Goal: Task Accomplishment & Management: Manage account settings

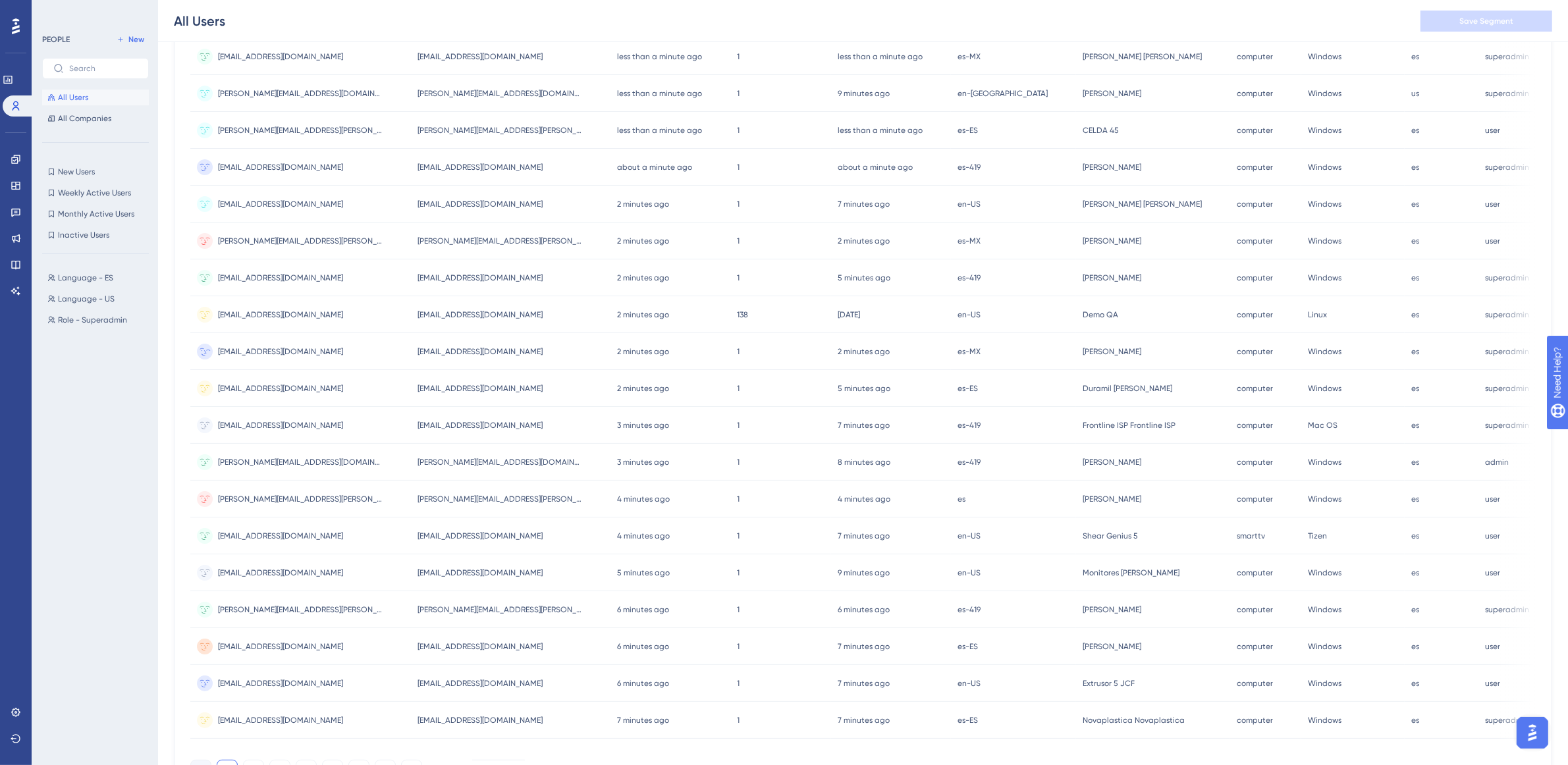
scroll to position [293, 0]
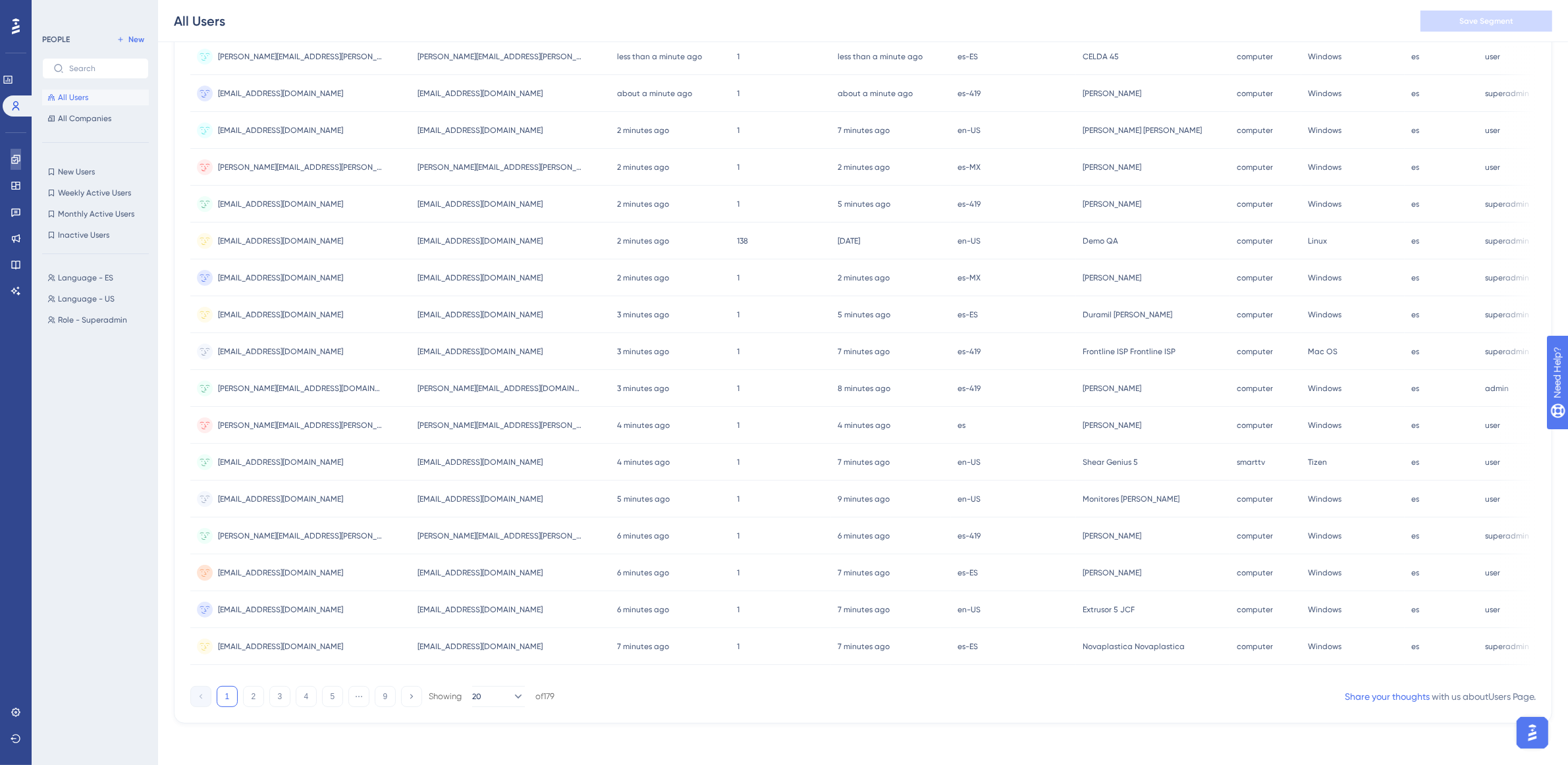
click at [21, 158] on link at bounding box center [15, 159] width 10 height 21
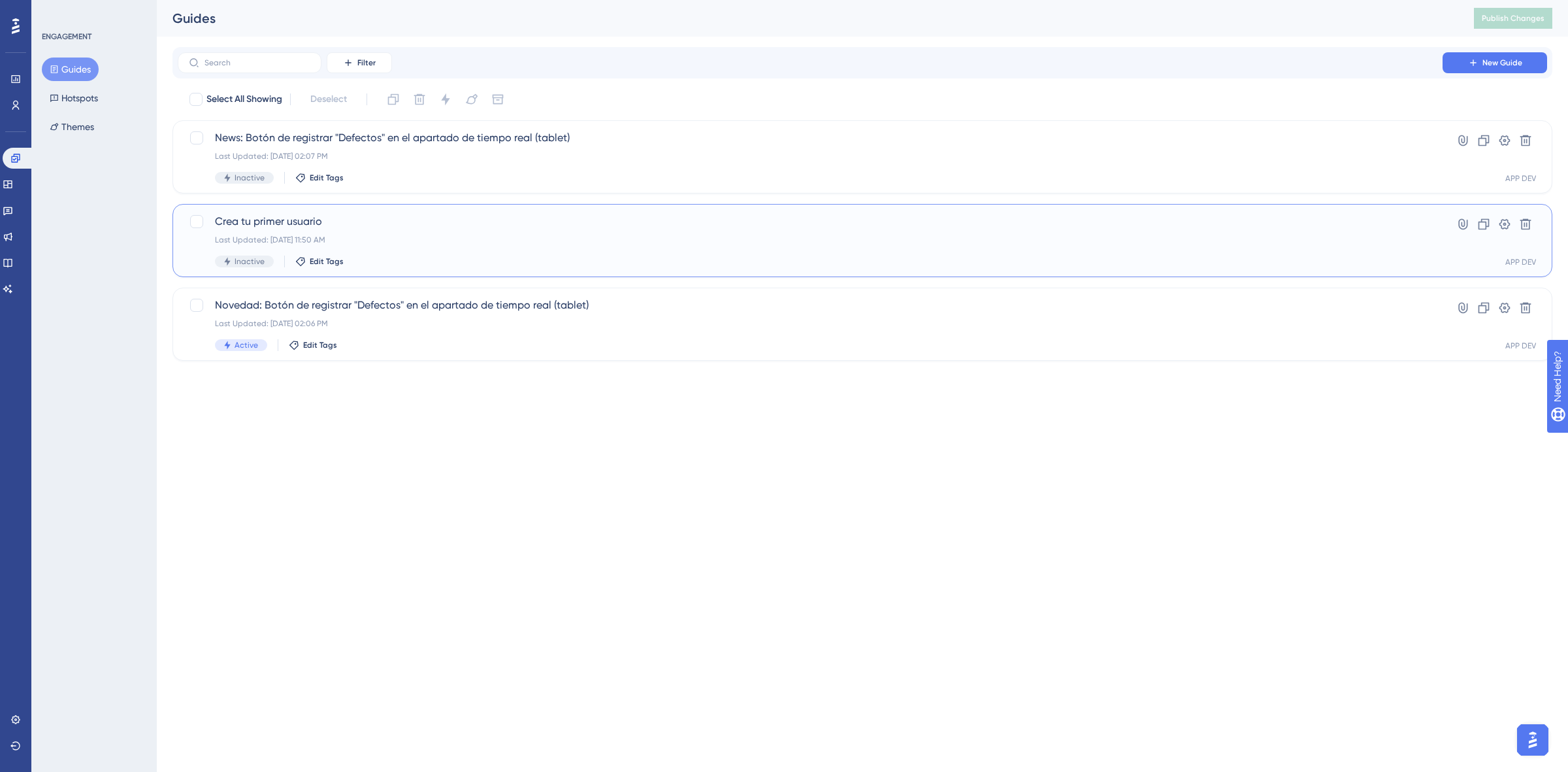
click at [438, 218] on span "Crea tu primer usuario" at bounding box center [810, 222] width 1191 height 16
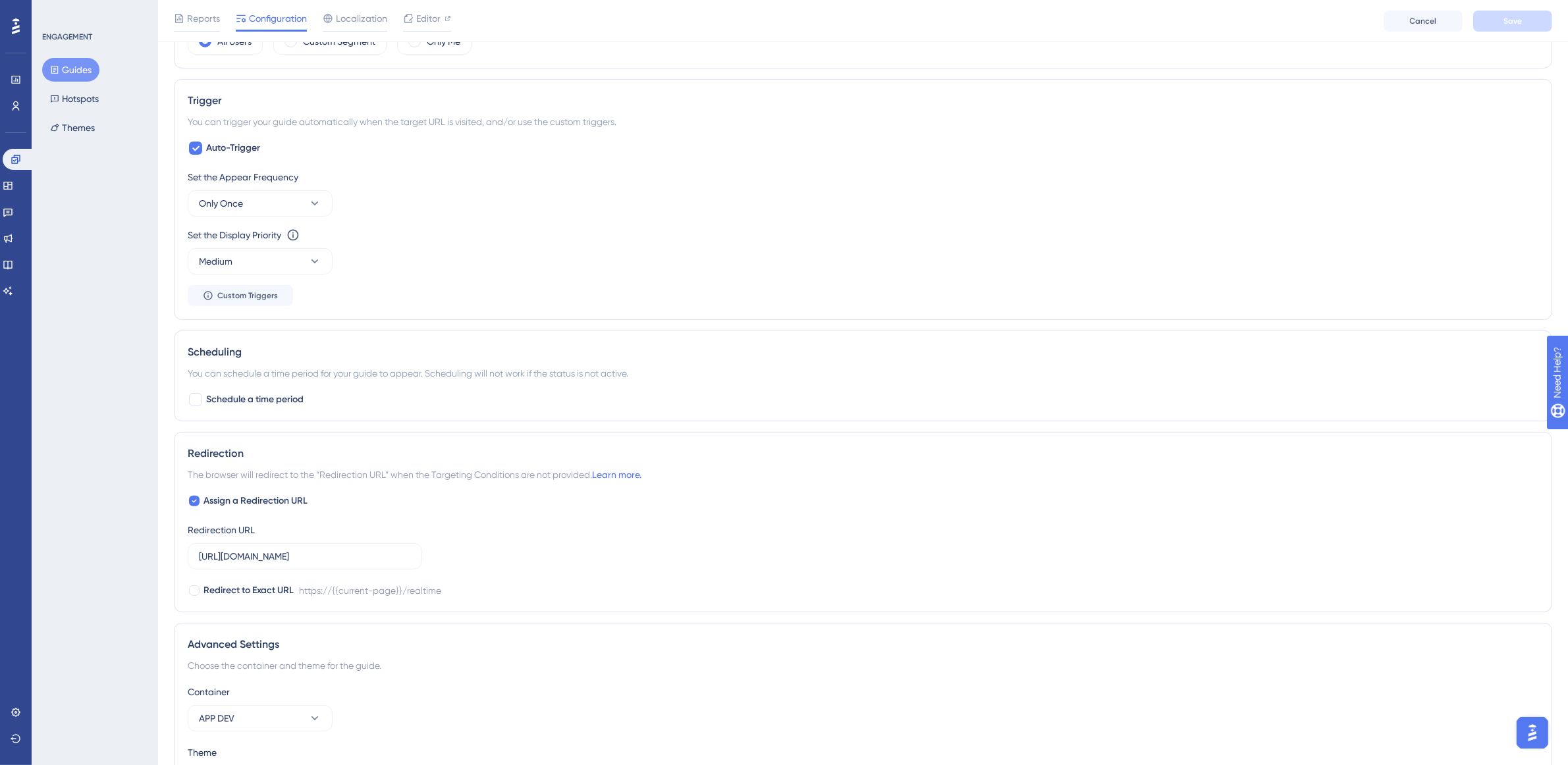
scroll to position [640, 0]
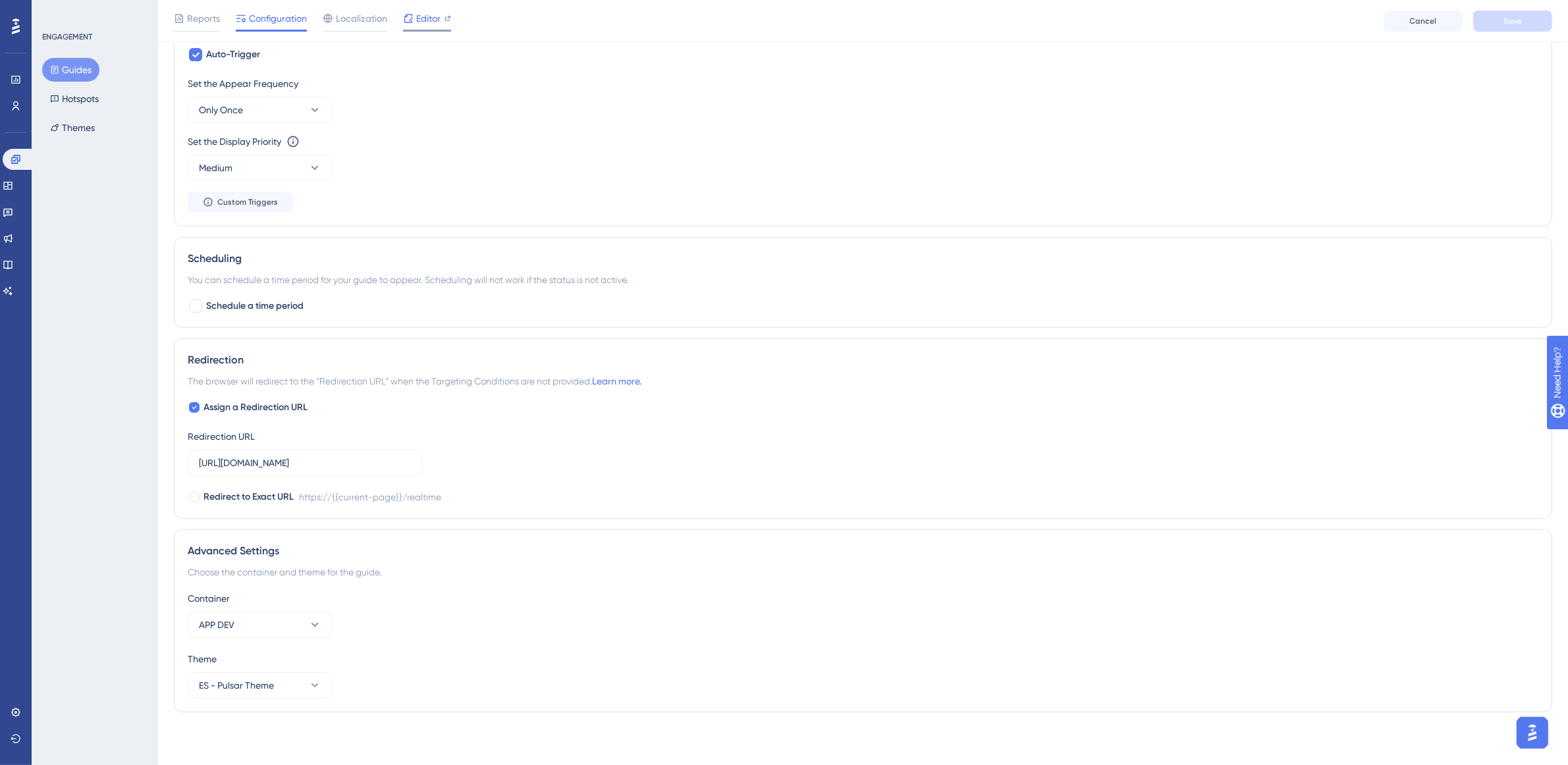
click at [445, 17] on icon at bounding box center [448, 18] width 6 height 6
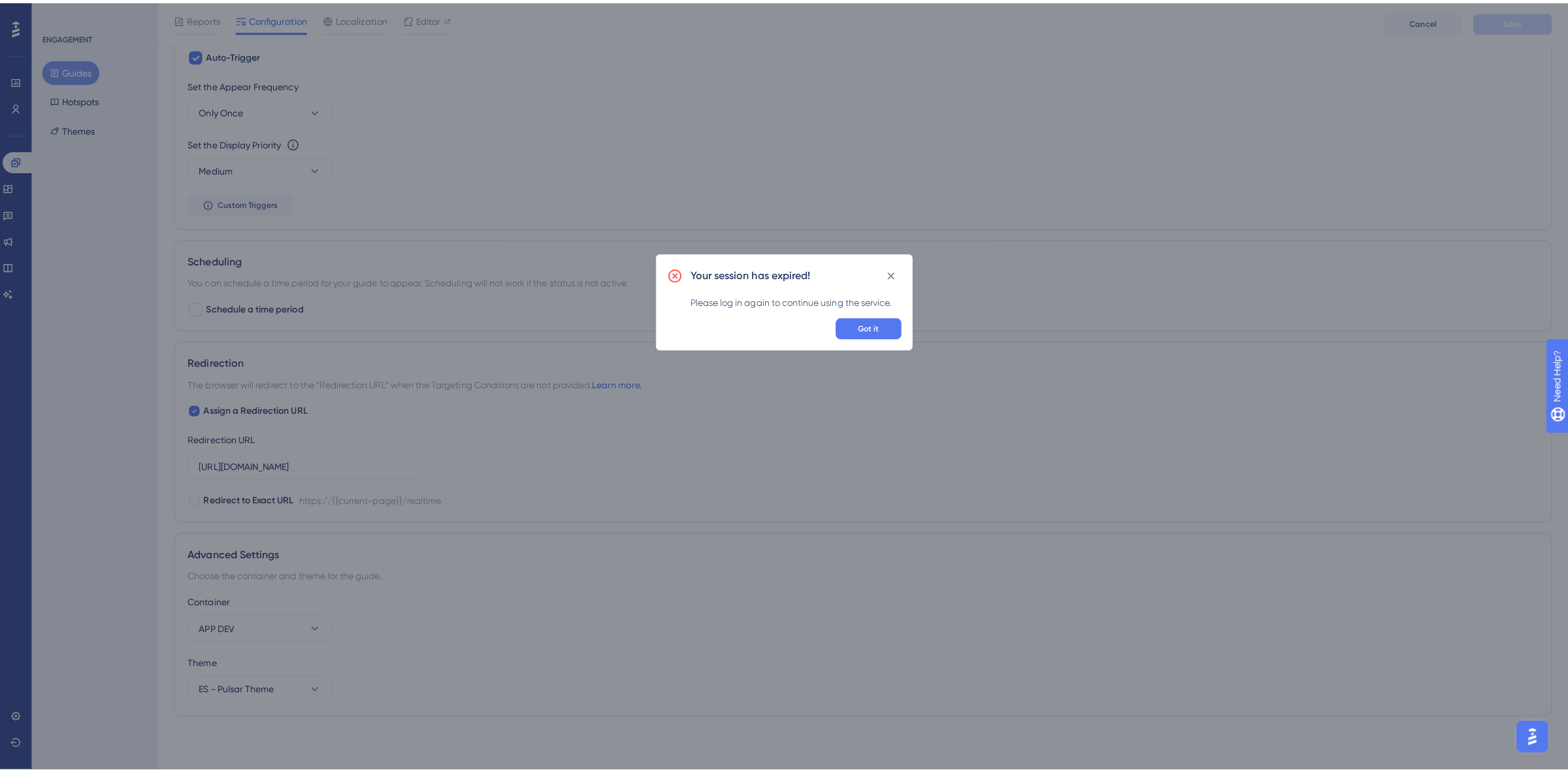
scroll to position [623, 0]
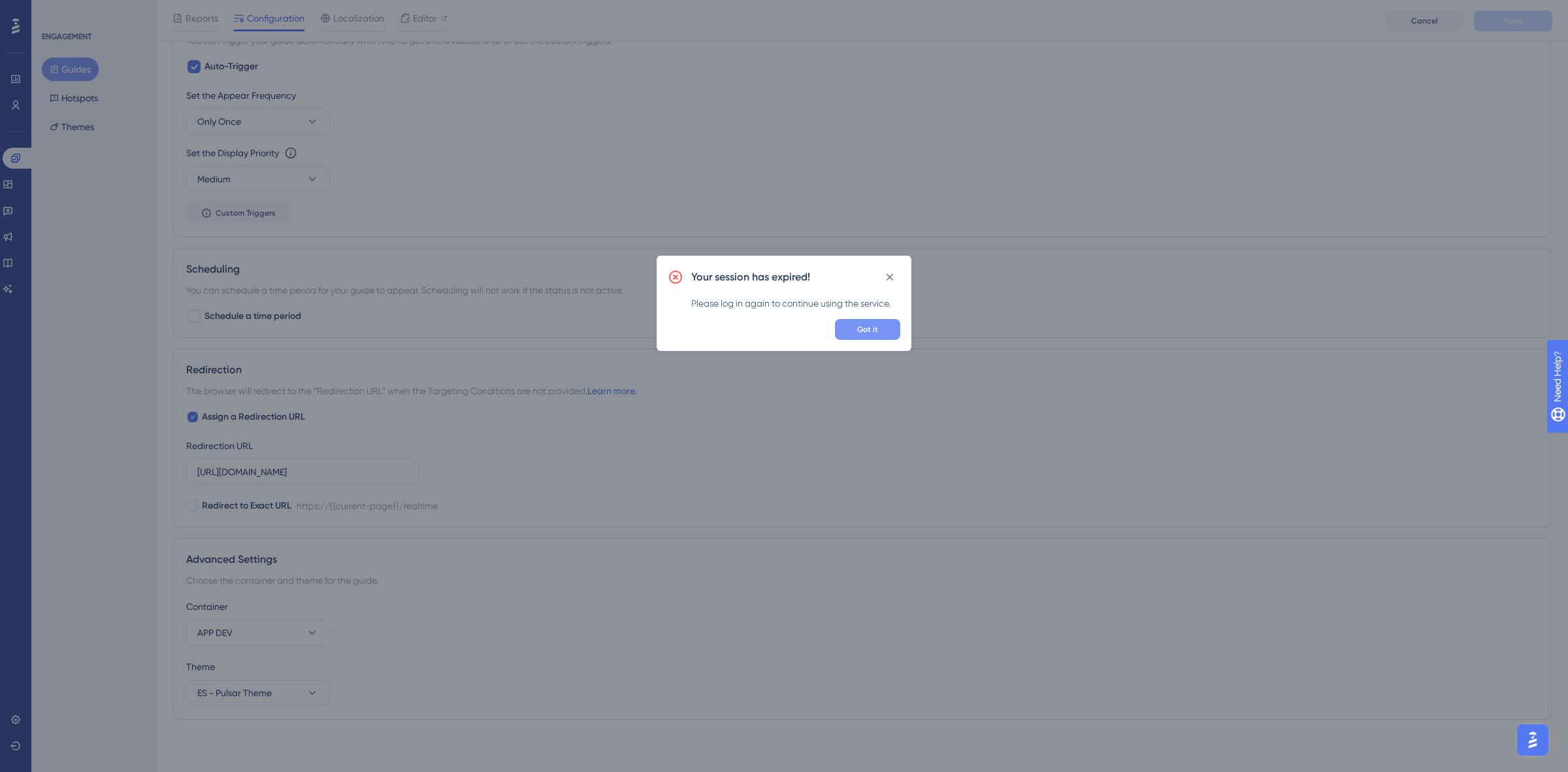
click at [860, 334] on span "Got it" at bounding box center [868, 329] width 21 height 10
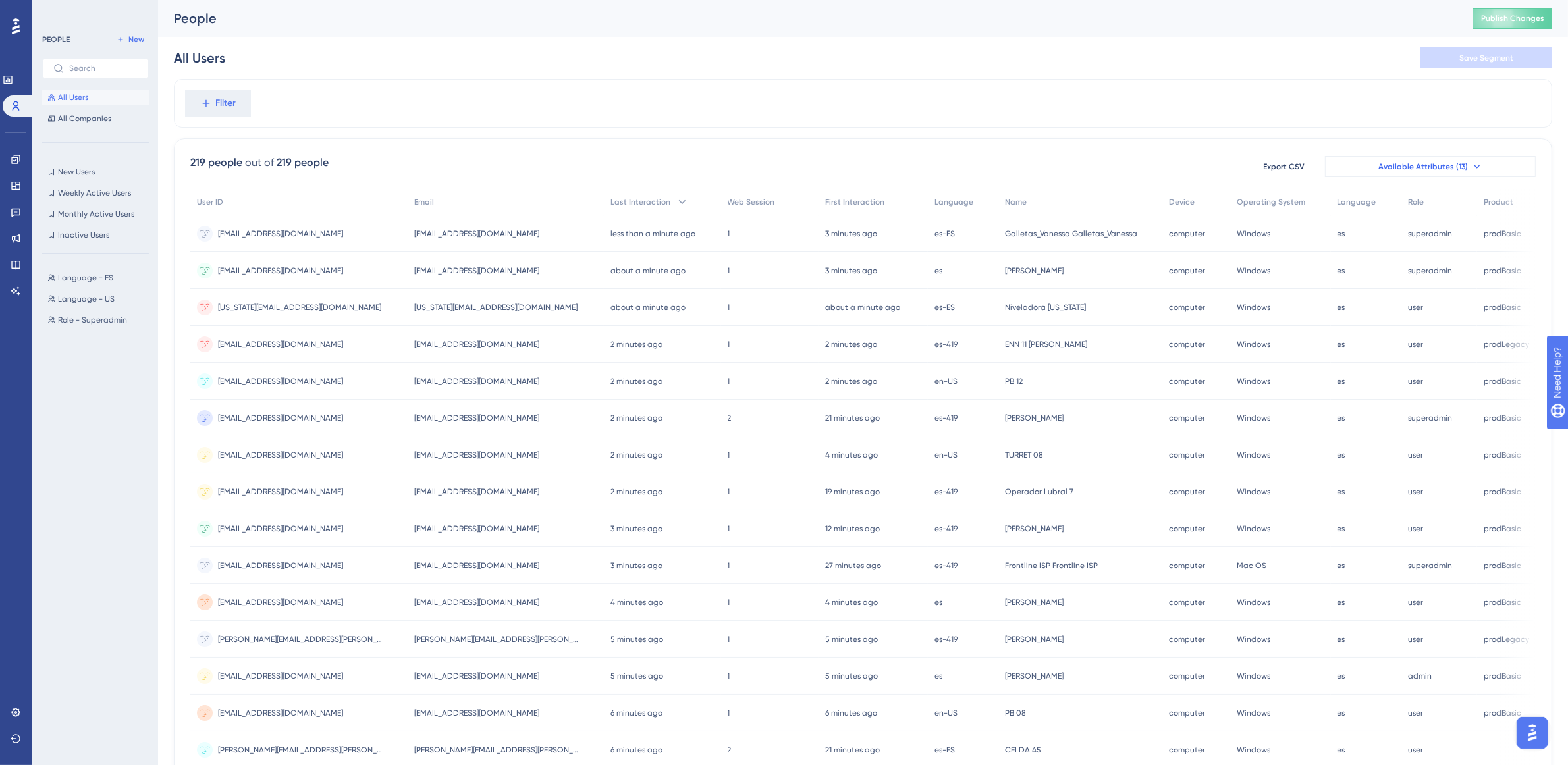
scroll to position [0, 12]
click at [1484, 236] on span "prodBasic" at bounding box center [1503, 233] width 38 height 10
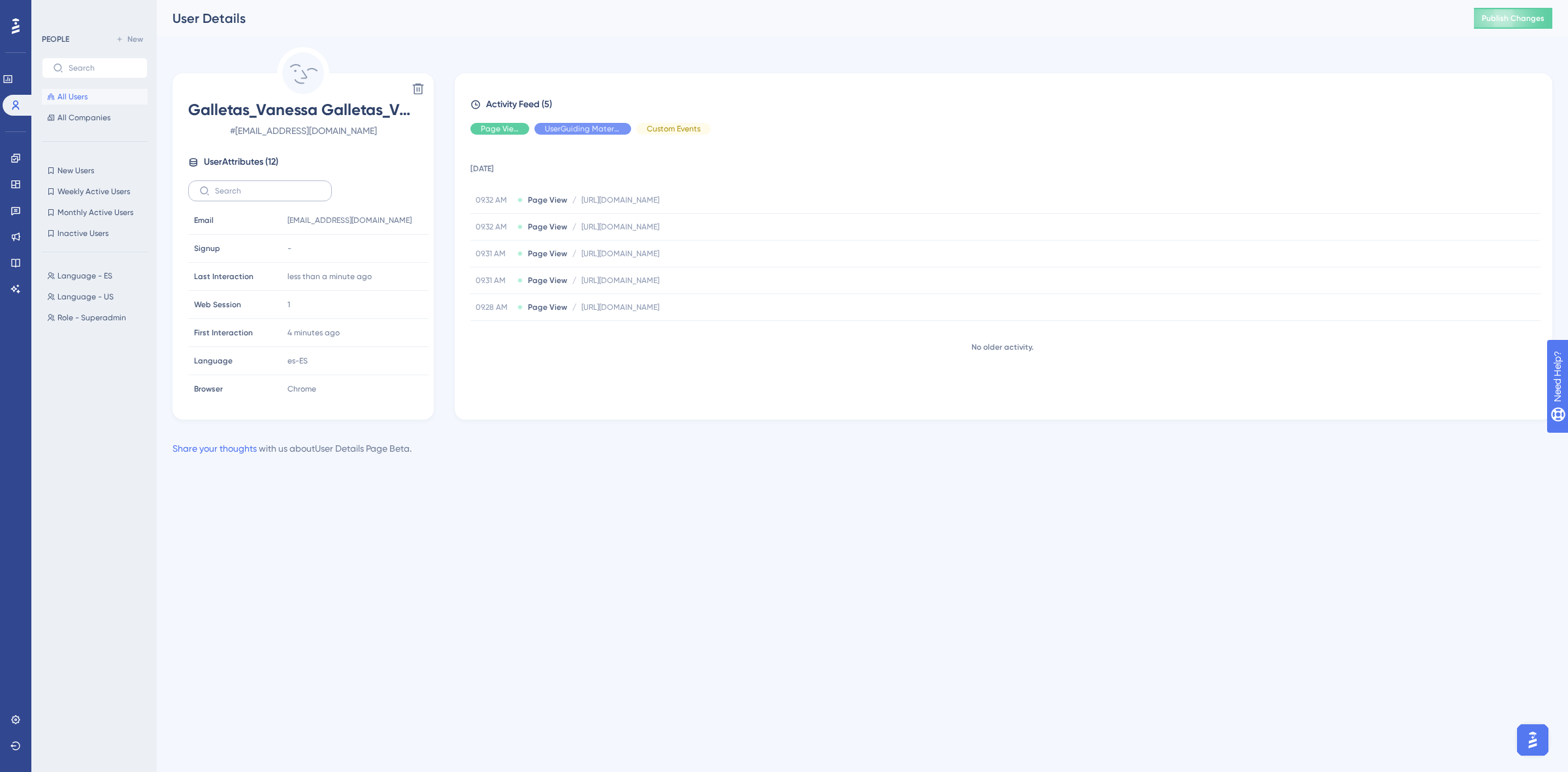
click at [282, 181] on label at bounding box center [260, 191] width 144 height 21
click at [282, 186] on input "text" at bounding box center [267, 191] width 106 height 9
type input "prod"
click at [423, 217] on td "prodBasic" at bounding box center [355, 220] width 147 height 28
click at [407, 216] on icon at bounding box center [407, 220] width 13 height 13
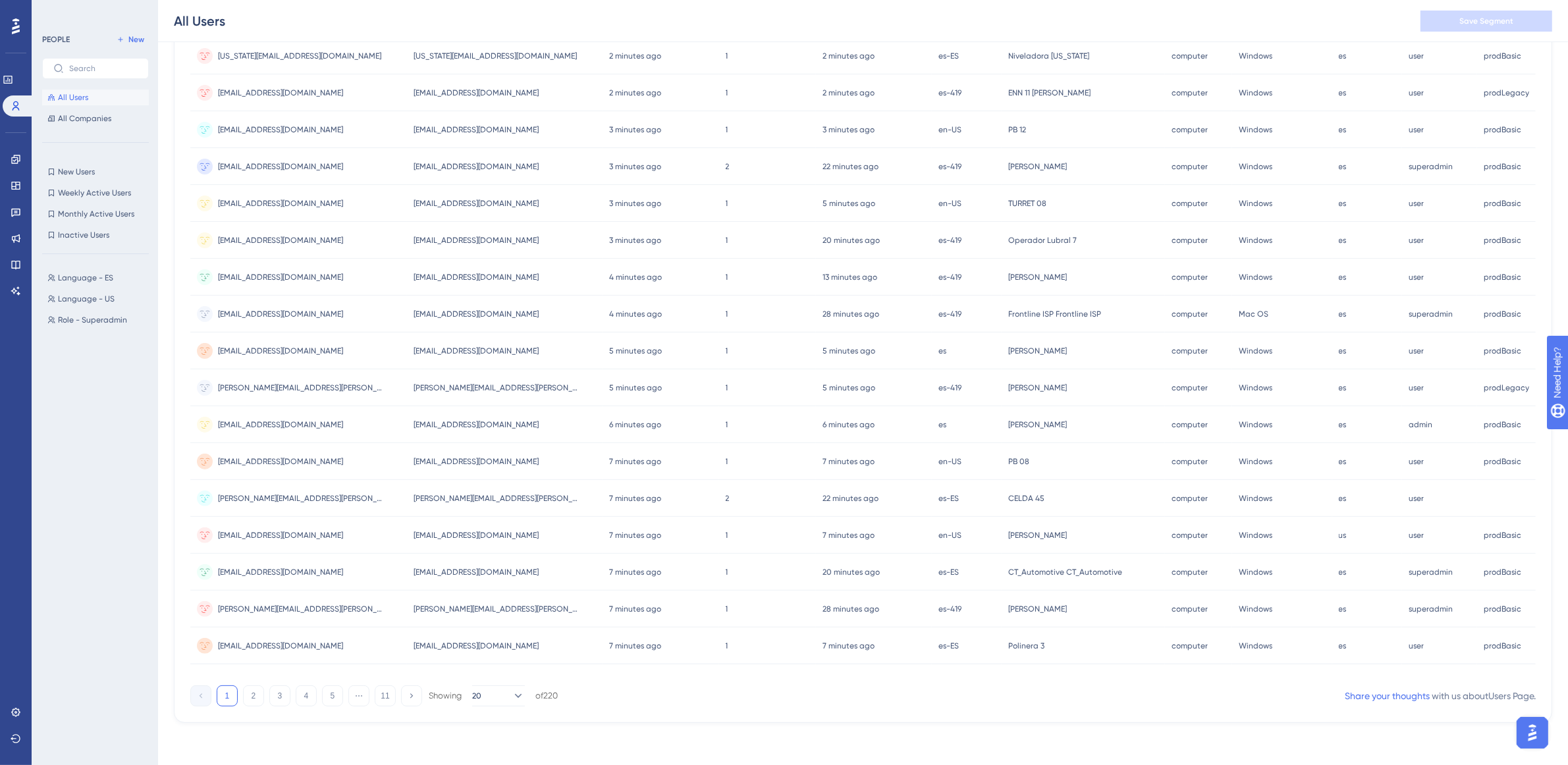
drag, startPoint x: 1429, startPoint y: 677, endPoint x: 1543, endPoint y: 678, distance: 114.0
click at [1543, 678] on div "Performance Users Engagement Widgets Feedback Product Updates Knowledge Base AI…" at bounding box center [863, 225] width 1410 height 1038
click at [243, 696] on button "2" at bounding box center [253, 696] width 21 height 21
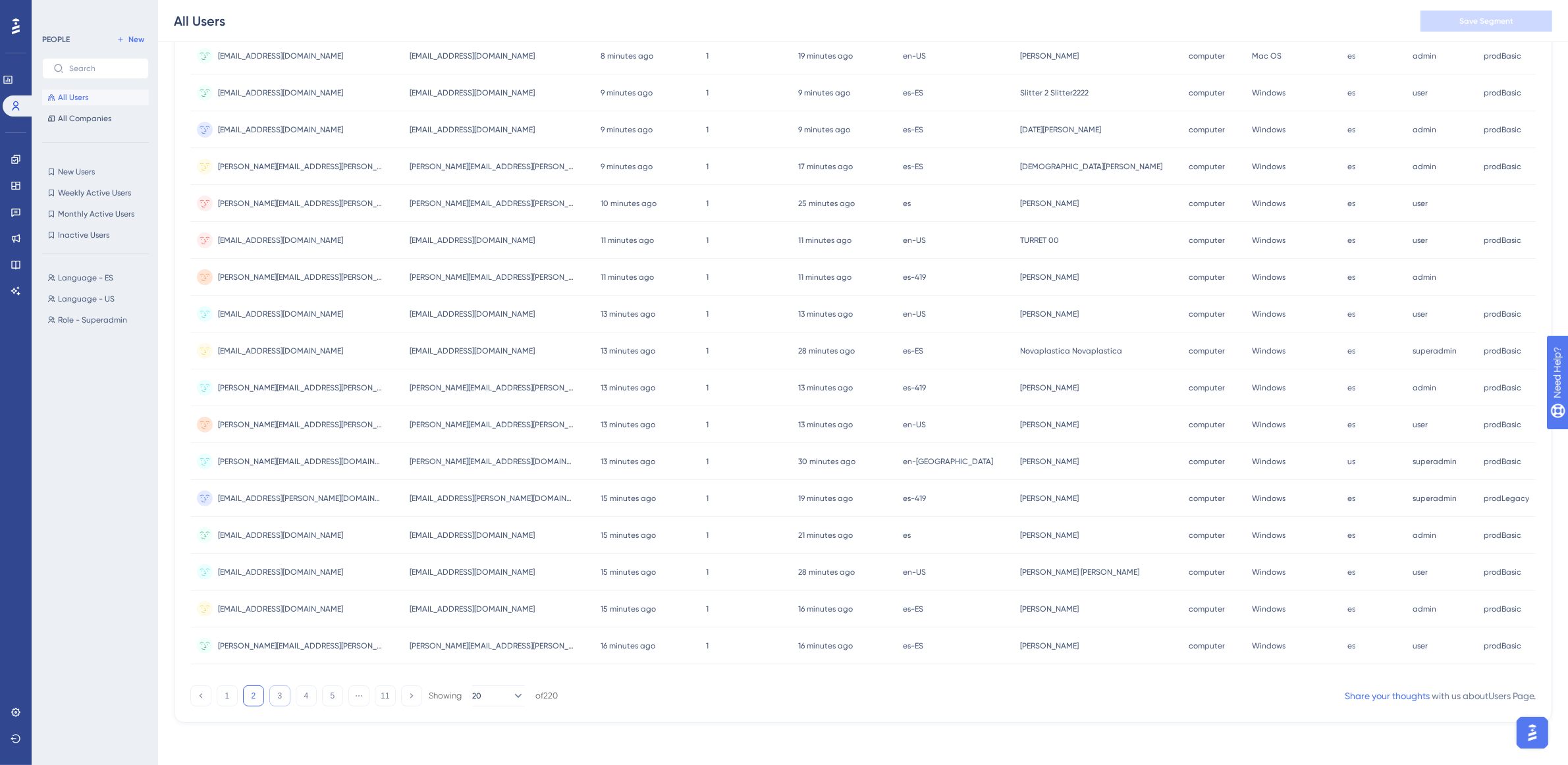
click at [269, 706] on button "3" at bounding box center [280, 696] width 21 height 21
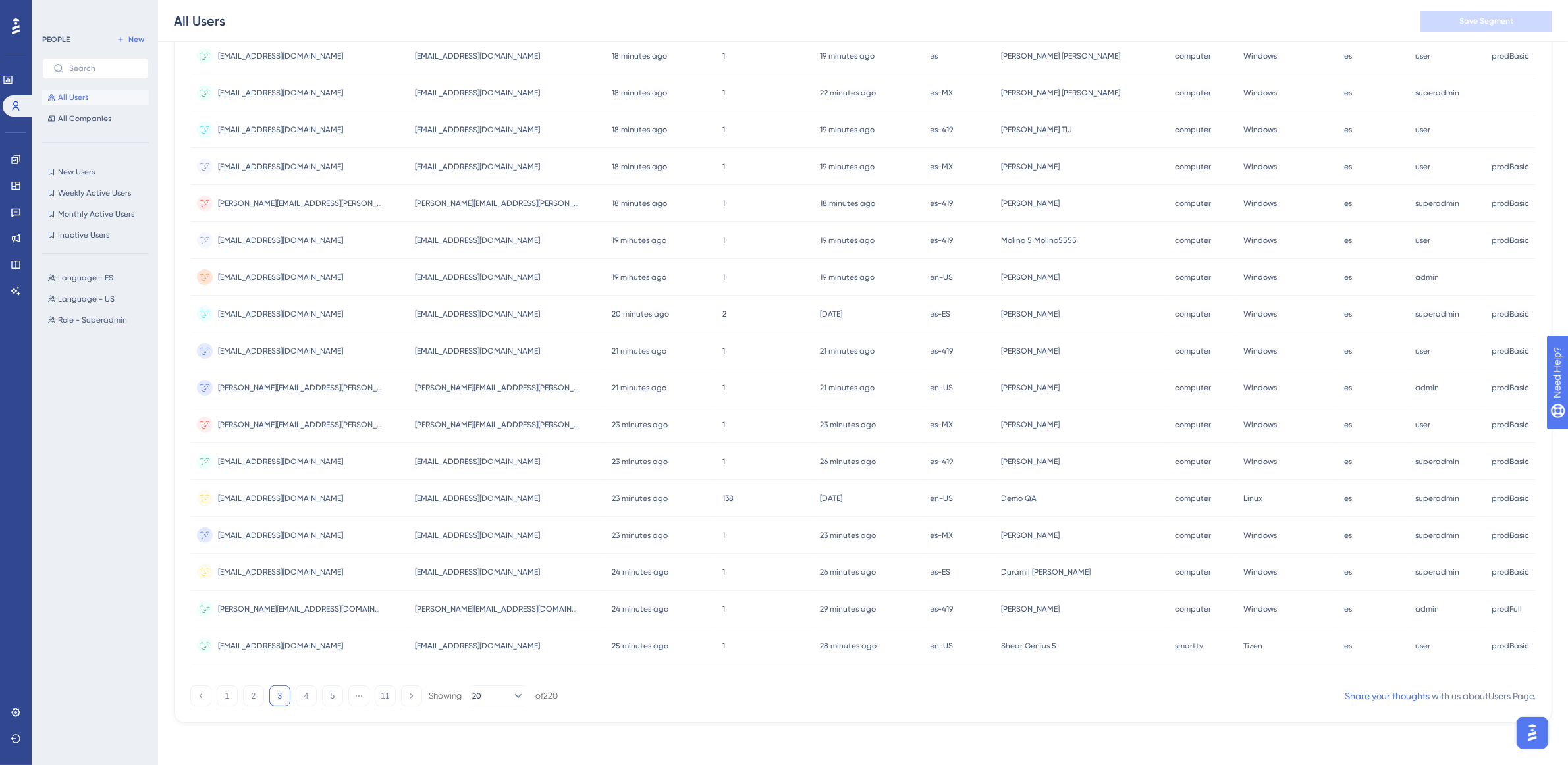
drag, startPoint x: 1500, startPoint y: 606, endPoint x: 1519, endPoint y: 621, distance: 24.2
click at [1519, 621] on div "prodFull prodFull" at bounding box center [1510, 609] width 51 height 37
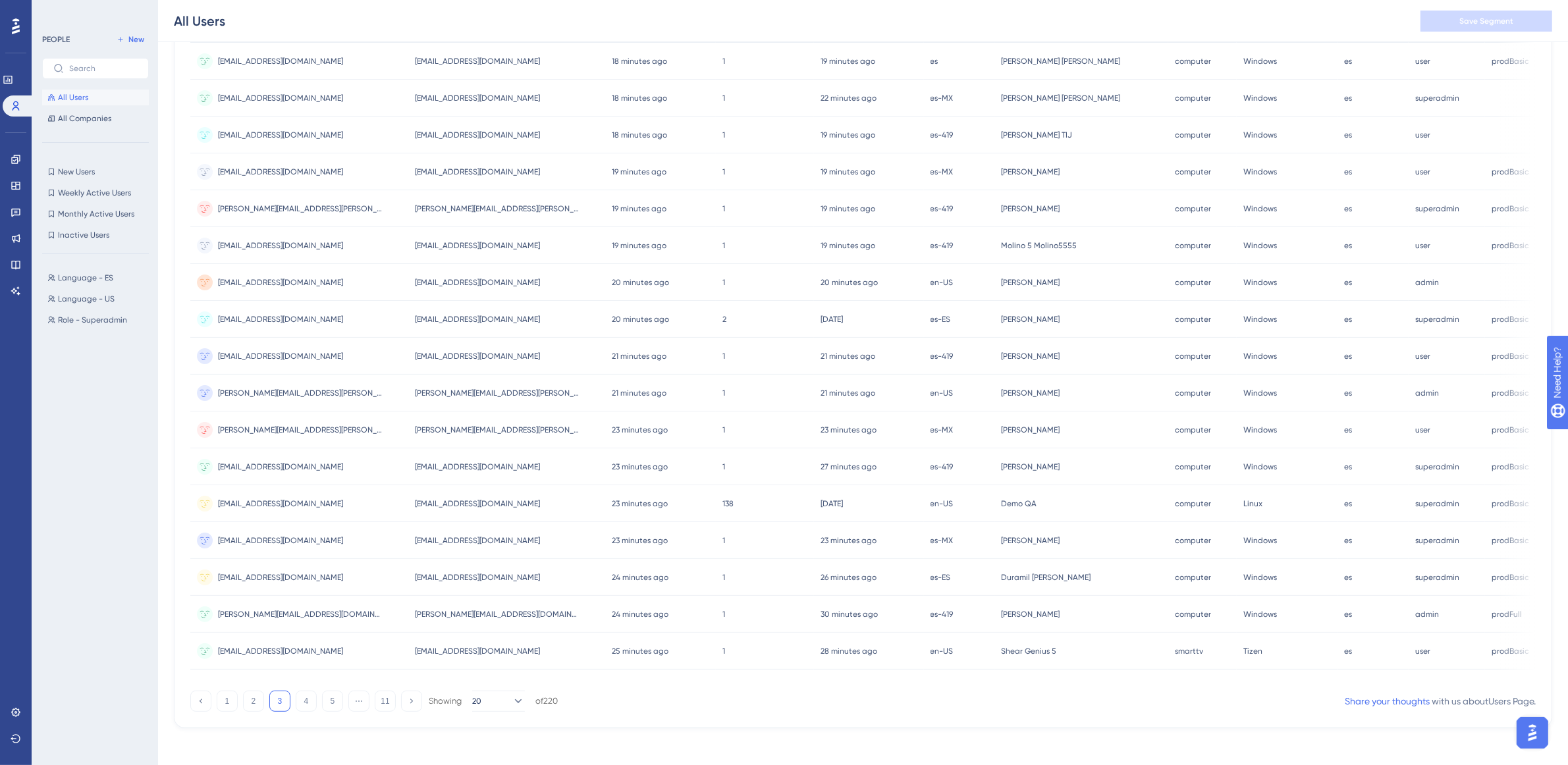
drag, startPoint x: 302, startPoint y: 703, endPoint x: 304, endPoint y: 716, distance: 13.2
click at [304, 716] on div "220 people out of 220 people Export CSV Available Attributes (13) User ID Email…" at bounding box center [863, 291] width 1379 height 873
click at [297, 702] on button "4" at bounding box center [306, 701] width 21 height 21
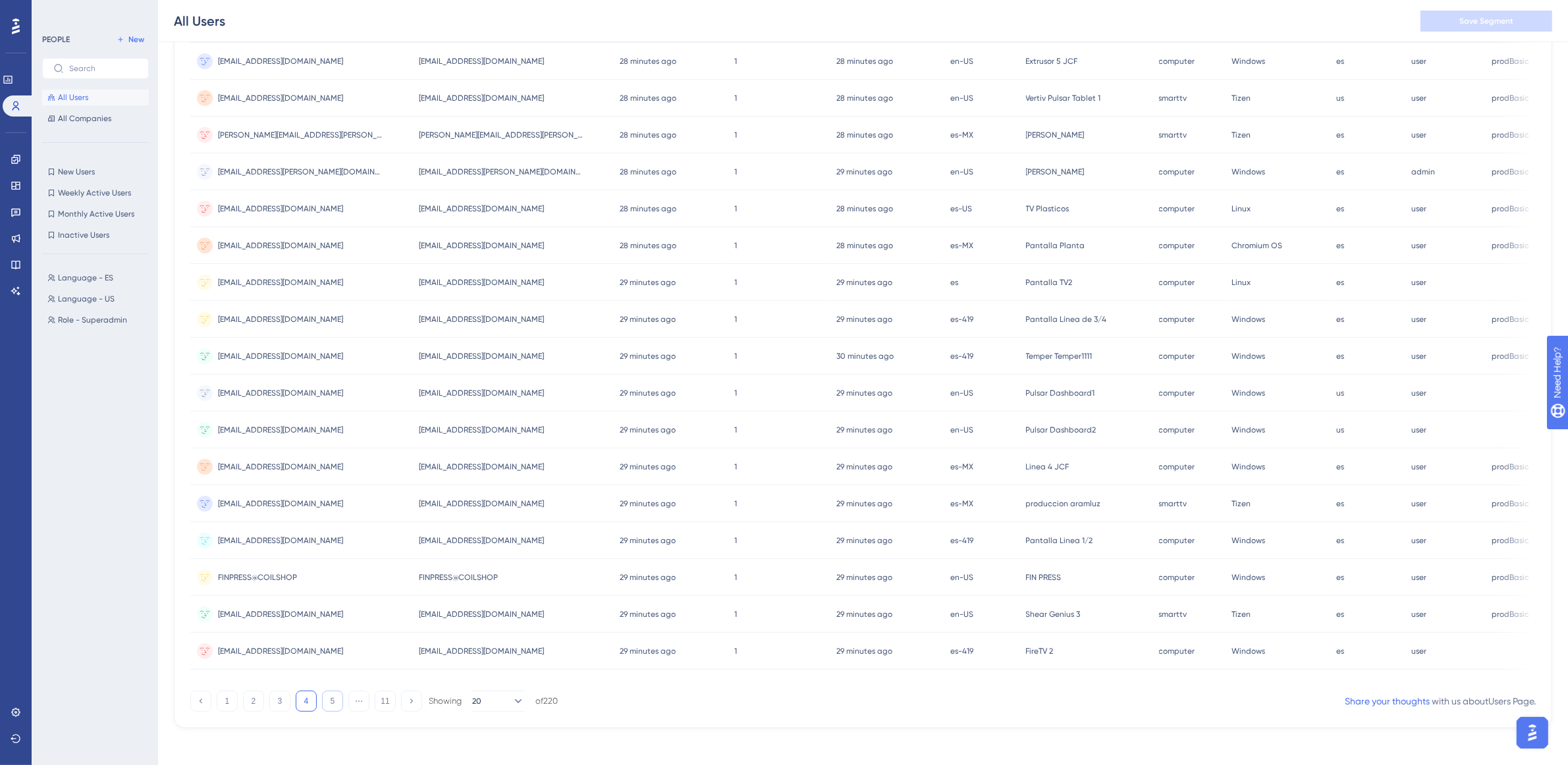
click at [322, 706] on button "5" at bounding box center [332, 701] width 21 height 21
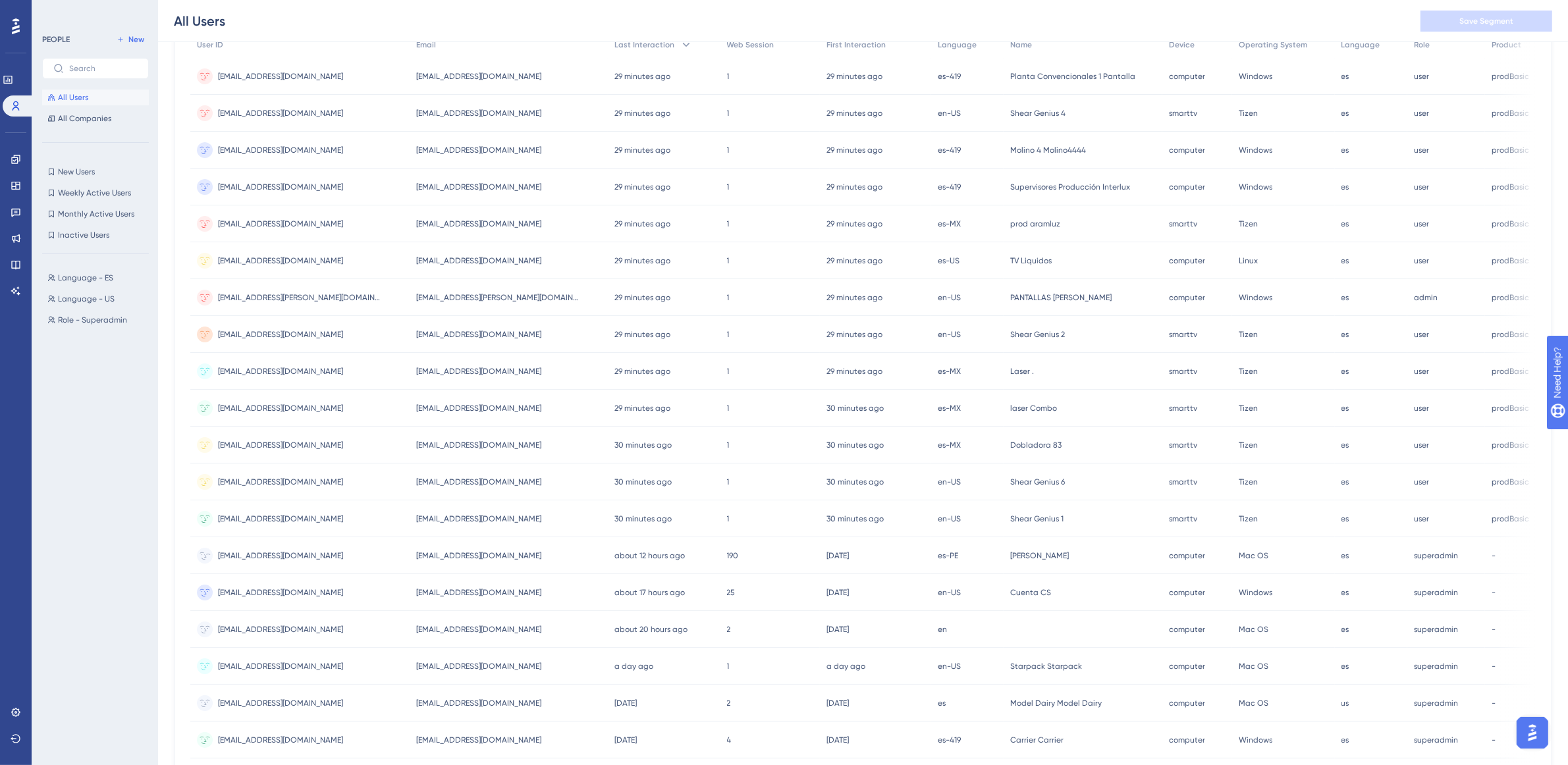
scroll to position [0, 12]
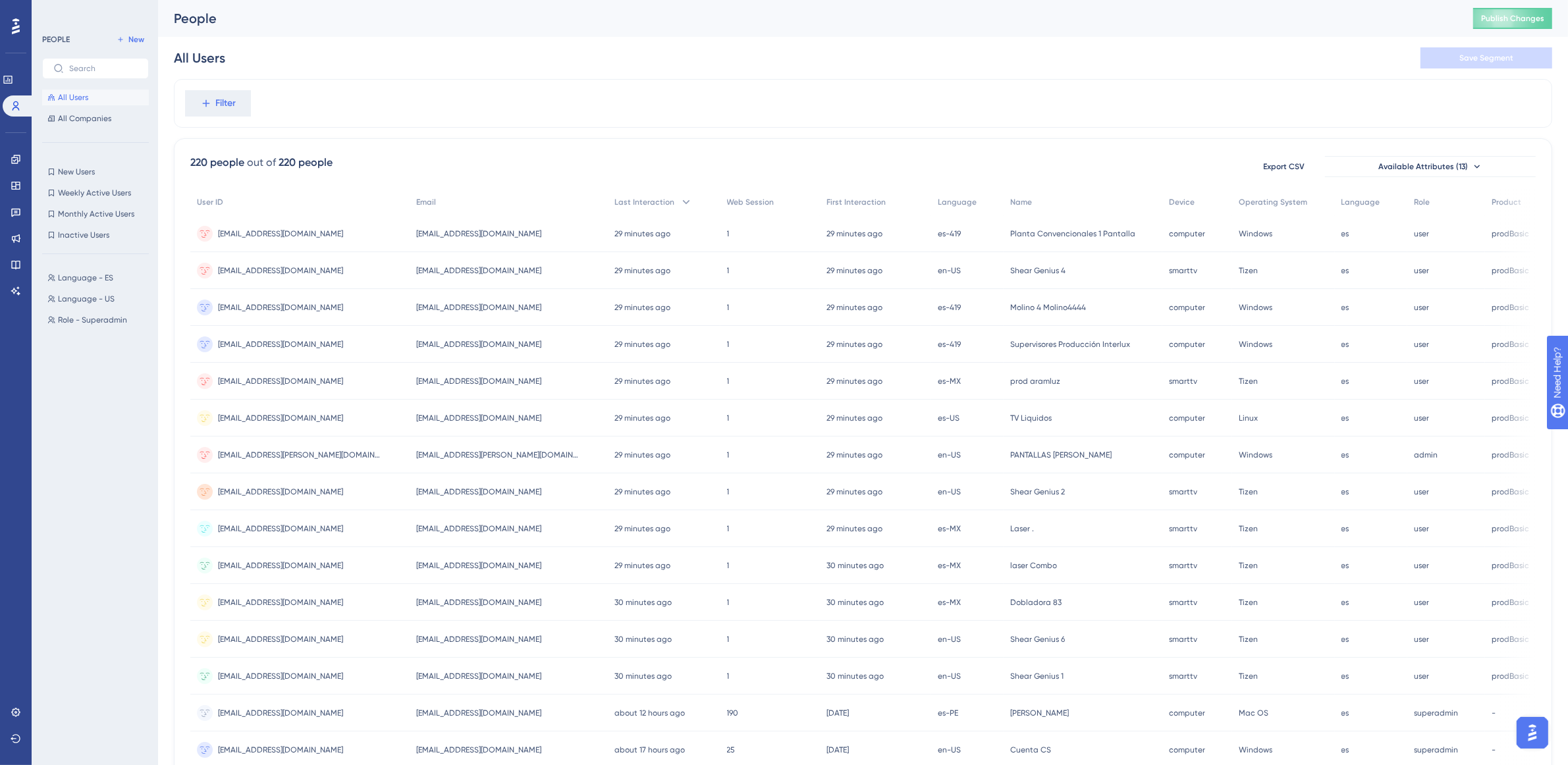
click at [83, 285] on div "Language - ES Language - ES Language - US Language - US Role - Superadmin Role …" at bounding box center [99, 503] width 114 height 477
click at [77, 274] on span "Language - ES" at bounding box center [85, 278] width 55 height 10
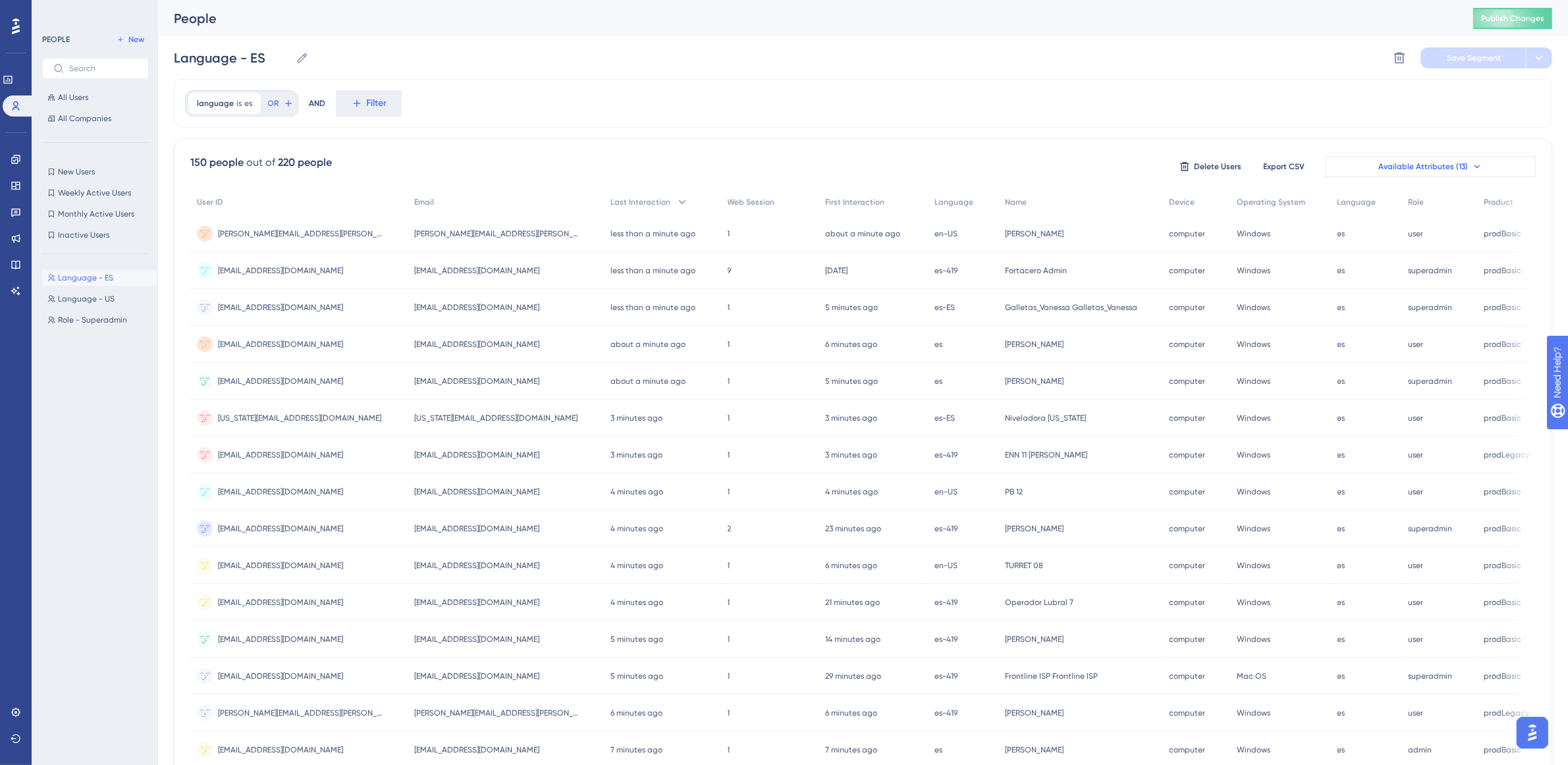
click at [1417, 165] on span "Available Attributes (13)" at bounding box center [1423, 166] width 89 height 10
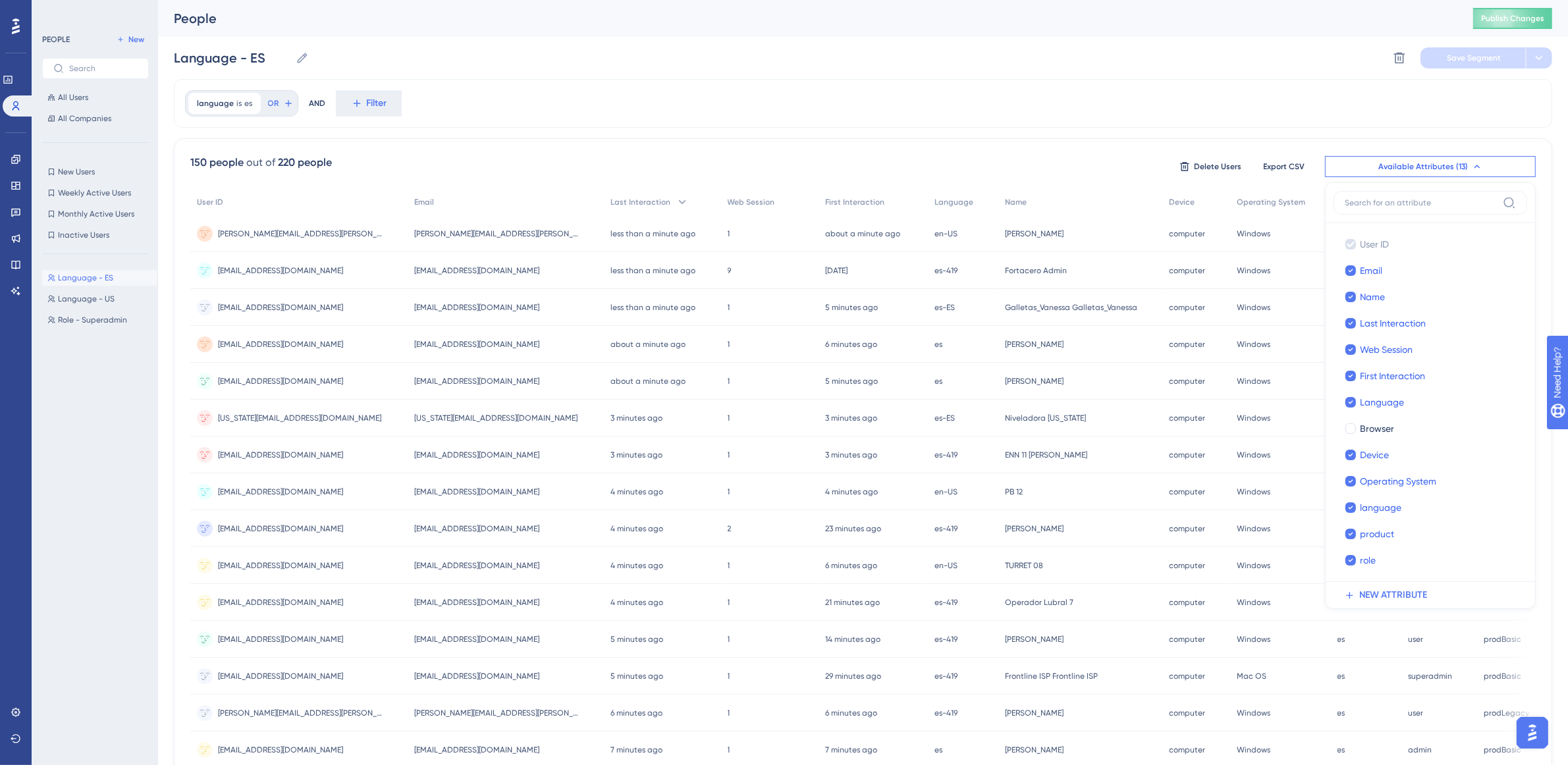
scroll to position [14, 12]
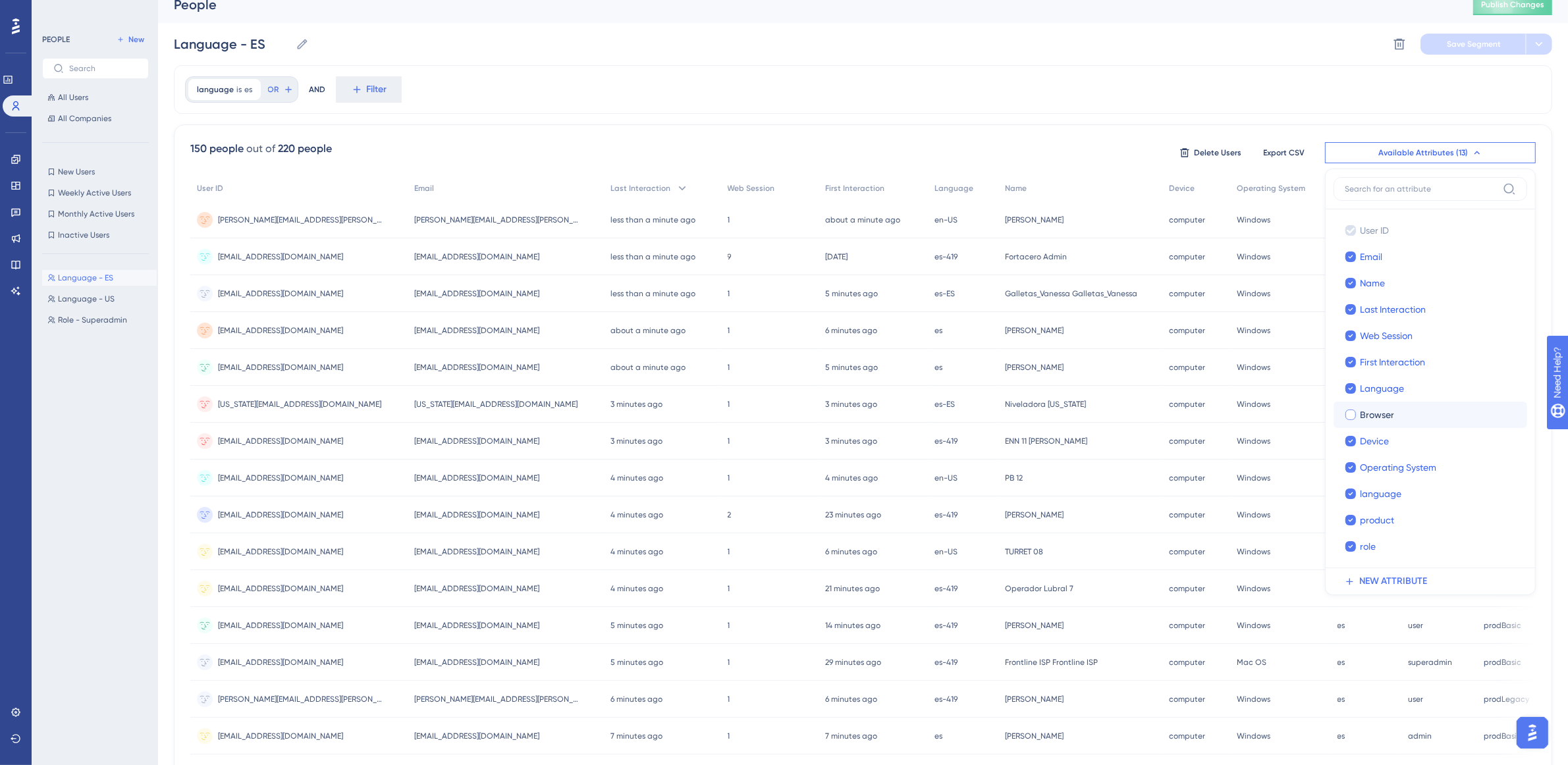
click at [1345, 410] on div at bounding box center [1350, 415] width 10 height 10
checkbox input "true"
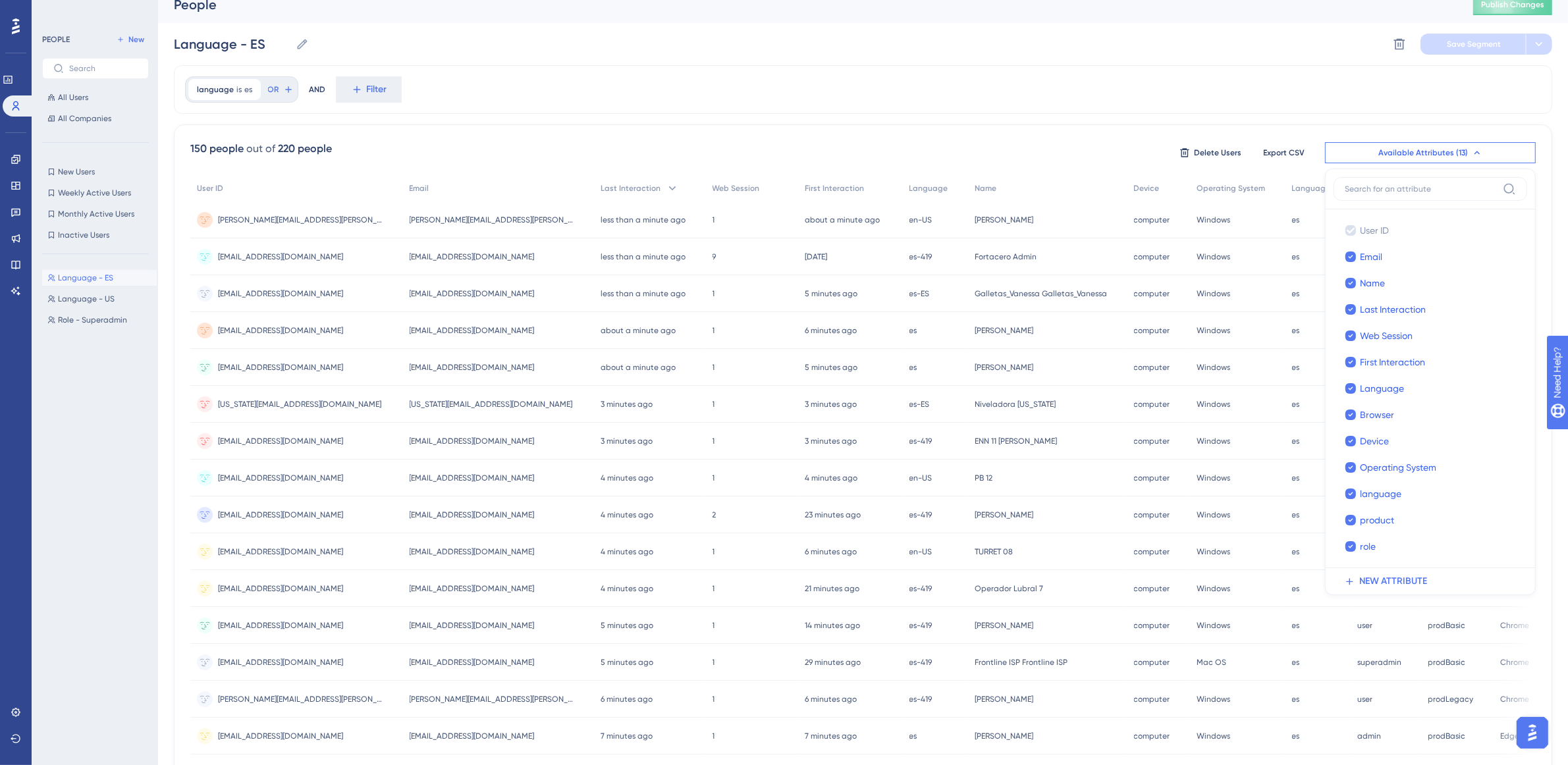
click at [1195, 117] on div "language is es es Remove OR AND Filter 150 people out of 220 people Delete User…" at bounding box center [863, 531] width 1379 height 933
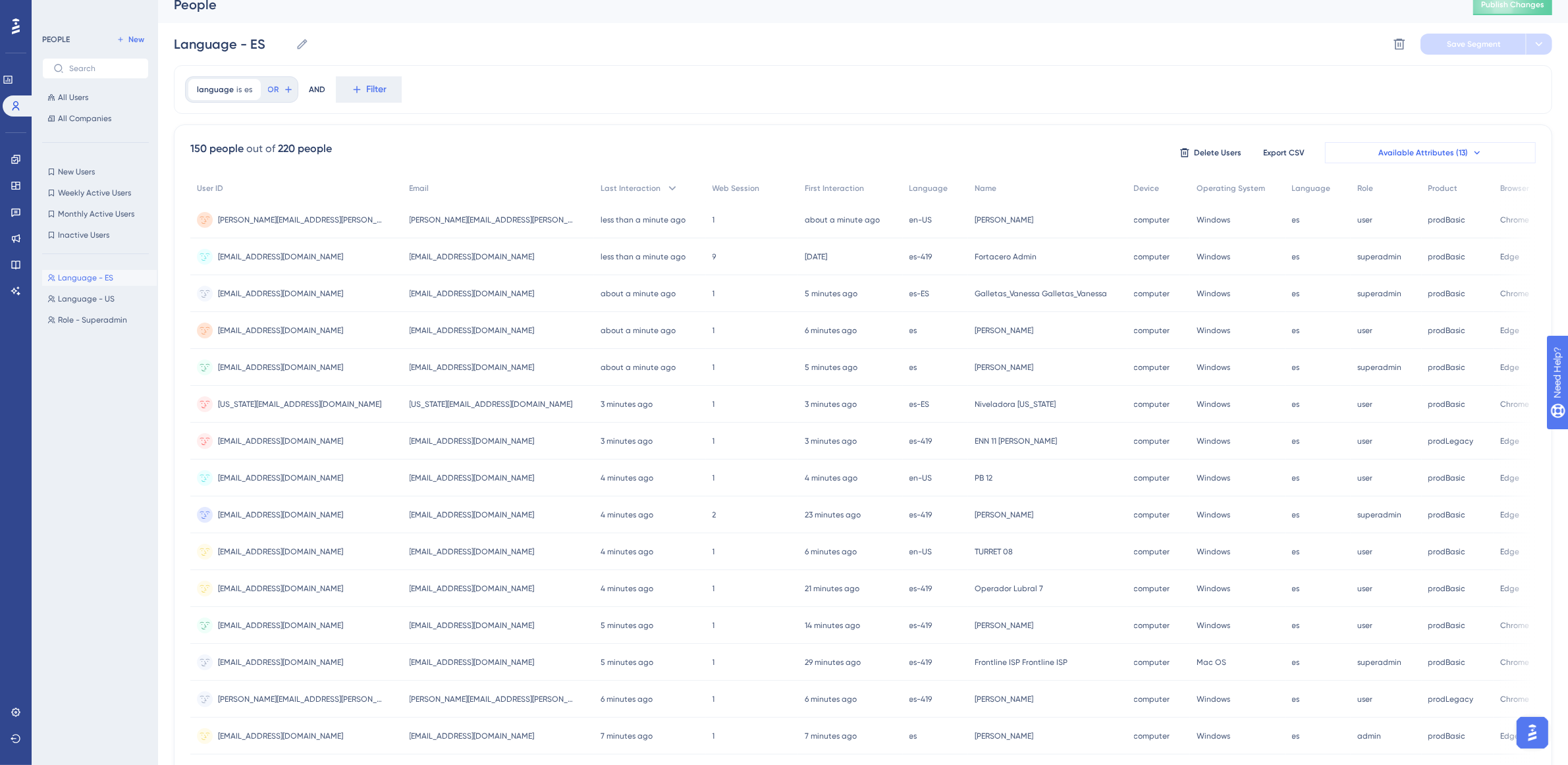
click at [1434, 151] on span "Available Attributes (13)" at bounding box center [1423, 152] width 89 height 10
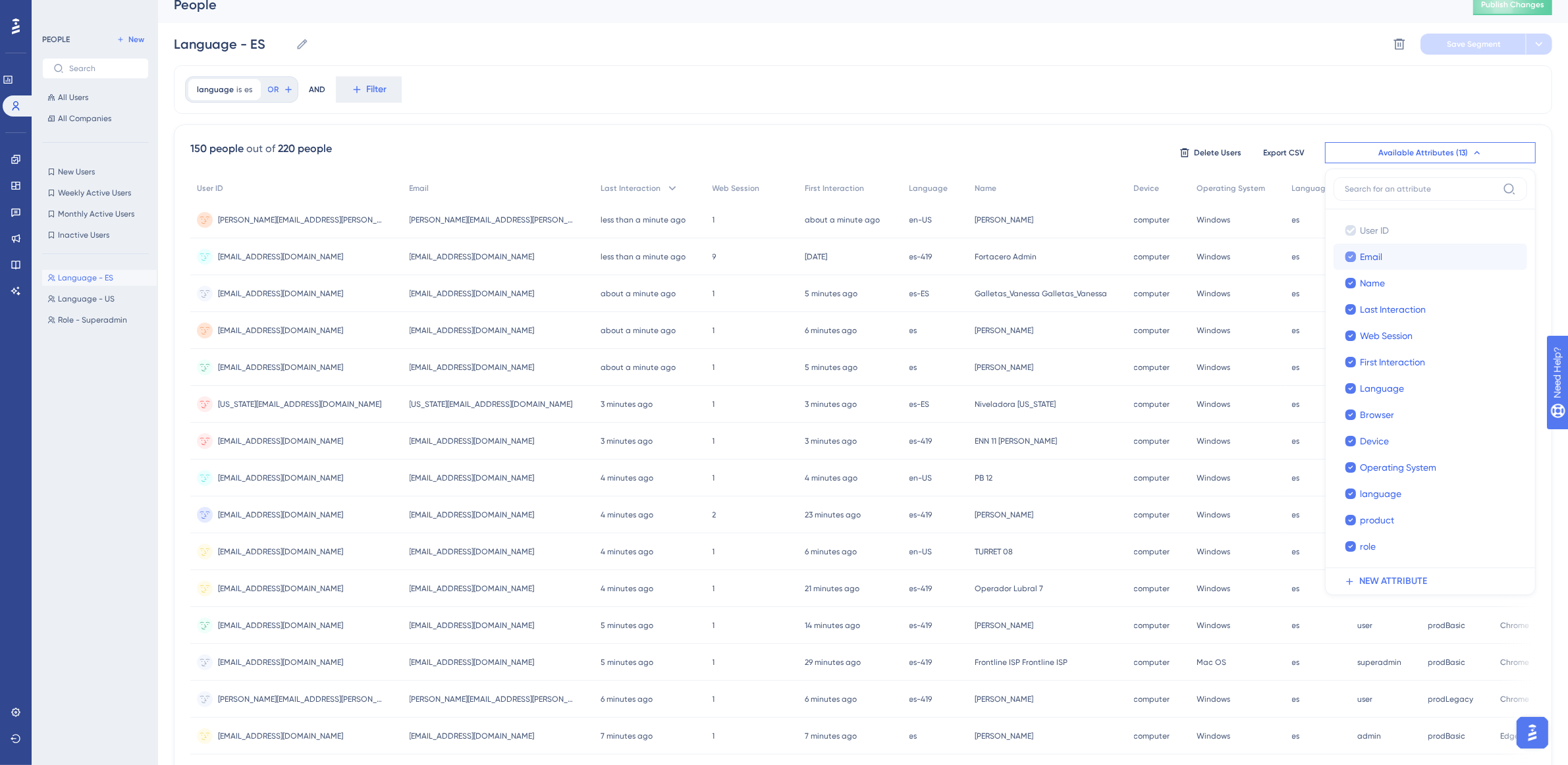
click at [1348, 255] on icon at bounding box center [1351, 256] width 6 height 9
checkbox input "false"
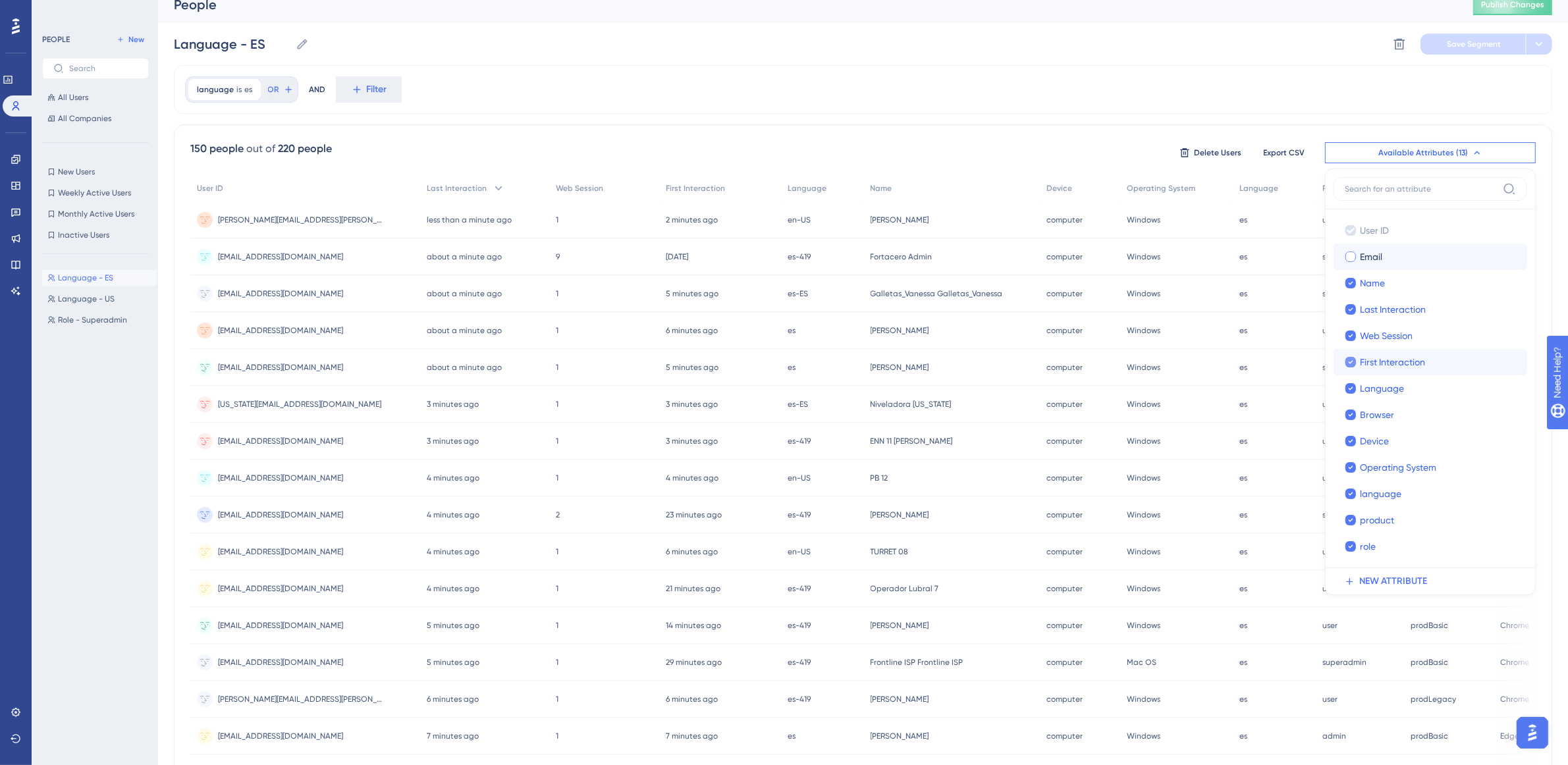
click at [1345, 359] on div at bounding box center [1351, 362] width 13 height 13
checkbox input "false"
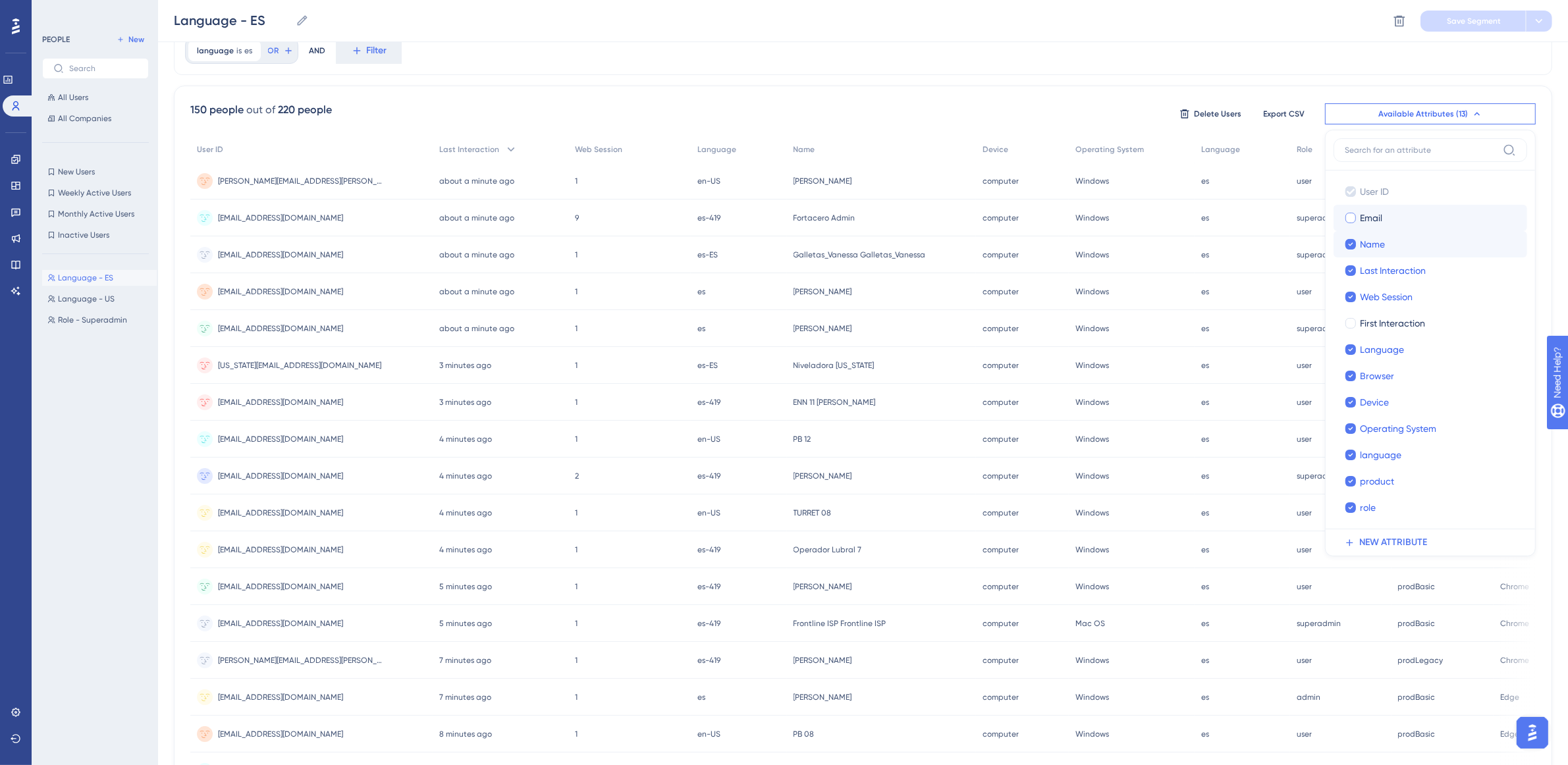
scroll to position [0, 12]
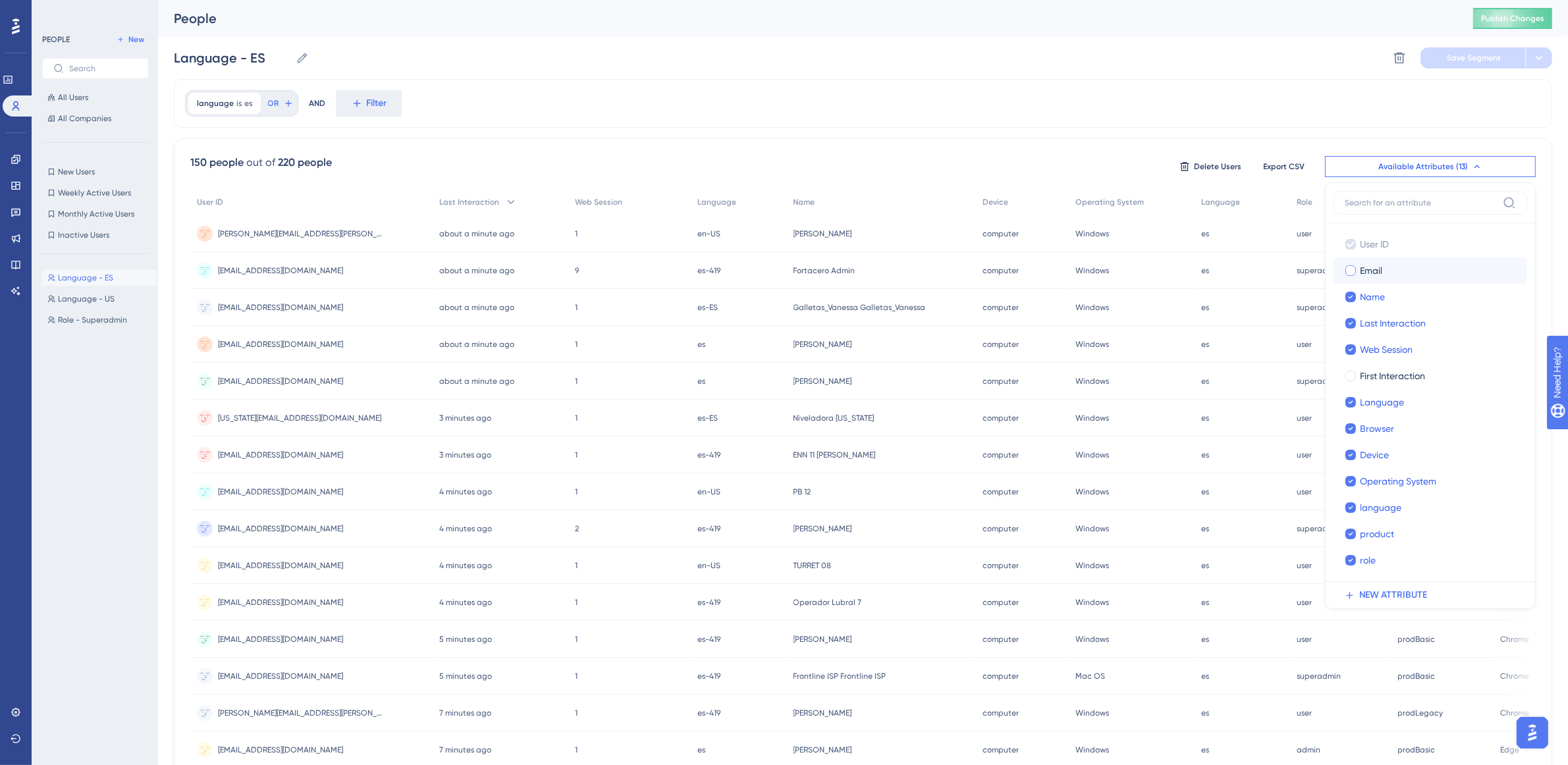
click at [1179, 145] on div "150 people out of 220 people Delete Users Export CSV Available Attributes (13) …" at bounding box center [863, 574] width 1379 height 873
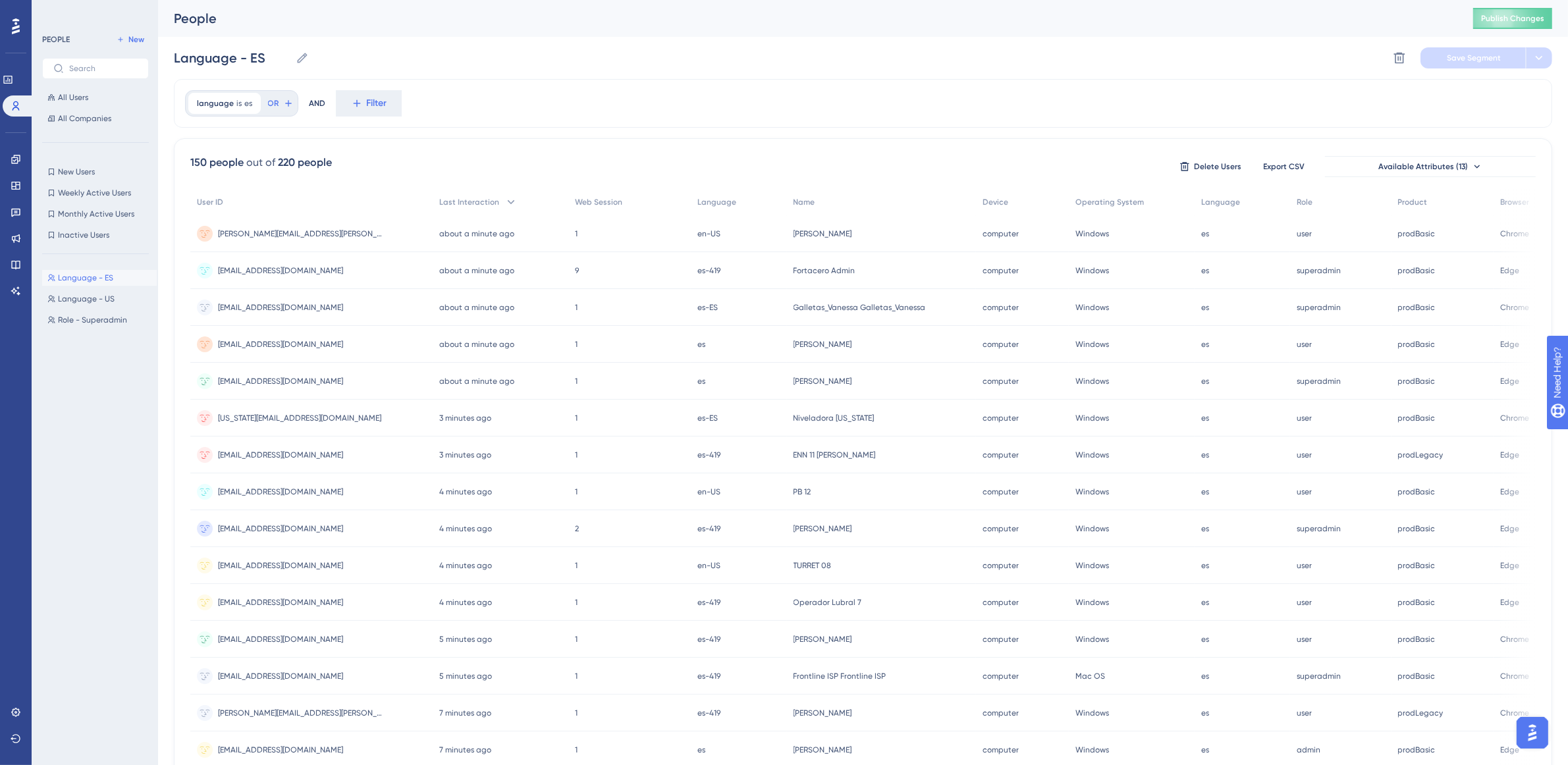
click at [1179, 145] on div "150 people out of 220 people Delete Users Export CSV Available Attributes (13) …" at bounding box center [863, 574] width 1379 height 873
drag, startPoint x: 897, startPoint y: 205, endPoint x: 651, endPoint y: 226, distance: 246.9
click at [651, 226] on div "User ID Last Interaction Web Session Language Name Device Operating System Lang…" at bounding box center [863, 571] width 1345 height 764
click at [754, 167] on div "150 people out of 220 people Delete Users Export CSV Available Attributes (13)" at bounding box center [863, 167] width 1345 height 24
click at [99, 172] on button "New Users New Users" at bounding box center [95, 172] width 107 height 16
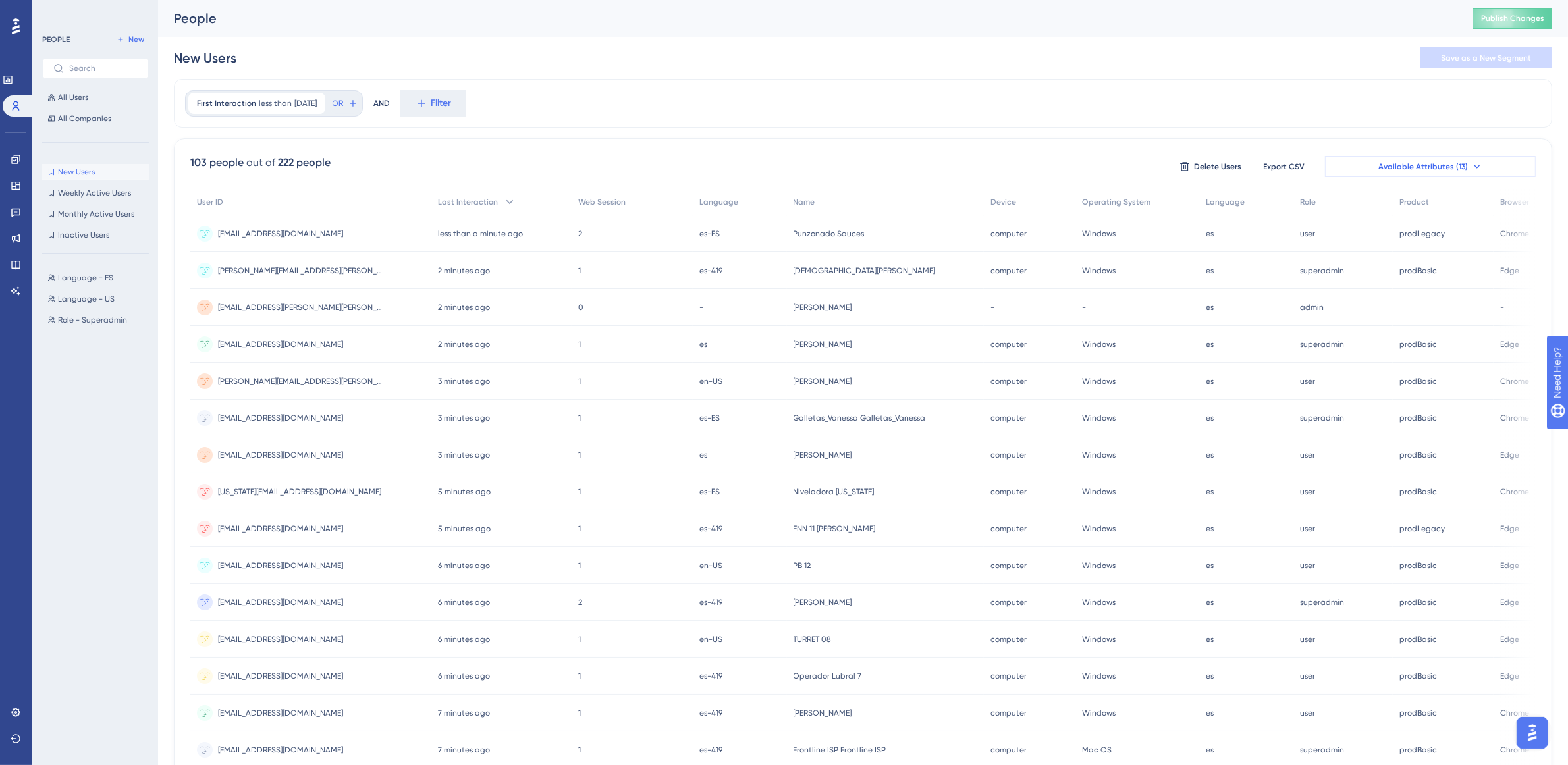
click at [1421, 176] on button "Available Attributes (13)" at bounding box center [1430, 167] width 211 height 21
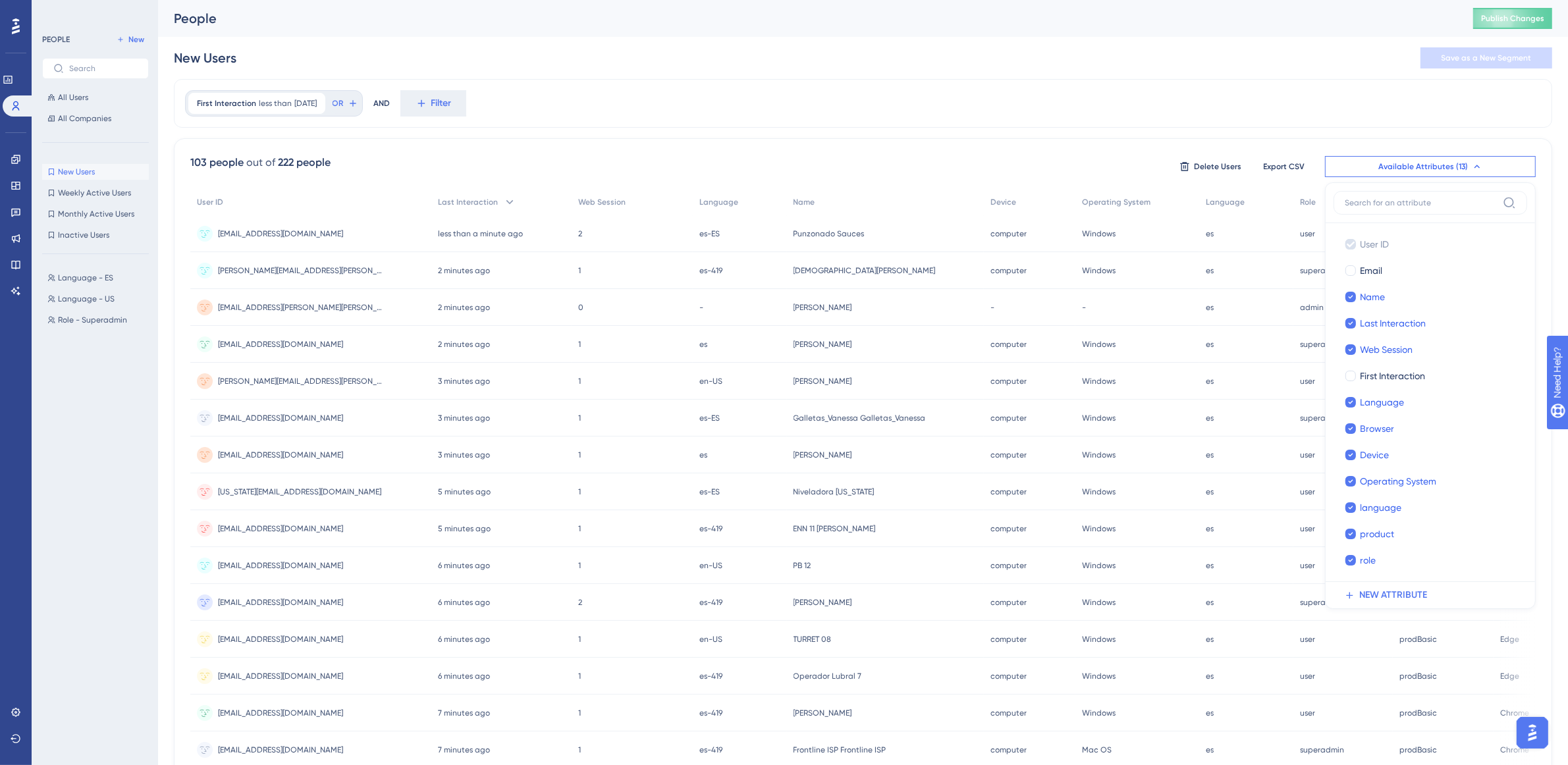
click at [1197, 98] on div "First Interaction less than 10 days ago 10 days ago Remove OR AND Filter" at bounding box center [863, 103] width 1379 height 49
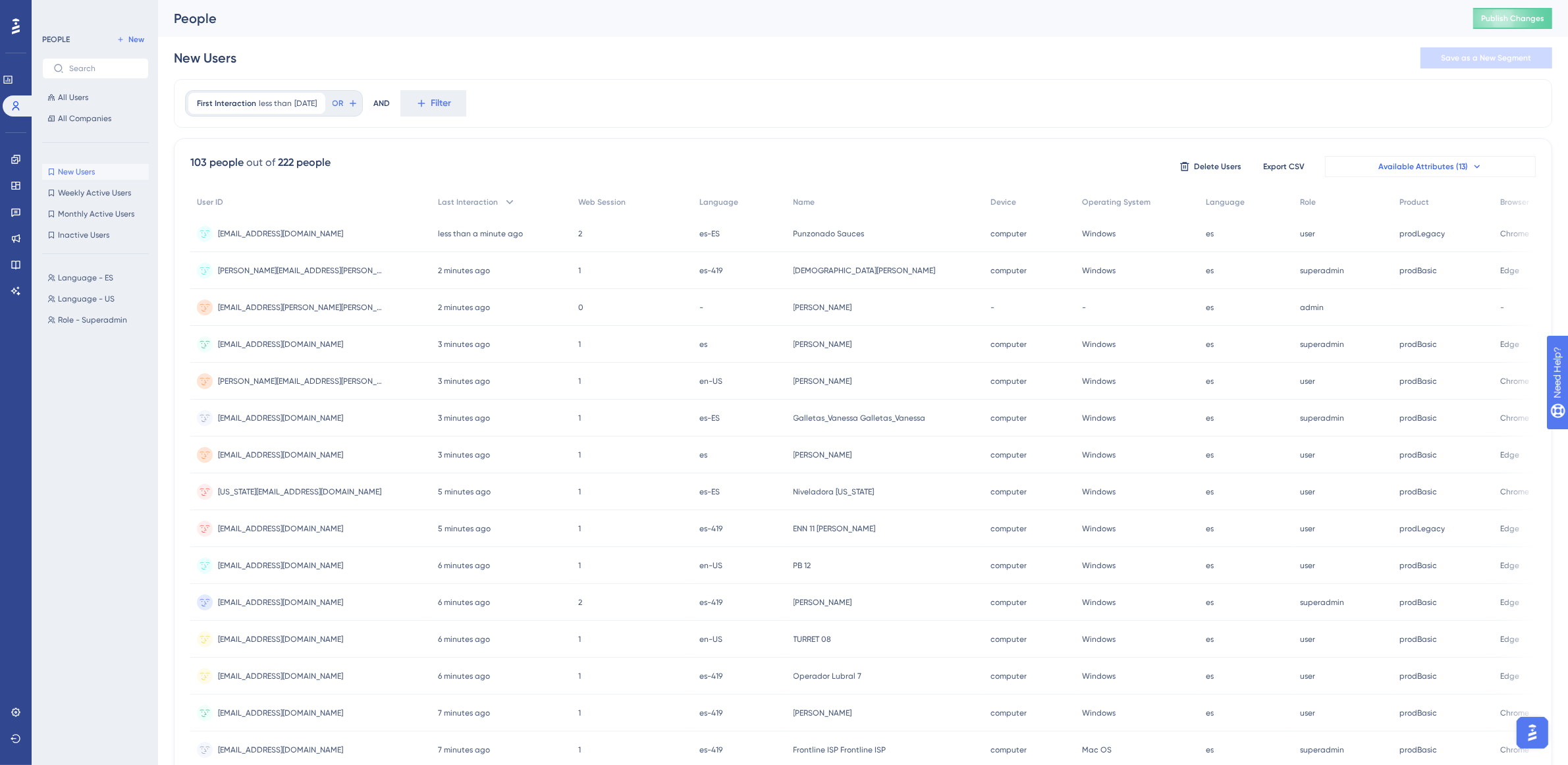
click at [1448, 160] on button "Available Attributes (13)" at bounding box center [1430, 167] width 211 height 21
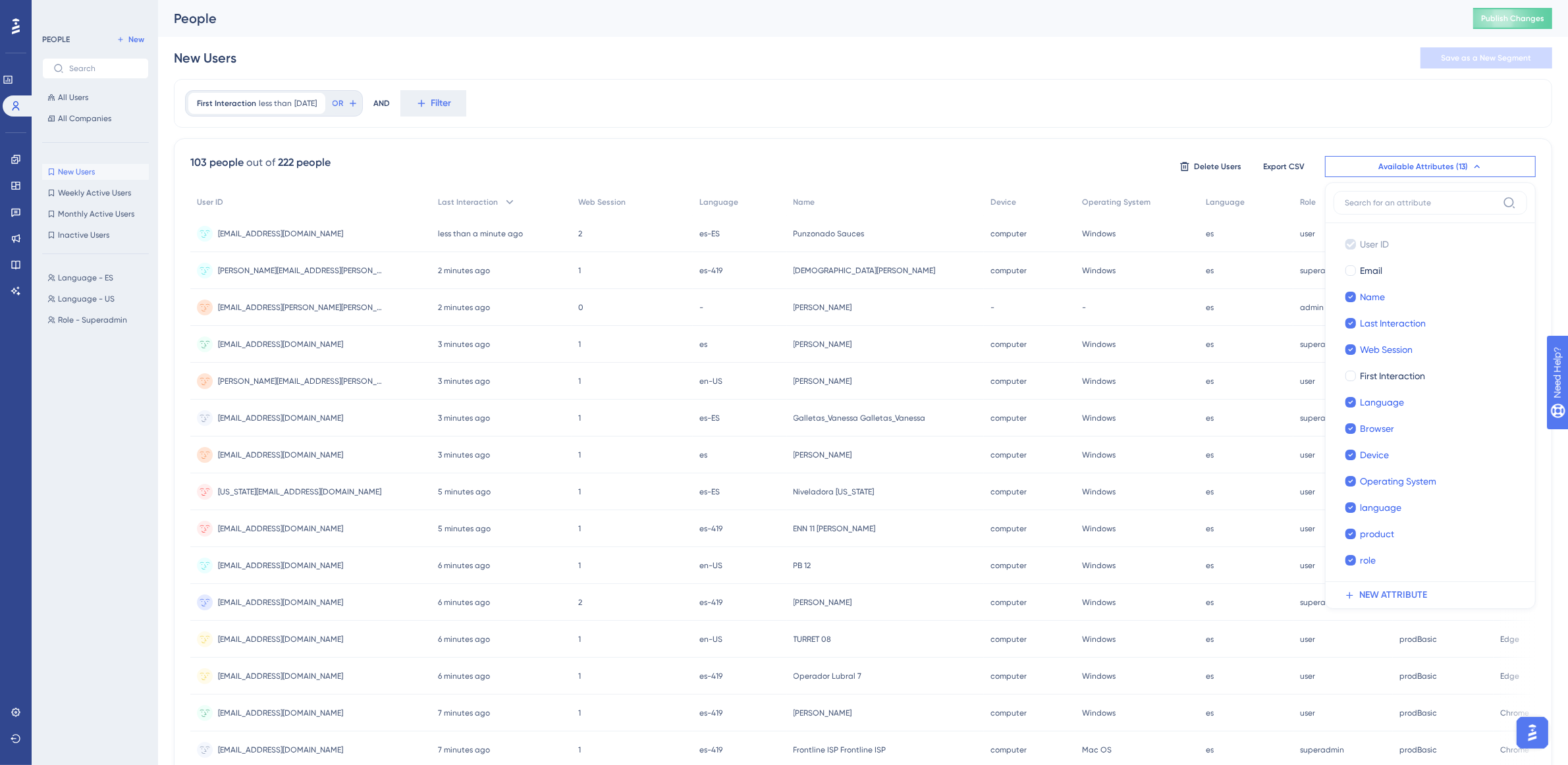
scroll to position [14, 12]
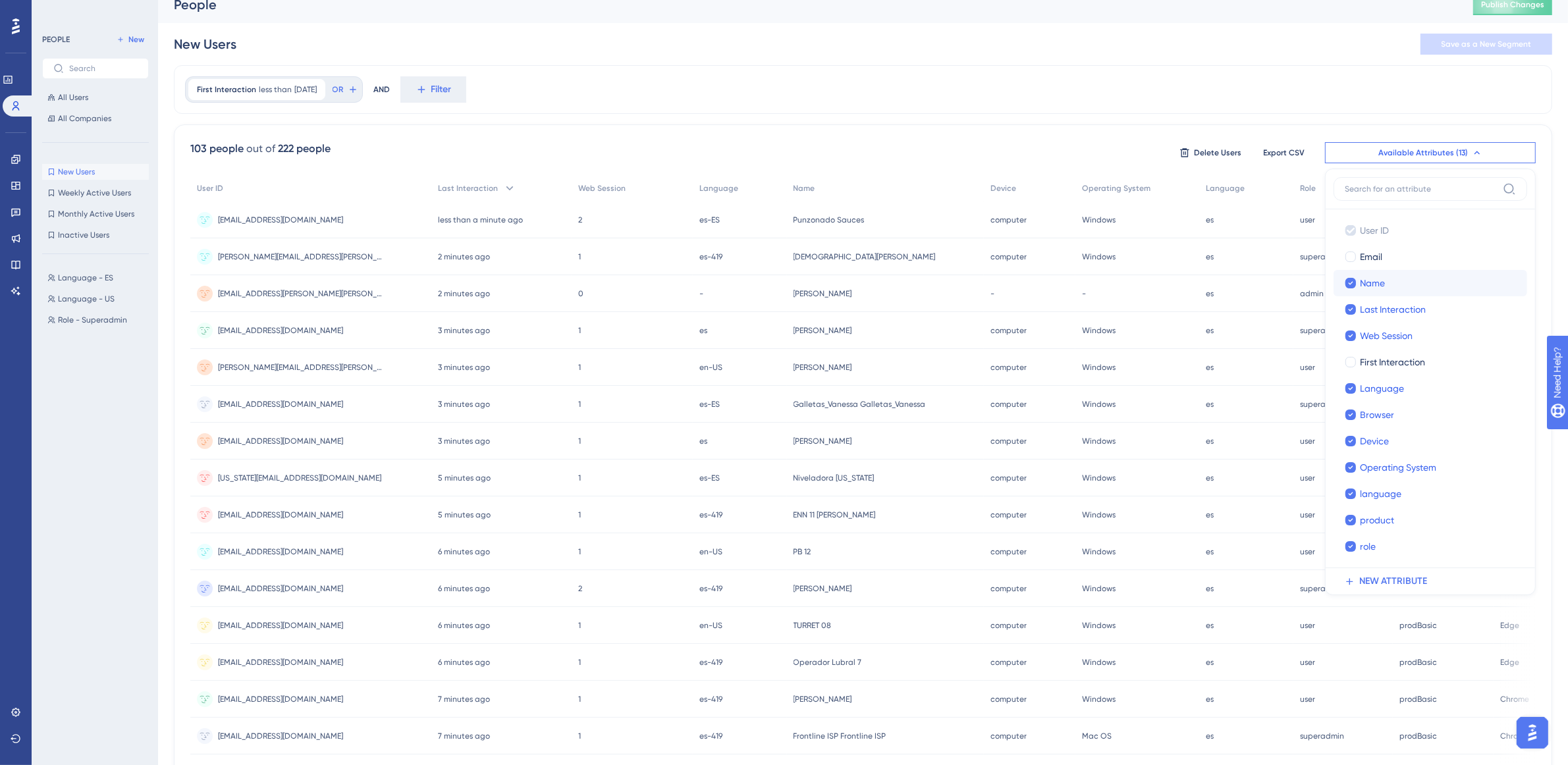
drag, startPoint x: 1380, startPoint y: 328, endPoint x: 1371, endPoint y: 274, distance: 54.7
click at [1371, 274] on div "User ID User ID Email Email Name Name Last Interaction Last Interaction Web Ses…" at bounding box center [1430, 388] width 193 height 343
click at [1242, 96] on div "First Interaction less than 10 days ago 10 days ago Remove OR AND Filter" at bounding box center [863, 89] width 1379 height 49
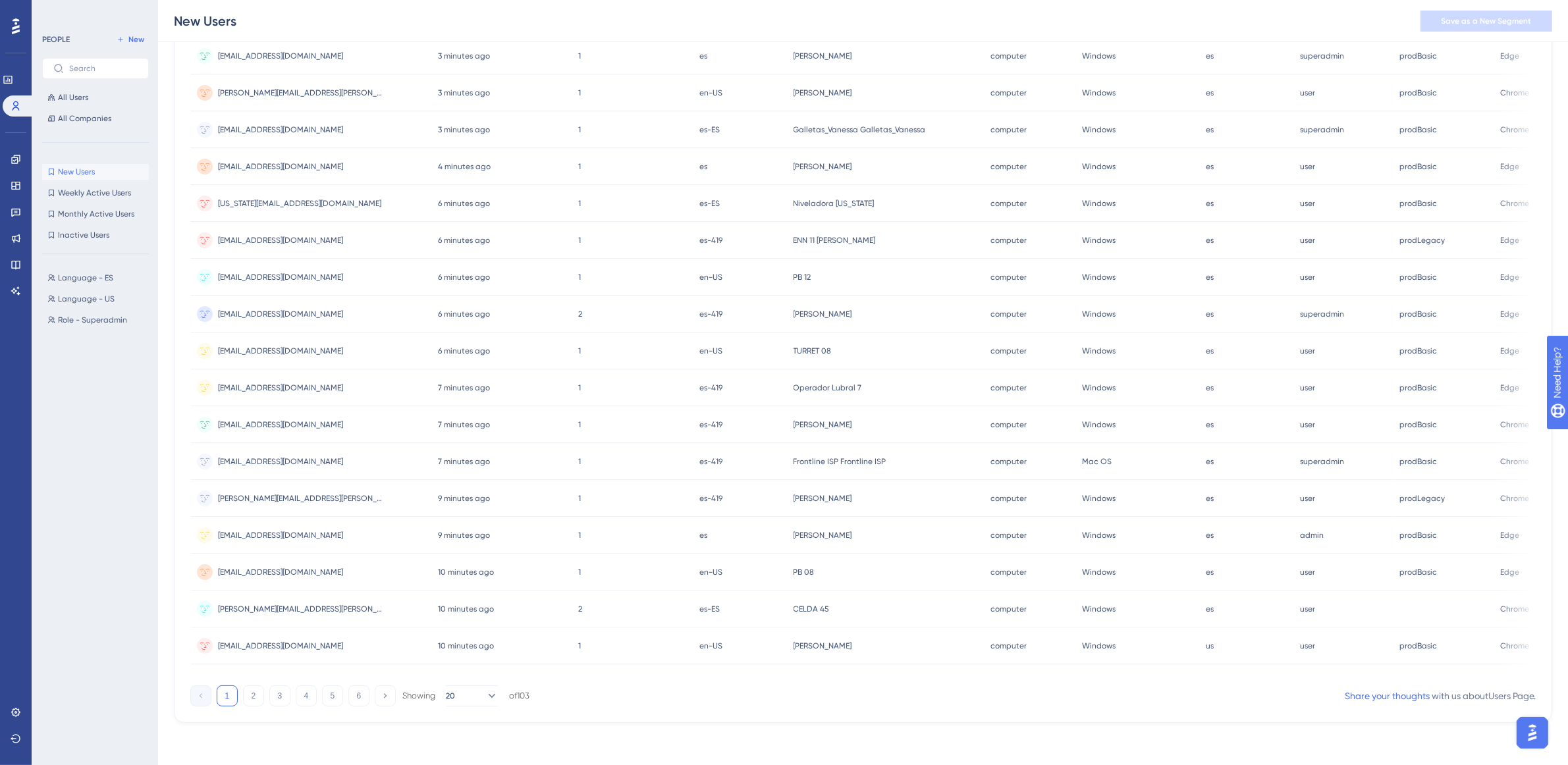
scroll to position [0, 0]
drag, startPoint x: 1418, startPoint y: 678, endPoint x: 1465, endPoint y: 651, distance: 54.2
click at [1517, 662] on div "User ID Last Interaction Web Session Language Name Device Operating System Lang…" at bounding box center [863, 290] width 1345 height 780
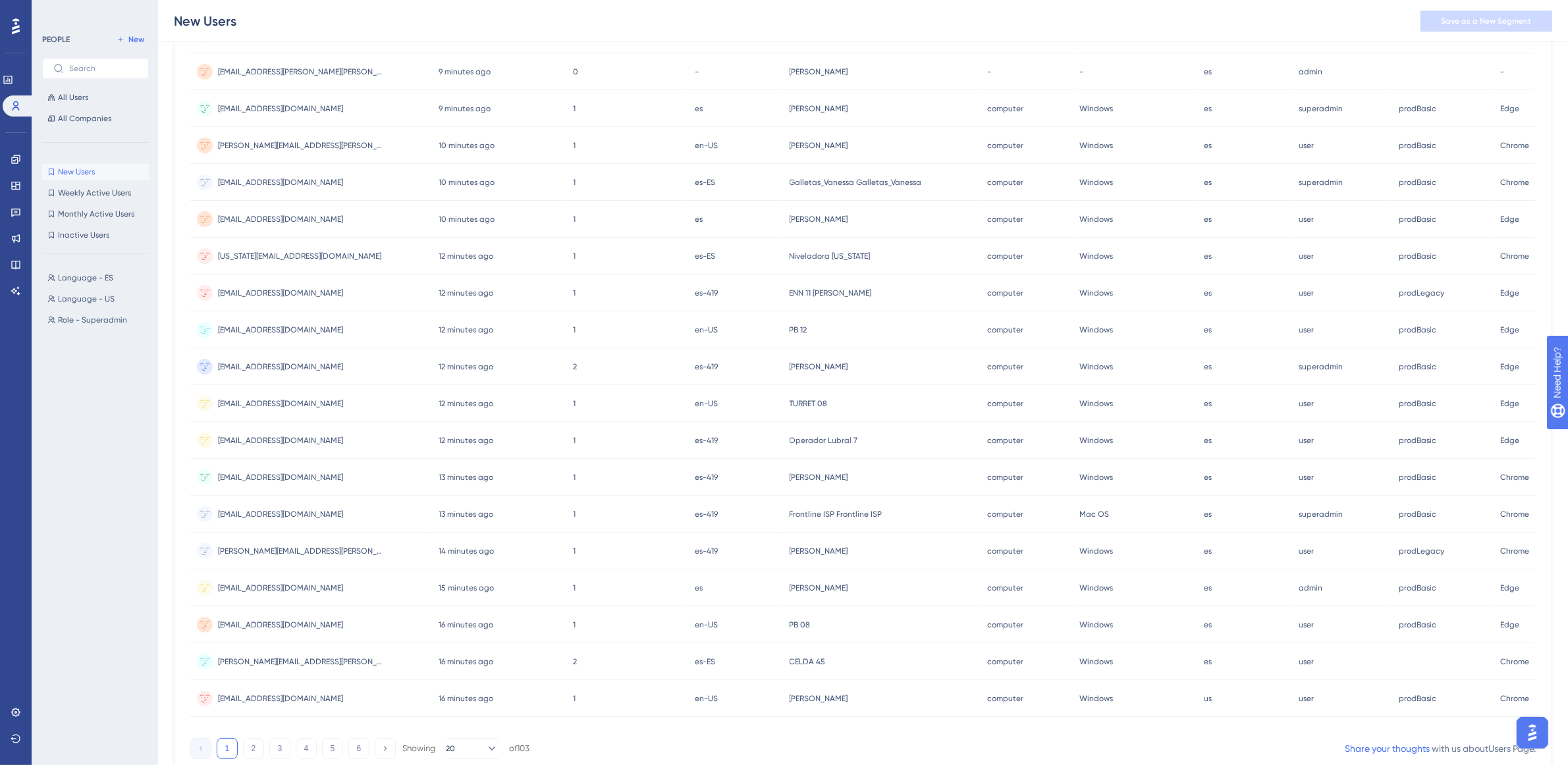
scroll to position [247, 12]
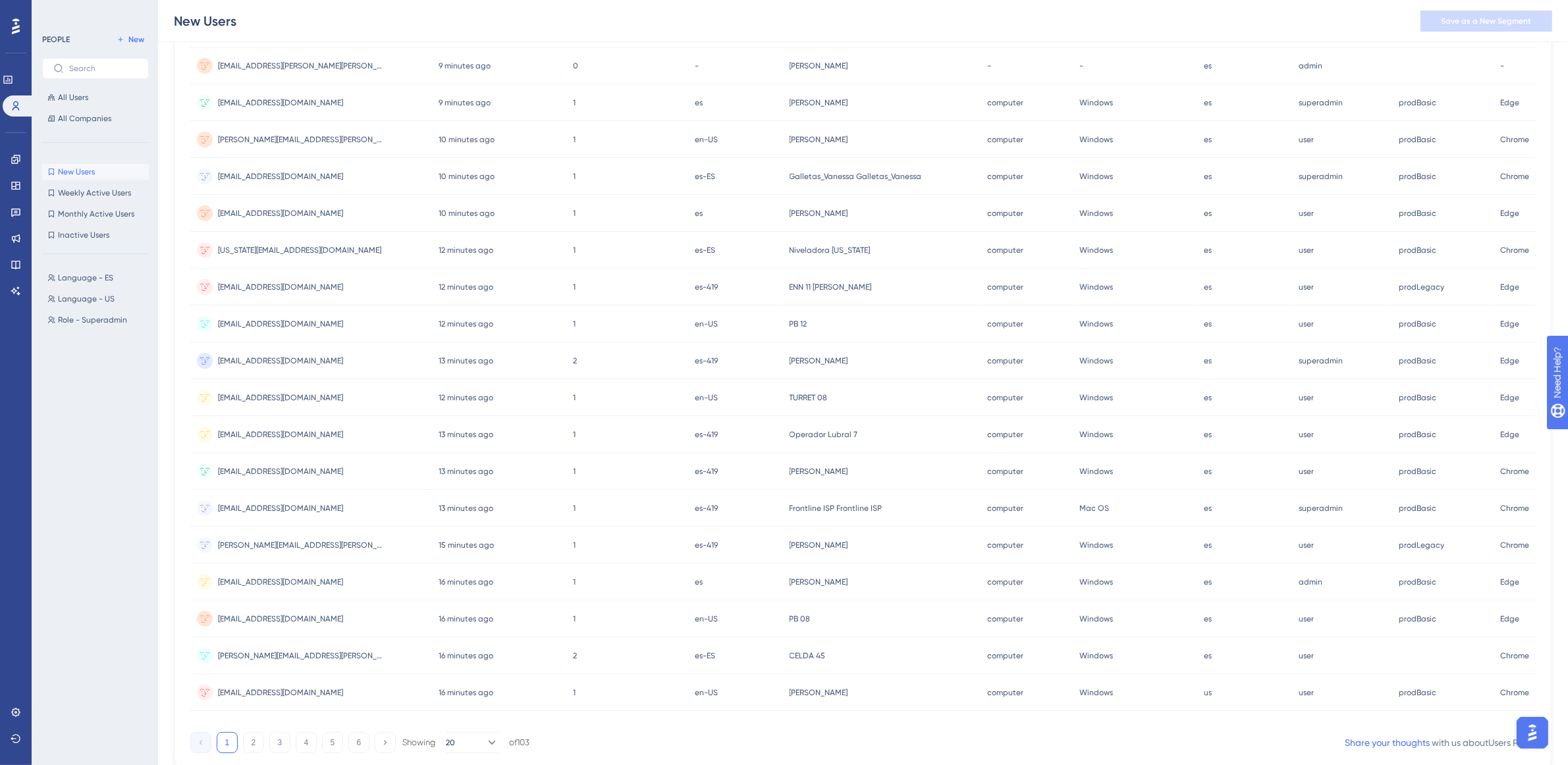
drag, startPoint x: 244, startPoint y: 739, endPoint x: 279, endPoint y: 669, distance: 78.3
click at [243, 741] on button "2" at bounding box center [253, 743] width 21 height 21
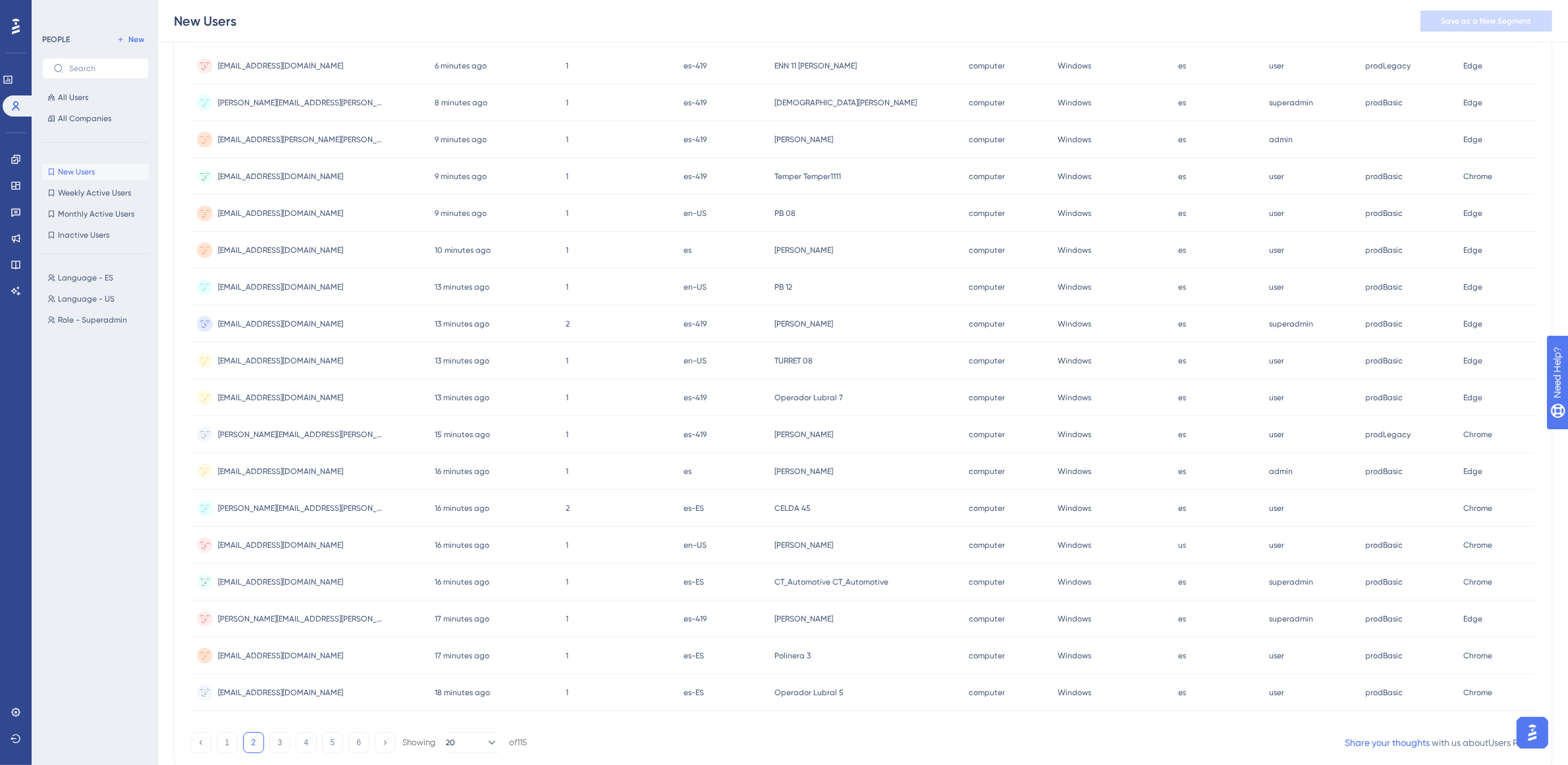
scroll to position [294, 12]
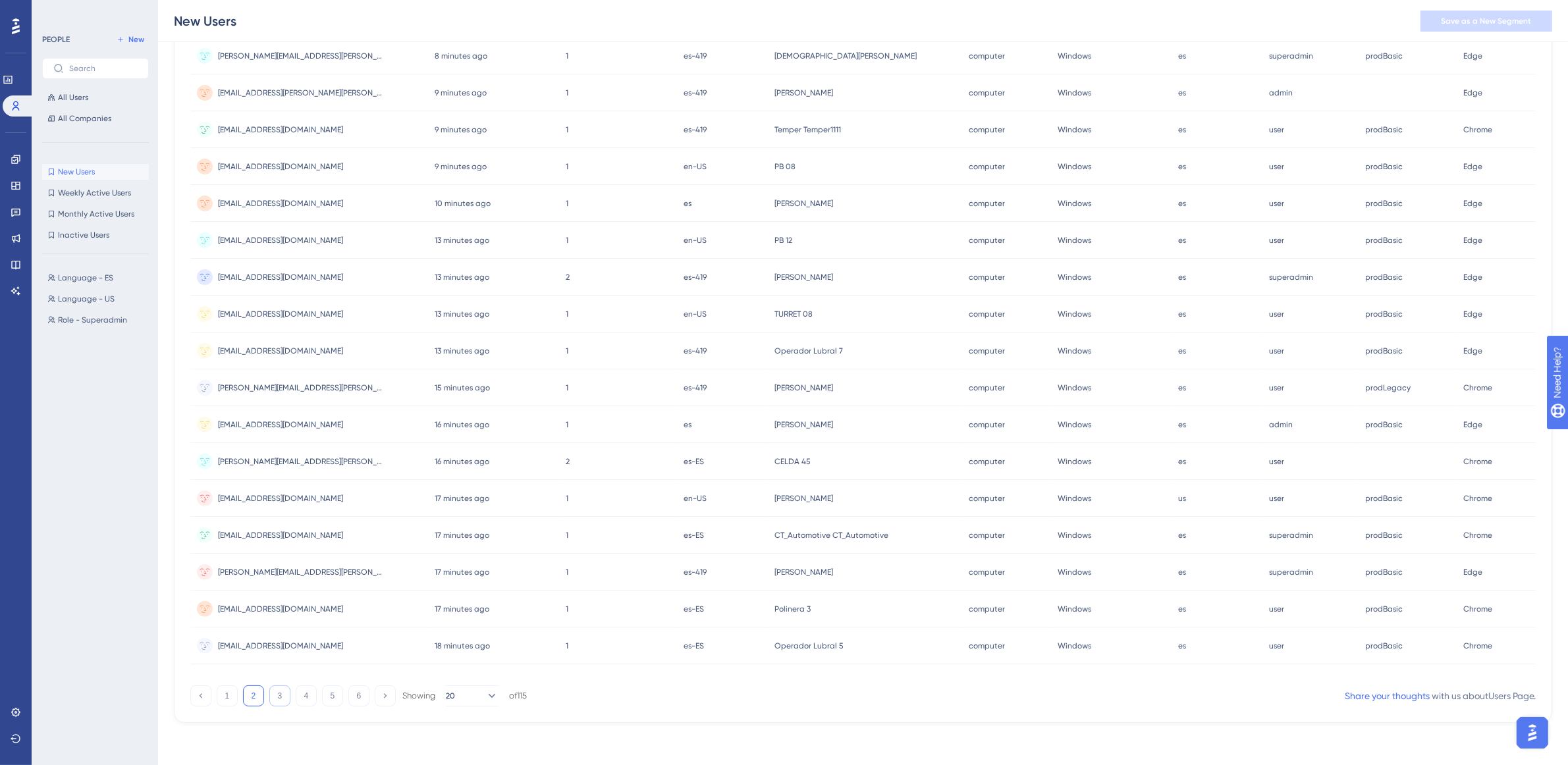
click at [269, 695] on button "3" at bounding box center [280, 696] width 21 height 21
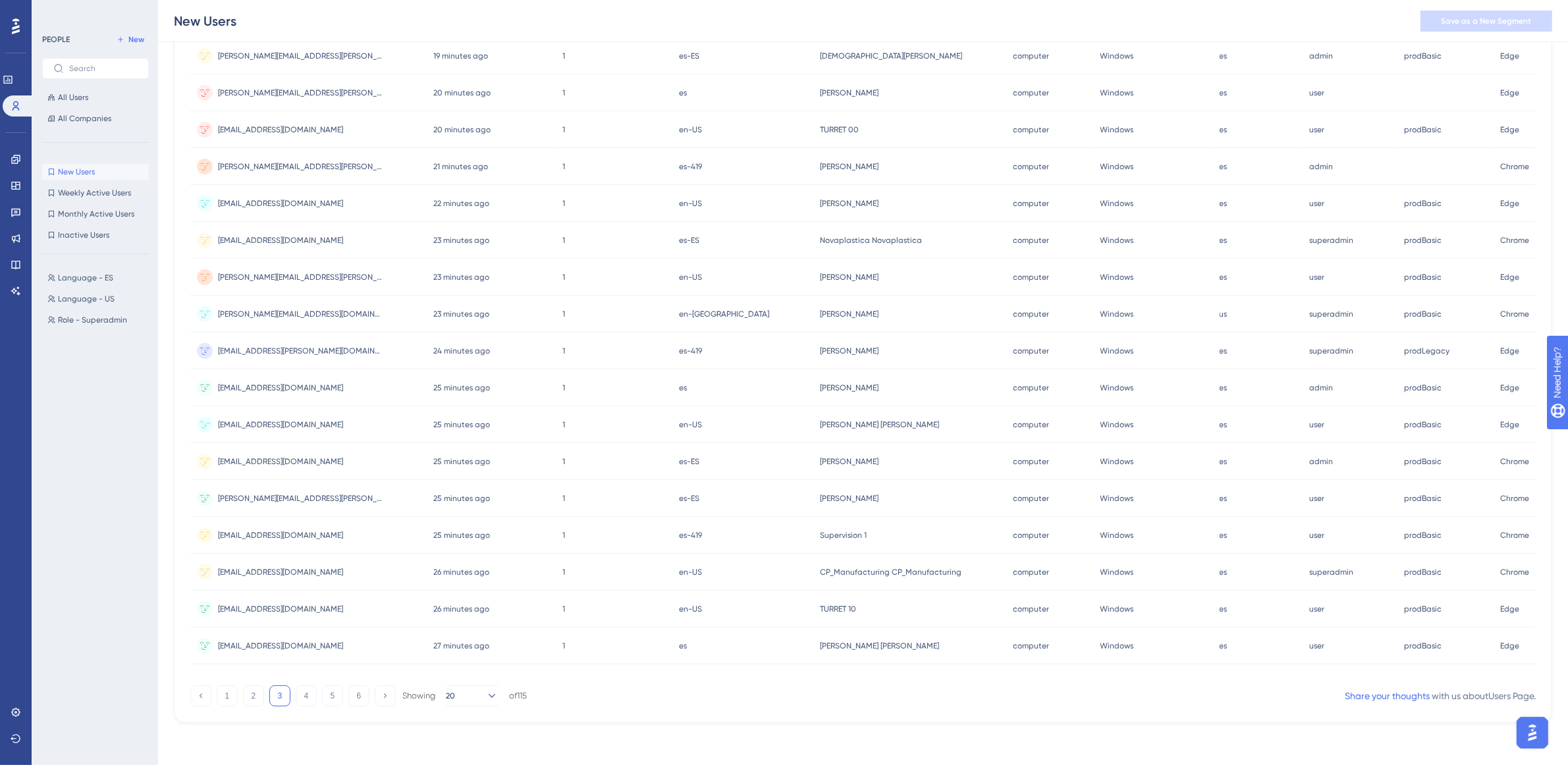
scroll to position [0, 12]
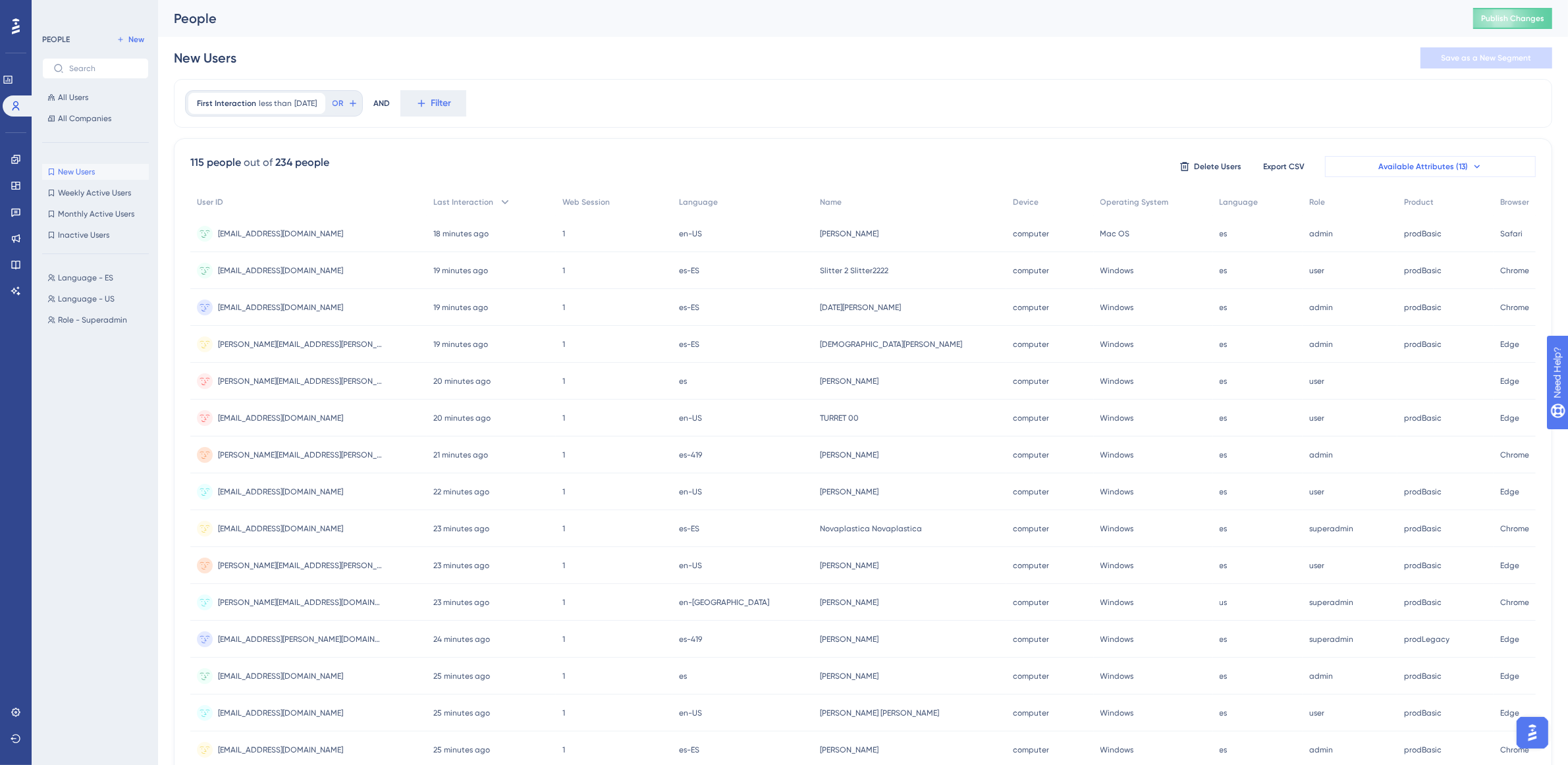
click at [1461, 173] on button "Available Attributes (13)" at bounding box center [1430, 167] width 211 height 21
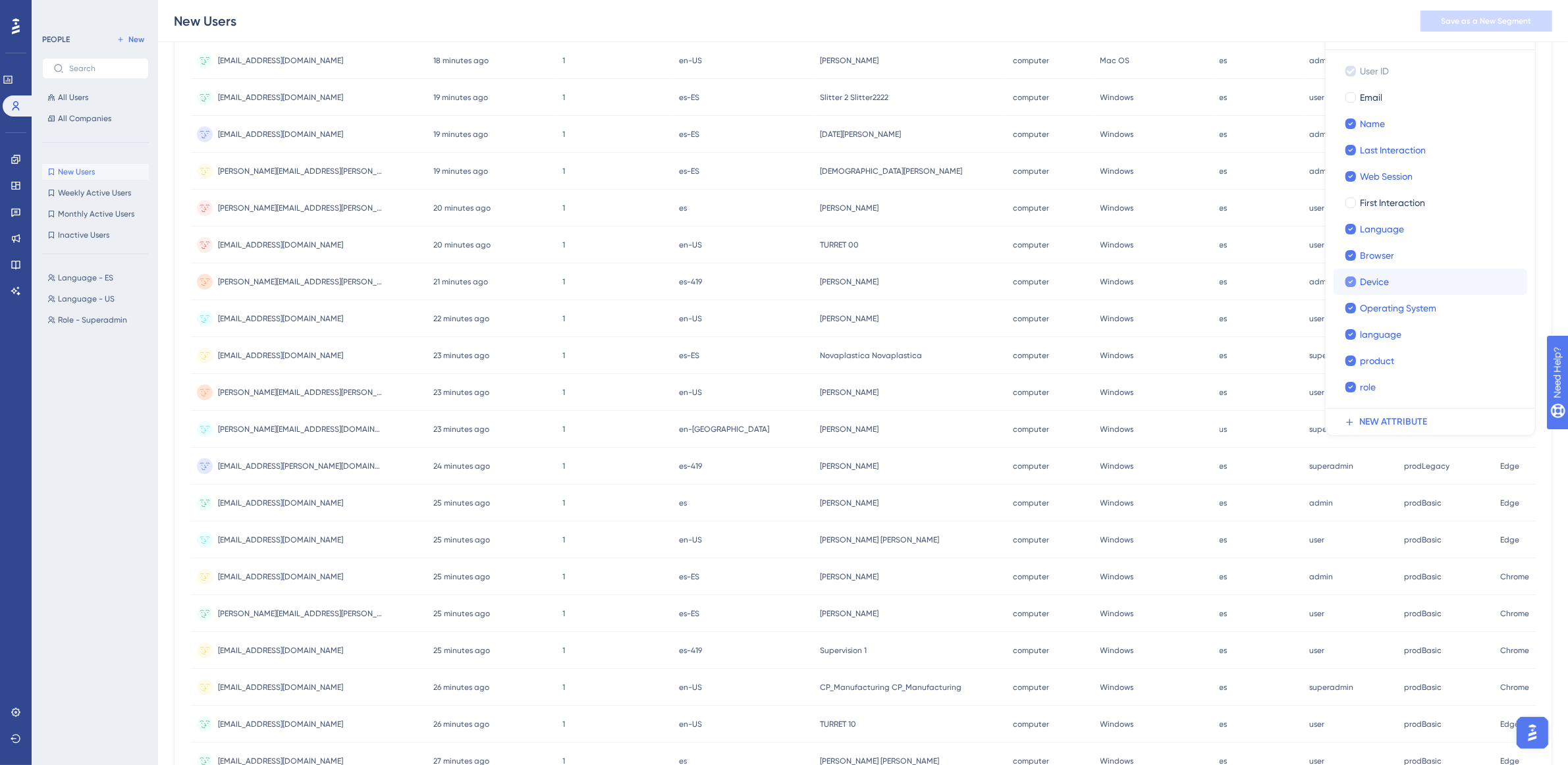
scroll to position [14, 12]
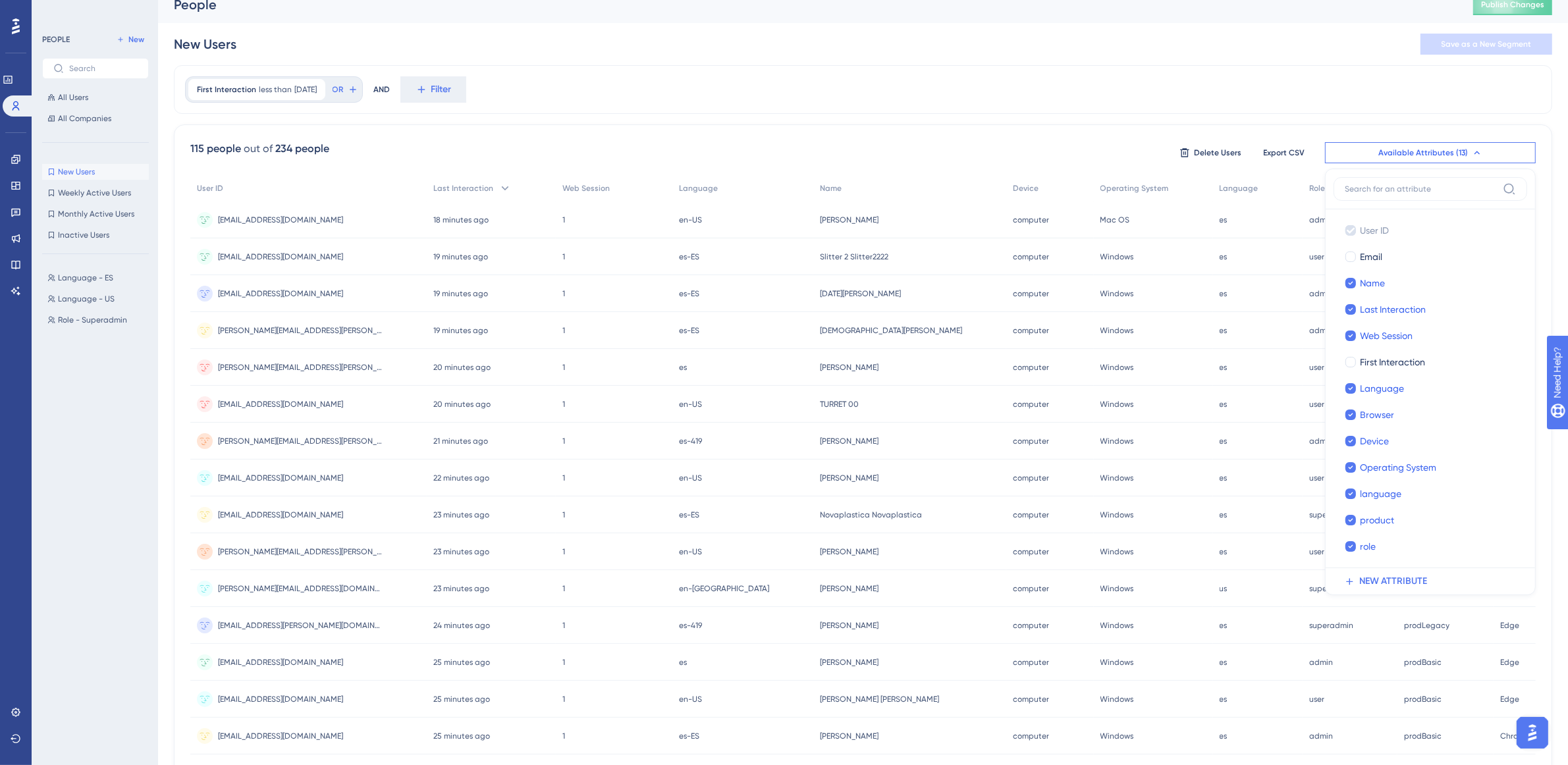
click at [985, 105] on div "First Interaction less than 10 days ago 10 days ago Remove OR AND Filter" at bounding box center [863, 89] width 1379 height 49
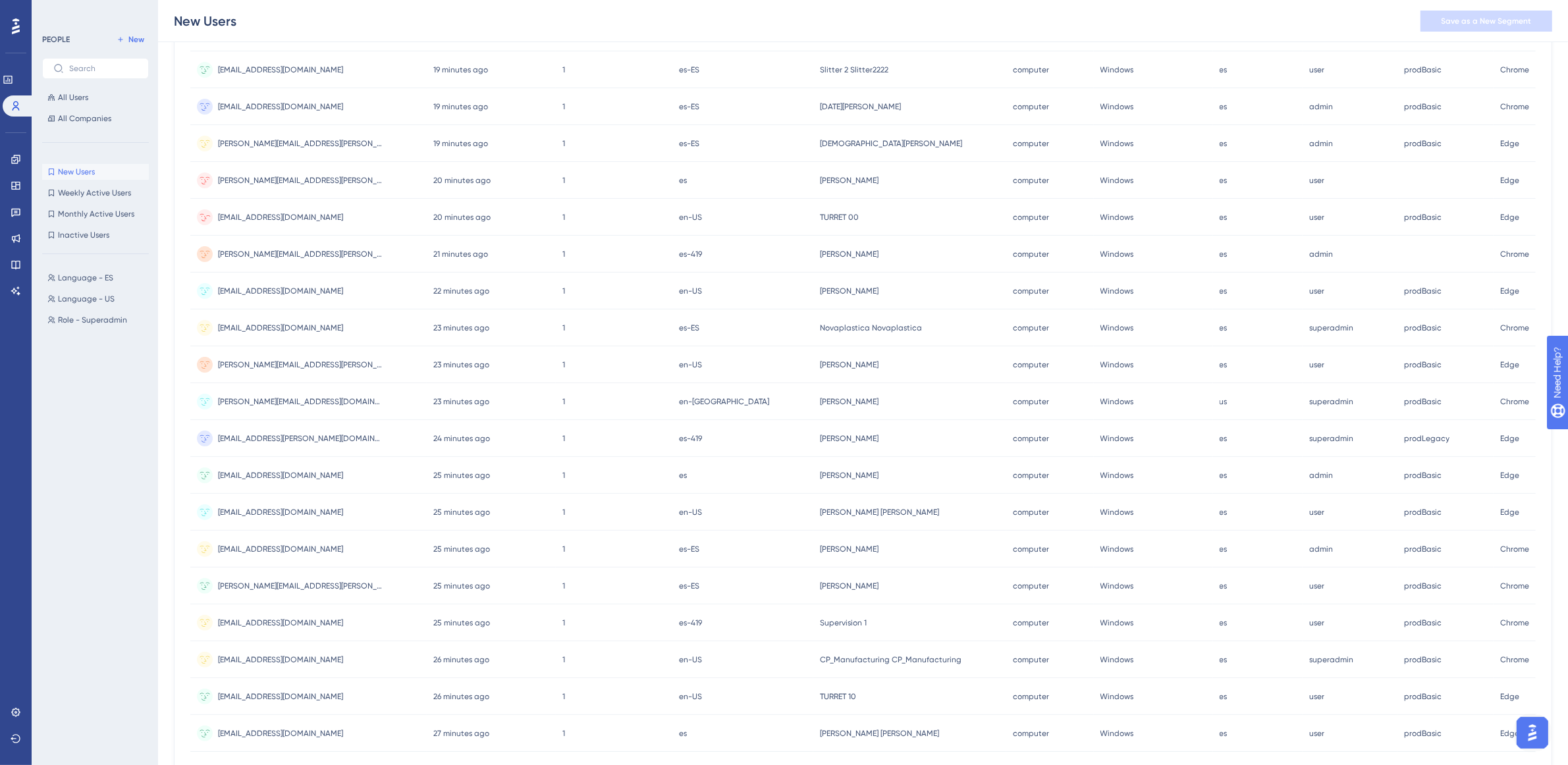
scroll to position [294, 12]
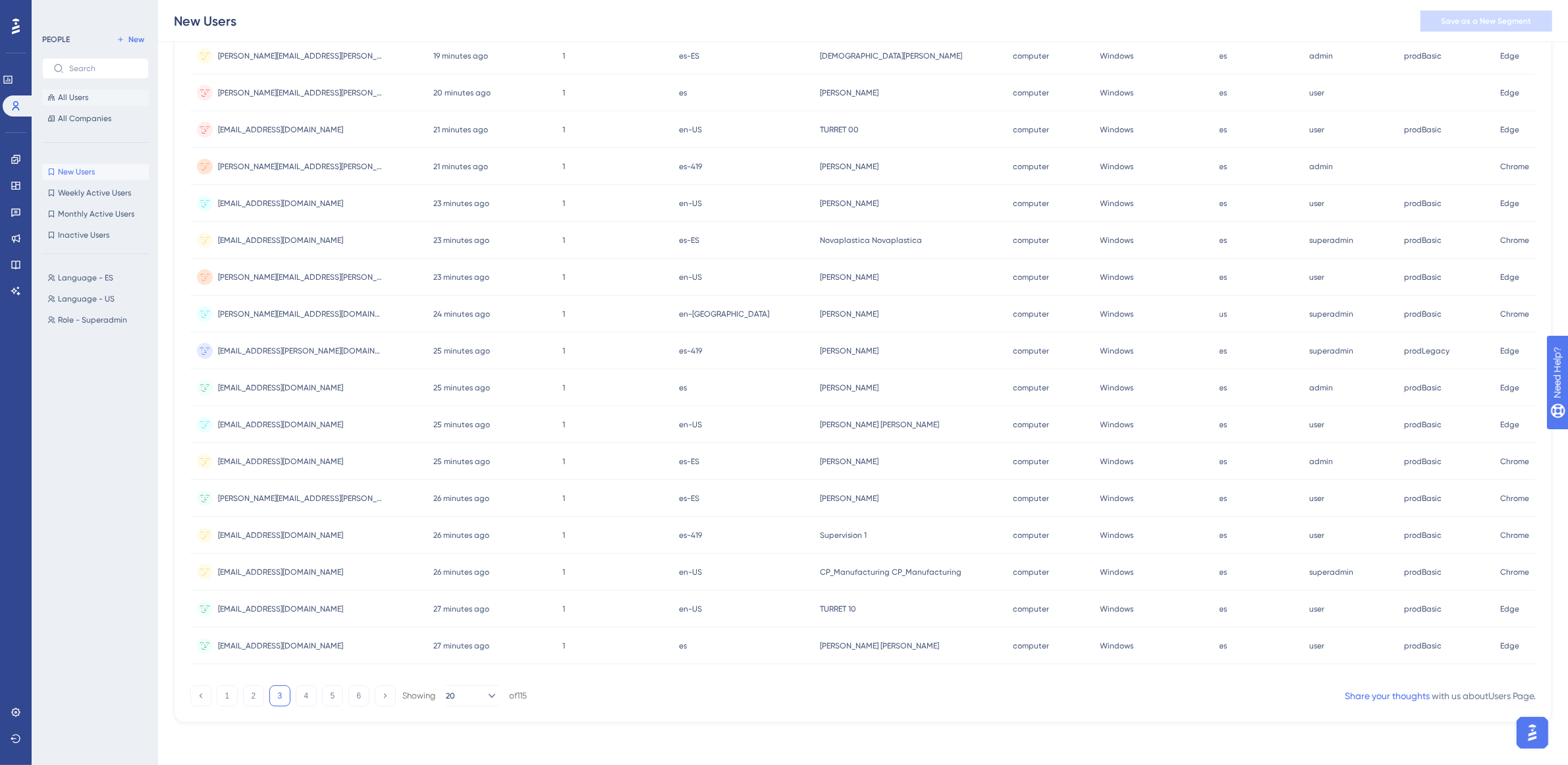
click at [66, 92] on span "All Users" at bounding box center [73, 97] width 30 height 10
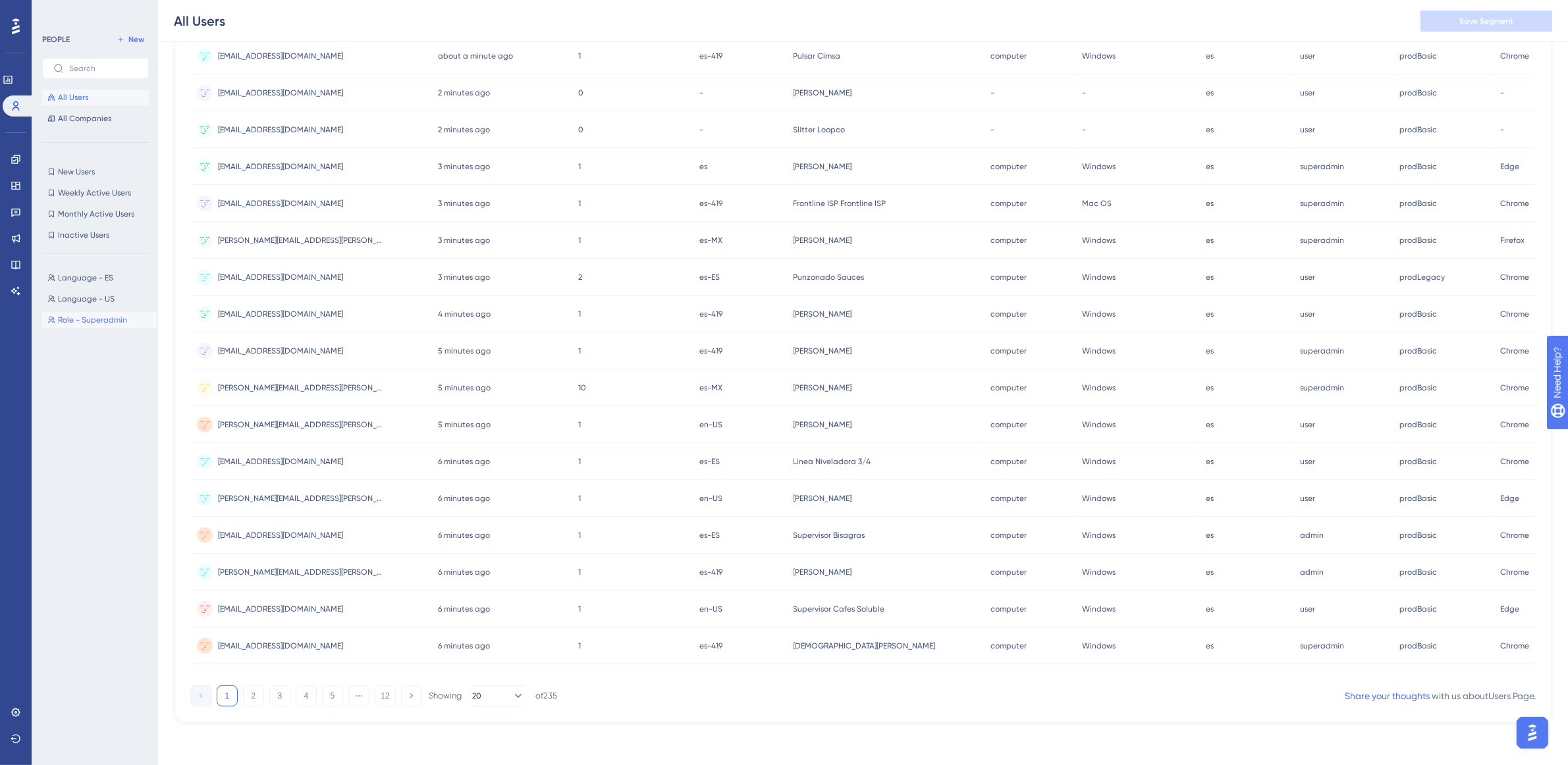
click at [99, 322] on span "Role - Superadmin" at bounding box center [92, 320] width 69 height 10
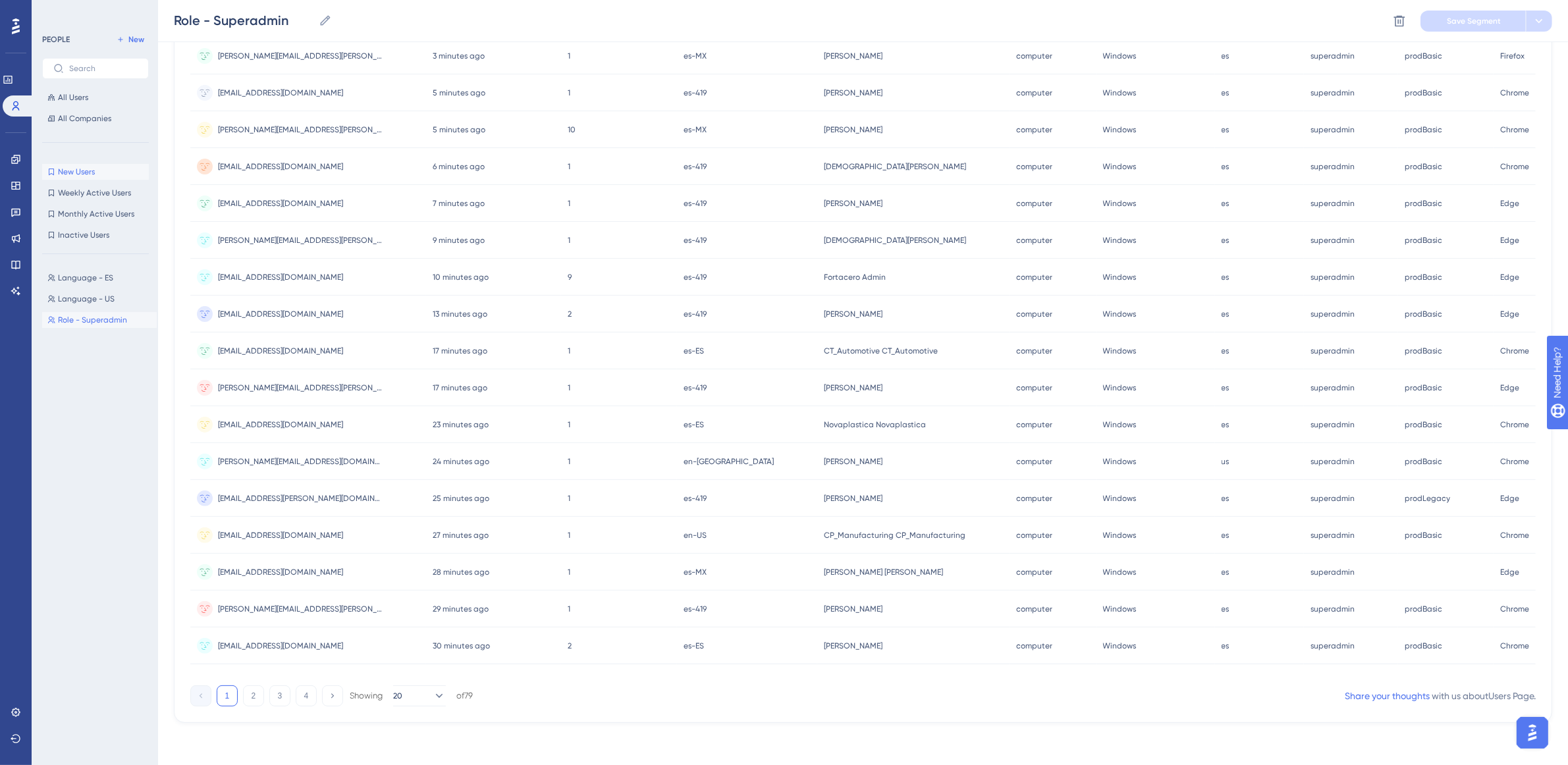
click at [100, 165] on button "New Users New Users" at bounding box center [95, 172] width 107 height 16
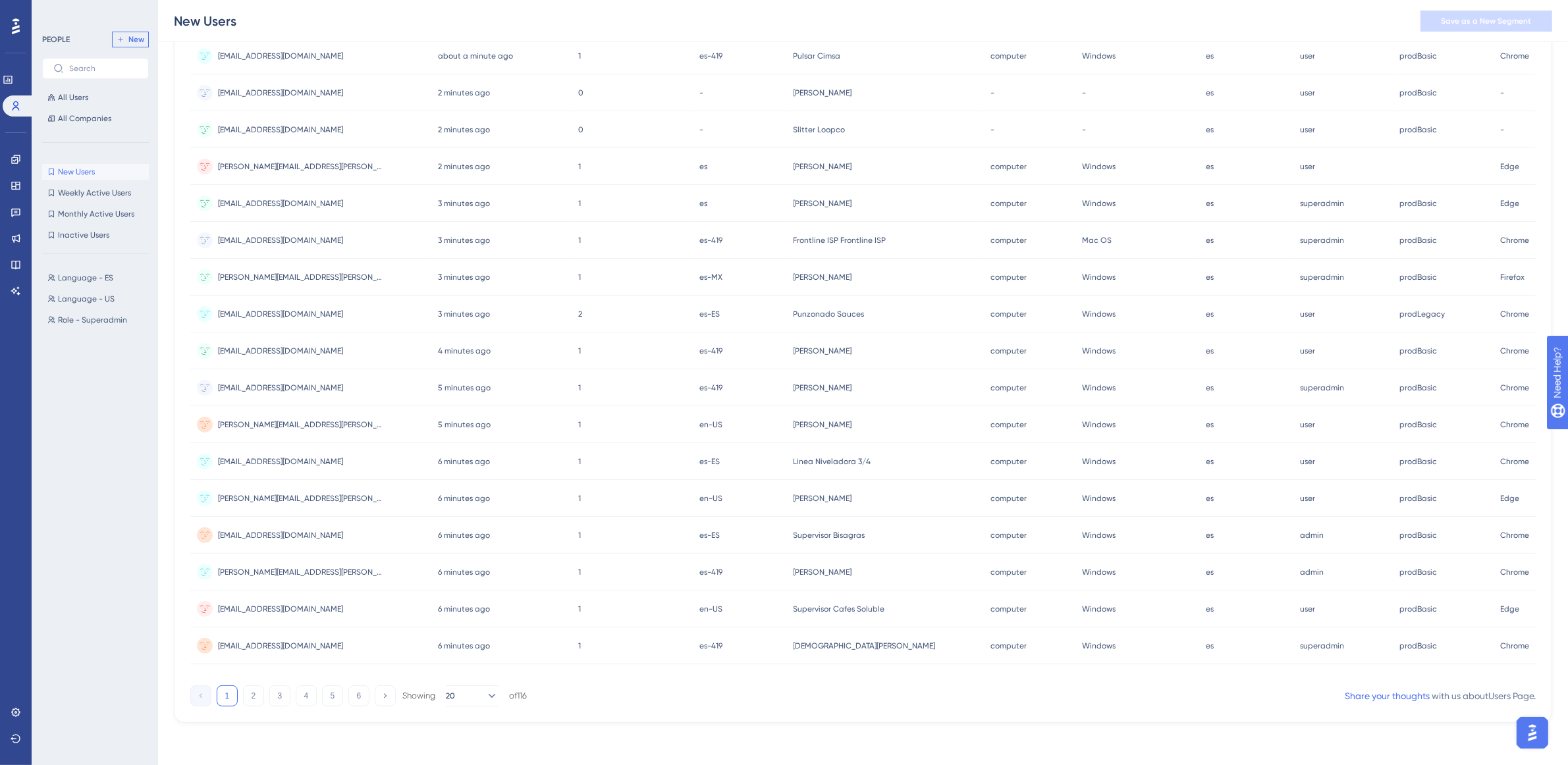
click at [124, 44] on button "New" at bounding box center [130, 39] width 37 height 16
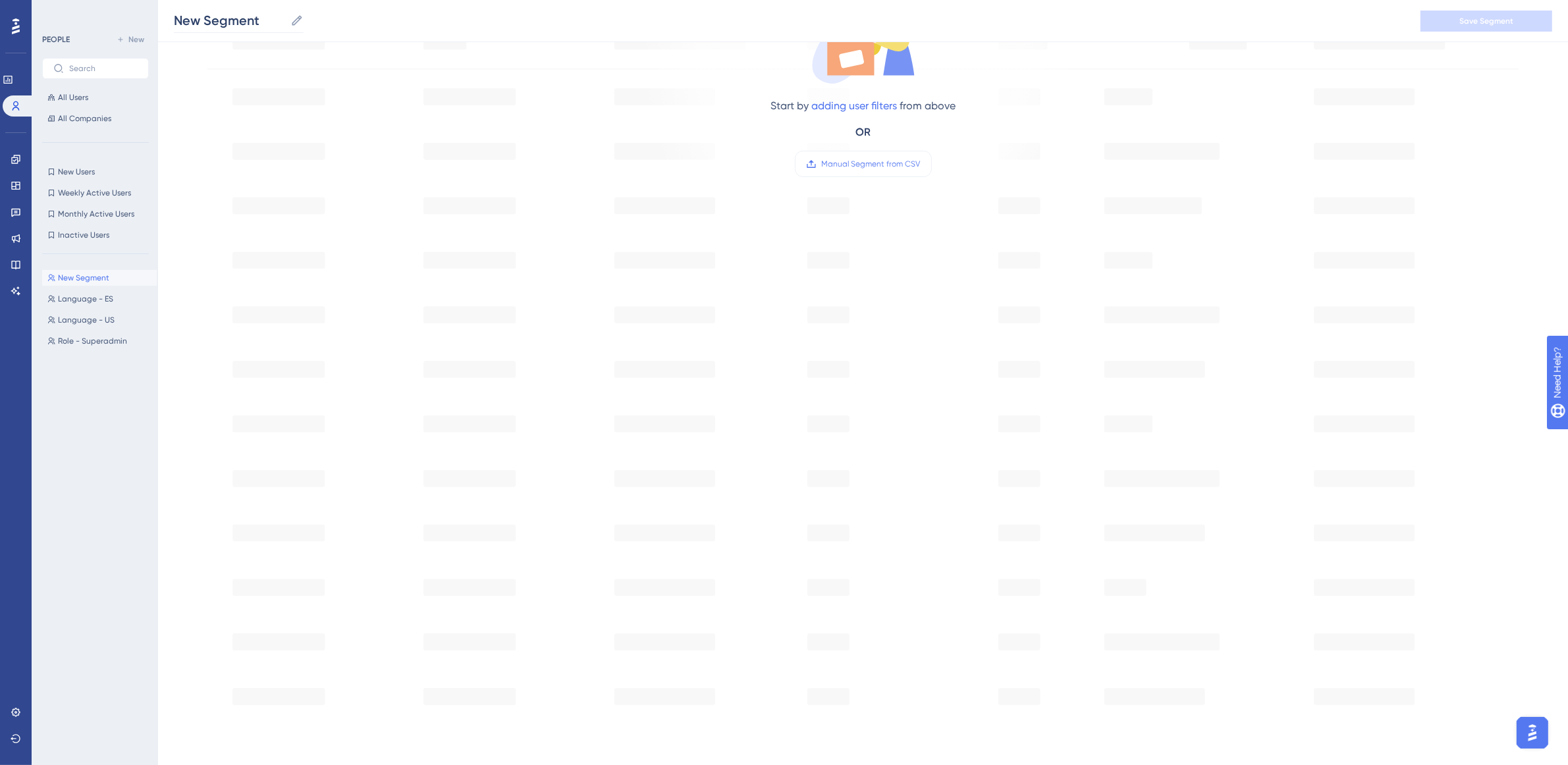
click at [286, 22] on label "New Segment New Segment" at bounding box center [239, 21] width 130 height 24
click at [286, 22] on input "New Segment" at bounding box center [229, 20] width 111 height 18
drag, startPoint x: 281, startPoint y: 22, endPoint x: 158, endPoint y: 6, distance: 124.0
click at [158, 6] on div "New Segment New Segment Save Segment" at bounding box center [863, 21] width 1410 height 42
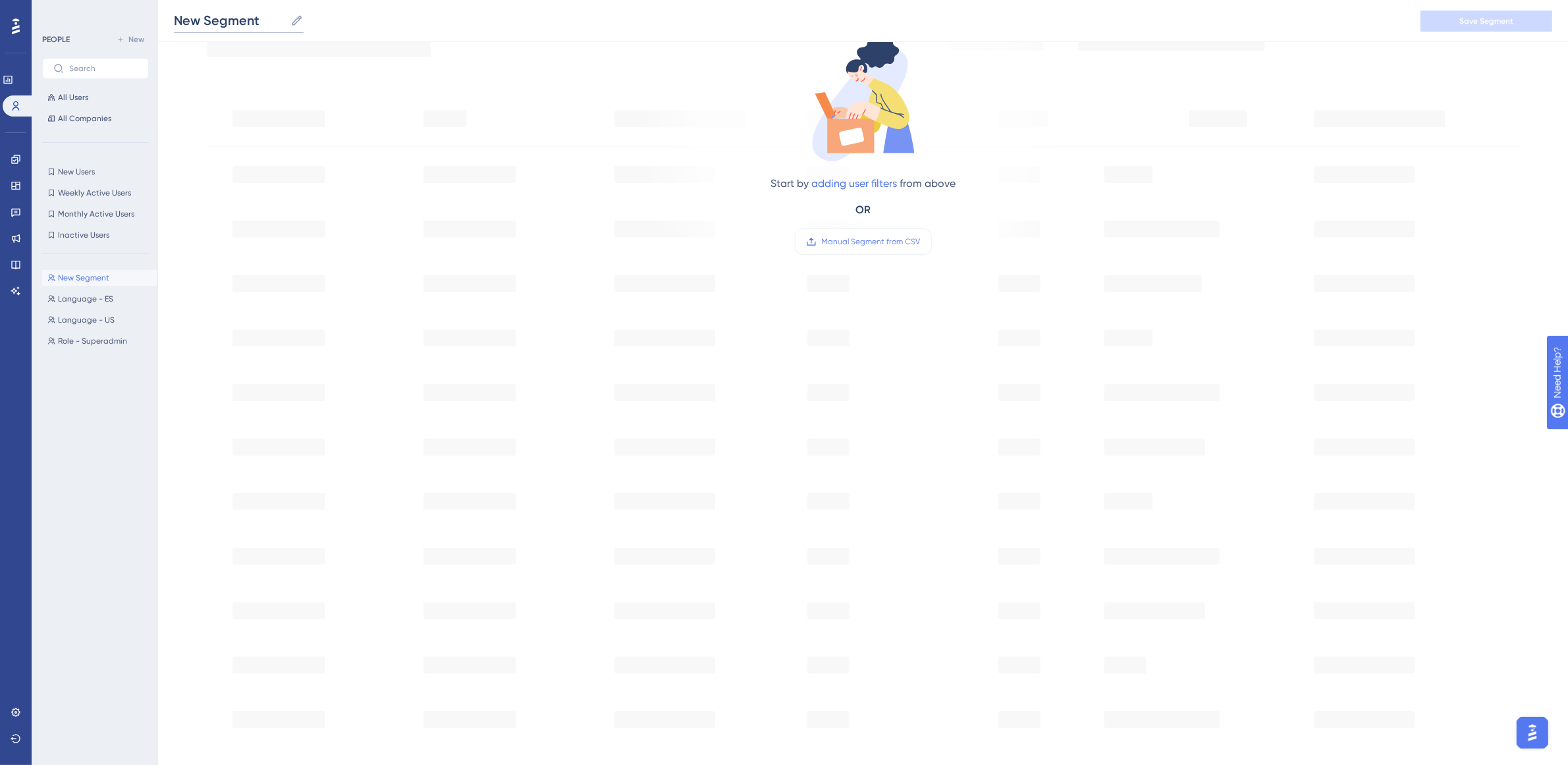
scroll to position [0, 12]
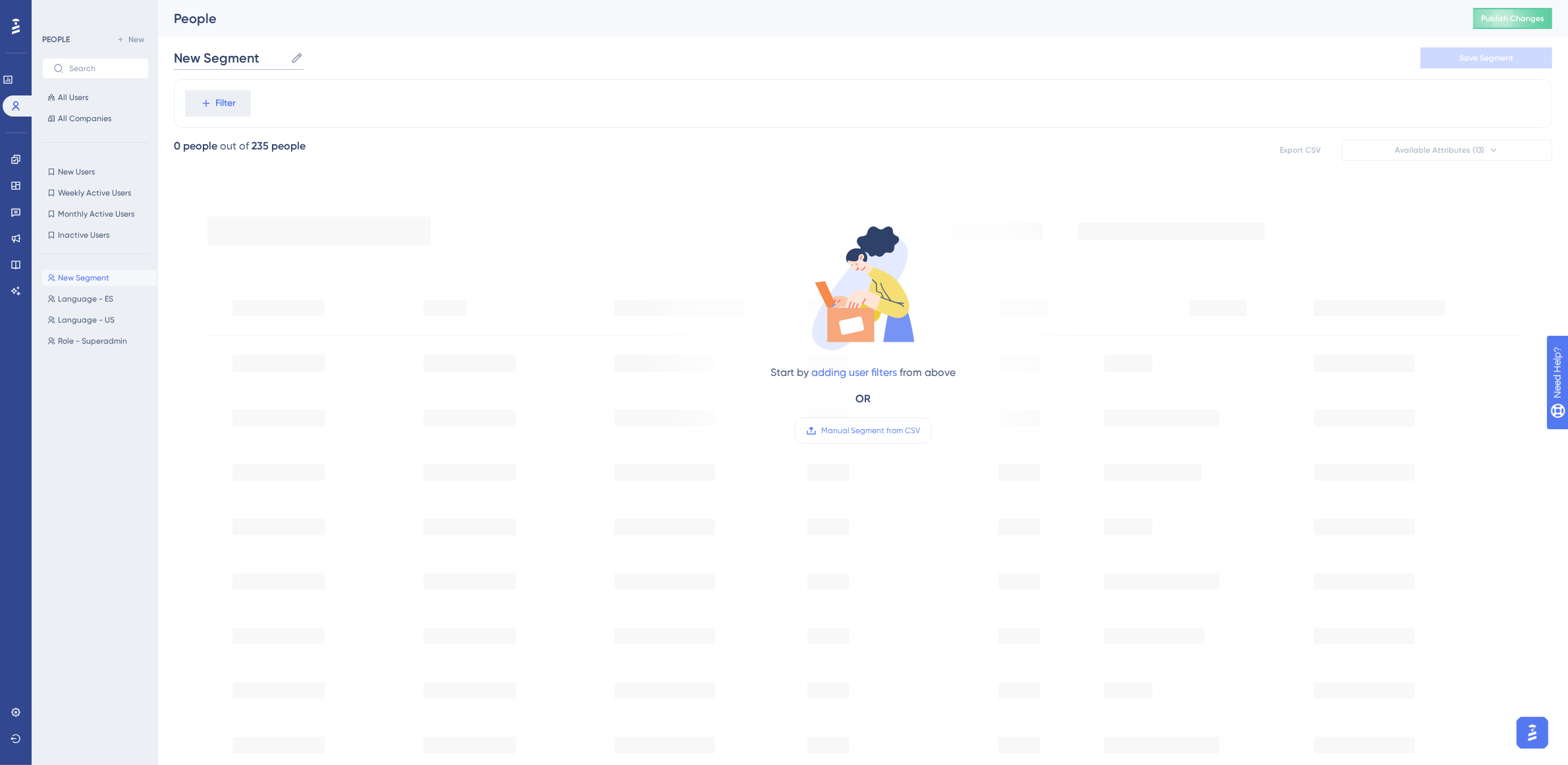
type input "P"
type input "O"
type input "OEE Lite / Pro"
click at [325, 104] on div "Filter" at bounding box center [863, 103] width 1379 height 49
click at [216, 103] on span "Filter" at bounding box center [225, 103] width 20 height 16
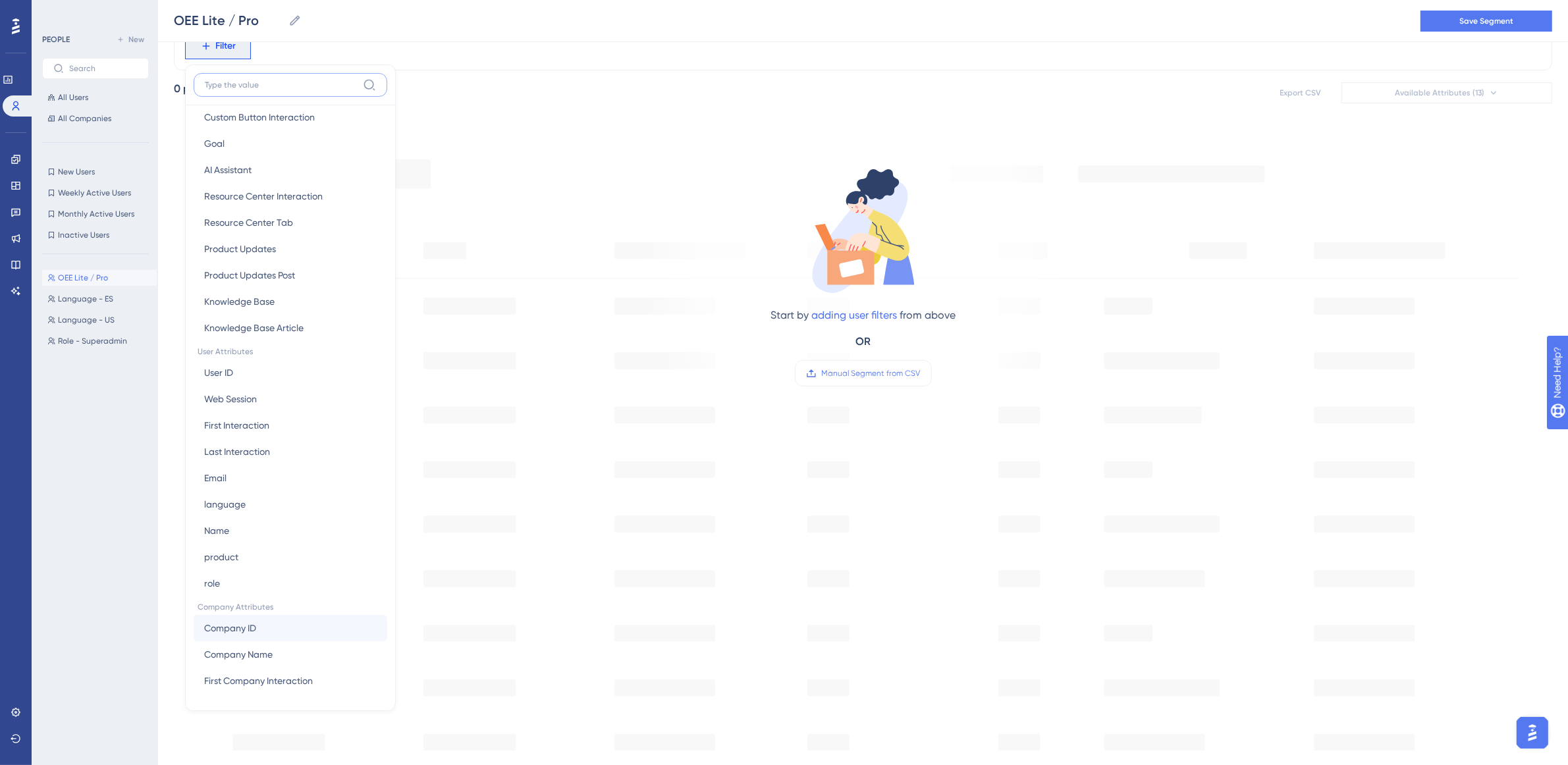
scroll to position [389, 0]
click at [239, 541] on button "product product" at bounding box center [290, 531] width 193 height 27
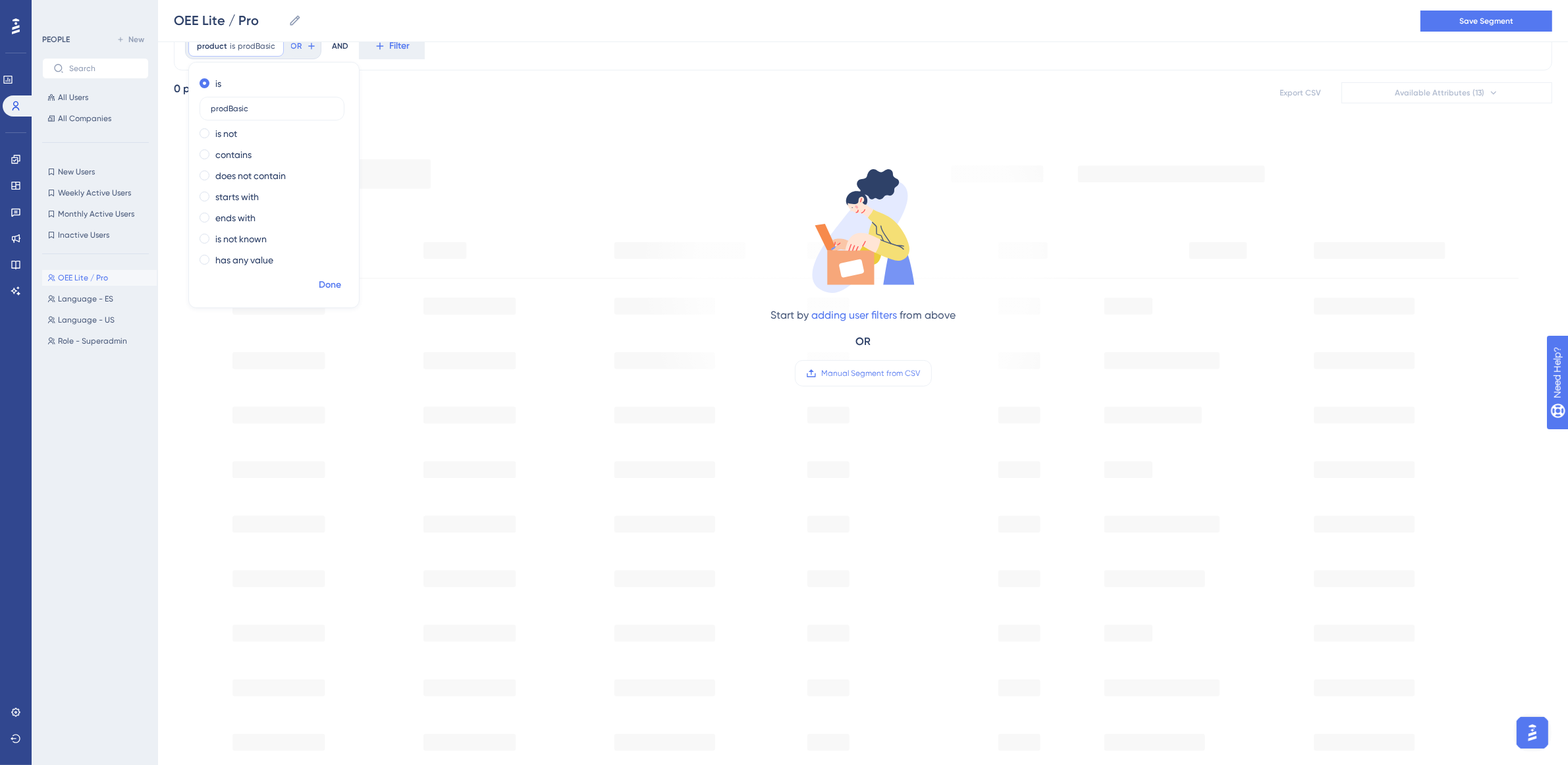
type input "prodBasic"
click at [320, 285] on span "Done" at bounding box center [330, 285] width 22 height 16
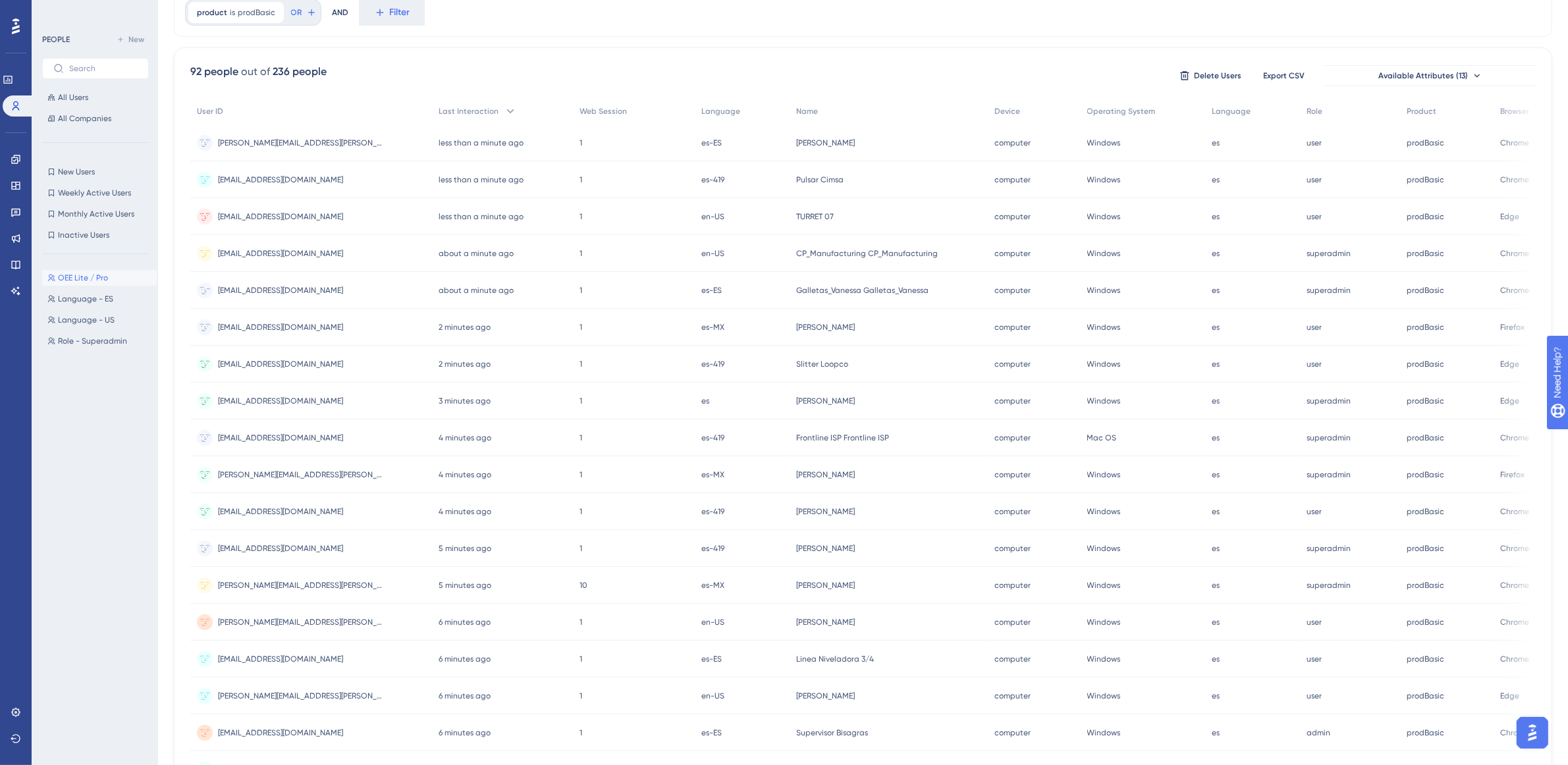
scroll to position [0, 12]
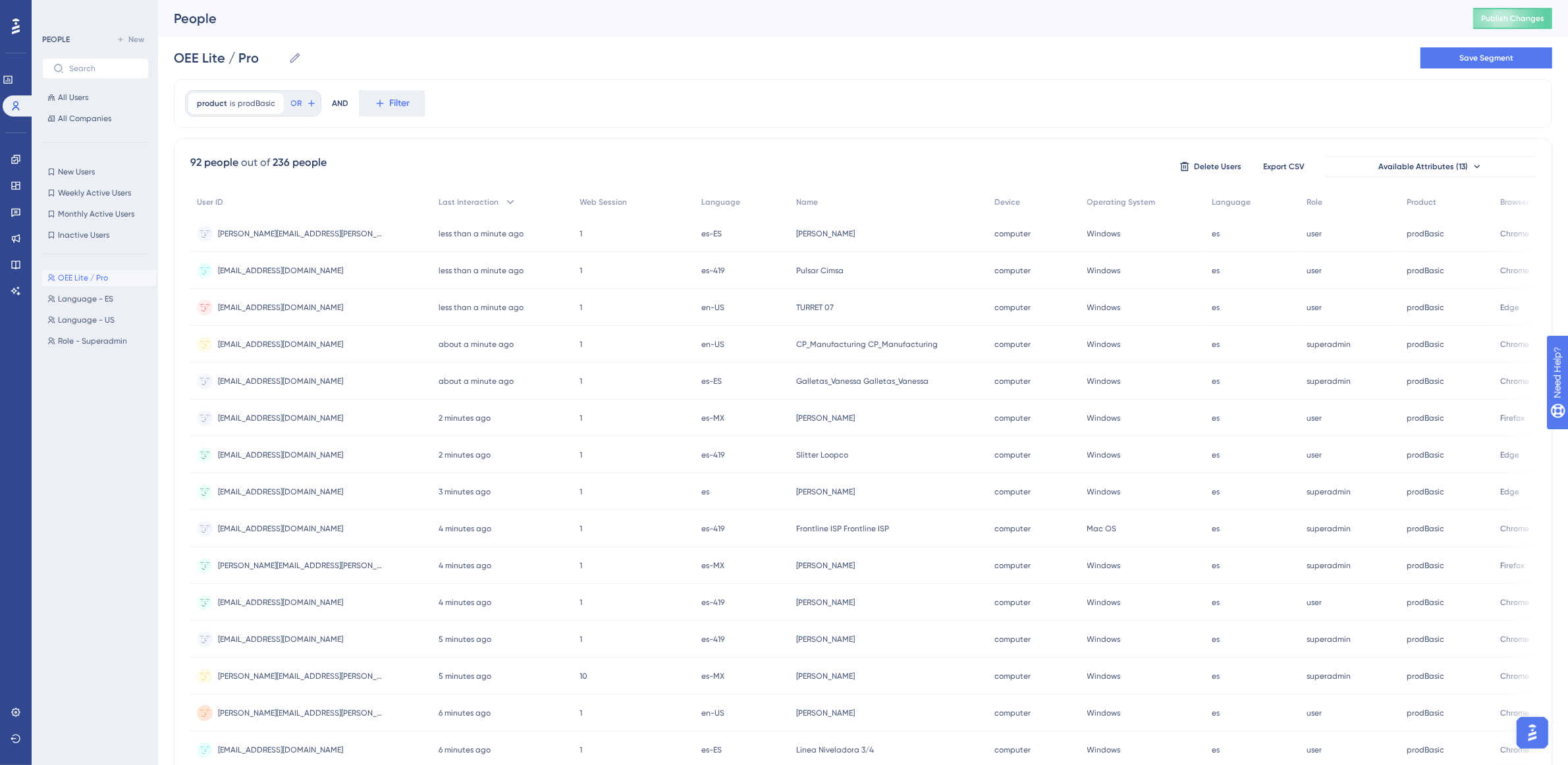
click at [554, 84] on div "product is prodBasic prodBasic Remove OR AND Filter" at bounding box center [863, 103] width 1379 height 49
click at [1437, 50] on button "Save Segment" at bounding box center [1486, 58] width 132 height 21
click at [139, 46] on button "New" at bounding box center [130, 39] width 37 height 16
type input "New Segment"
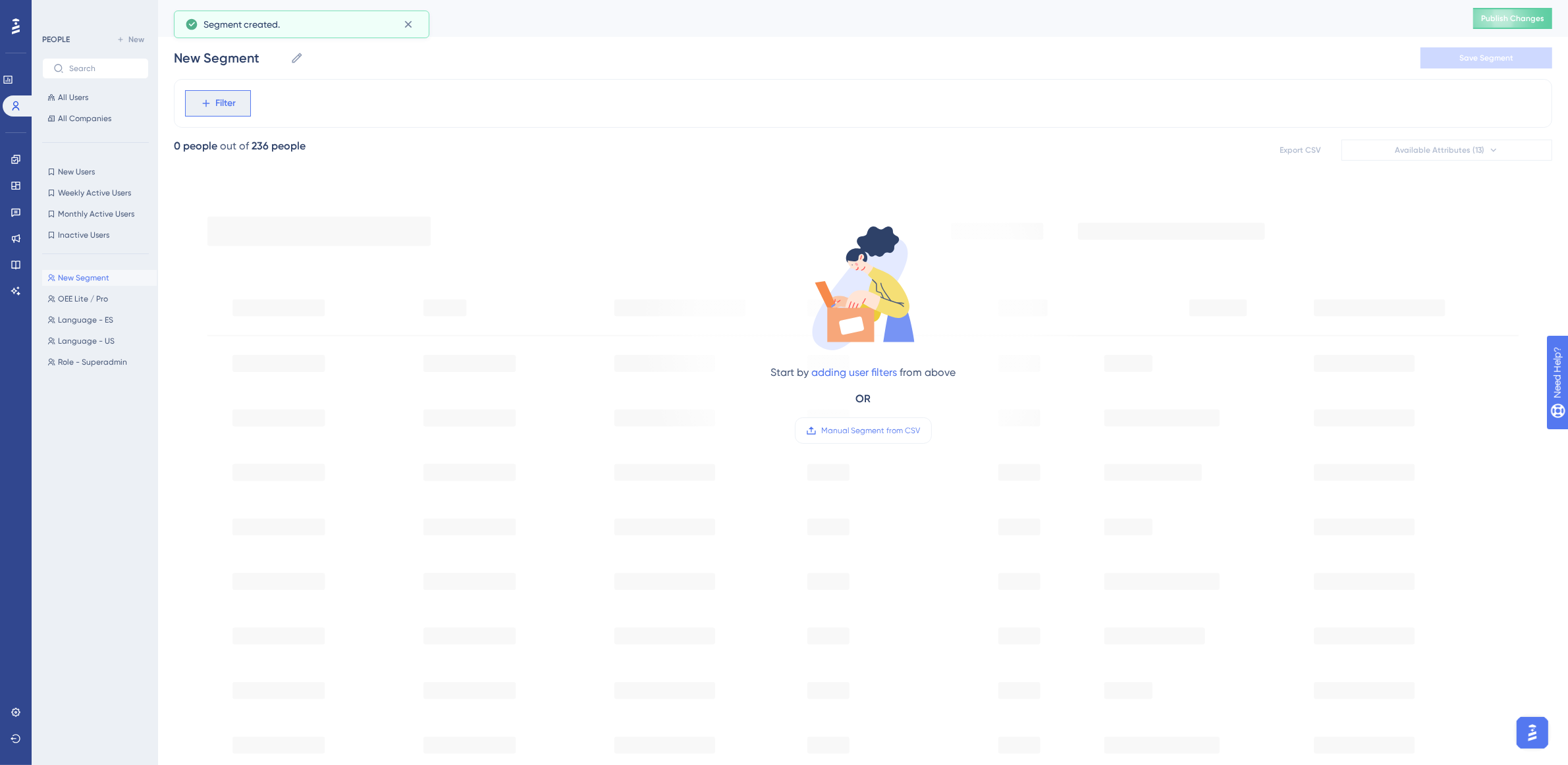
click at [229, 99] on button "Filter" at bounding box center [218, 103] width 66 height 27
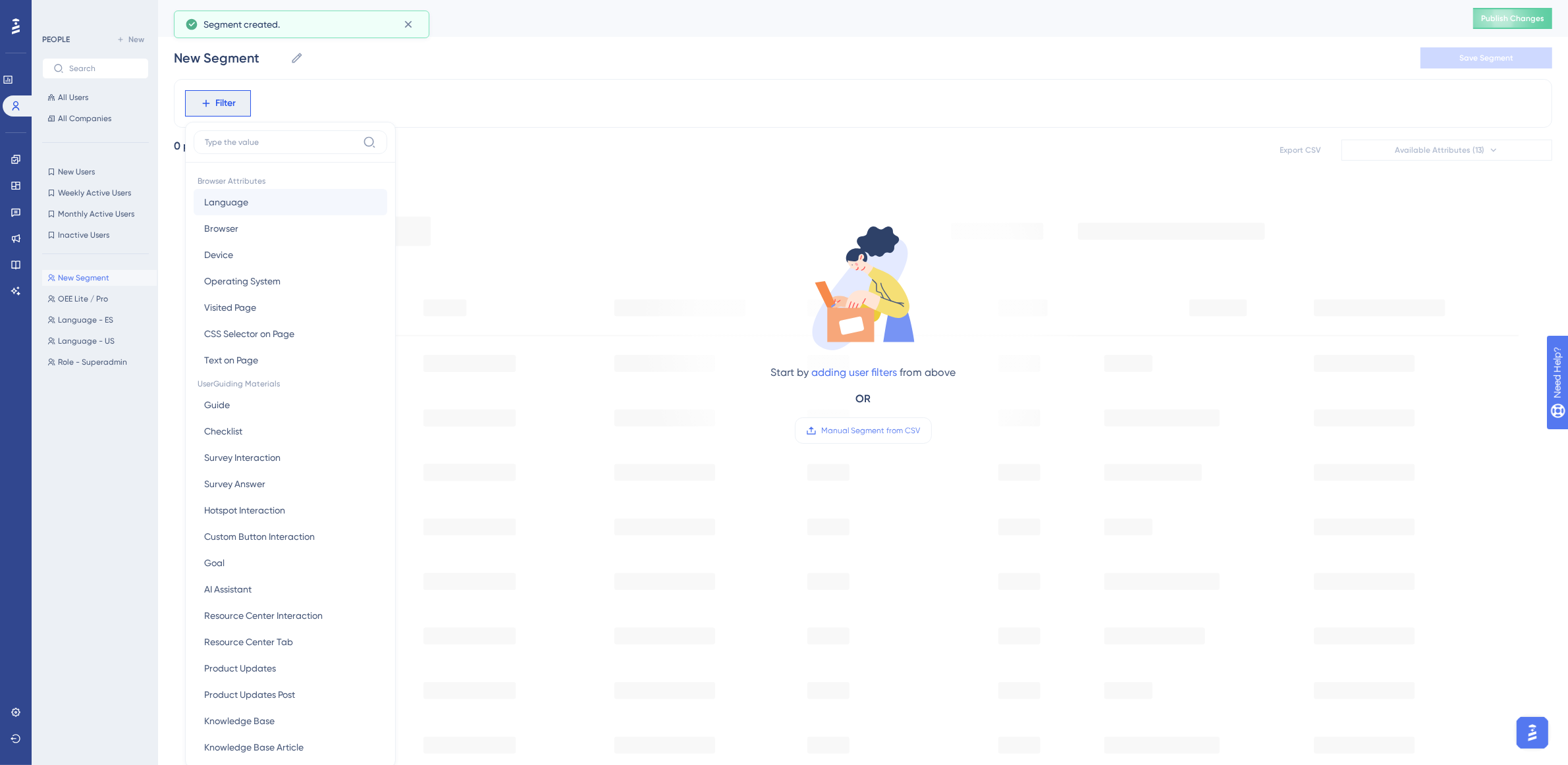
scroll to position [63, 12]
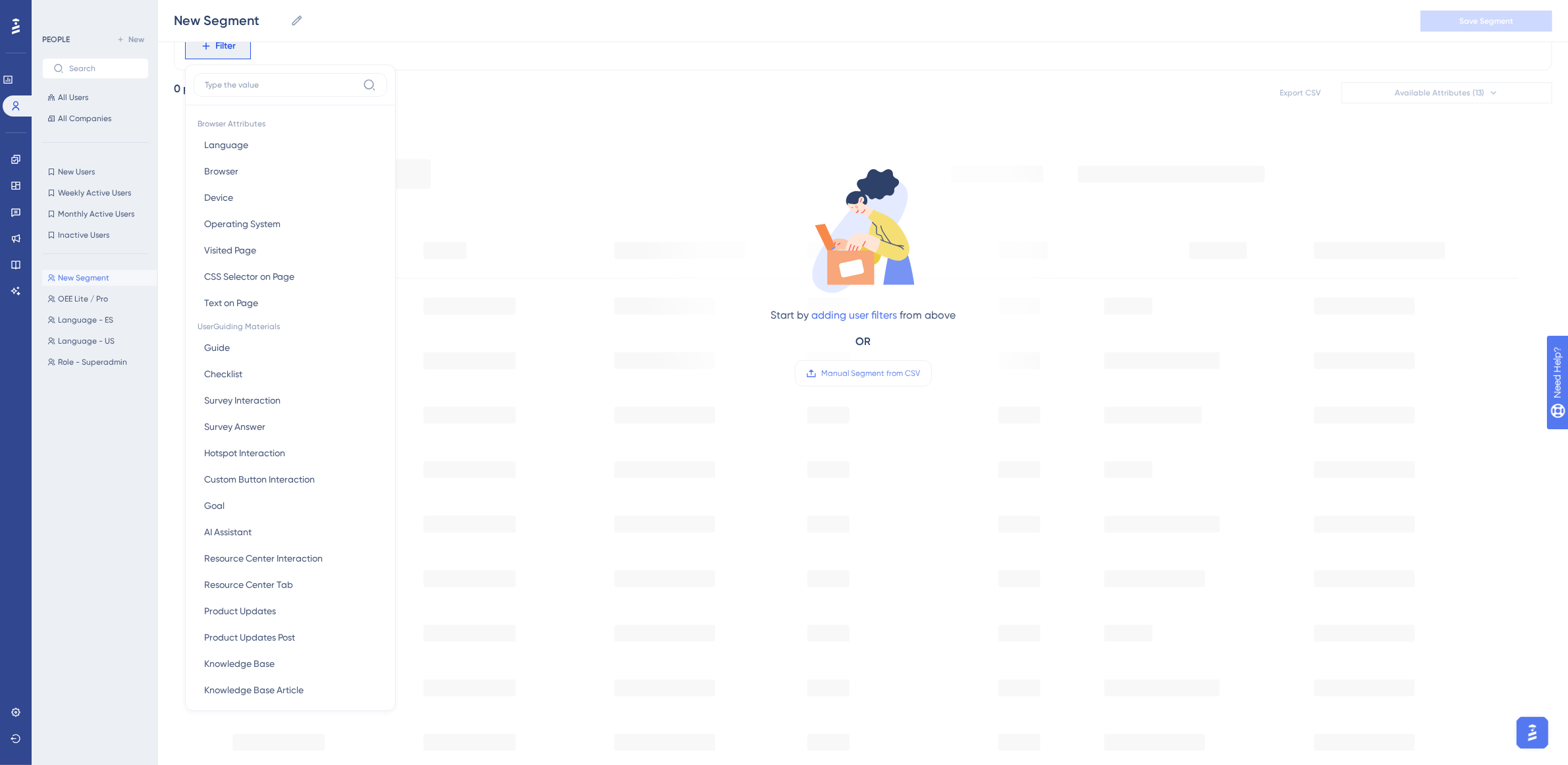
click at [281, 84] on input at bounding box center [281, 84] width 153 height 10
click at [244, 529] on button "product product" at bounding box center [290, 531] width 193 height 27
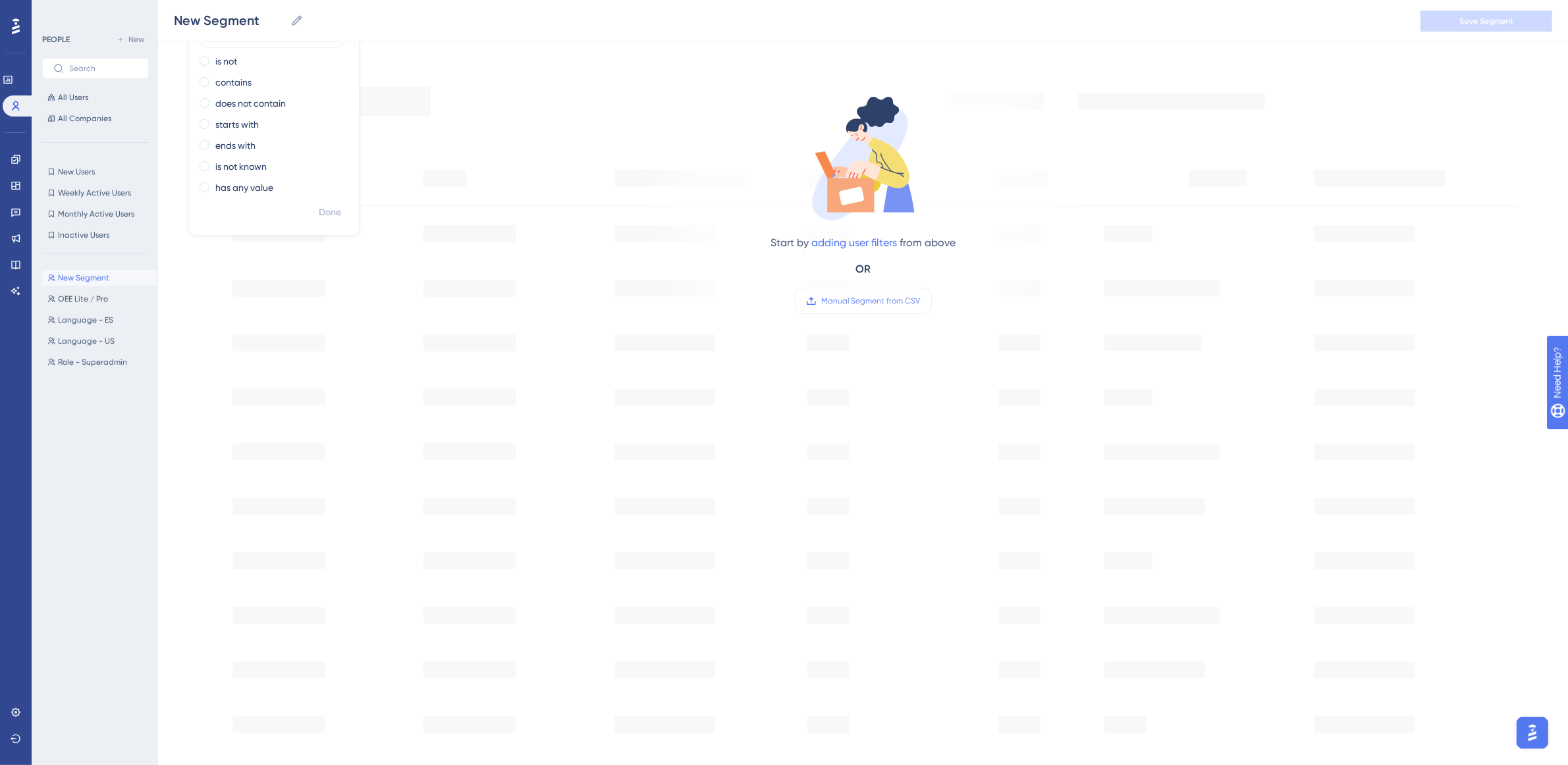
scroll to position [0, 12]
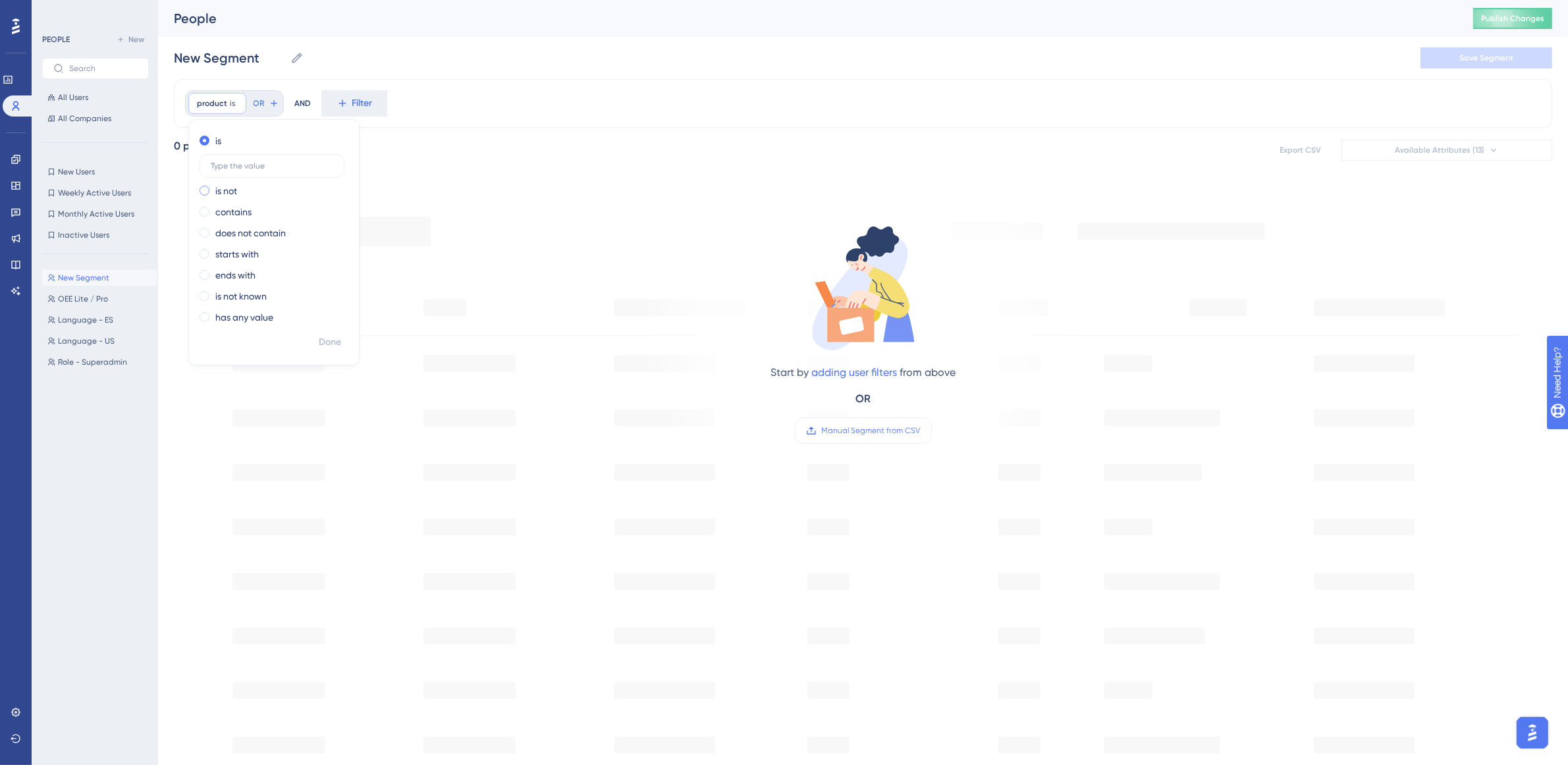
click at [218, 194] on label "is not" at bounding box center [226, 191] width 22 height 16
click at [234, 184] on input "text" at bounding box center [272, 186] width 122 height 9
type input "prodBasic"
click at [319, 346] on span "Done" at bounding box center [330, 342] width 22 height 16
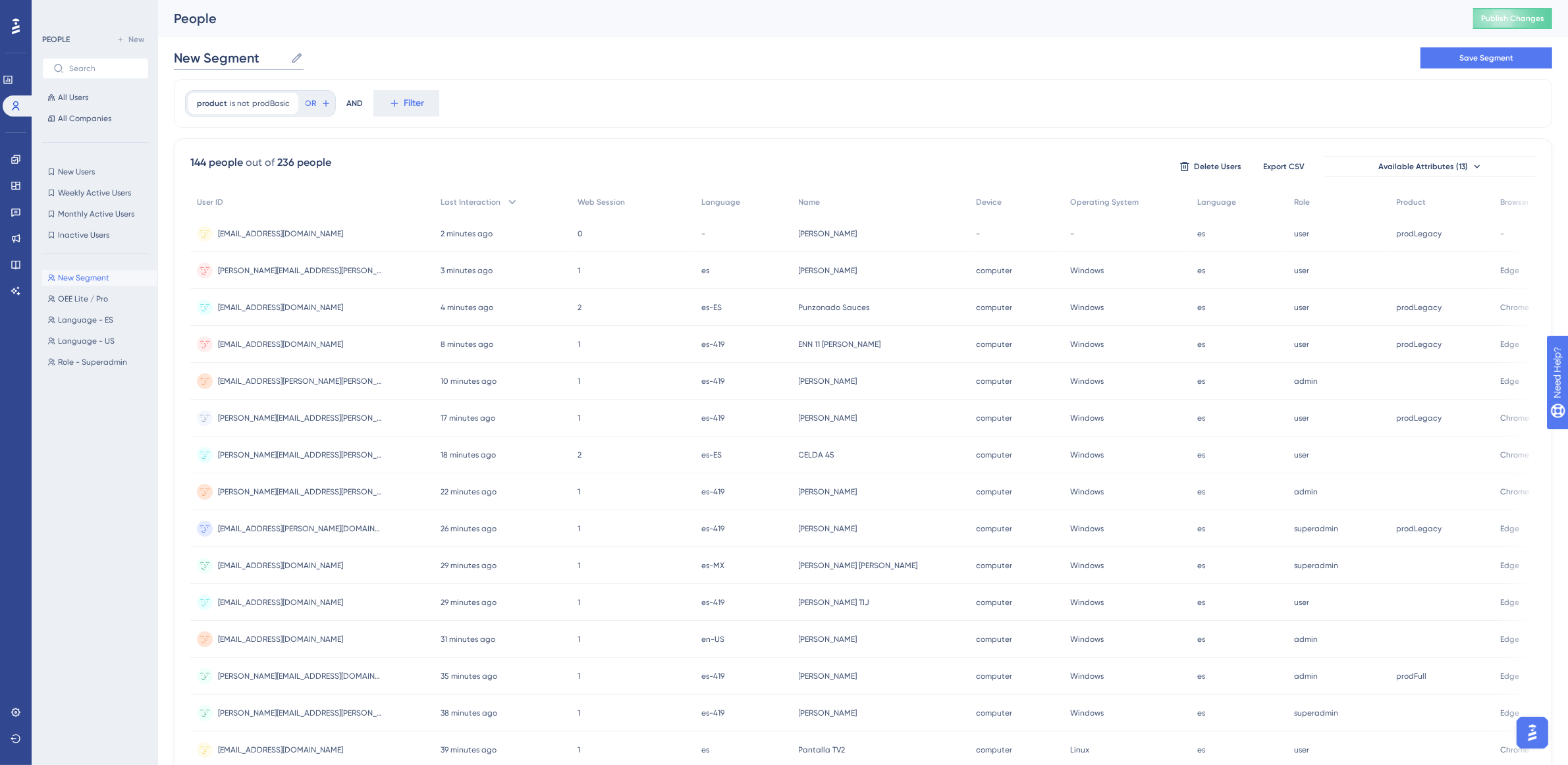
click at [269, 54] on input "New Segment" at bounding box center [229, 58] width 111 height 18
drag, startPoint x: 269, startPoint y: 54, endPoint x: 165, endPoint y: 66, distance: 104.7
click at [174, 66] on input "New Segment" at bounding box center [229, 58] width 111 height 18
type input "O"
type input "Standard"
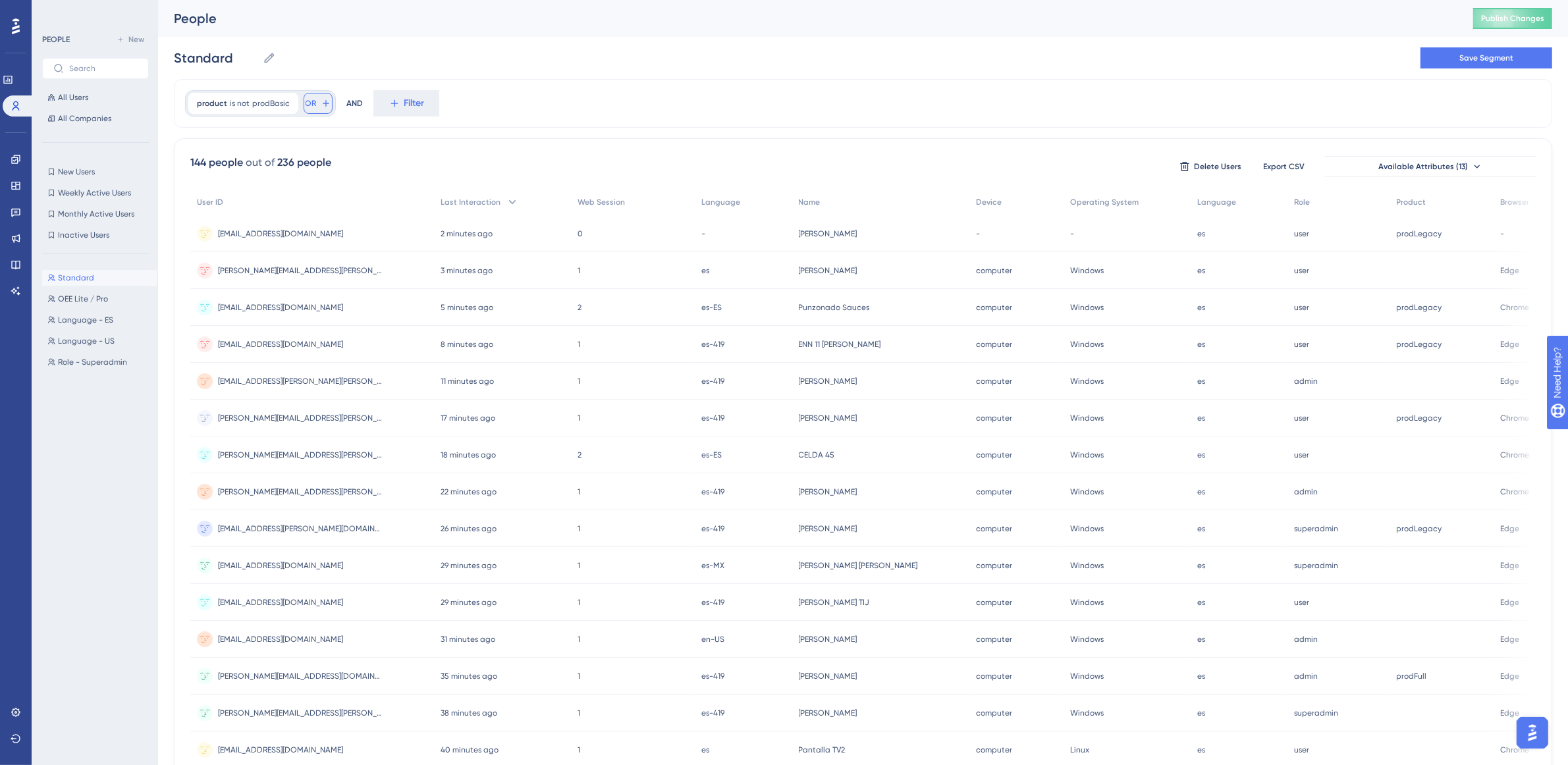
click at [320, 104] on icon at bounding box center [325, 103] width 10 height 10
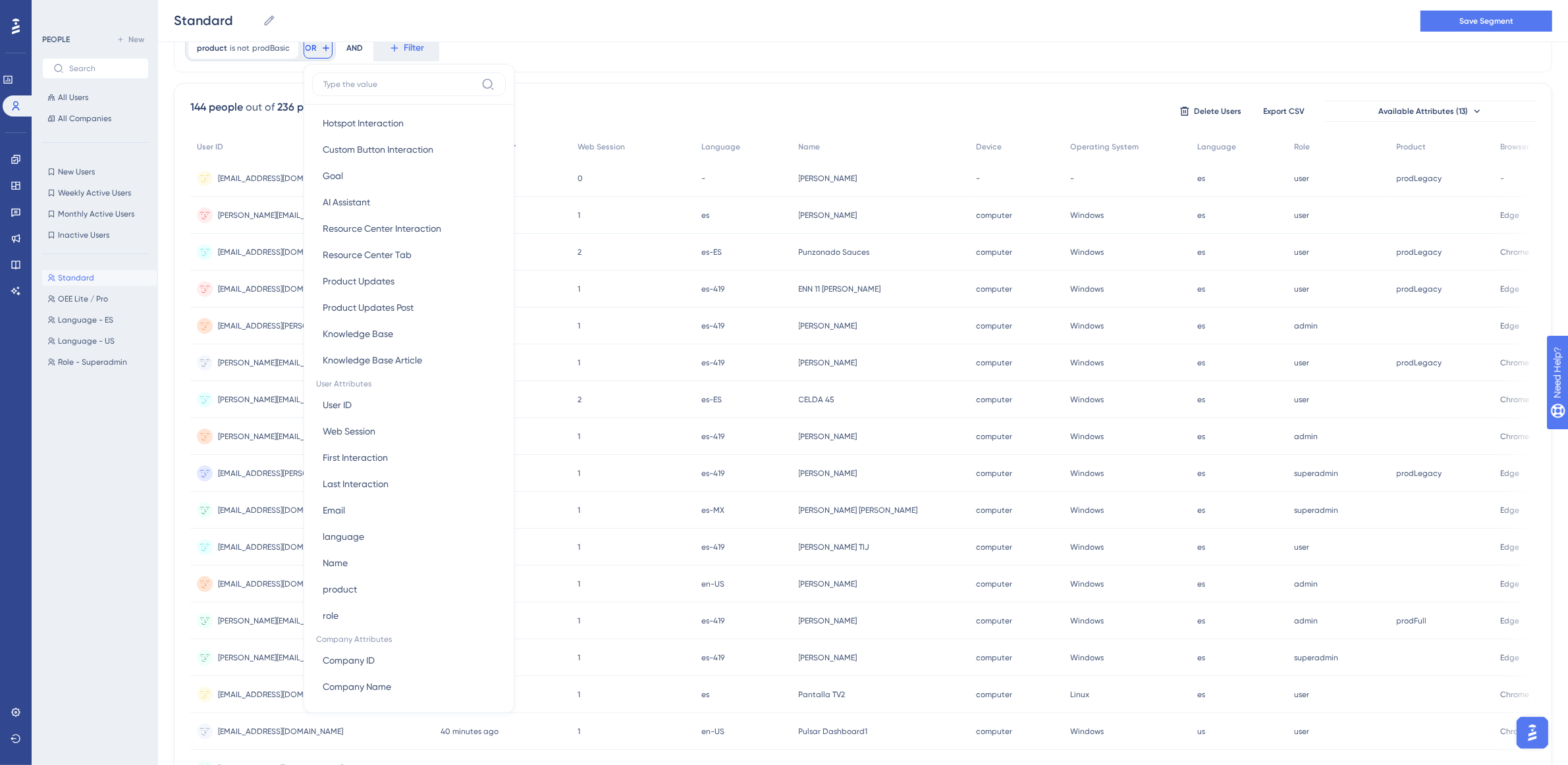
scroll to position [386, 0]
click at [356, 531] on button "product product" at bounding box center [408, 533] width 193 height 27
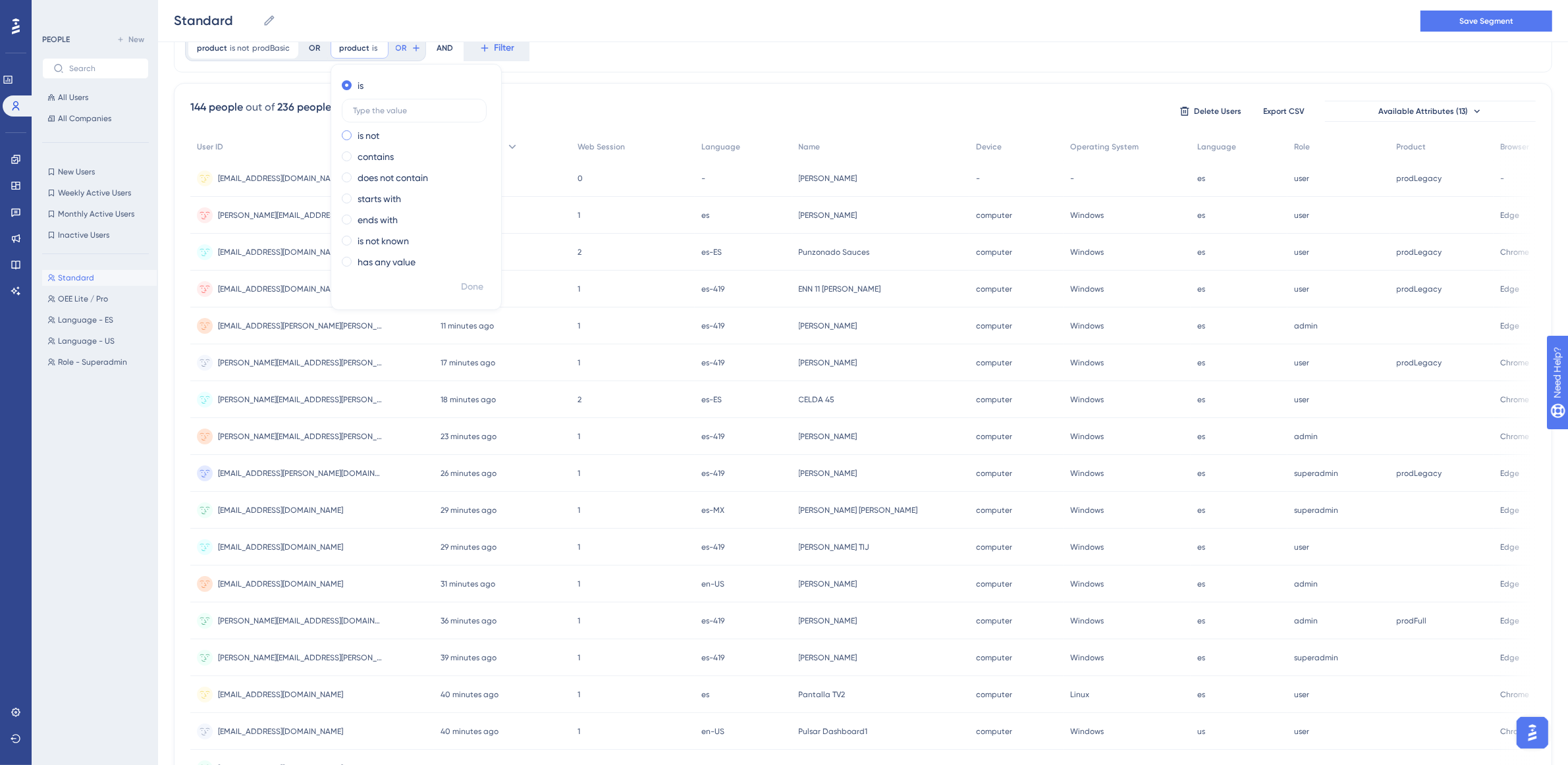
click at [367, 133] on div "is not" at bounding box center [414, 135] width 144 height 16
click at [379, 127] on input "text" at bounding box center [414, 131] width 122 height 9
type input "prodLegacy"
click at [461, 285] on span "Done" at bounding box center [472, 287] width 22 height 16
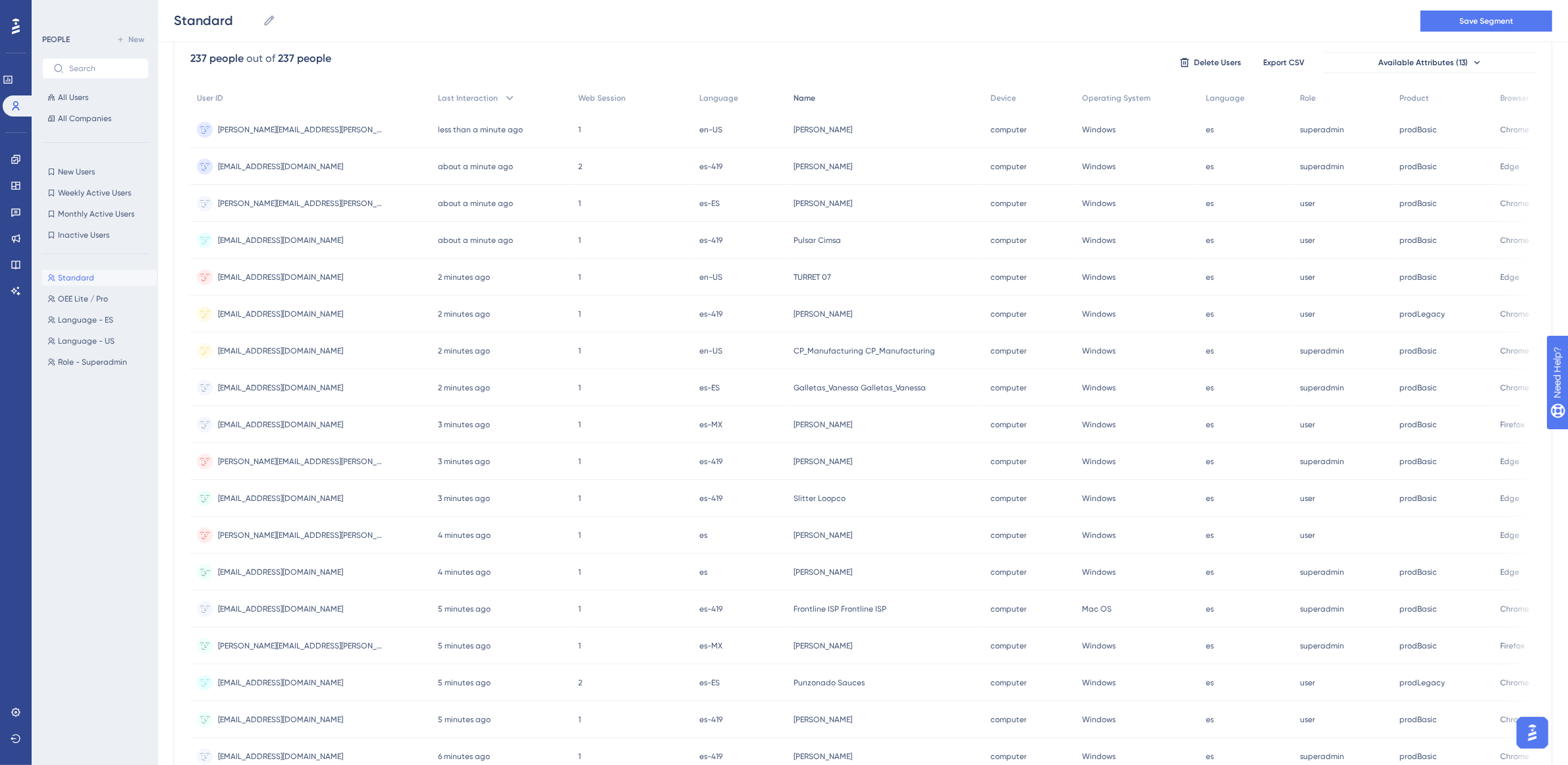
scroll to position [0, 12]
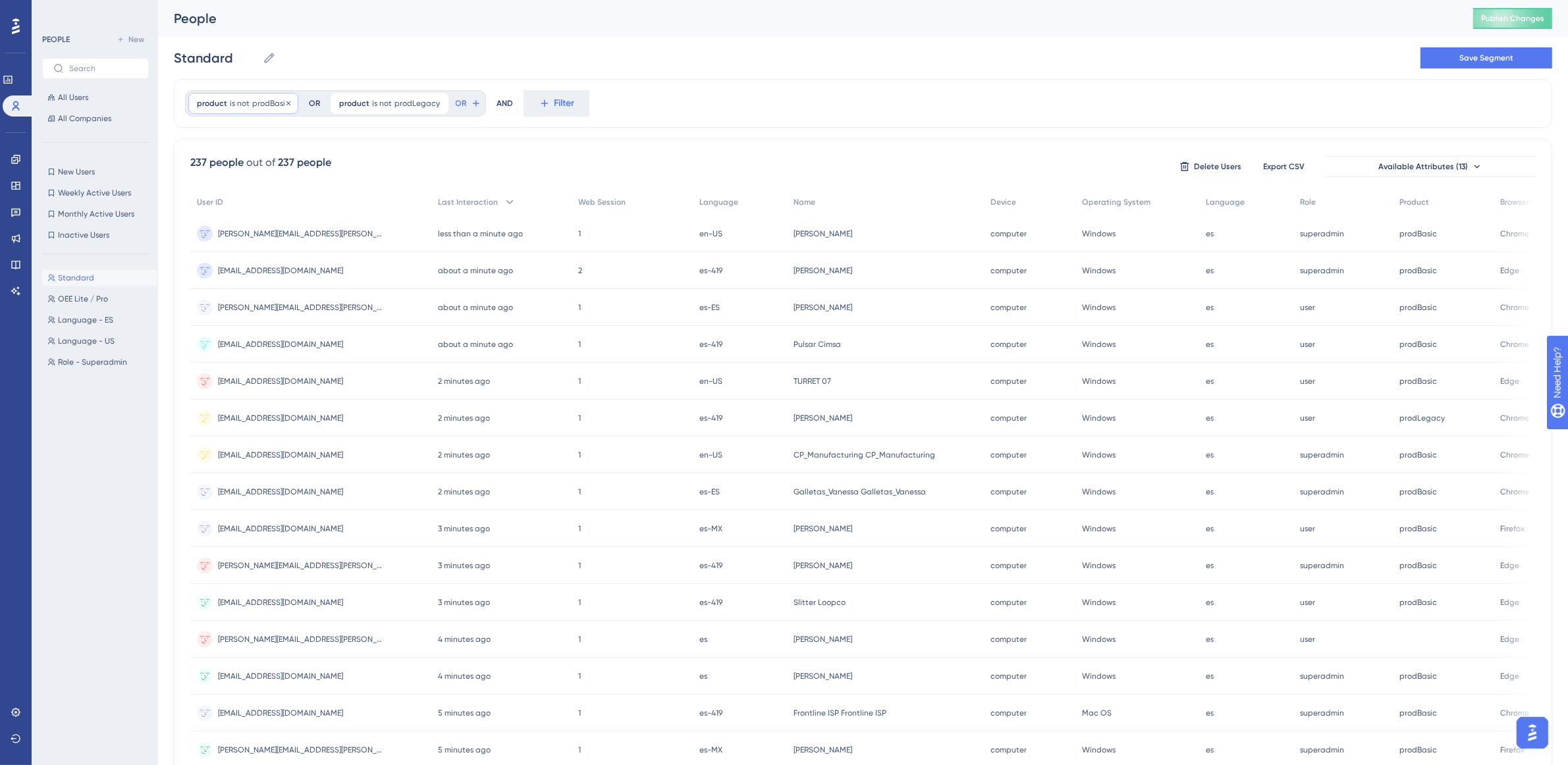
click at [230, 99] on span "is not" at bounding box center [239, 103] width 20 height 10
click at [262, 232] on label "does not contain" at bounding box center [251, 233] width 71 height 16
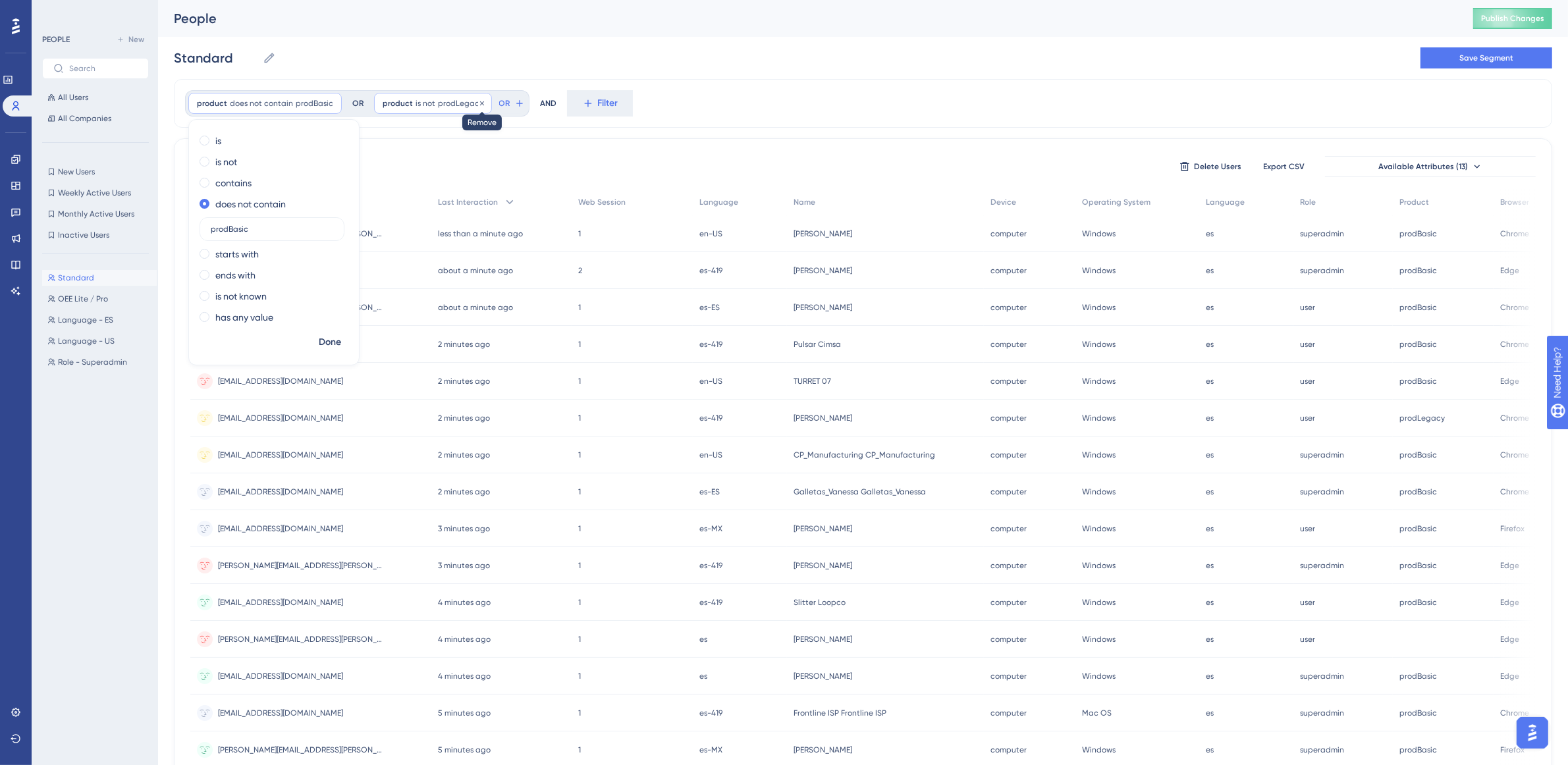
click at [452, 107] on span "prodLegacy" at bounding box center [460, 103] width 45 height 10
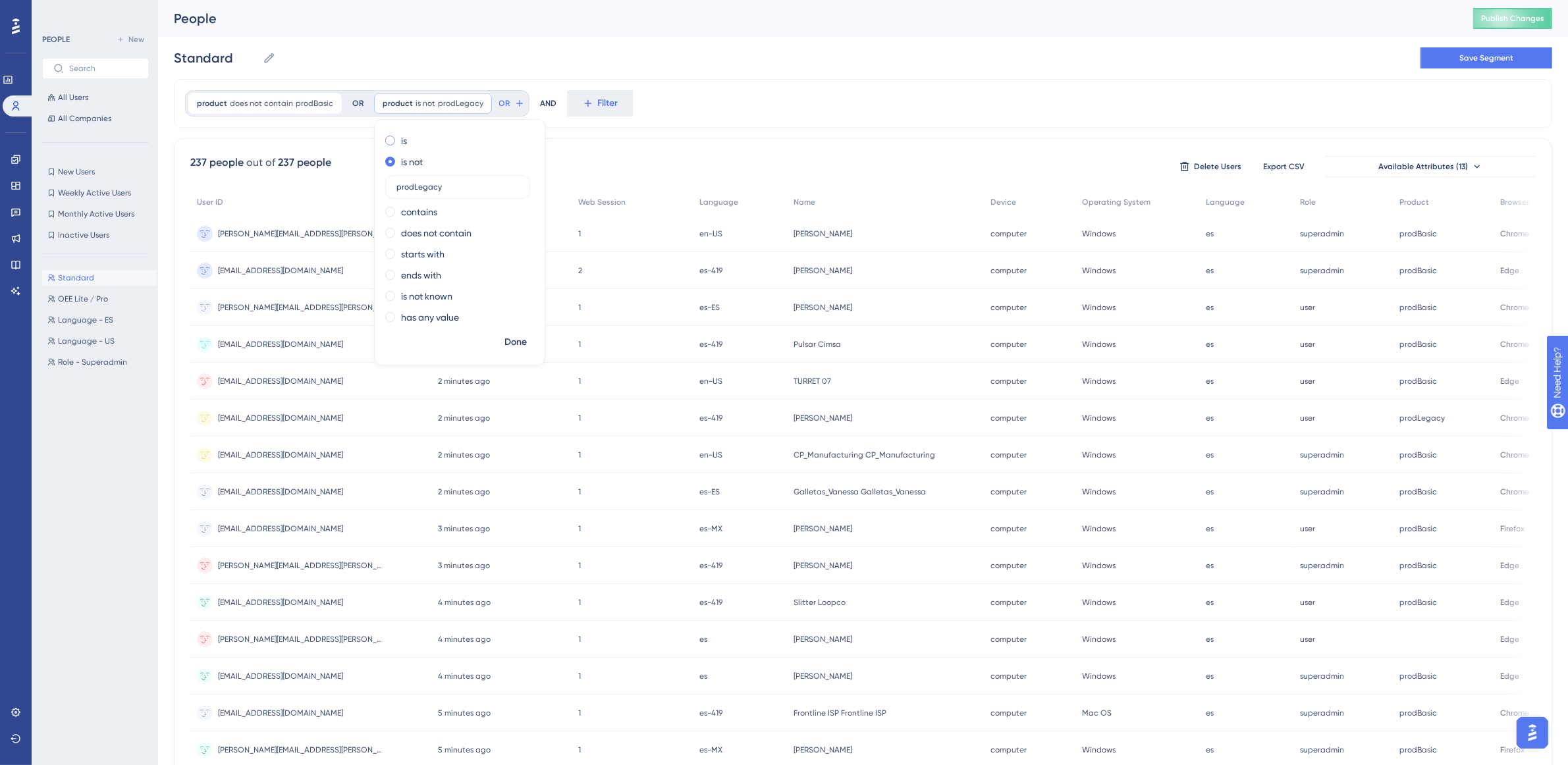
drag, startPoint x: 390, startPoint y: 137, endPoint x: 417, endPoint y: 179, distance: 49.9
click at [401, 138] on label "is" at bounding box center [404, 141] width 6 height 16
drag, startPoint x: 454, startPoint y: 167, endPoint x: 330, endPoint y: 165, distance: 124.0
click at [330, 165] on div "product does not contain prodBasic prodBasic Remove OR product is prodLegacy pr…" at bounding box center [863, 545] width 1379 height 933
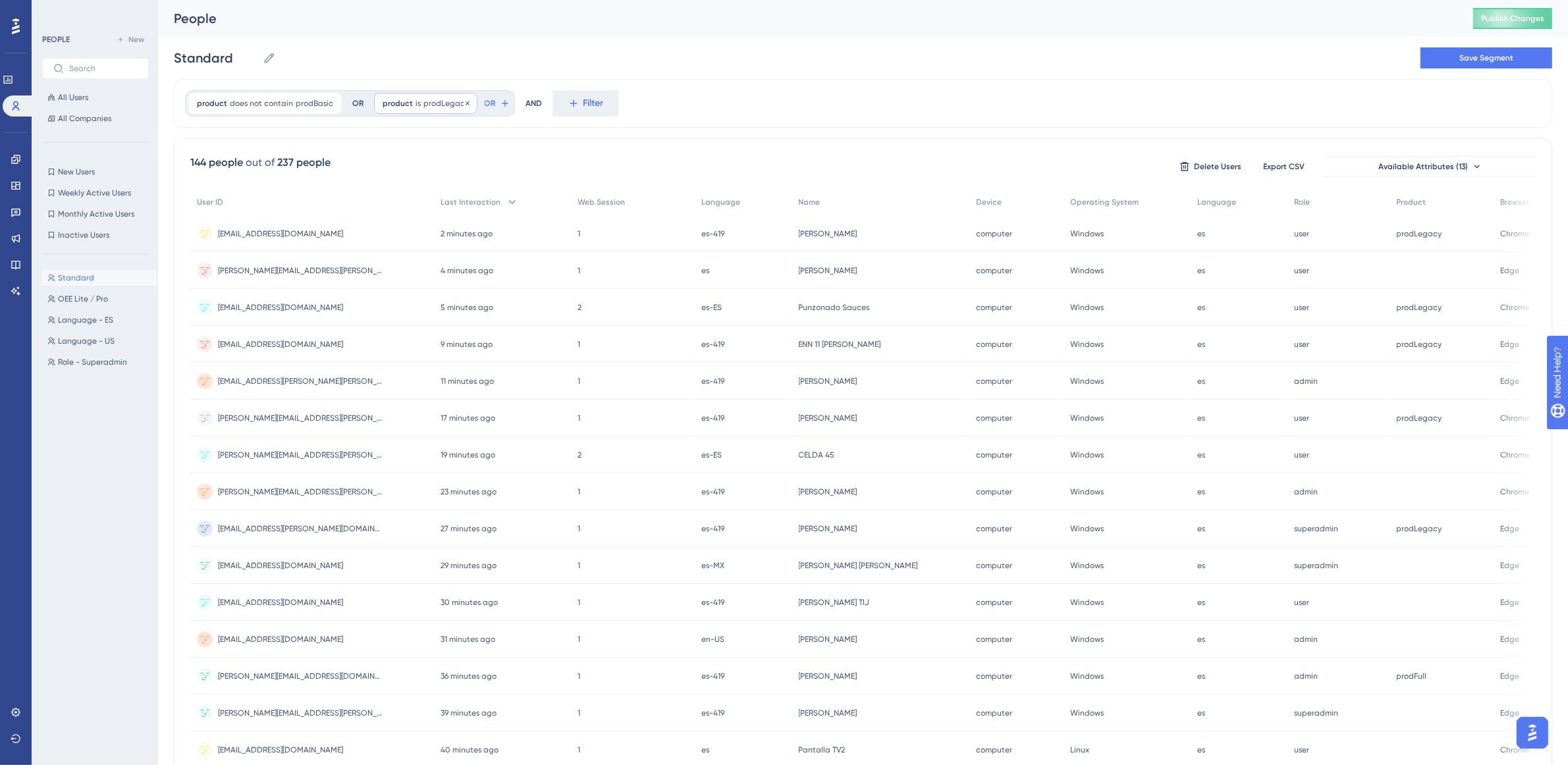
click at [439, 102] on span "prodLegacy" at bounding box center [446, 103] width 45 height 10
drag, startPoint x: 434, startPoint y: 165, endPoint x: 369, endPoint y: 161, distance: 65.1
click at [385, 161] on div "prodLegacy" at bounding box center [458, 166] width 145 height 24
click at [591, 60] on div "Standard Standard Save Segment" at bounding box center [863, 58] width 1379 height 42
click at [432, 102] on icon at bounding box center [438, 103] width 12 height 12
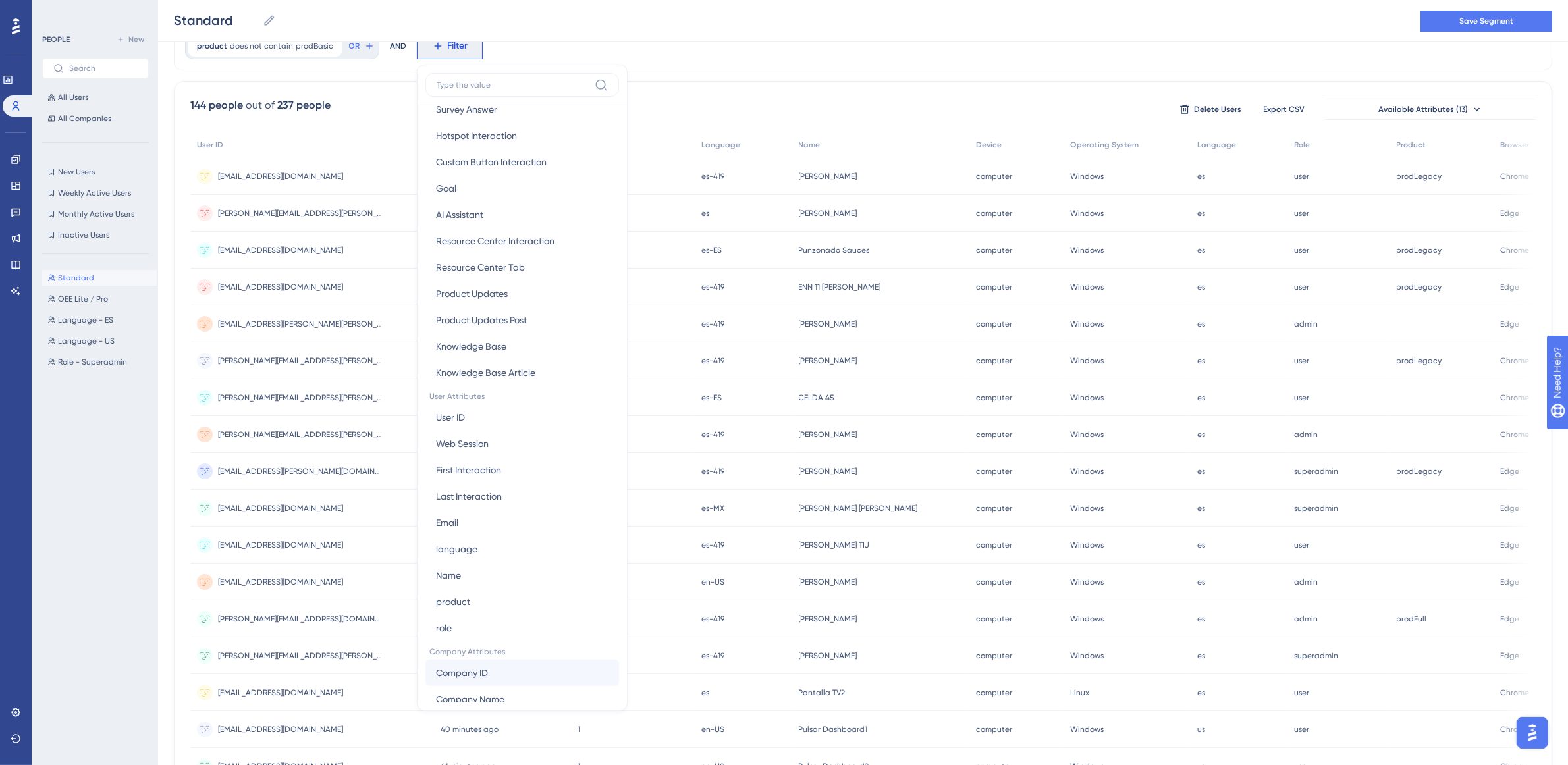
scroll to position [389, 0]
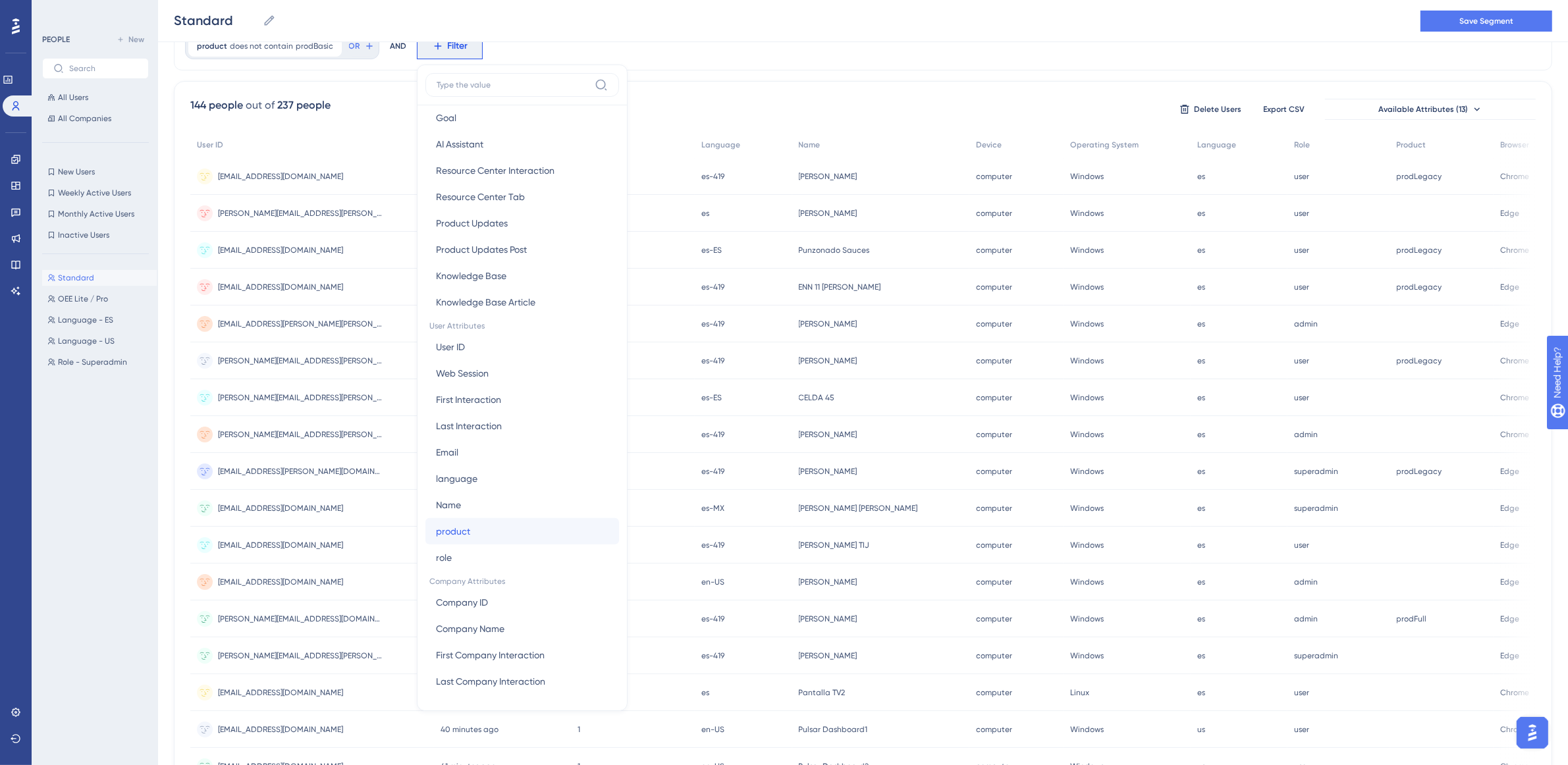
click at [461, 529] on button "product product" at bounding box center [522, 531] width 193 height 27
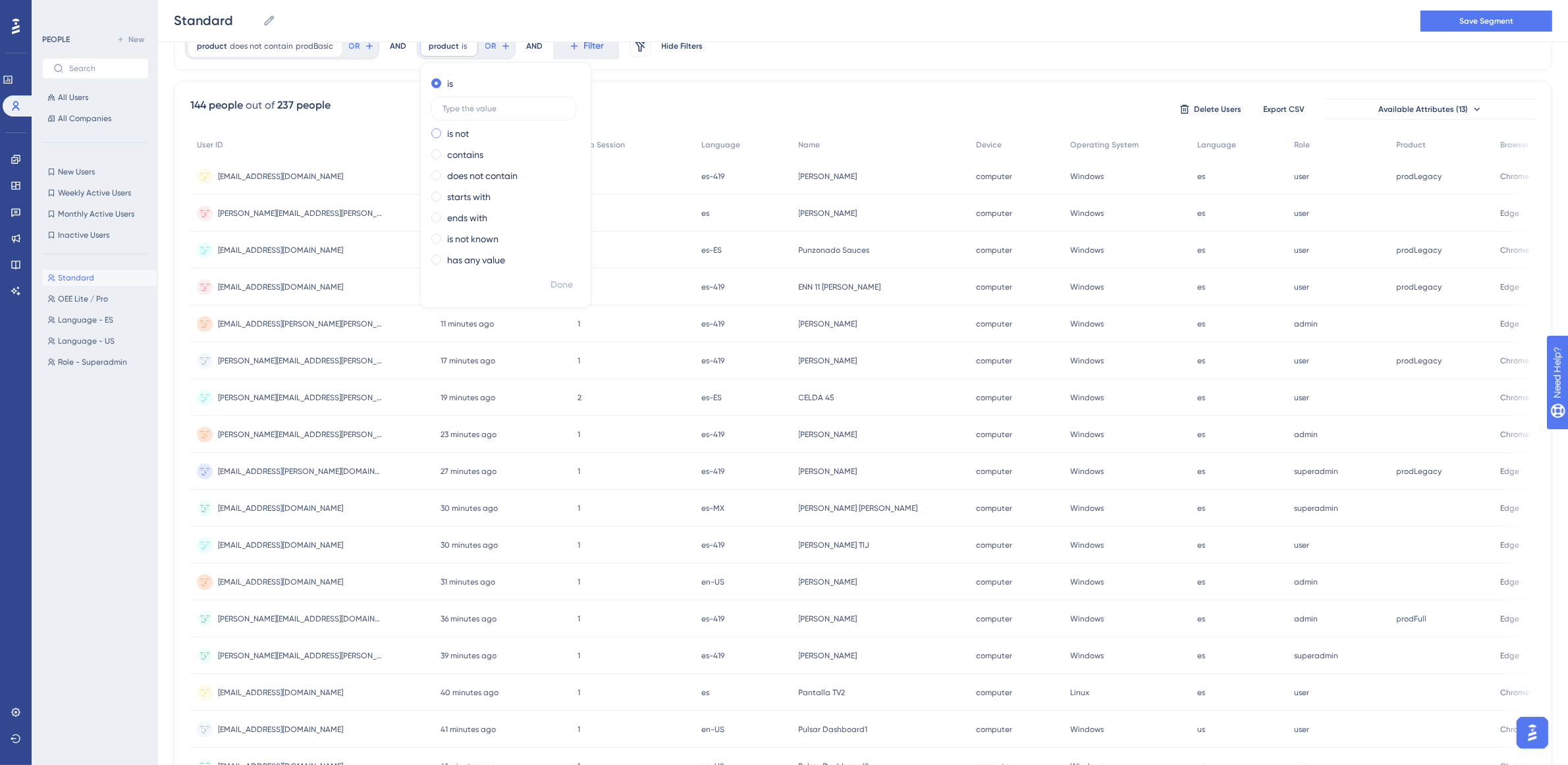
click at [448, 134] on label "is not" at bounding box center [458, 133] width 22 height 16
click at [471, 119] on label at bounding box center [504, 130] width 145 height 24
click at [471, 125] on input "text" at bounding box center [503, 129] width 122 height 9
type input "prodLegacy"
click at [556, 285] on span "Done" at bounding box center [562, 285] width 22 height 16
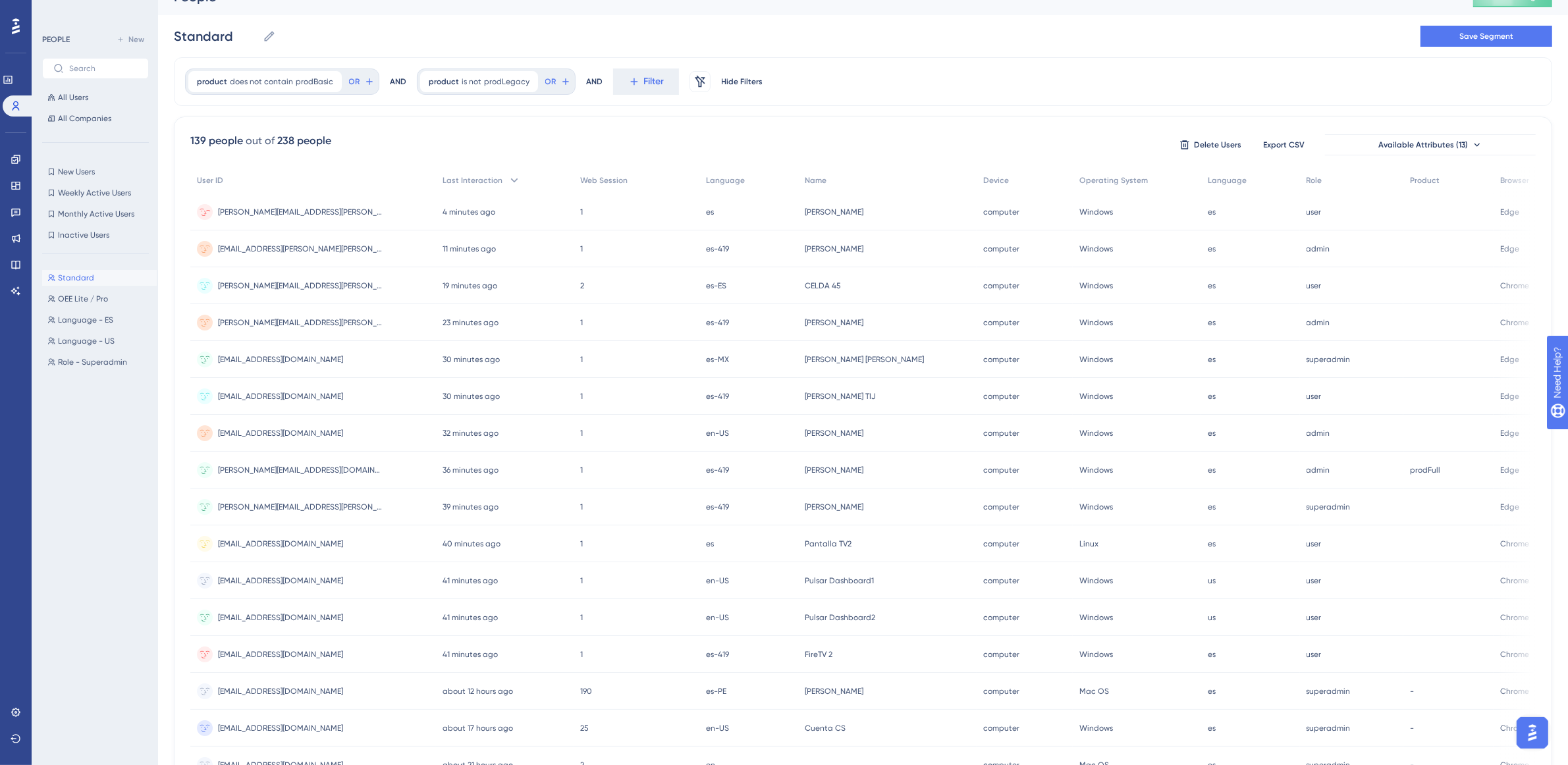
scroll to position [0, 12]
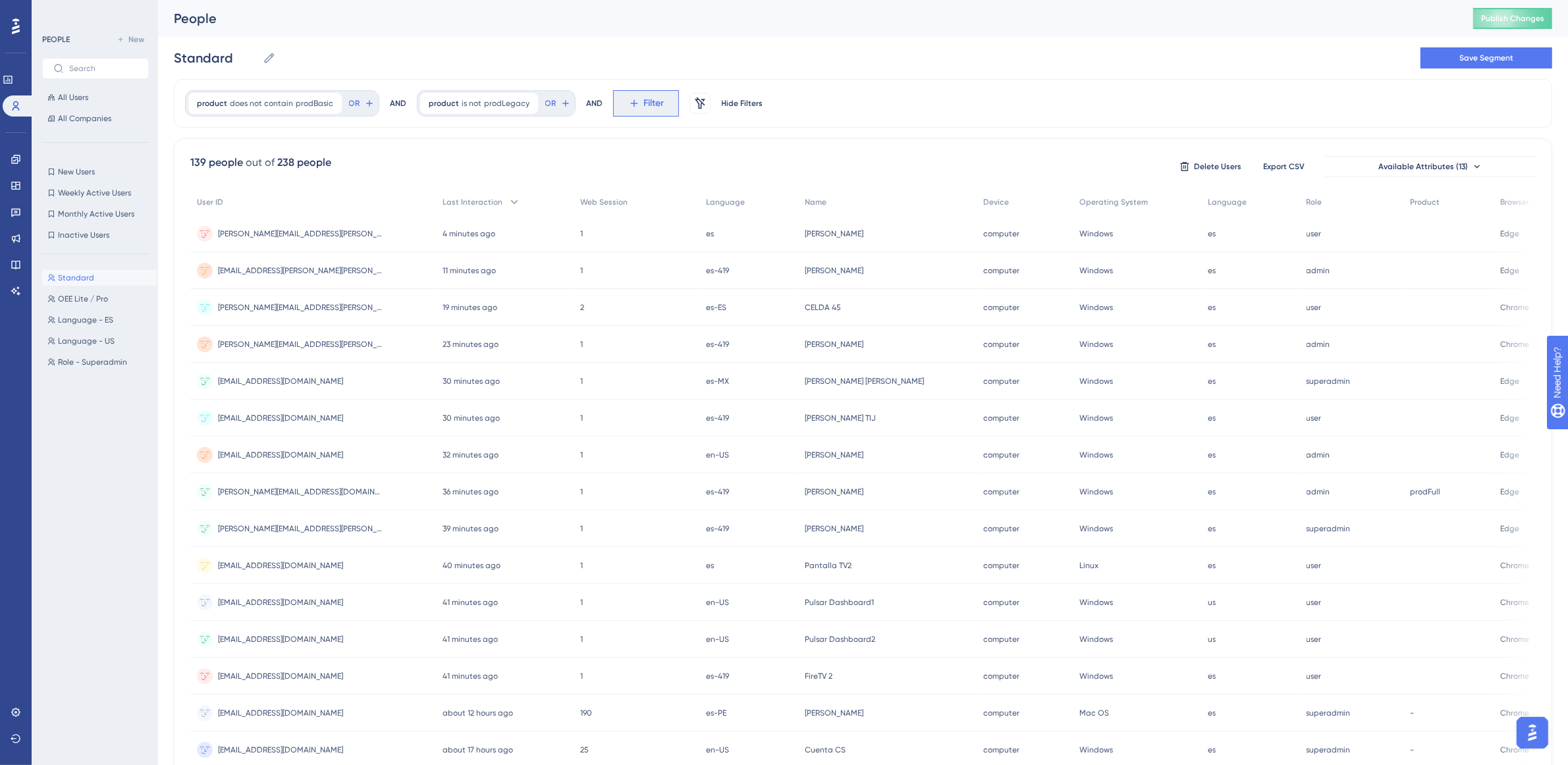
click at [644, 102] on span "Filter" at bounding box center [654, 103] width 20 height 16
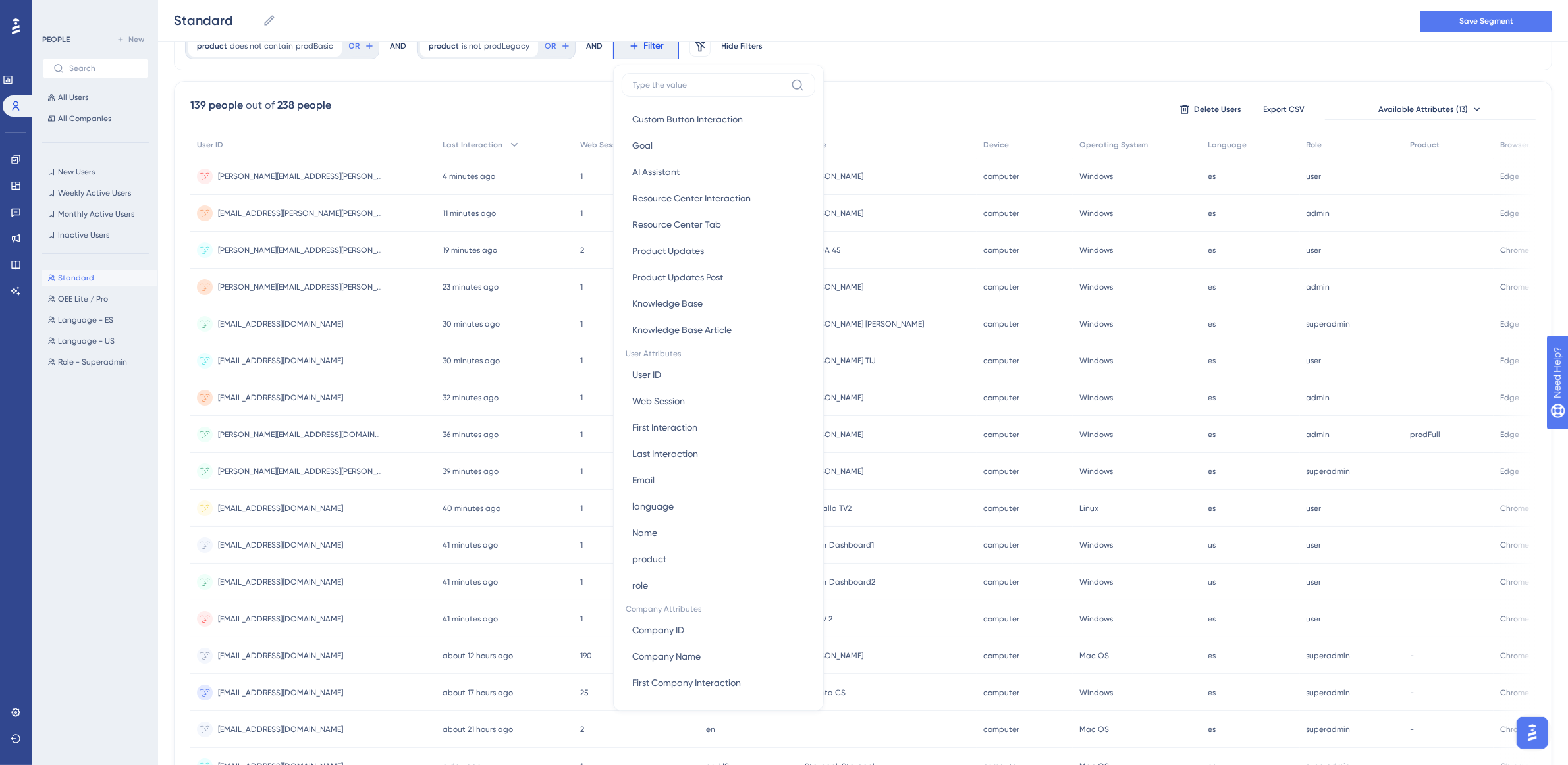
scroll to position [389, 0]
click at [666, 530] on button "product product" at bounding box center [718, 531] width 193 height 27
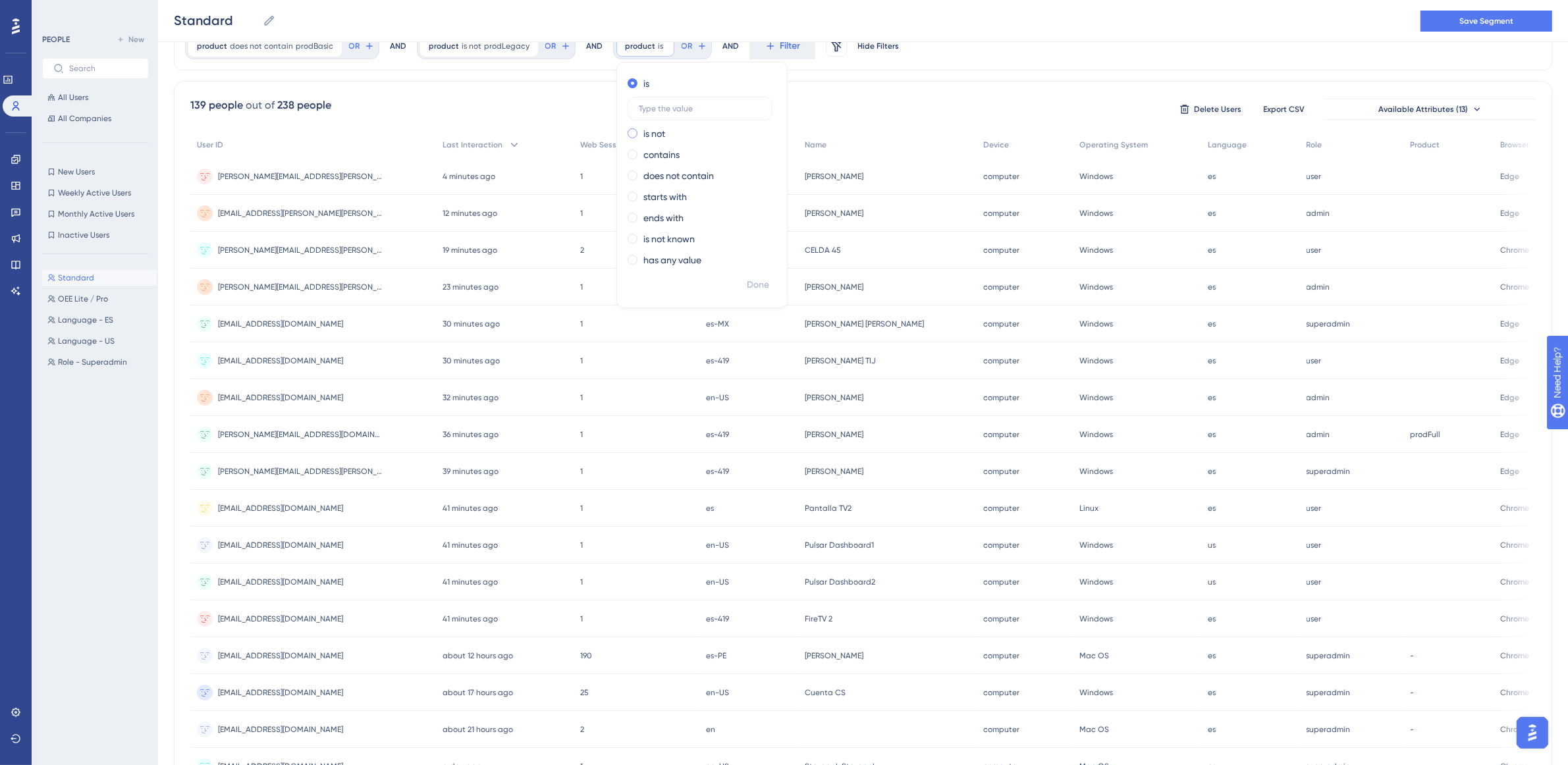
click at [646, 130] on label "is not" at bounding box center [654, 133] width 22 height 16
type input "prodFull"
click at [747, 285] on span "Done" at bounding box center [758, 285] width 22 height 16
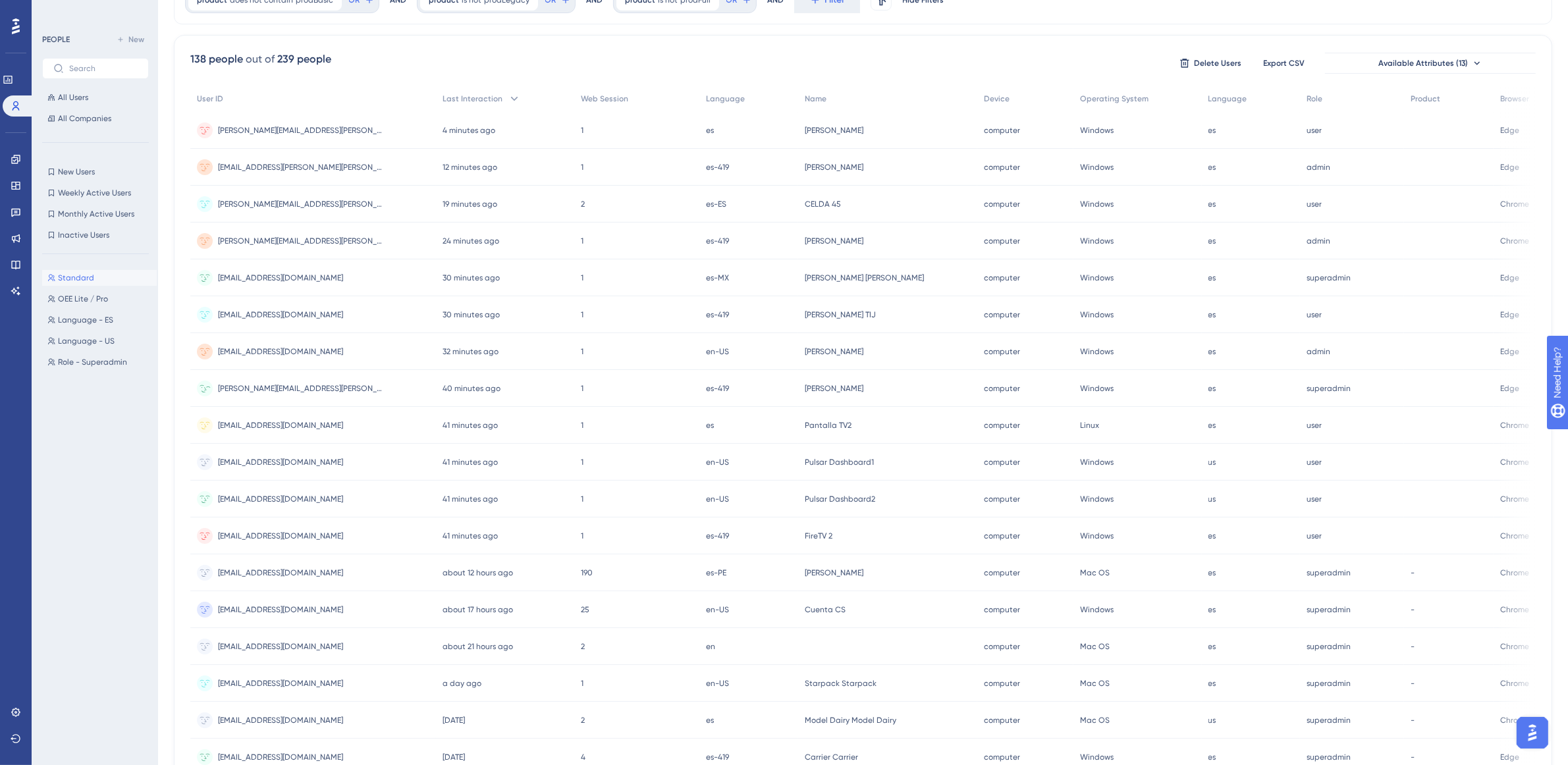
scroll to position [0, 12]
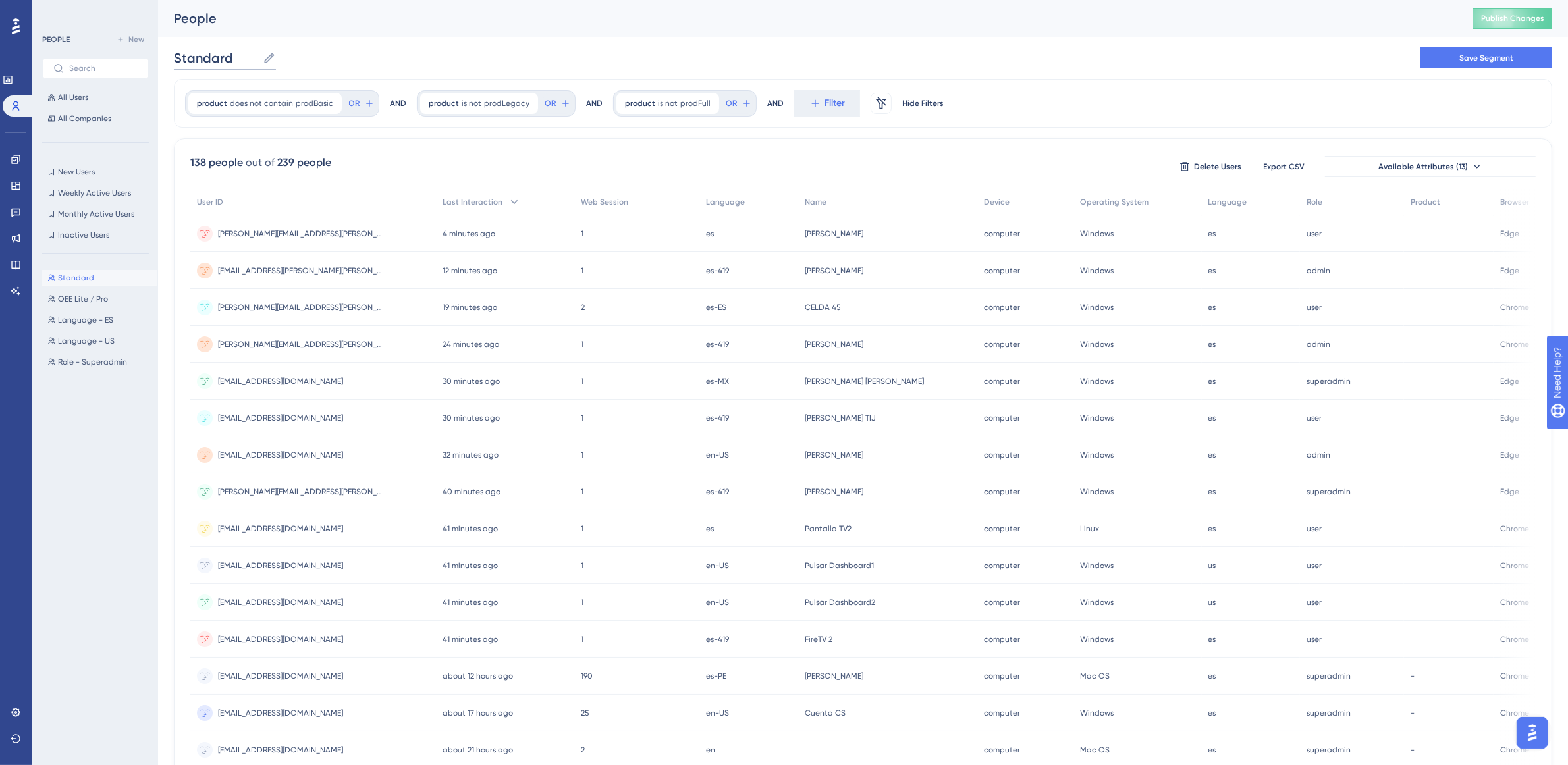
click at [201, 60] on input "Standard" at bounding box center [216, 58] width 84 height 18
click at [174, 54] on input "Standard" at bounding box center [216, 58] width 84 height 18
click at [401, 52] on div "Product - Standard Product - Standard Save Segment" at bounding box center [863, 58] width 1379 height 42
click at [1460, 53] on span "Save Segment" at bounding box center [1486, 57] width 54 height 10
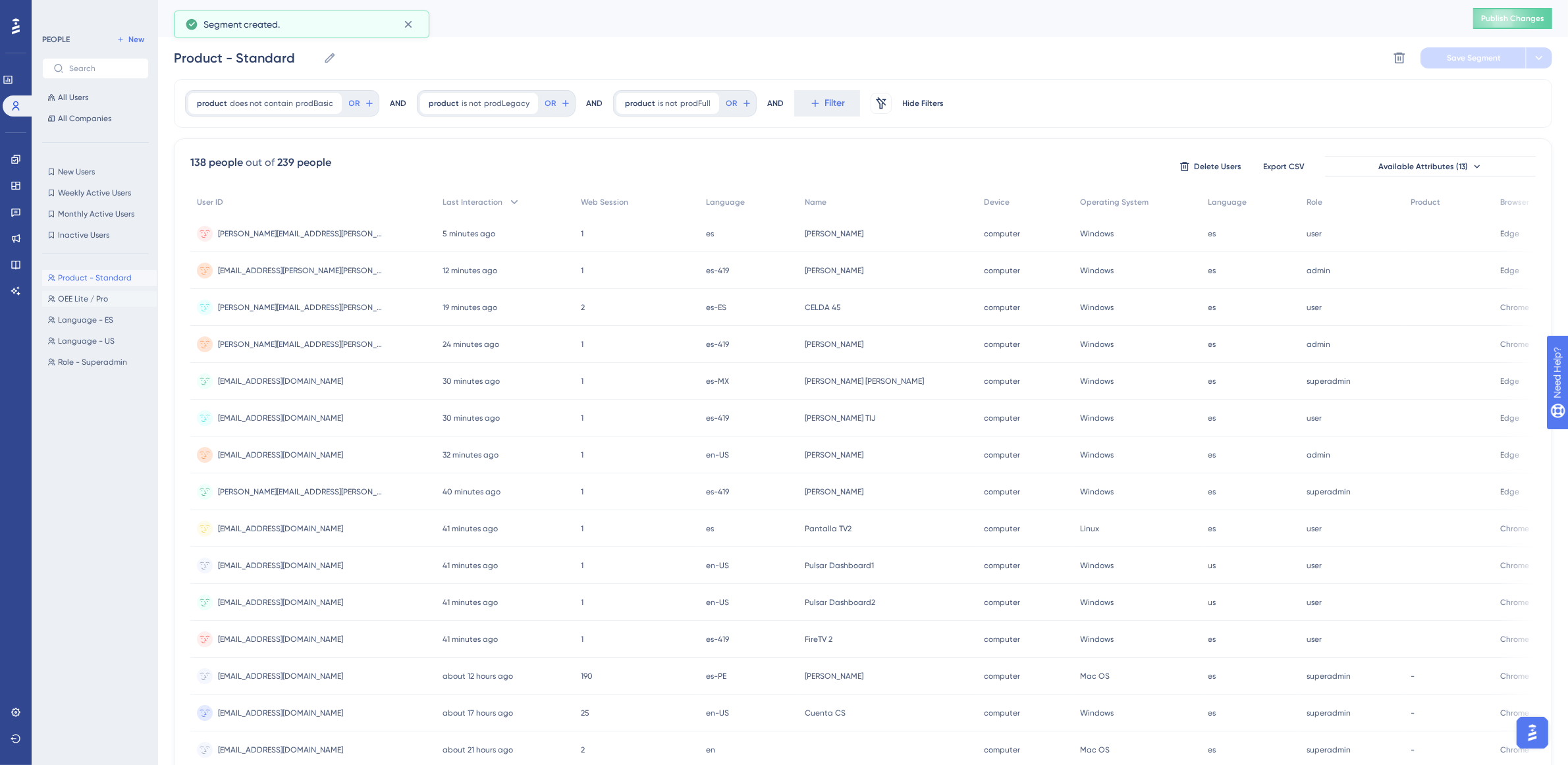
click at [86, 297] on span "OEE Lite / Pro" at bounding box center [83, 299] width 50 height 10
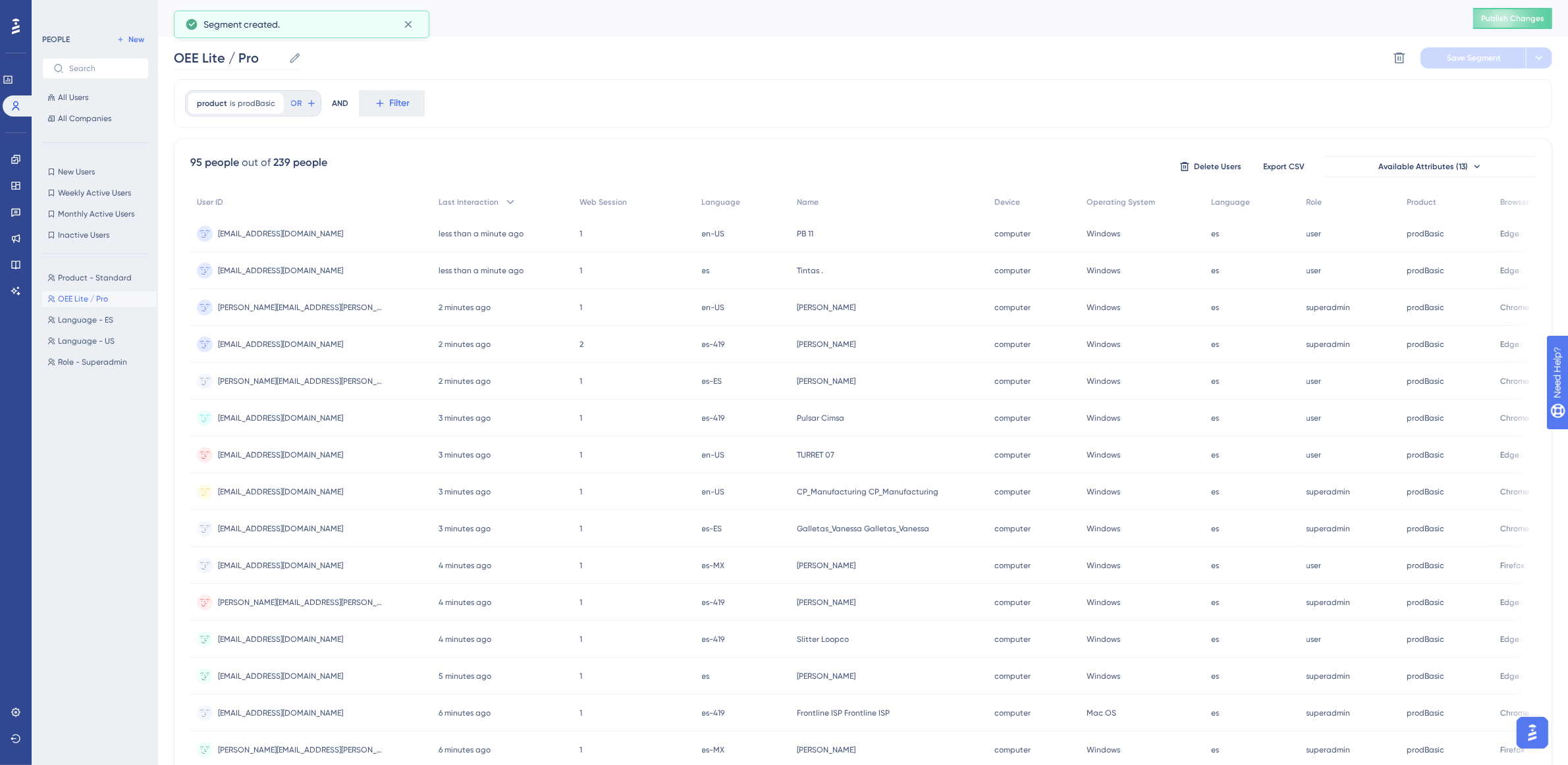
click at [288, 60] on icon at bounding box center [295, 58] width 13 height 13
click at [283, 60] on input "OEE Lite / Pro" at bounding box center [228, 58] width 110 height 18
click at [174, 52] on input "OEE Lite / Pro" at bounding box center [228, 58] width 110 height 18
click at [1451, 61] on span "Save Segment" at bounding box center [1474, 57] width 54 height 10
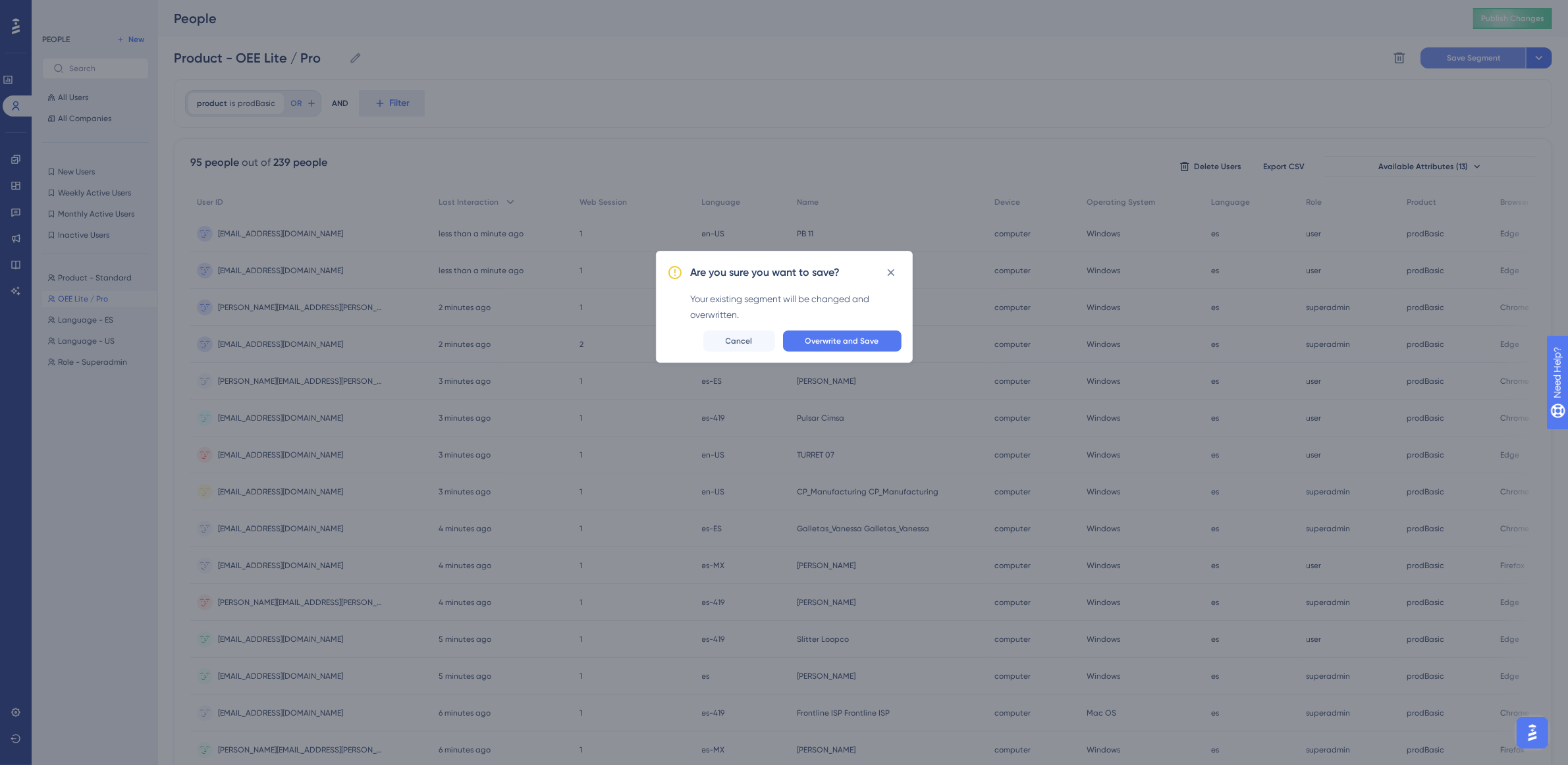
scroll to position [0, 0]
click at [822, 354] on button "Overwrite and Save" at bounding box center [848, 348] width 119 height 21
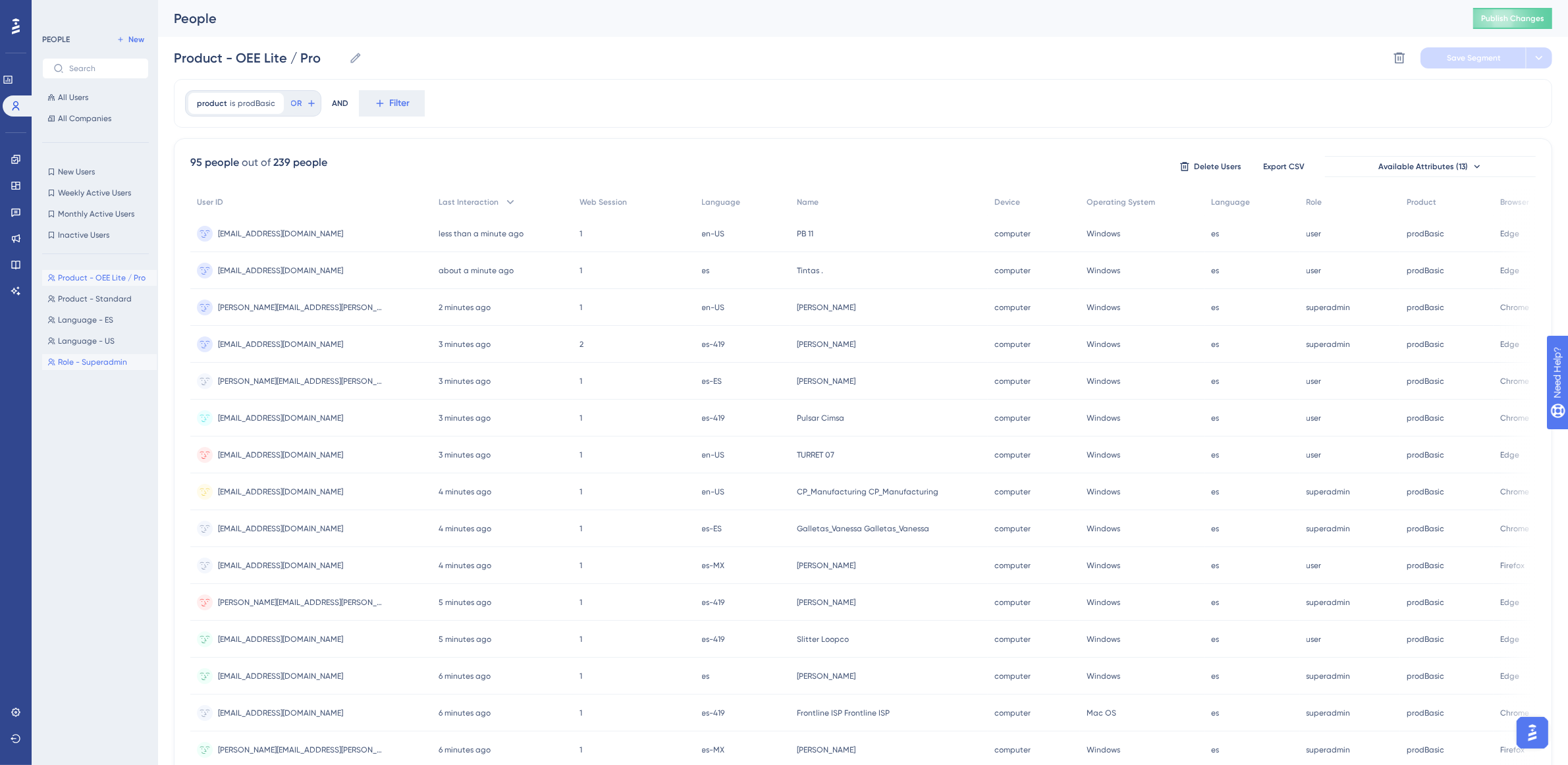
click at [87, 357] on button "Role - Superadmin Role - Superadmin" at bounding box center [99, 362] width 114 height 16
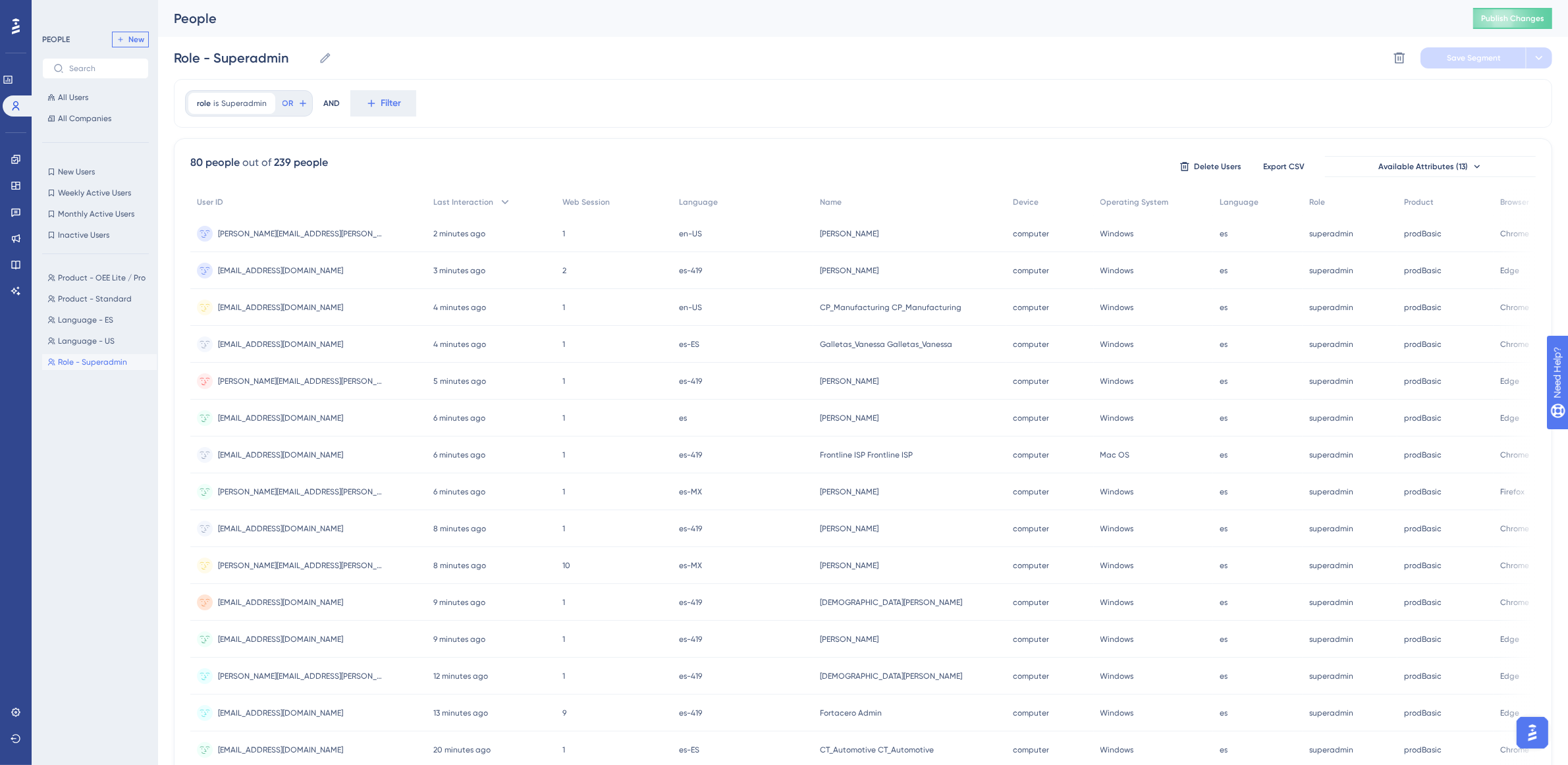
click at [138, 40] on span "New" at bounding box center [136, 39] width 16 height 10
type input "New Segment"
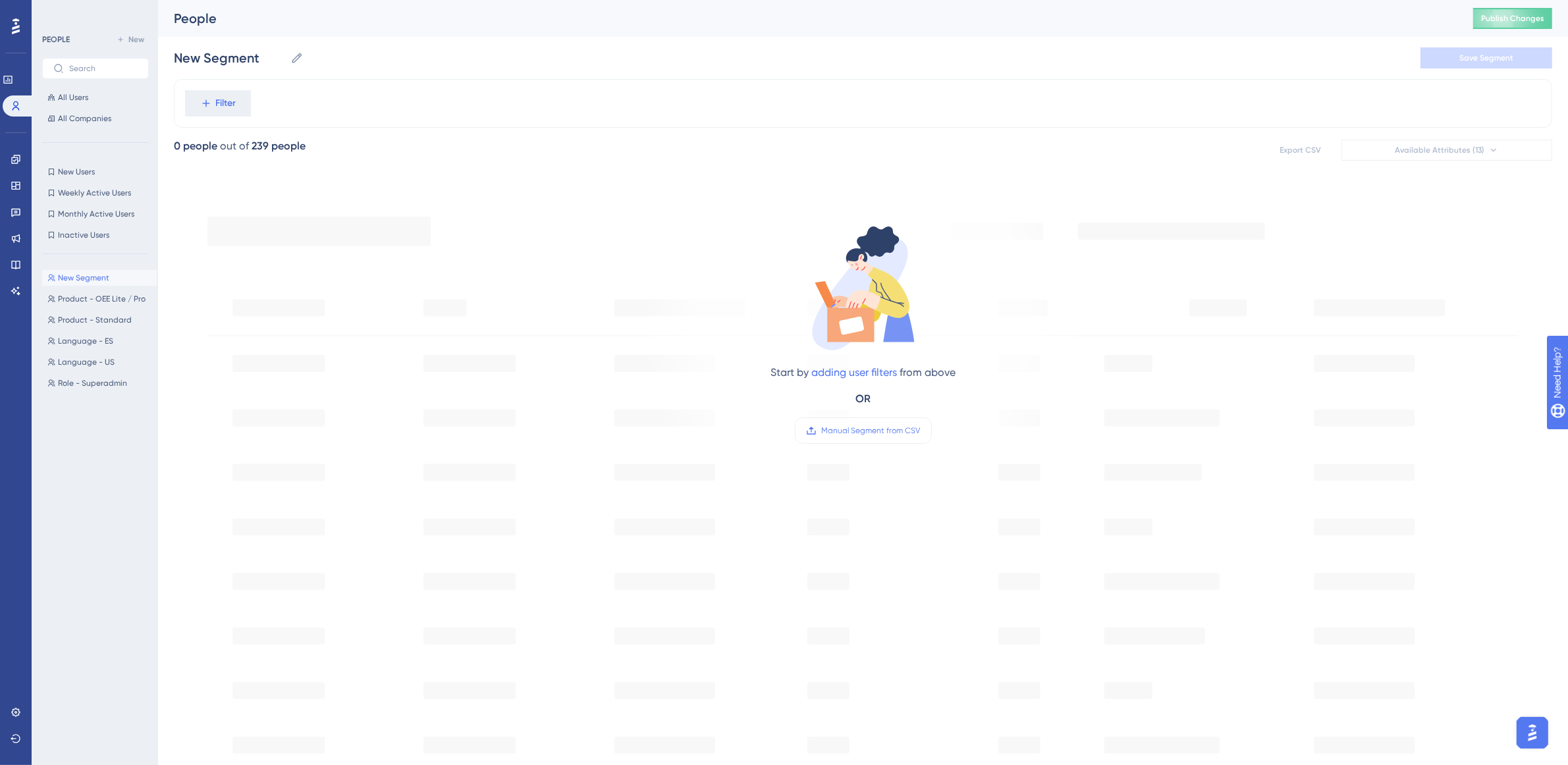
click at [128, 430] on div "New Segment New Segment Product - OEE Lite / Pro Product - OEE Lite / Pro Produ…" at bounding box center [99, 503] width 114 height 477
click at [374, 304] on div "Start by adding user filters from above OR Manual Segment from CSV" at bounding box center [863, 586] width 1379 height 808
click at [99, 102] on button "All Users" at bounding box center [95, 97] width 107 height 16
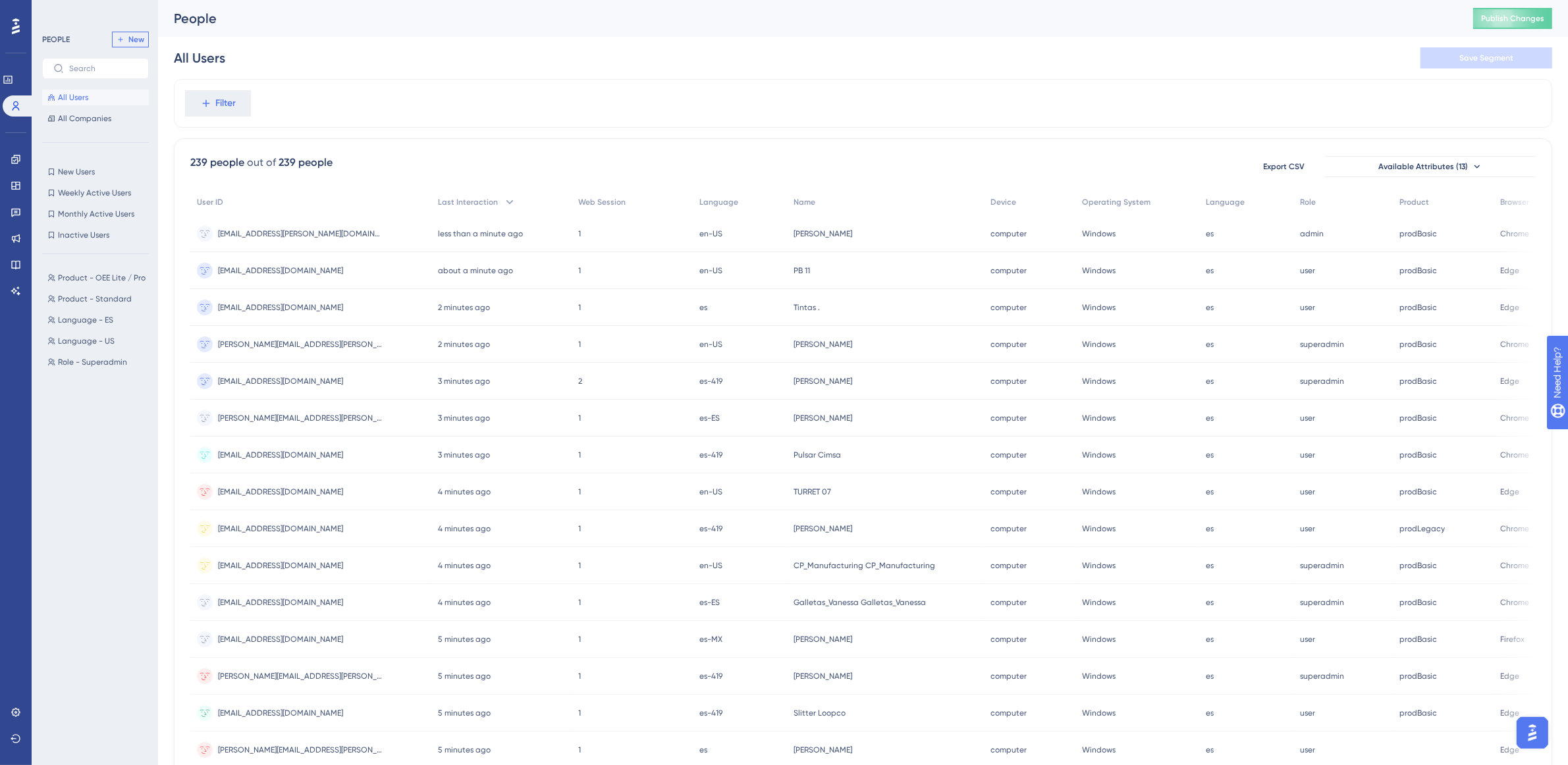
click at [129, 37] on span "New" at bounding box center [136, 39] width 16 height 10
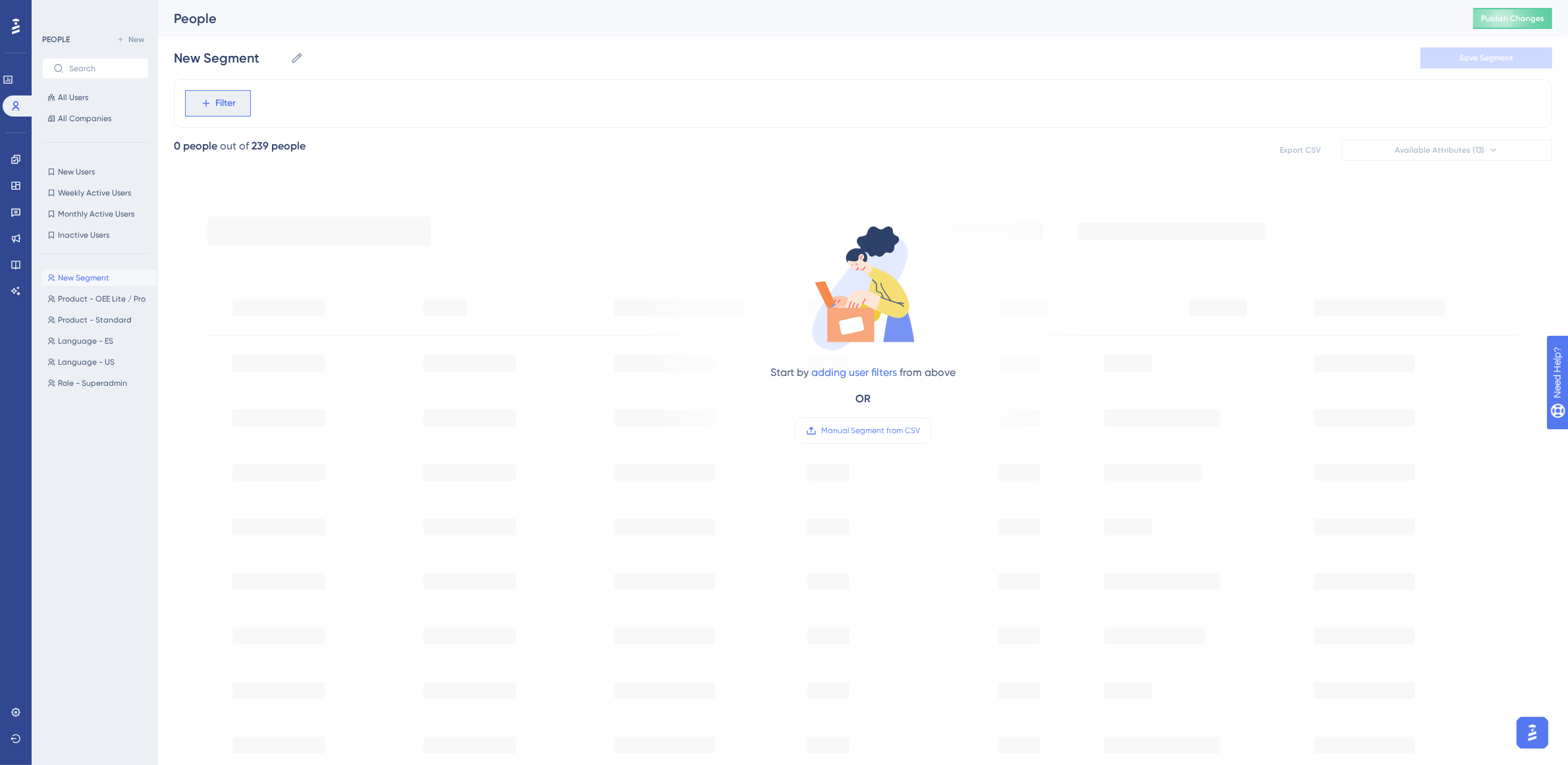
click at [229, 100] on span "Filter" at bounding box center [225, 103] width 20 height 16
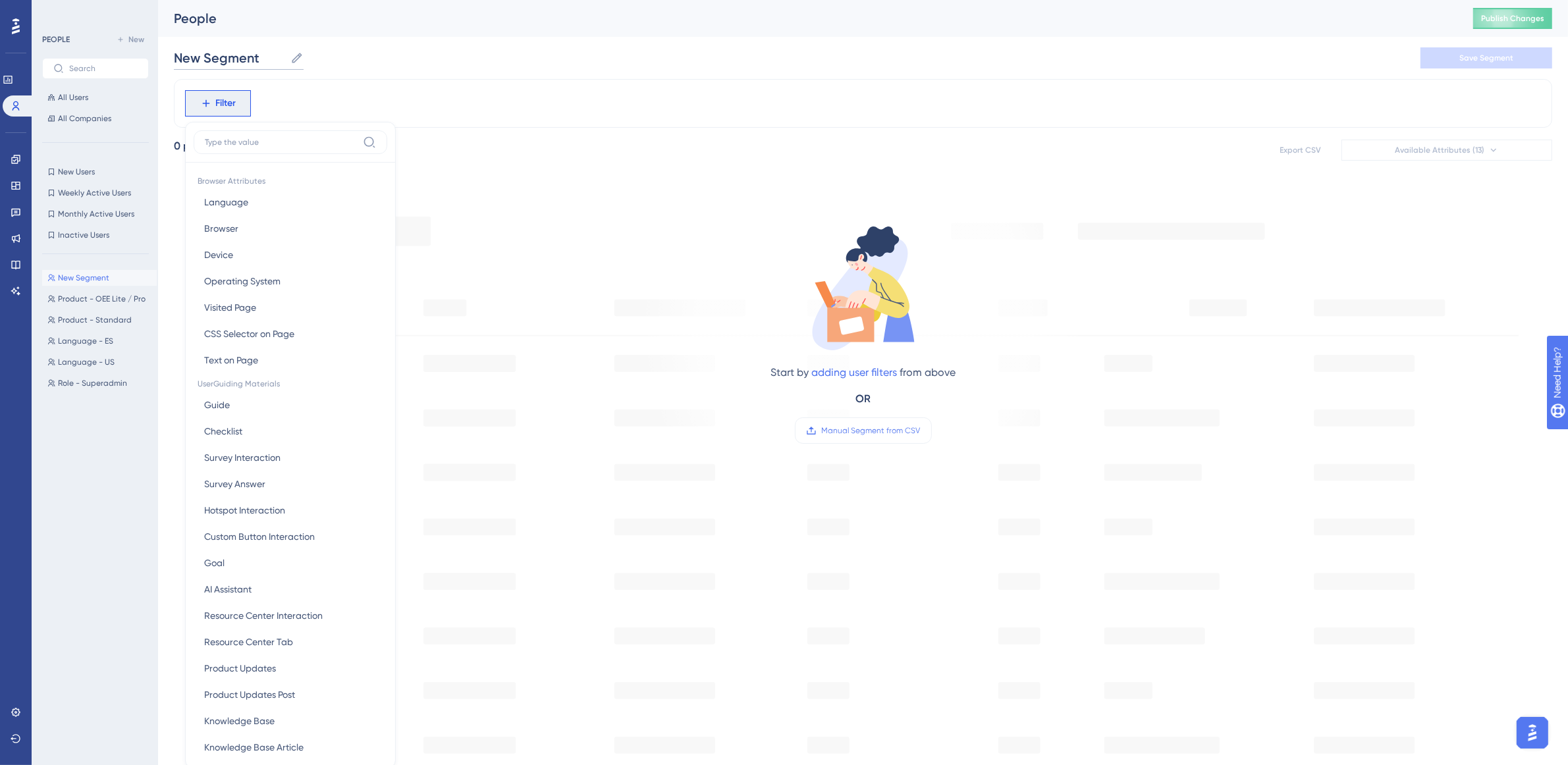
click at [254, 49] on input "New Segment" at bounding box center [229, 58] width 111 height 18
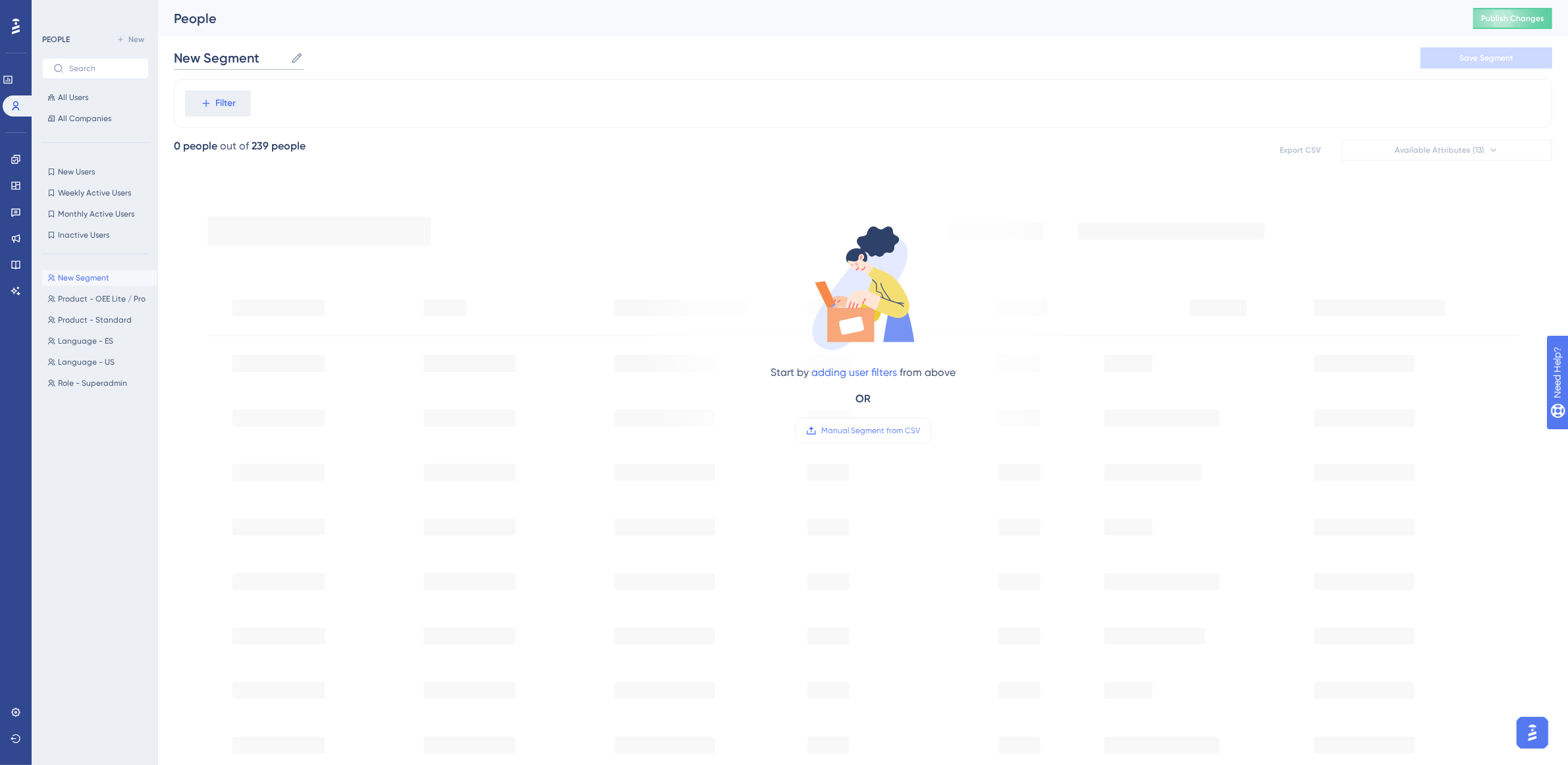
drag, startPoint x: 254, startPoint y: 57, endPoint x: 172, endPoint y: 47, distance: 82.6
click at [172, 47] on div "Performance Users Engagement Widgets Feedback Product Updates Knowledge Base AI…" at bounding box center [863, 505] width 1410 height 1011
type input "Role - Admin"
click at [219, 122] on div "Filter" at bounding box center [863, 103] width 1379 height 49
click at [216, 107] on span "Filter" at bounding box center [225, 103] width 20 height 16
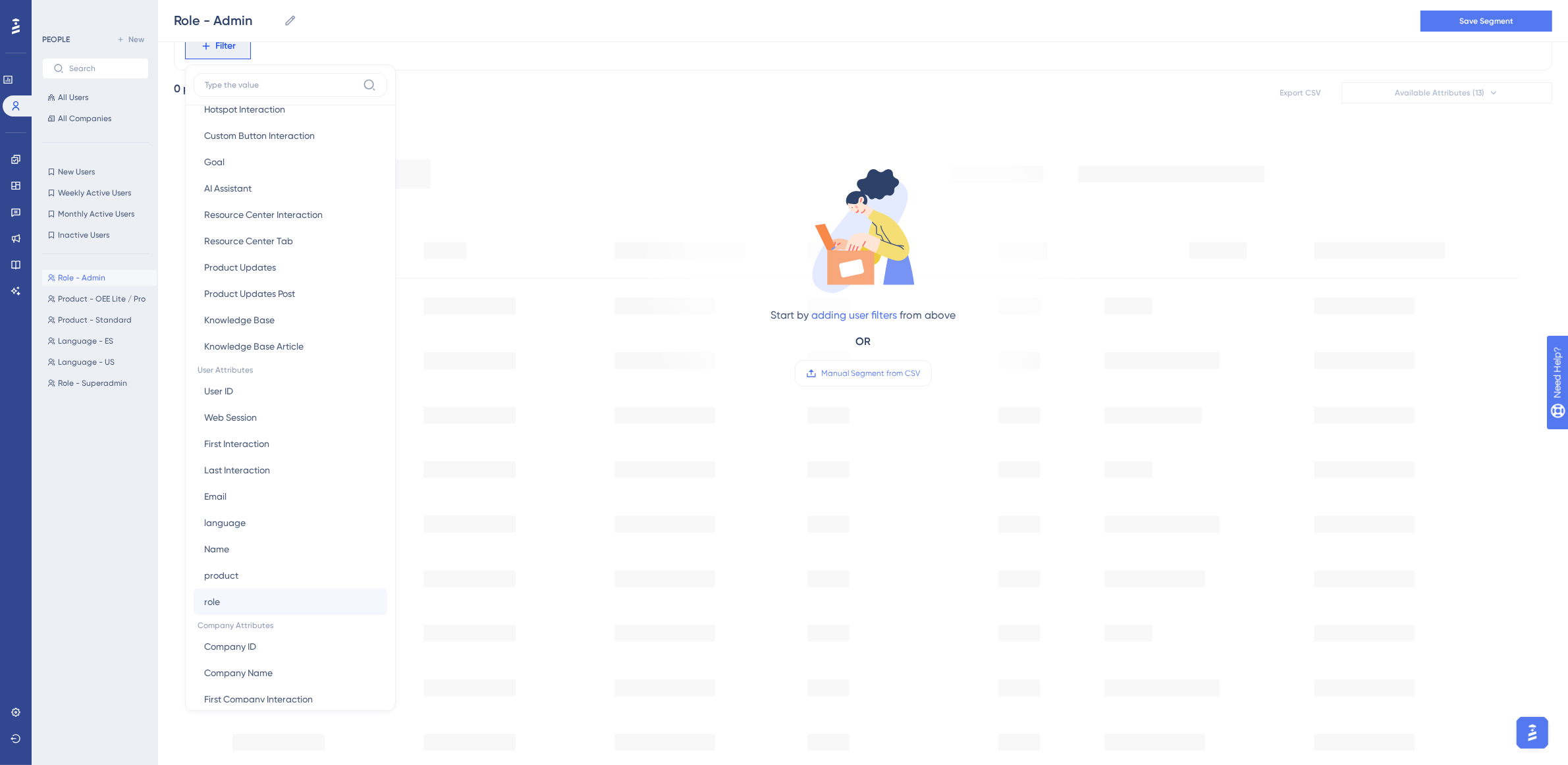
scroll to position [389, 0]
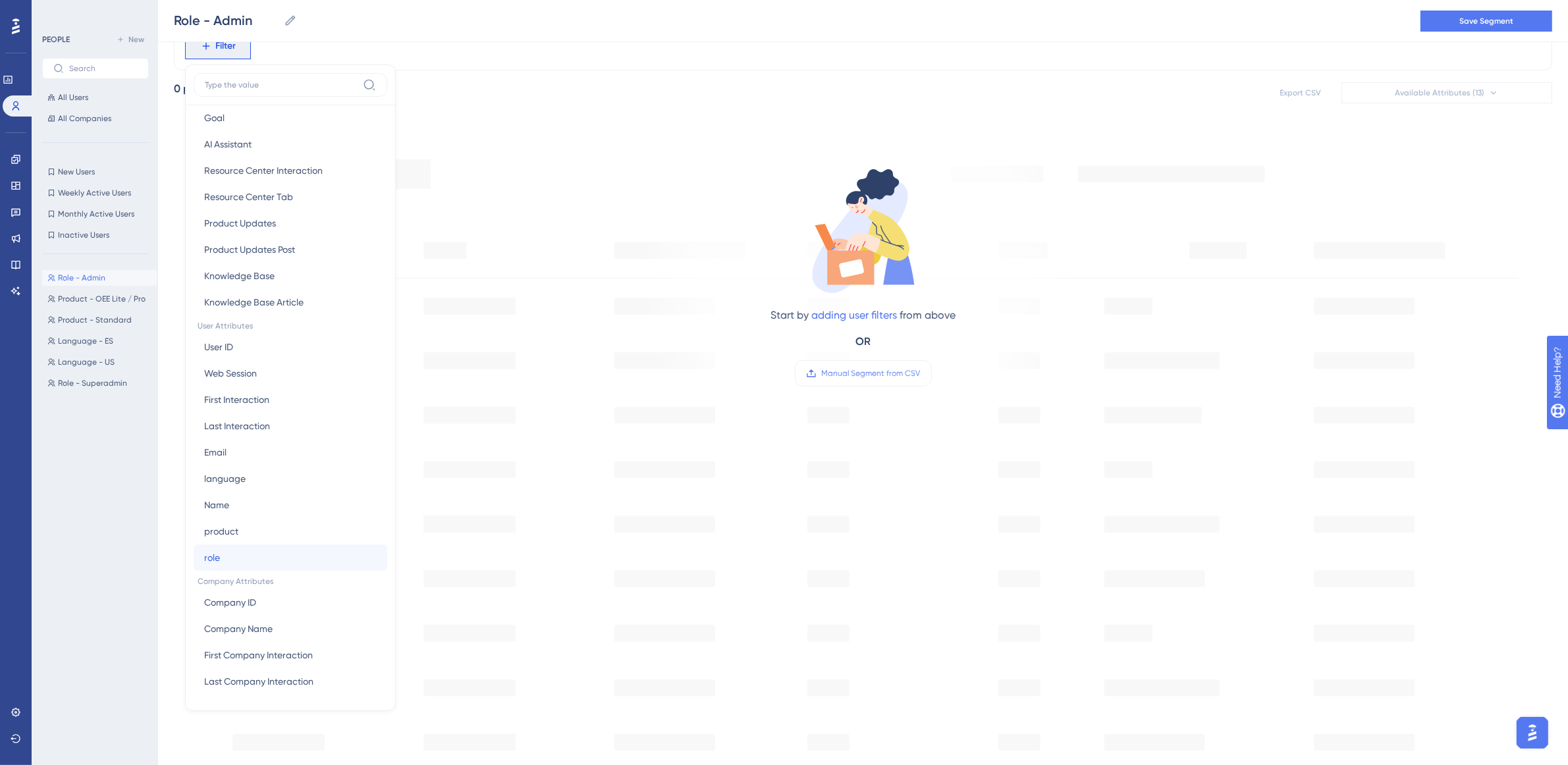
click at [286, 555] on button "role role" at bounding box center [290, 558] width 193 height 27
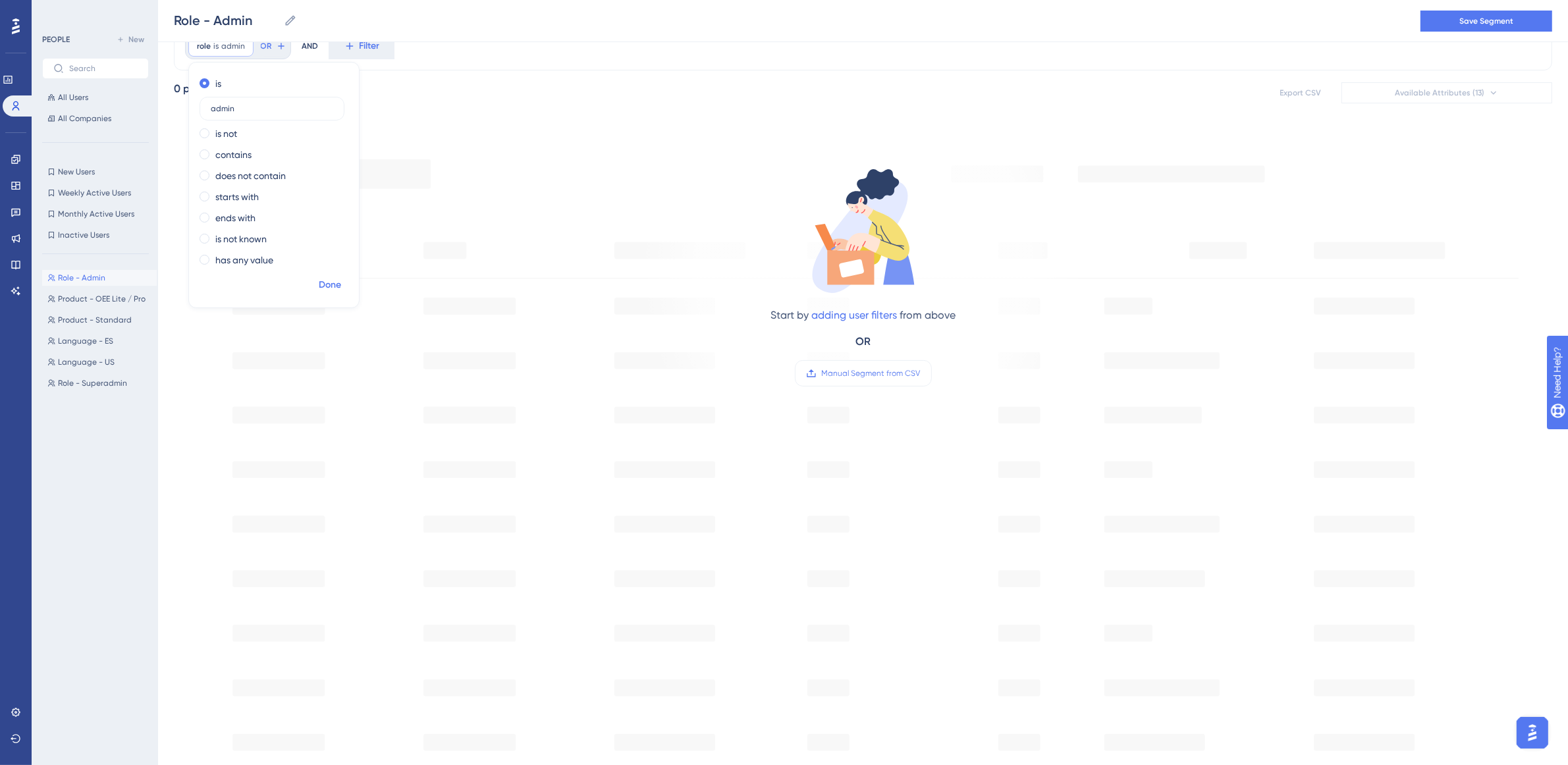
type input "admin"
click at [332, 274] on button "Done" at bounding box center [330, 285] width 37 height 24
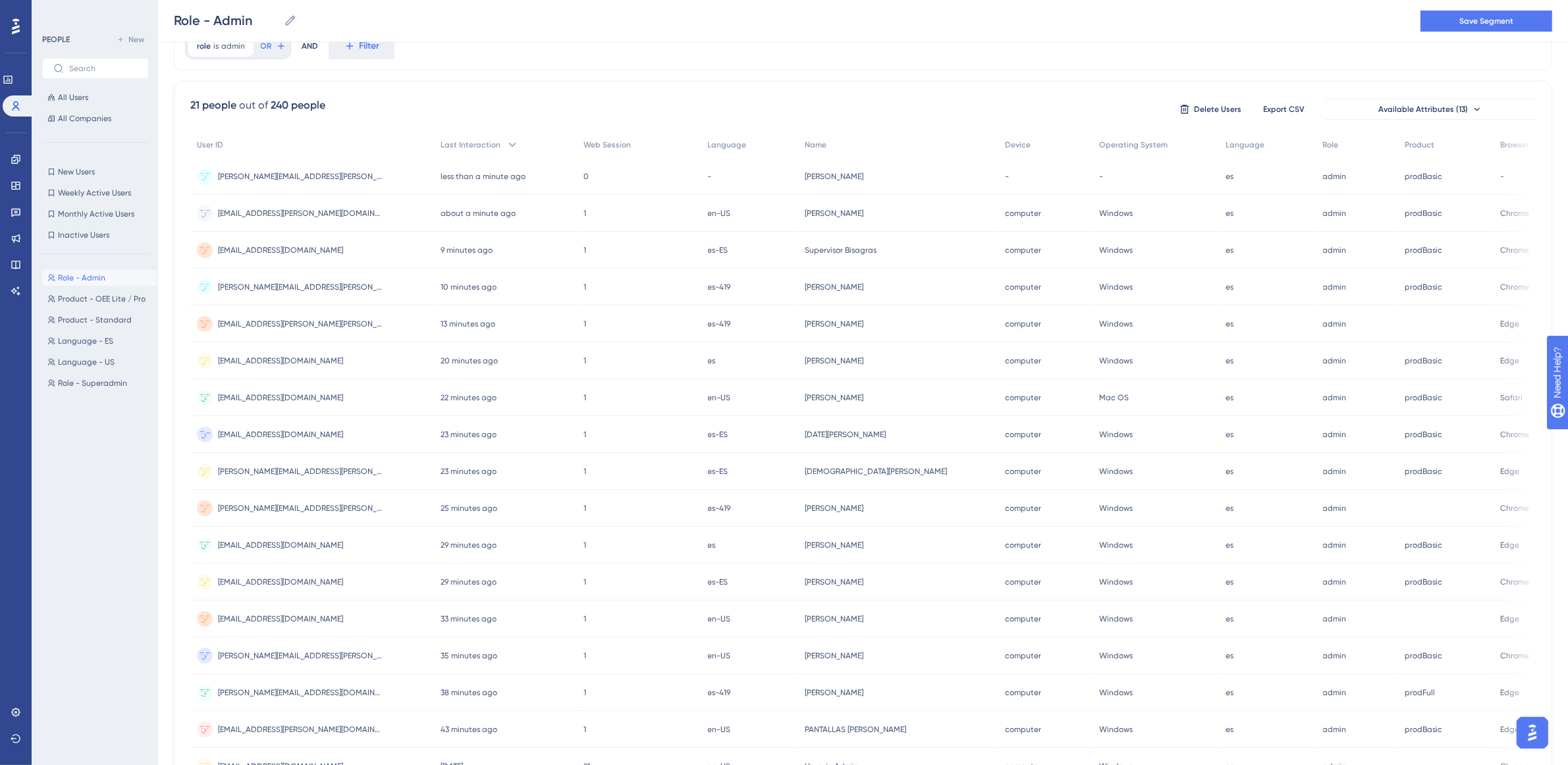
scroll to position [0, 0]
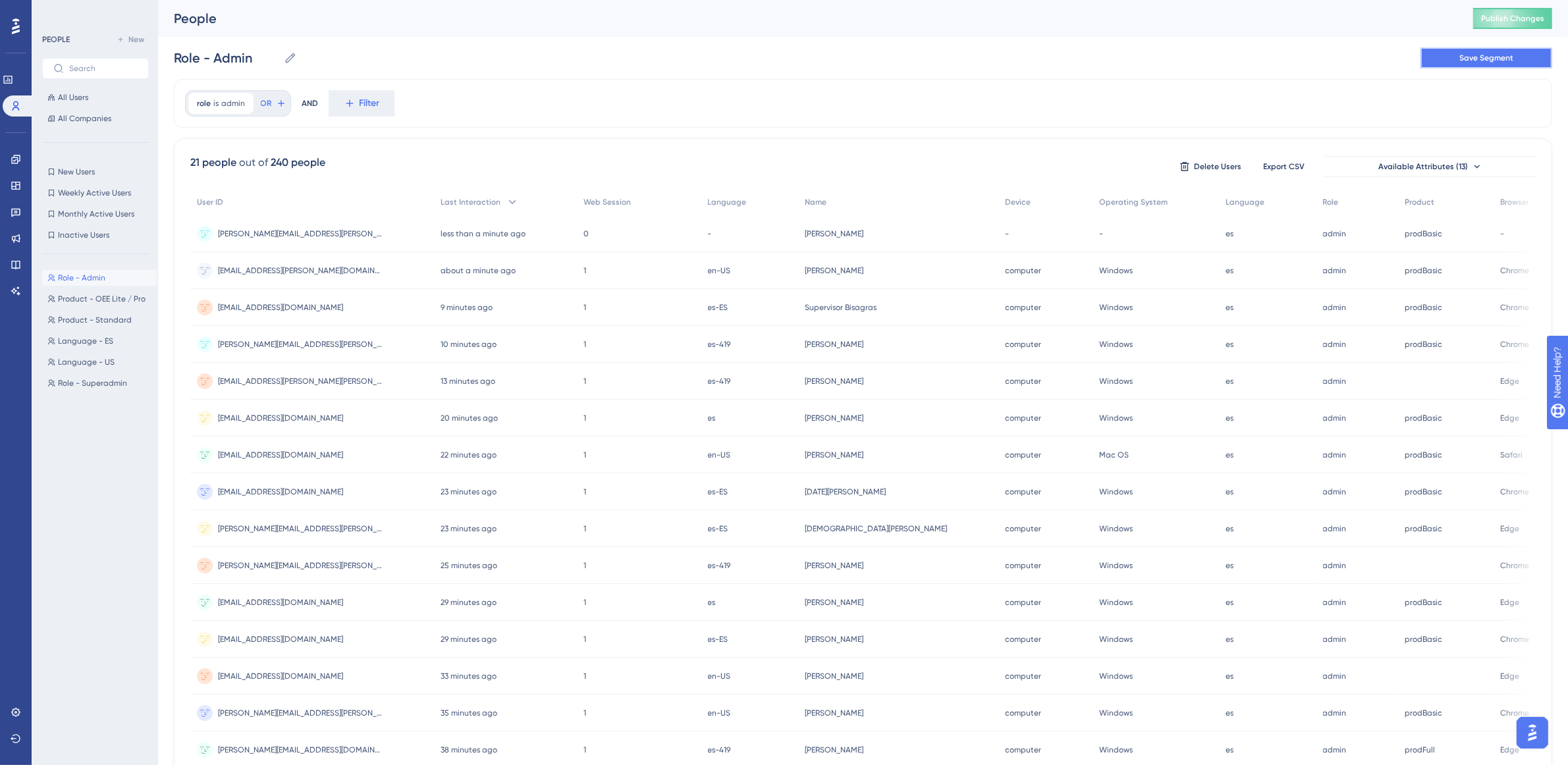
click at [1472, 59] on span "Save Segment" at bounding box center [1486, 57] width 54 height 10
click at [133, 35] on span "New" at bounding box center [136, 39] width 16 height 10
type input "New Segment"
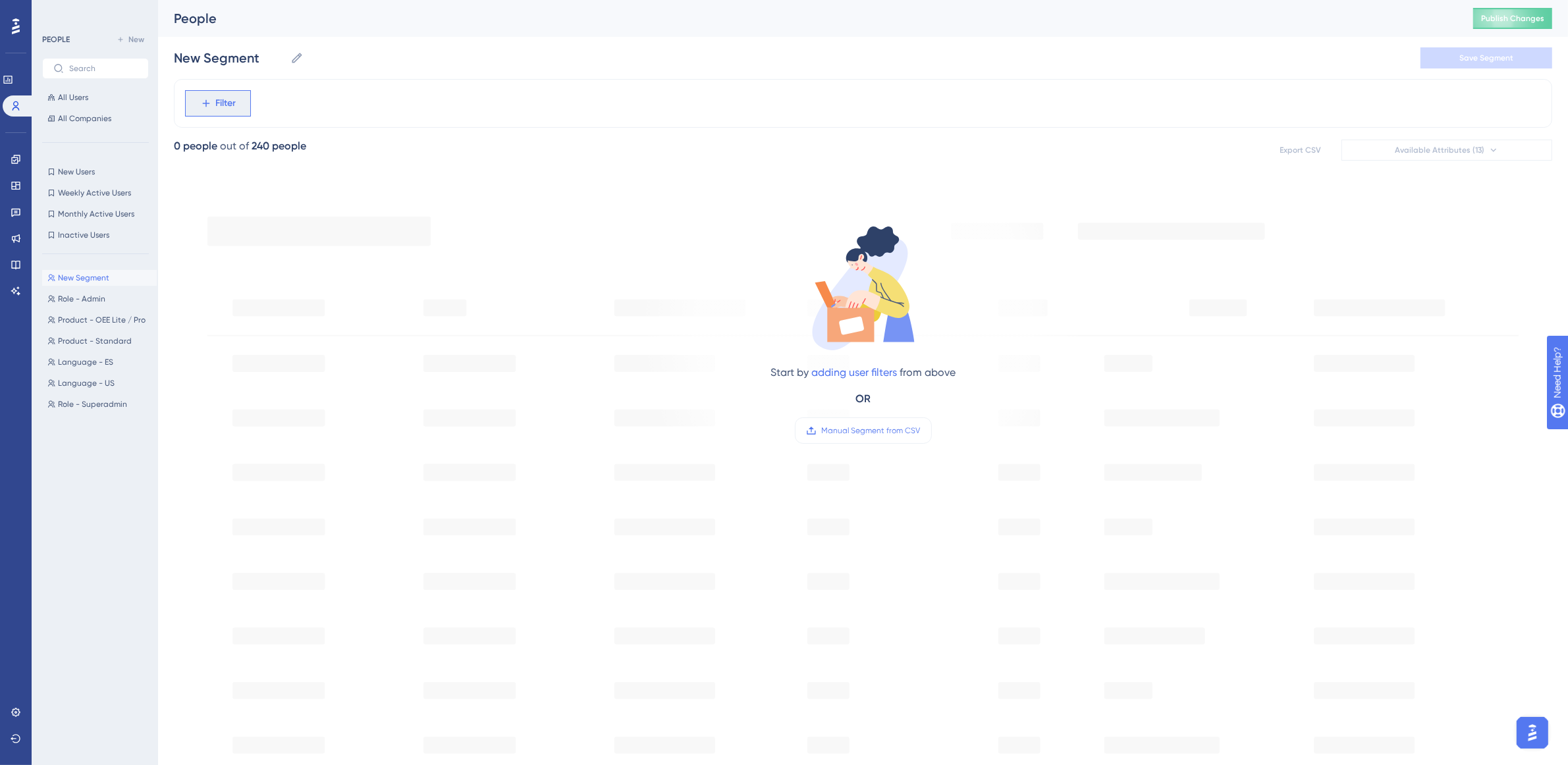
click at [235, 110] on span "Filter" at bounding box center [225, 103] width 20 height 16
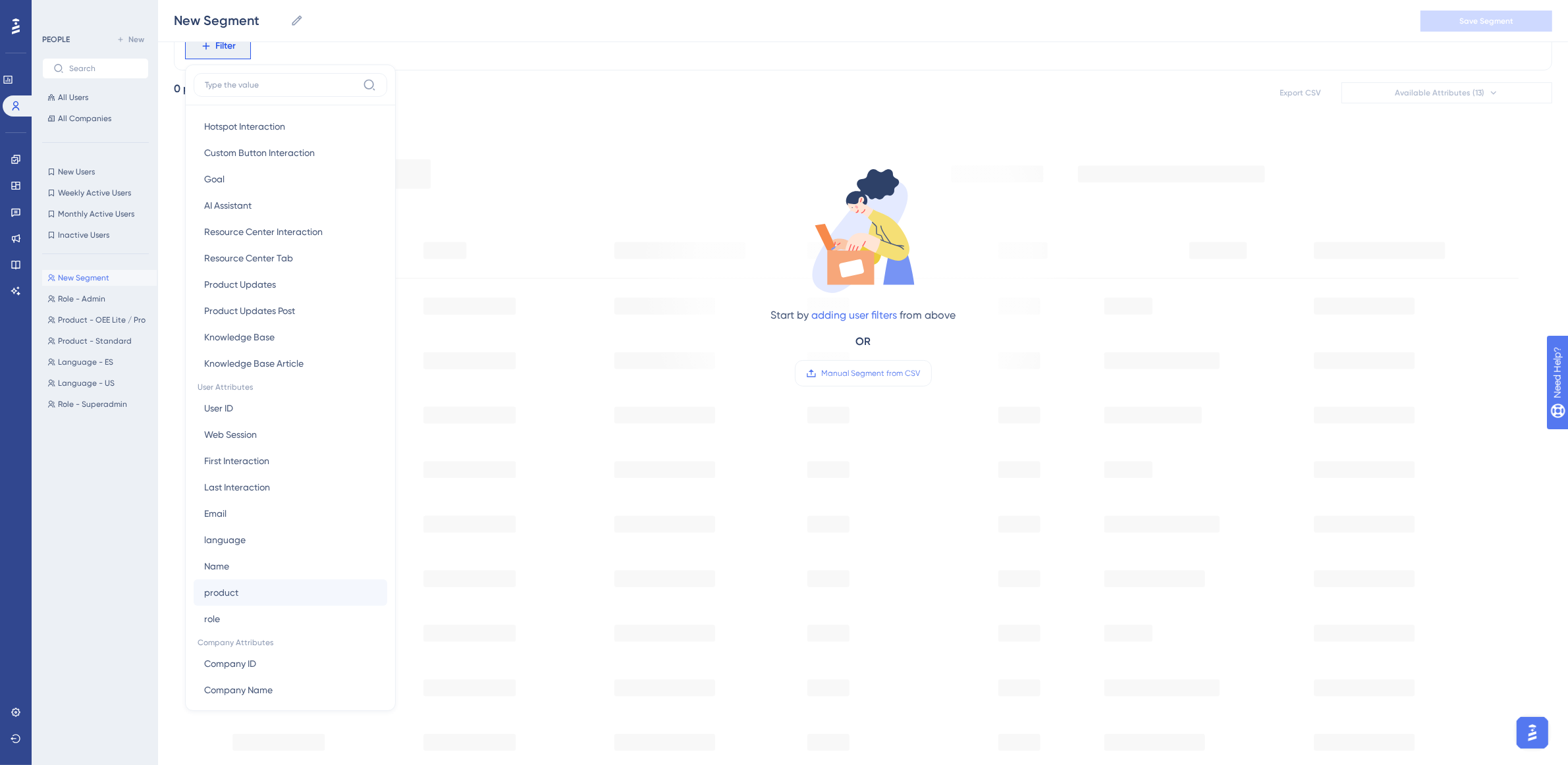
scroll to position [329, 0]
click at [257, 621] on button "role role" at bounding box center [290, 616] width 193 height 27
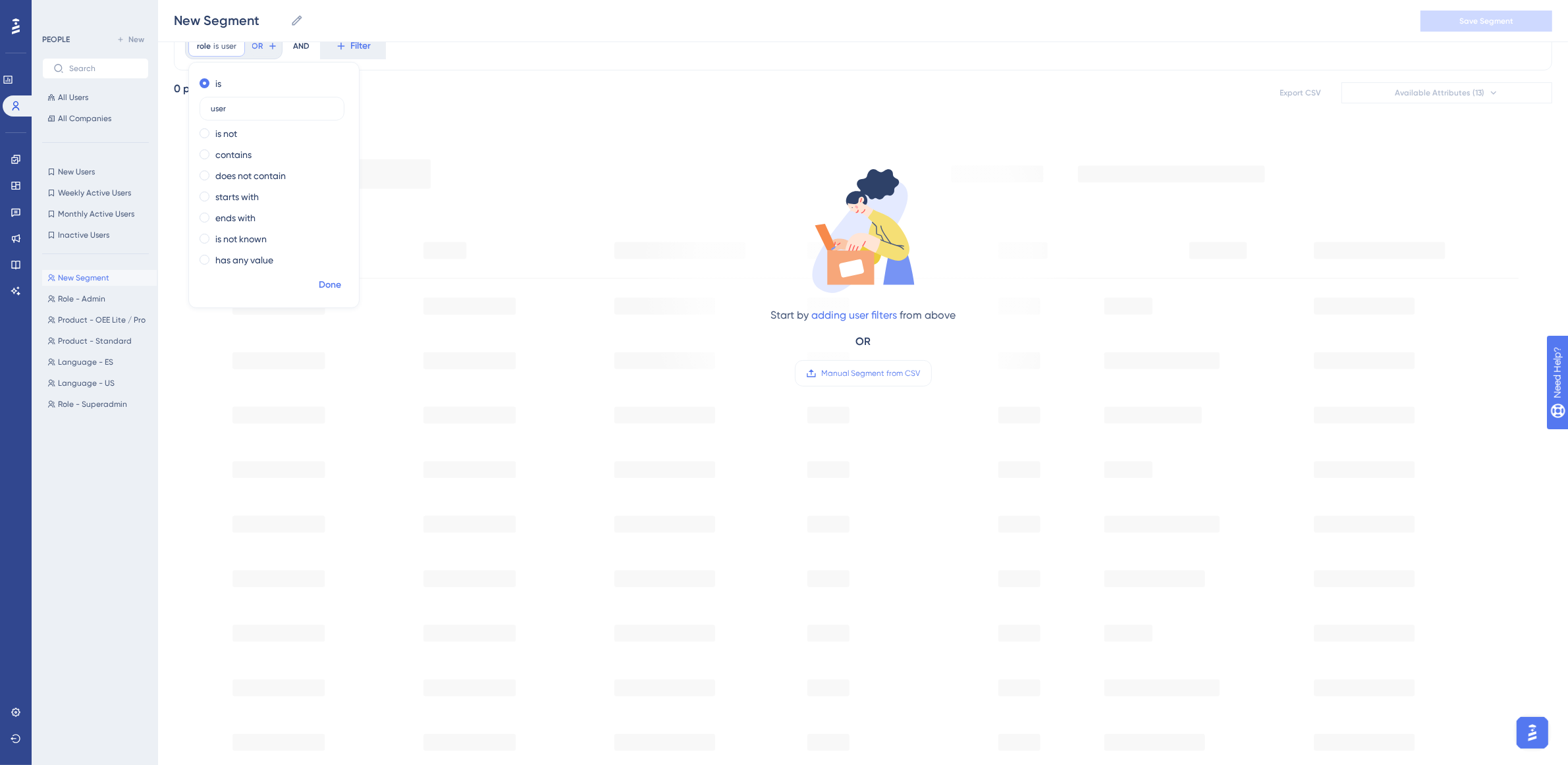
type input "user"
click at [332, 281] on span "Done" at bounding box center [330, 285] width 22 height 16
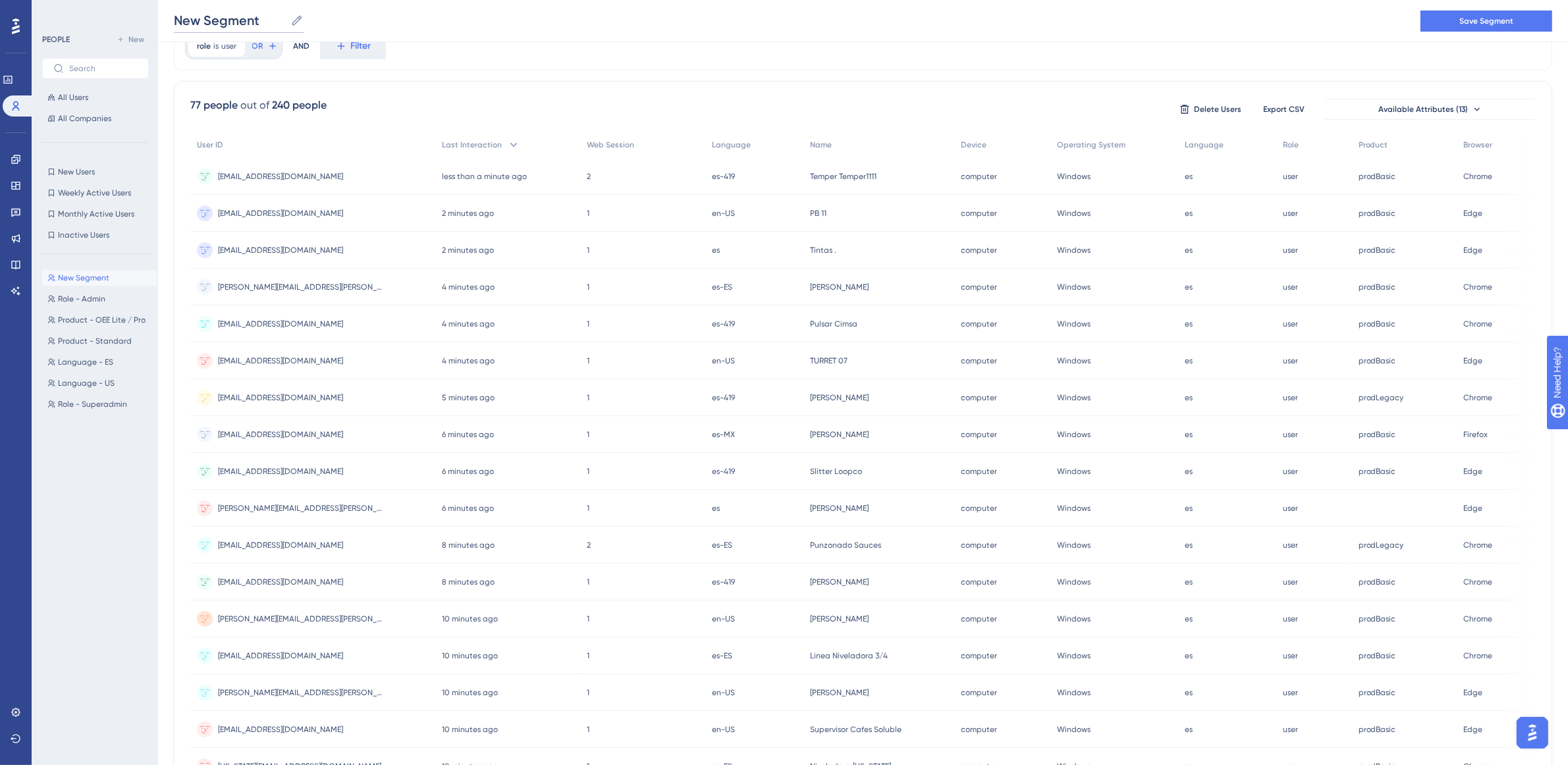
drag, startPoint x: 282, startPoint y: 20, endPoint x: 169, endPoint y: 12, distance: 113.3
click at [165, 17] on div "New Segment New Segment Save Segment" at bounding box center [863, 21] width 1410 height 42
type input "Role - User"
click at [420, 45] on div "role is user user Remove OR AND Filter" at bounding box center [863, 46] width 1379 height 49
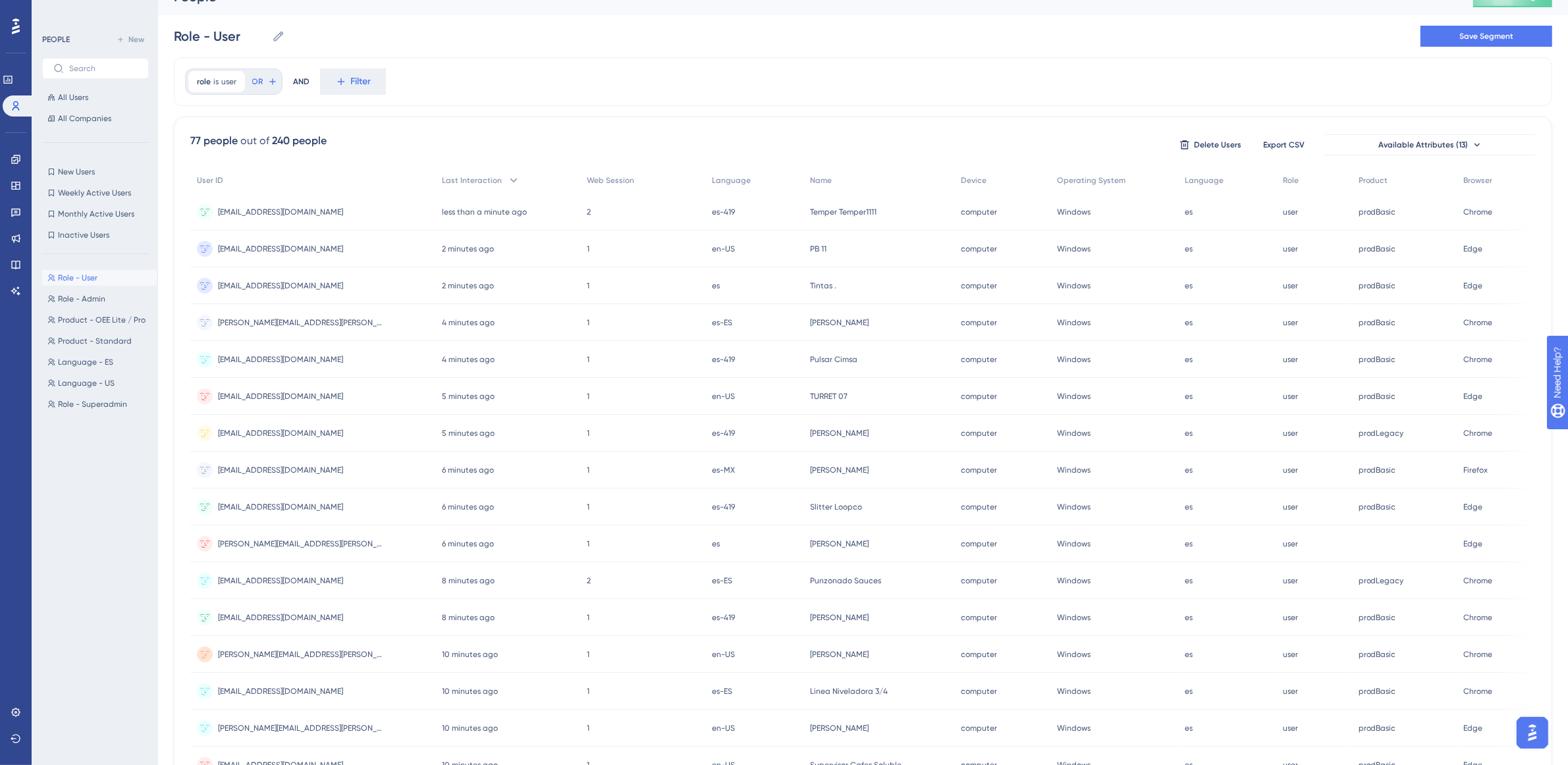
scroll to position [0, 0]
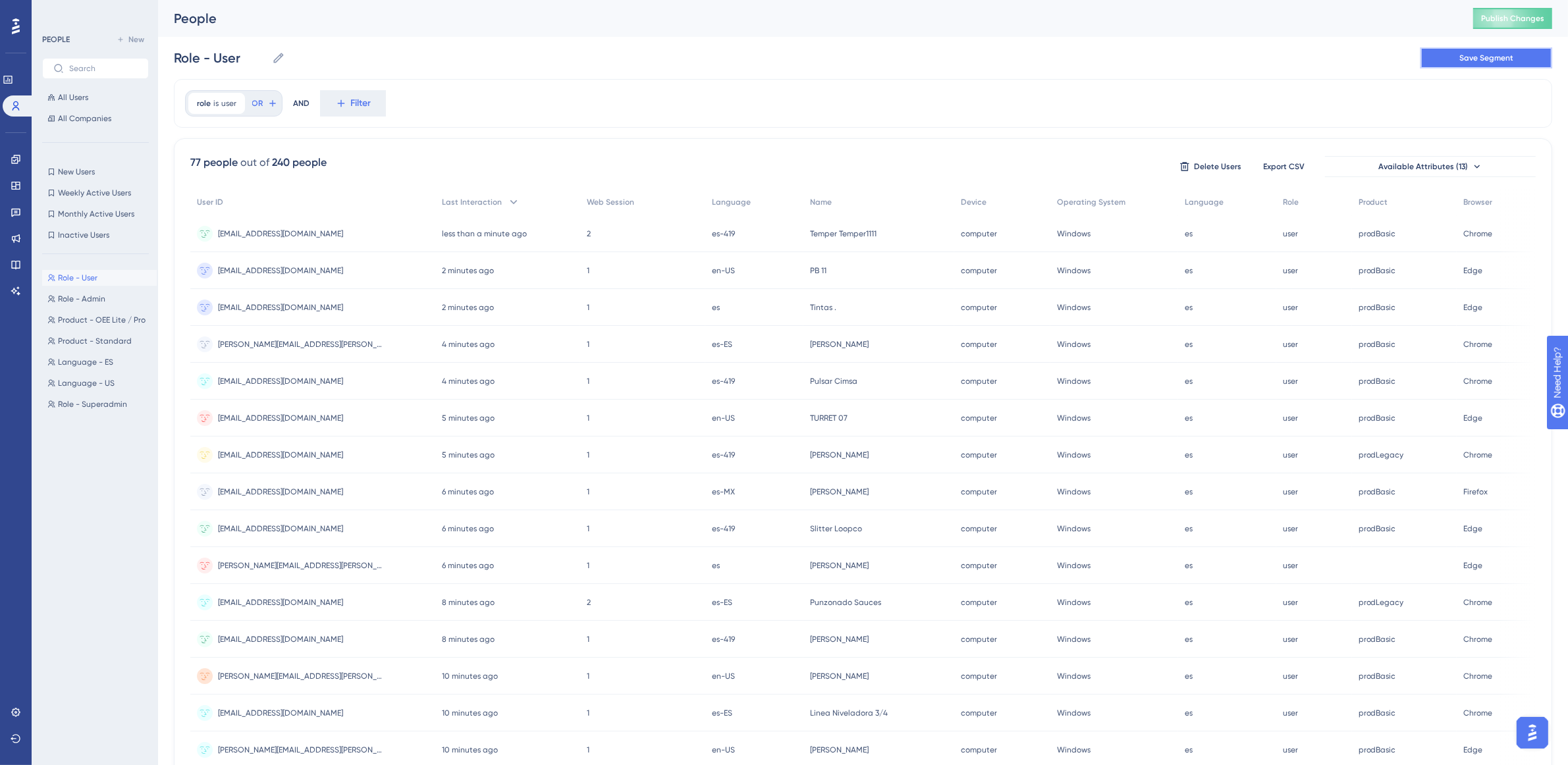
click at [1523, 51] on button "Save Segment" at bounding box center [1486, 58] width 132 height 21
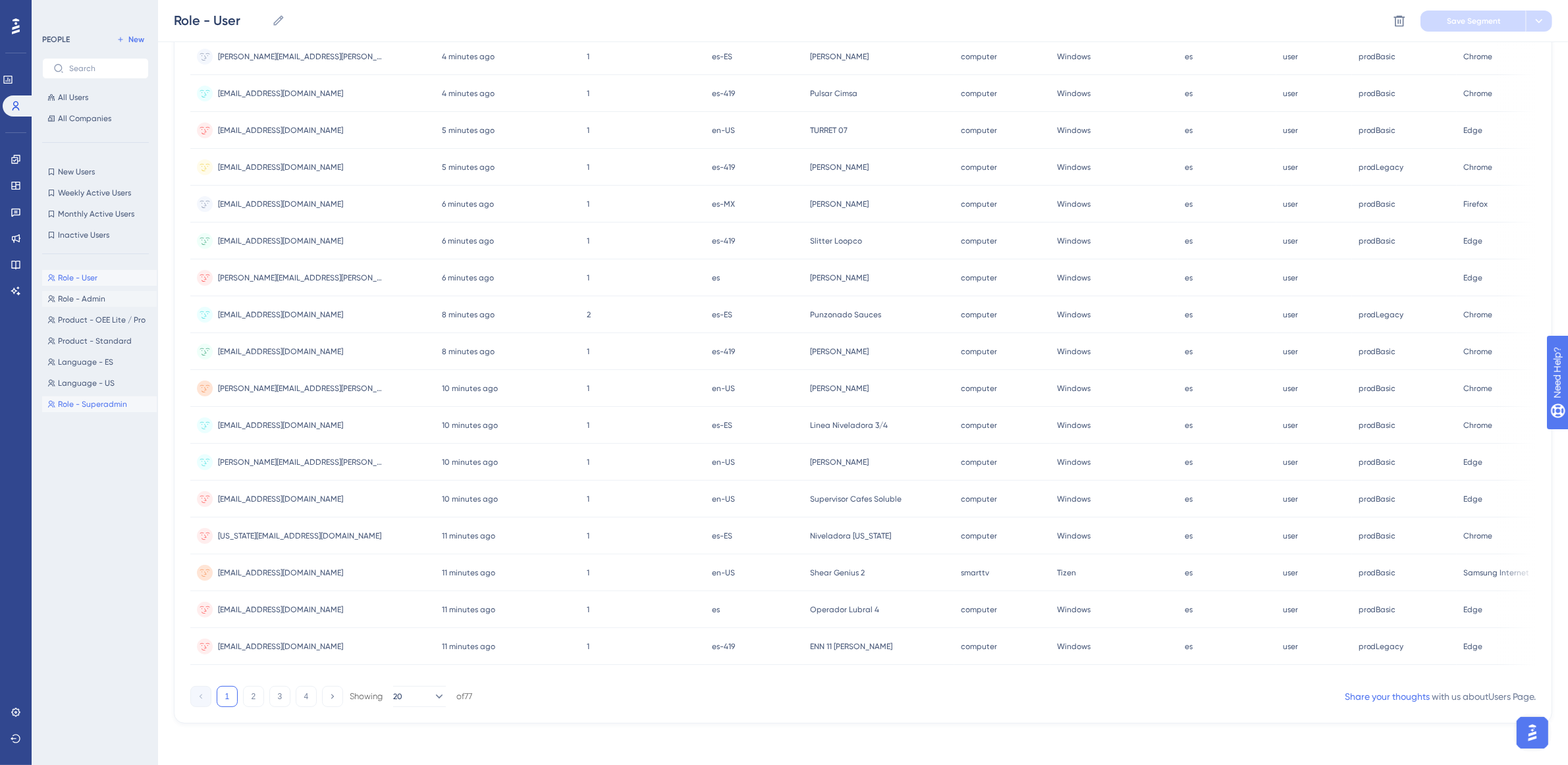
drag, startPoint x: 102, startPoint y: 402, endPoint x: 110, endPoint y: 290, distance: 112.3
click at [110, 291] on div "Role - User Role - User Role - Admin Role - Admin Product - OEE Lite / Pro Prod…" at bounding box center [99, 503] width 114 height 477
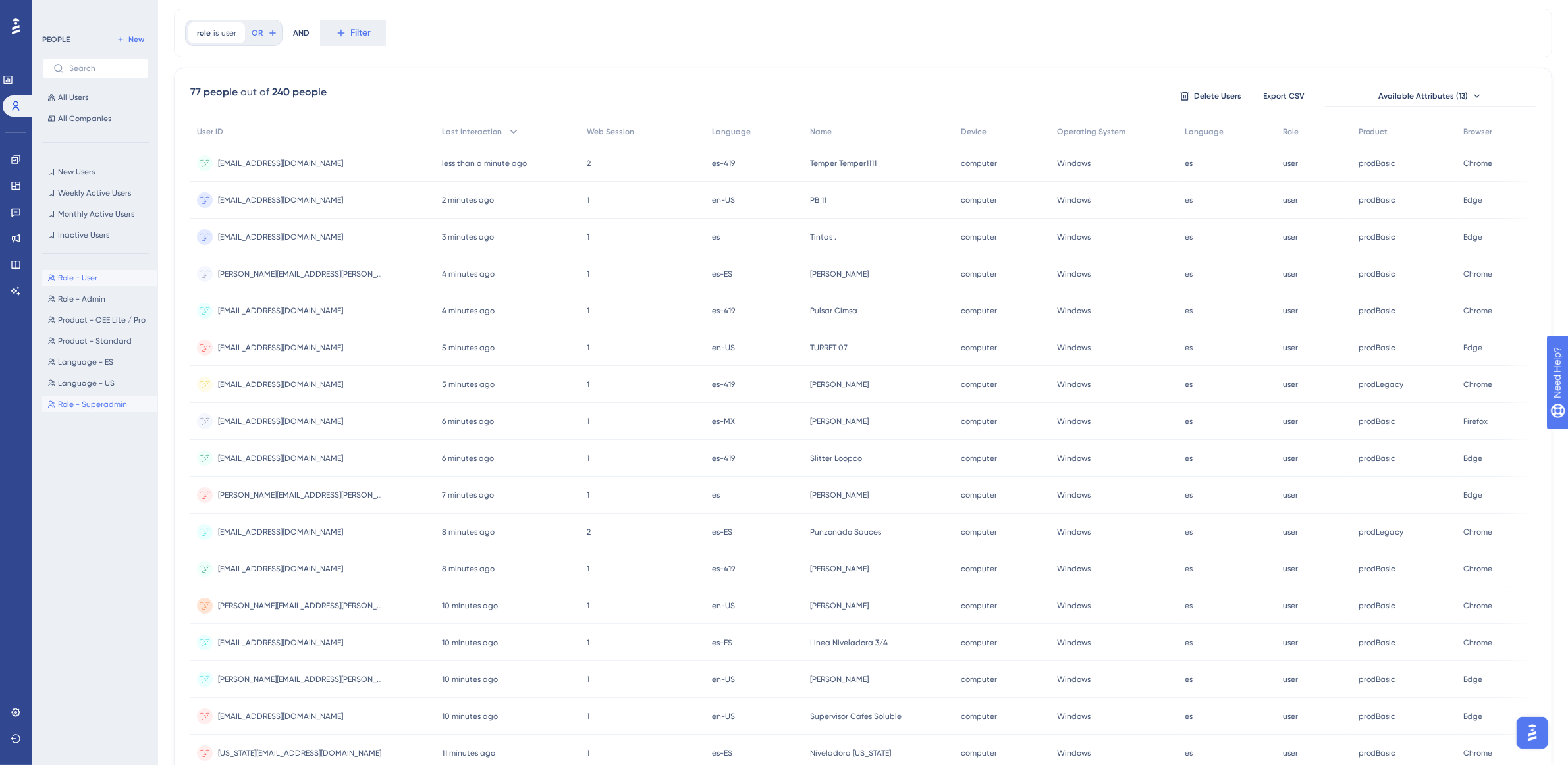
scroll to position [0, 0]
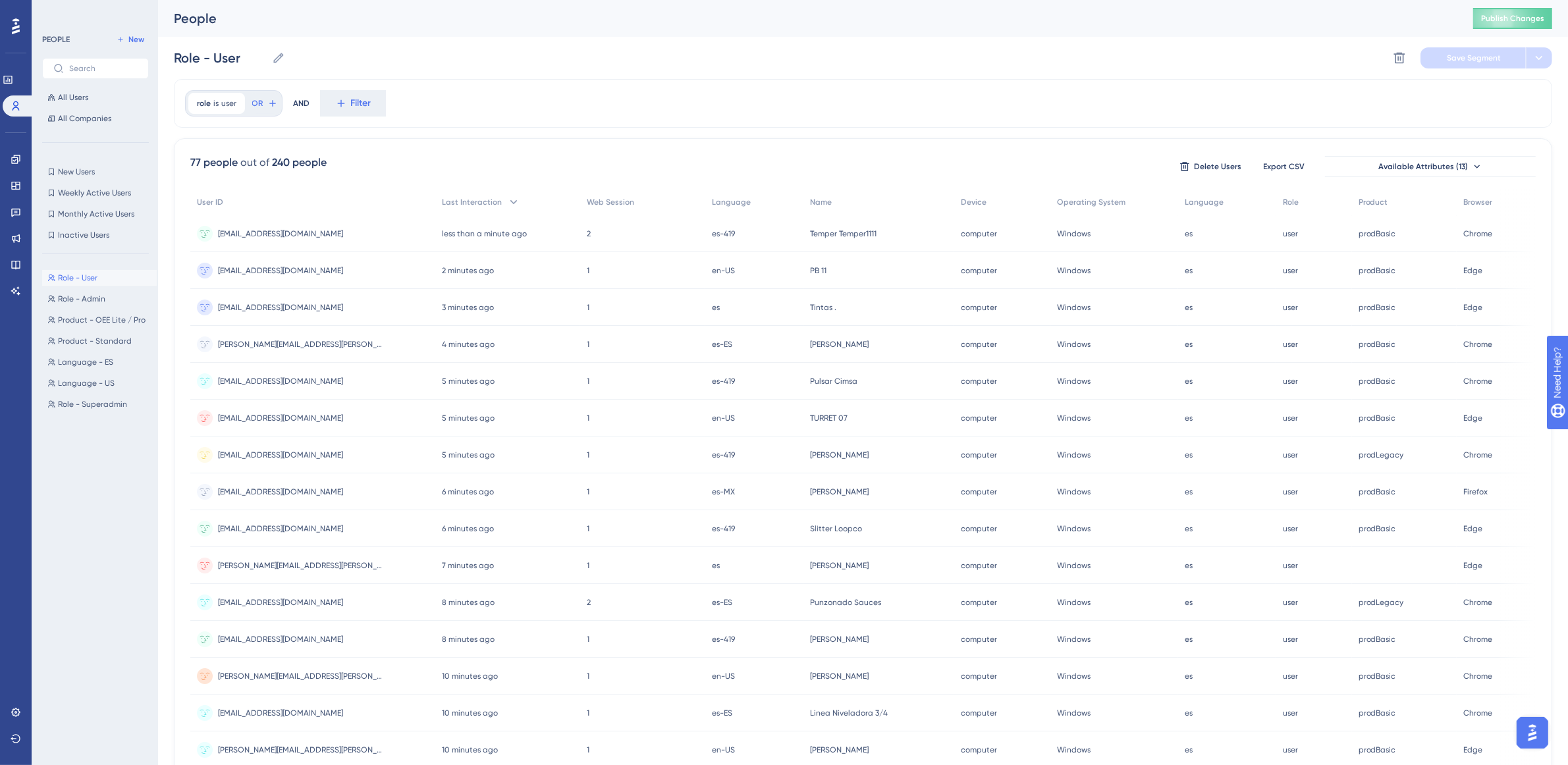
click at [83, 459] on div "Role - User Role - User Role - Admin Role - Admin Product - OEE Lite / Pro Prod…" at bounding box center [99, 503] width 114 height 477
click at [92, 491] on div "Role - User Role - User Role - Admin Role - Admin Product - OEE Lite / Pro Prod…" at bounding box center [99, 503] width 114 height 477
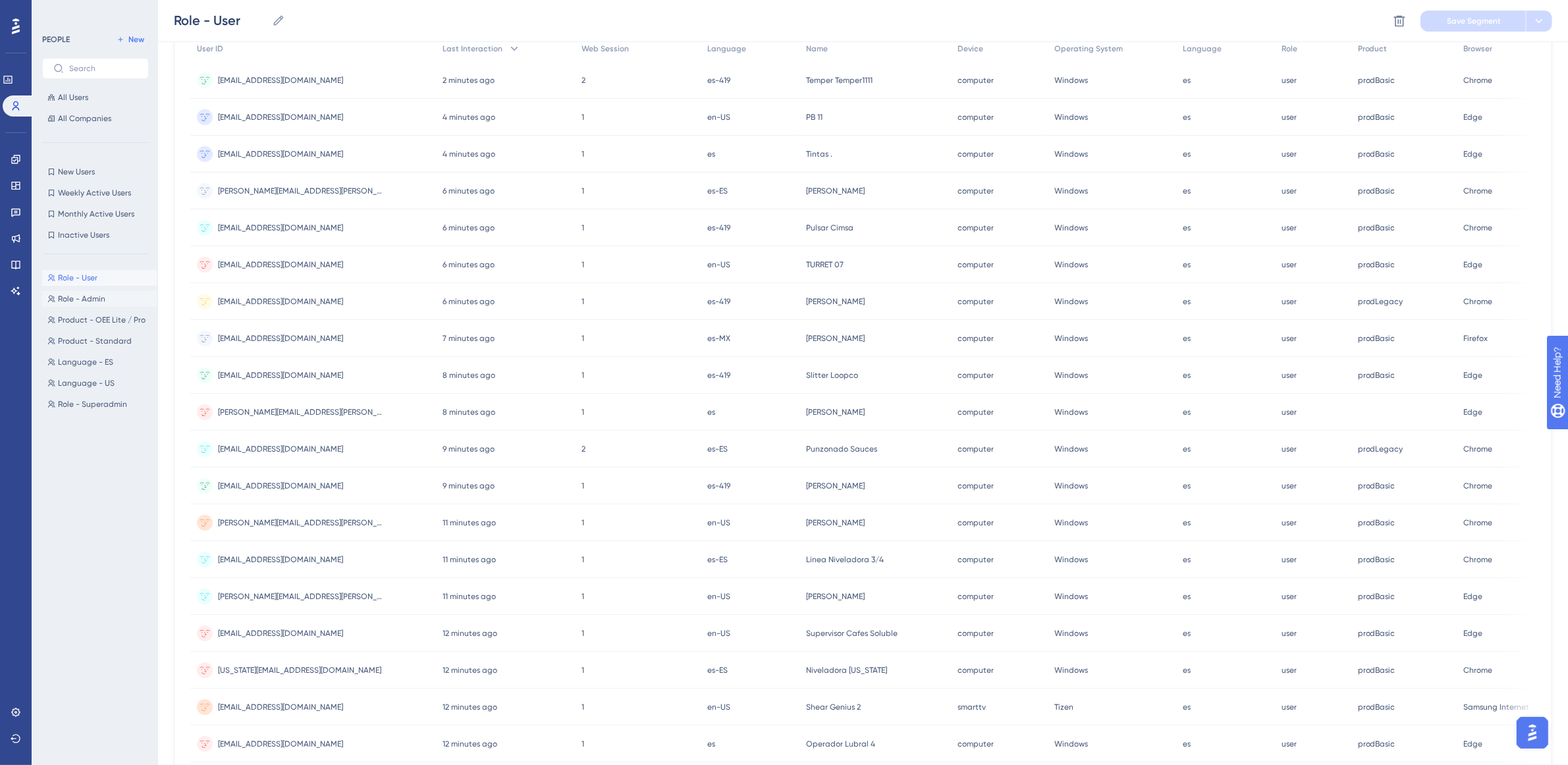
scroll to position [51, 0]
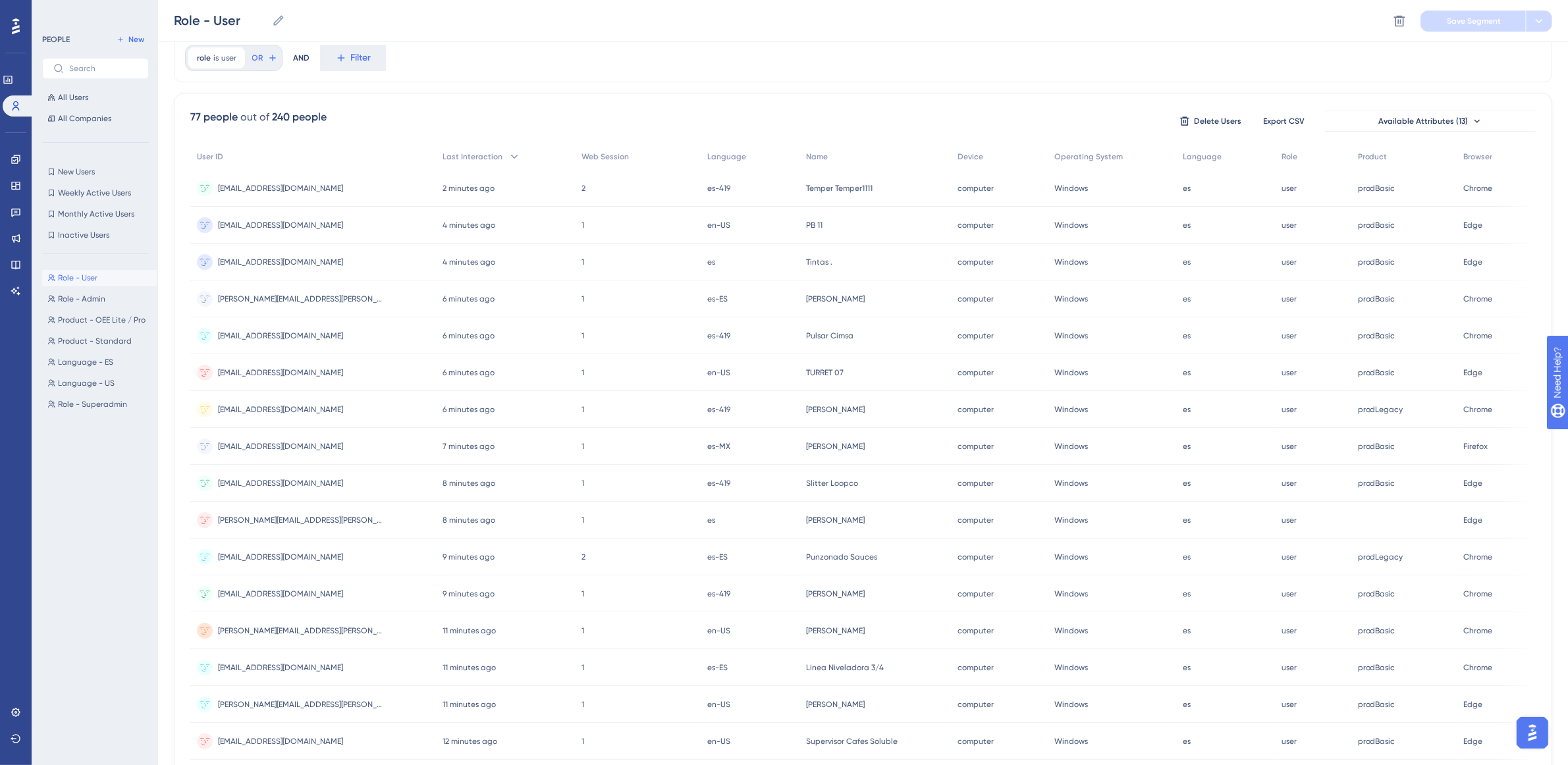
drag, startPoint x: 148, startPoint y: 276, endPoint x: 146, endPoint y: 310, distance: 34.1
click at [146, 310] on div "Role - User Role - User Role - Admin Role - Admin Product - OEE Lite / Pro Prod…" at bounding box center [99, 503] width 114 height 477
drag, startPoint x: 15, startPoint y: 165, endPoint x: 107, endPoint y: 156, distance: 92.4
click at [15, 165] on link at bounding box center [15, 159] width 10 height 21
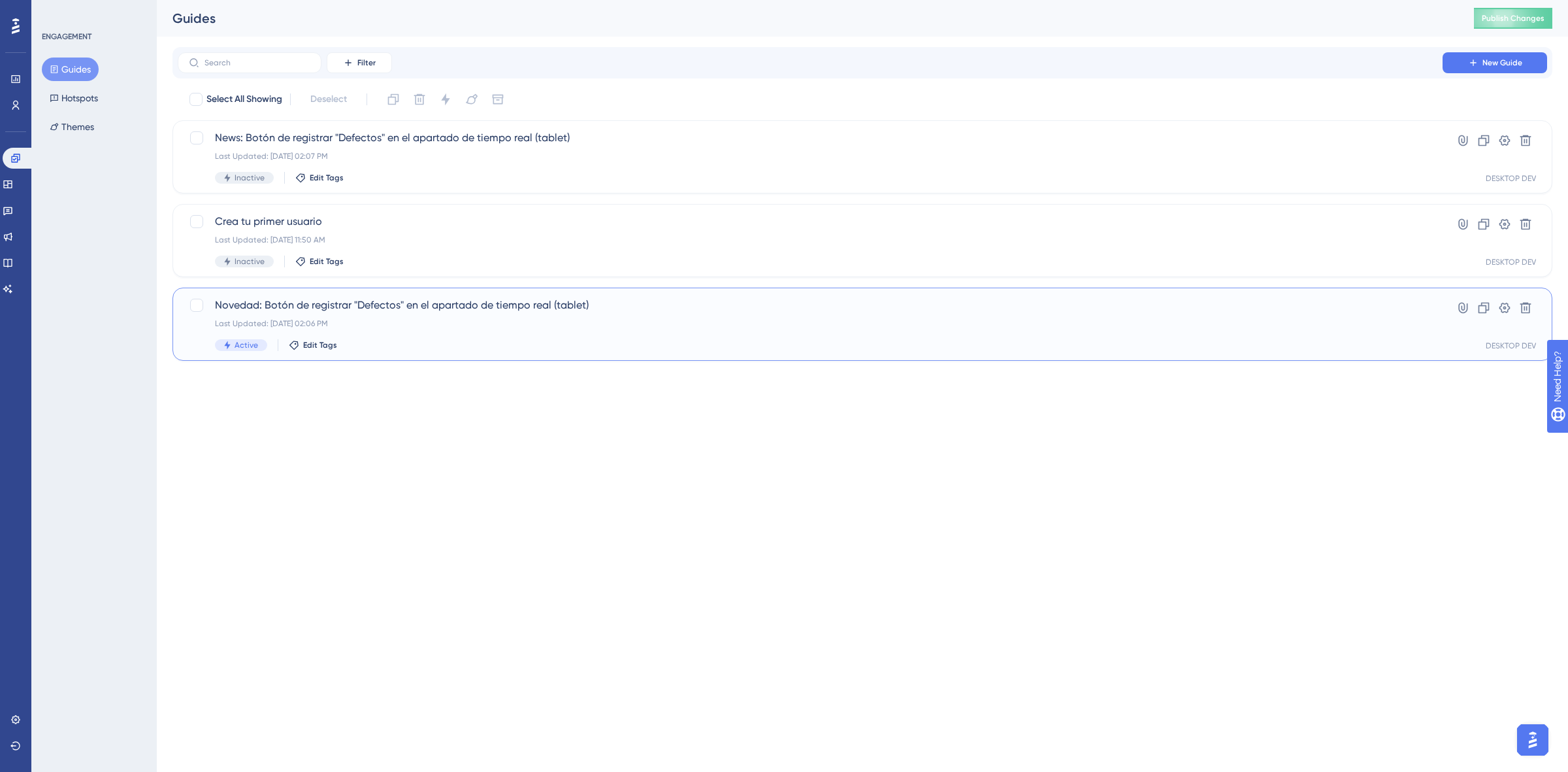
click at [497, 306] on span "Novedad: Botón de registrar "Defectos" en el apartado de tiempo real (tablet)" at bounding box center [810, 305] width 1191 height 16
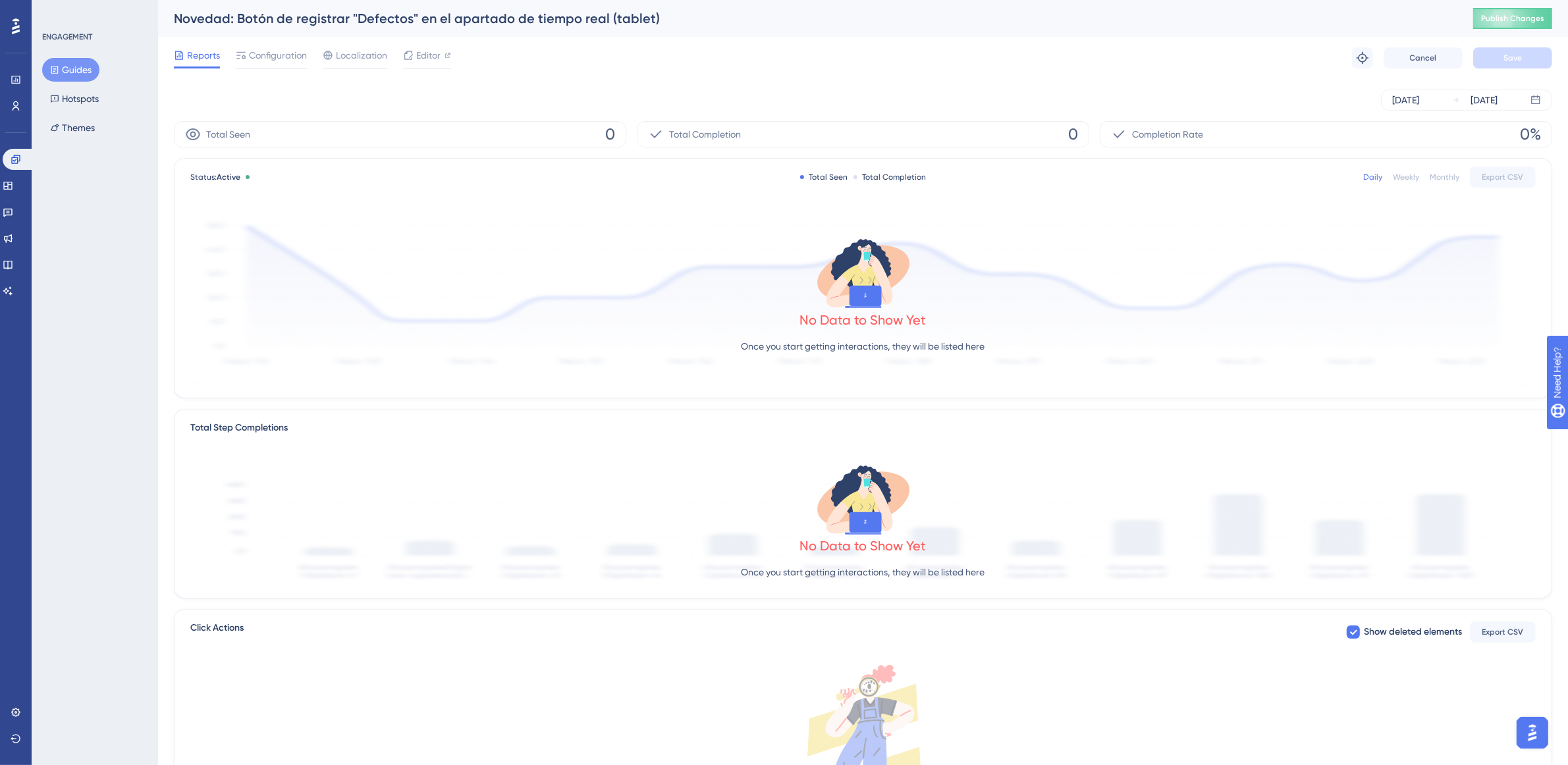
click at [271, 69] on div "Reports Configuration Localization Editor Troubleshoot Cancel Save" at bounding box center [863, 58] width 1379 height 42
click at [271, 64] on div "Configuration" at bounding box center [272, 58] width 71 height 21
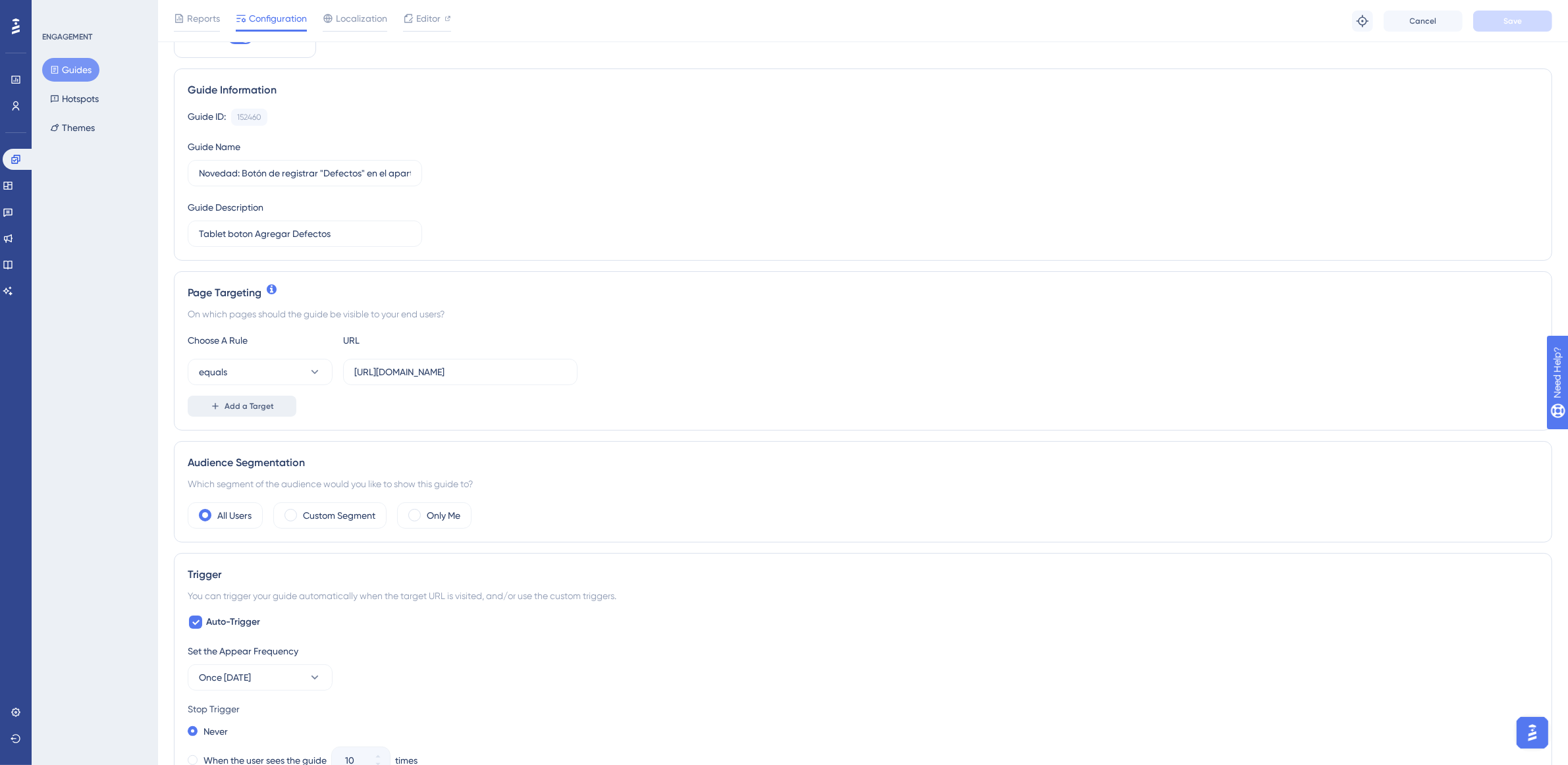
scroll to position [165, 0]
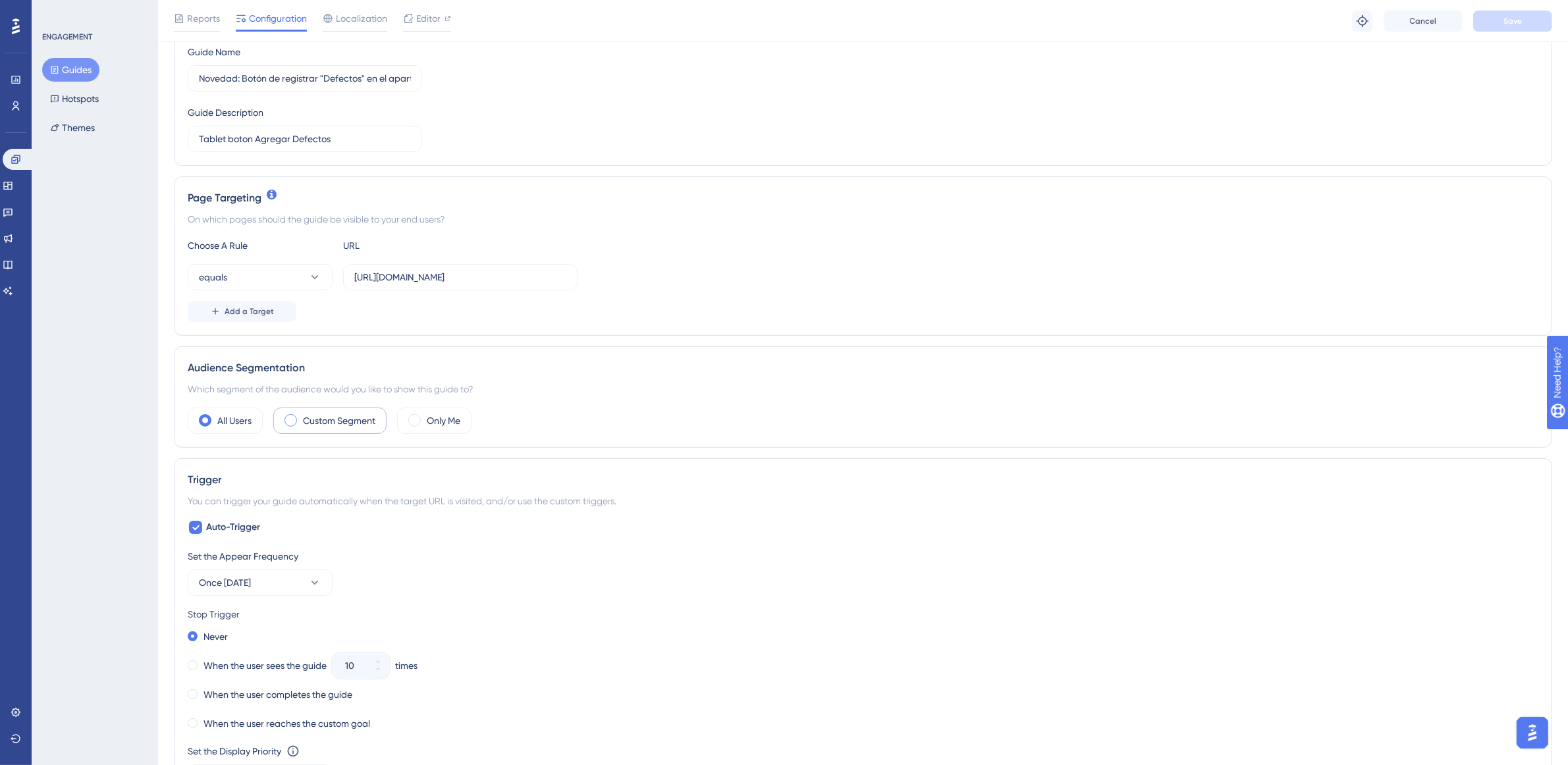
click at [294, 425] on span at bounding box center [291, 420] width 13 height 13
click at [301, 416] on input "radio" at bounding box center [301, 416] width 0 height 0
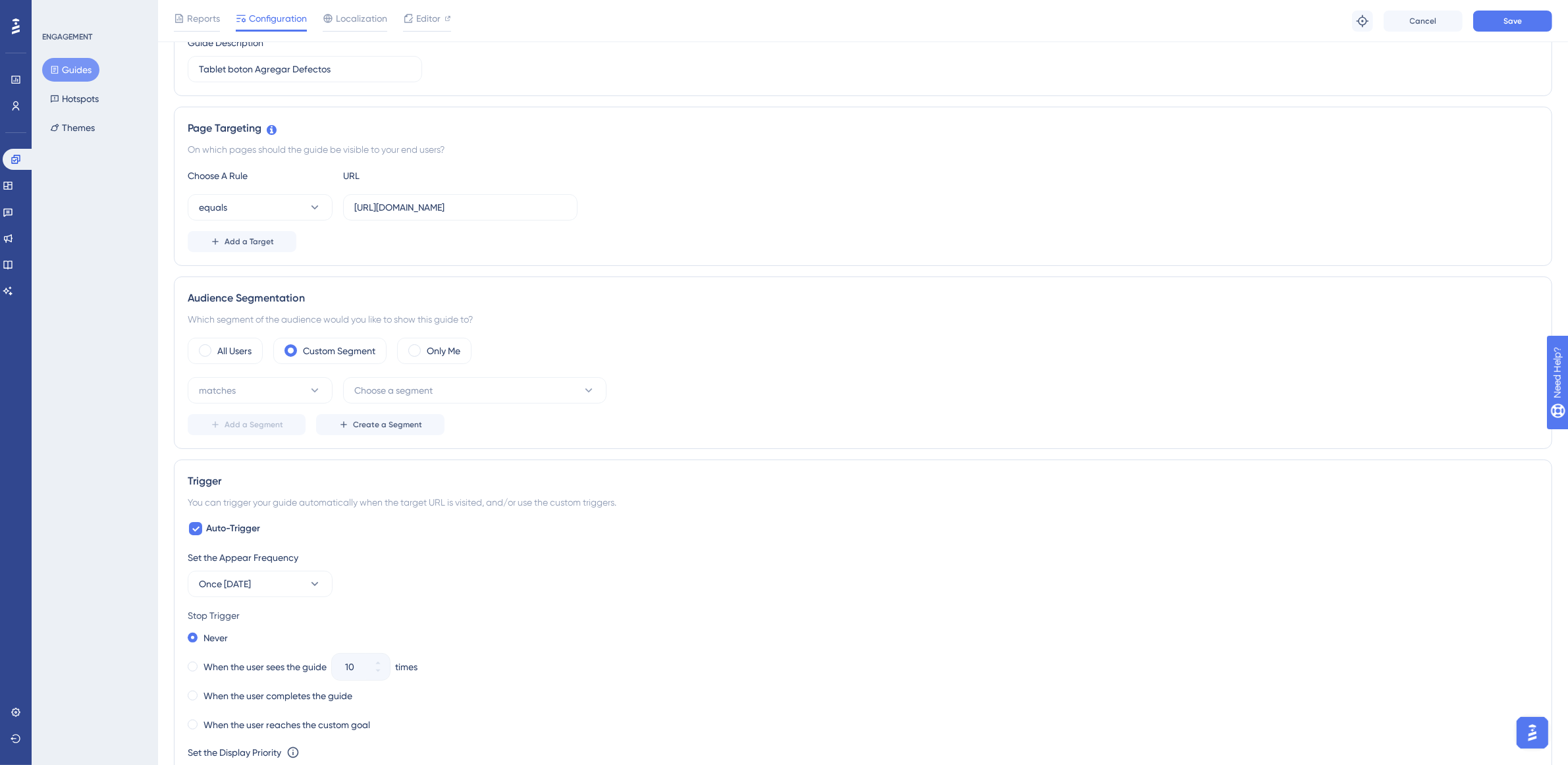
scroll to position [329, 0]
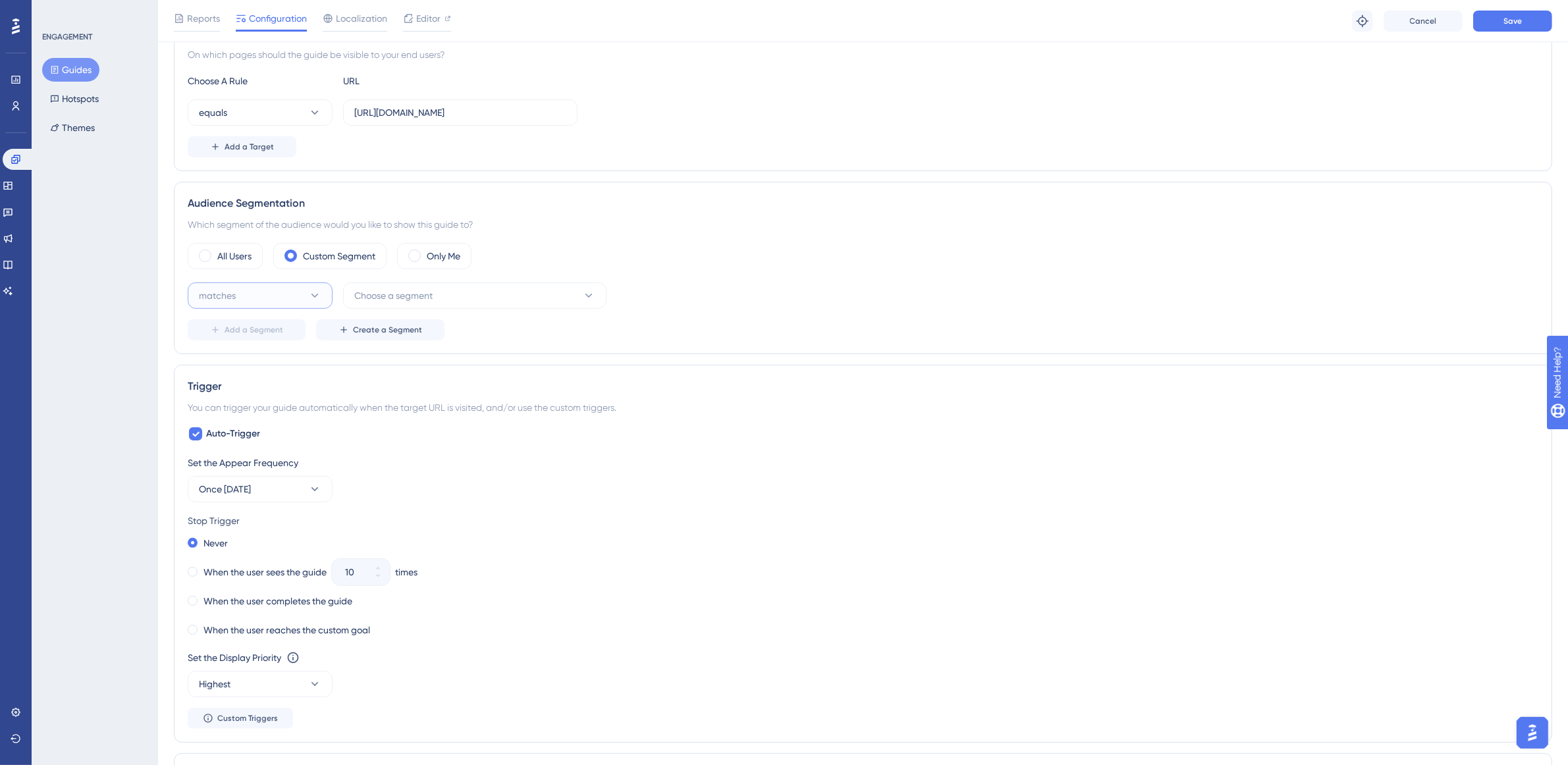
click at [324, 298] on button "matches" at bounding box center [260, 296] width 145 height 27
drag, startPoint x: 310, startPoint y: 326, endPoint x: 334, endPoint y: 325, distance: 24.0
click at [310, 327] on div "matches matches" at bounding box center [260, 336] width 107 height 27
click at [389, 303] on span "Choose a segment" at bounding box center [394, 295] width 78 height 16
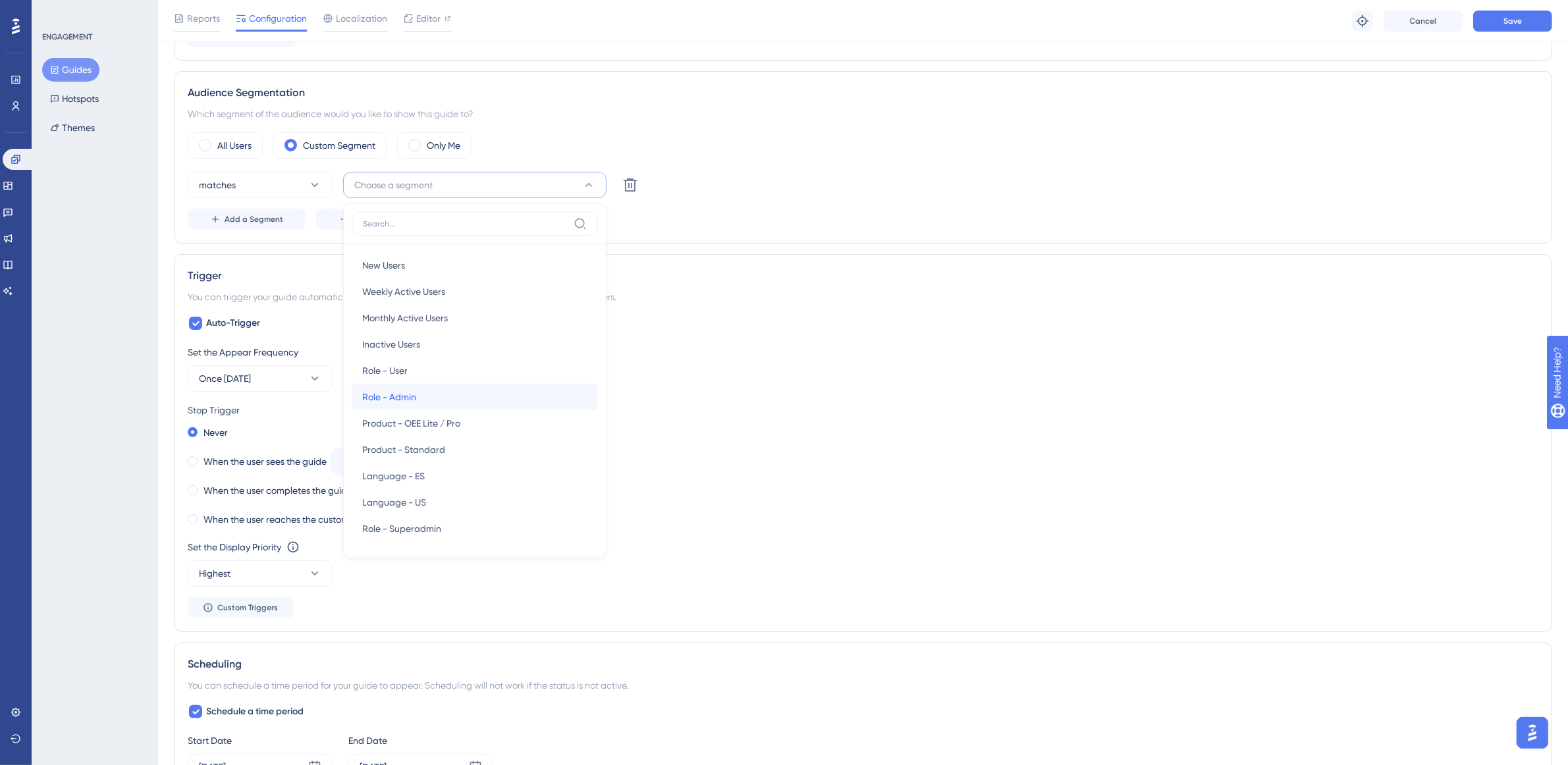
click at [431, 392] on div "Role - Admin Role - Admin" at bounding box center [475, 397] width 225 height 27
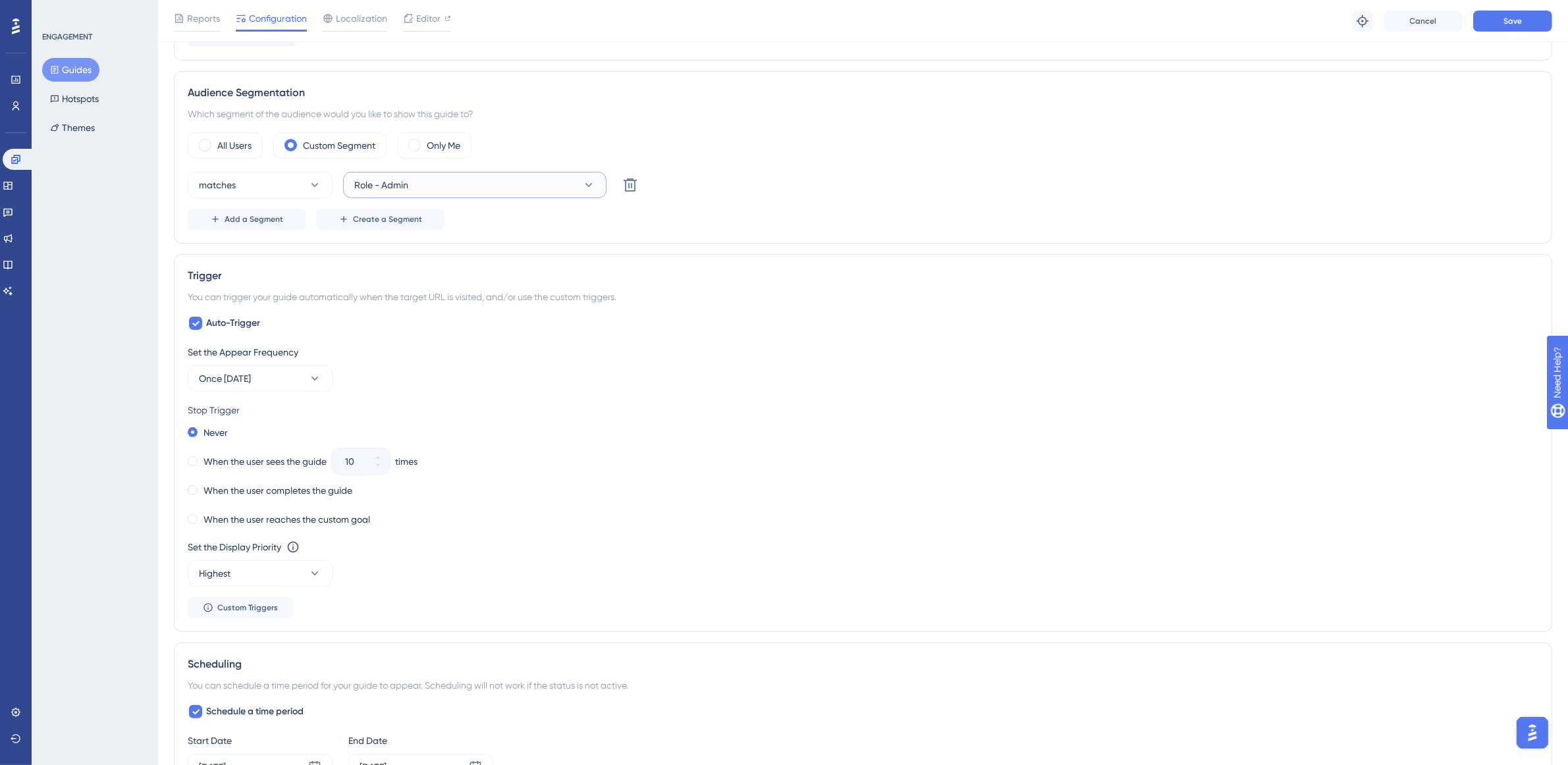
click at [541, 181] on button "Role - Admin" at bounding box center [475, 185] width 263 height 27
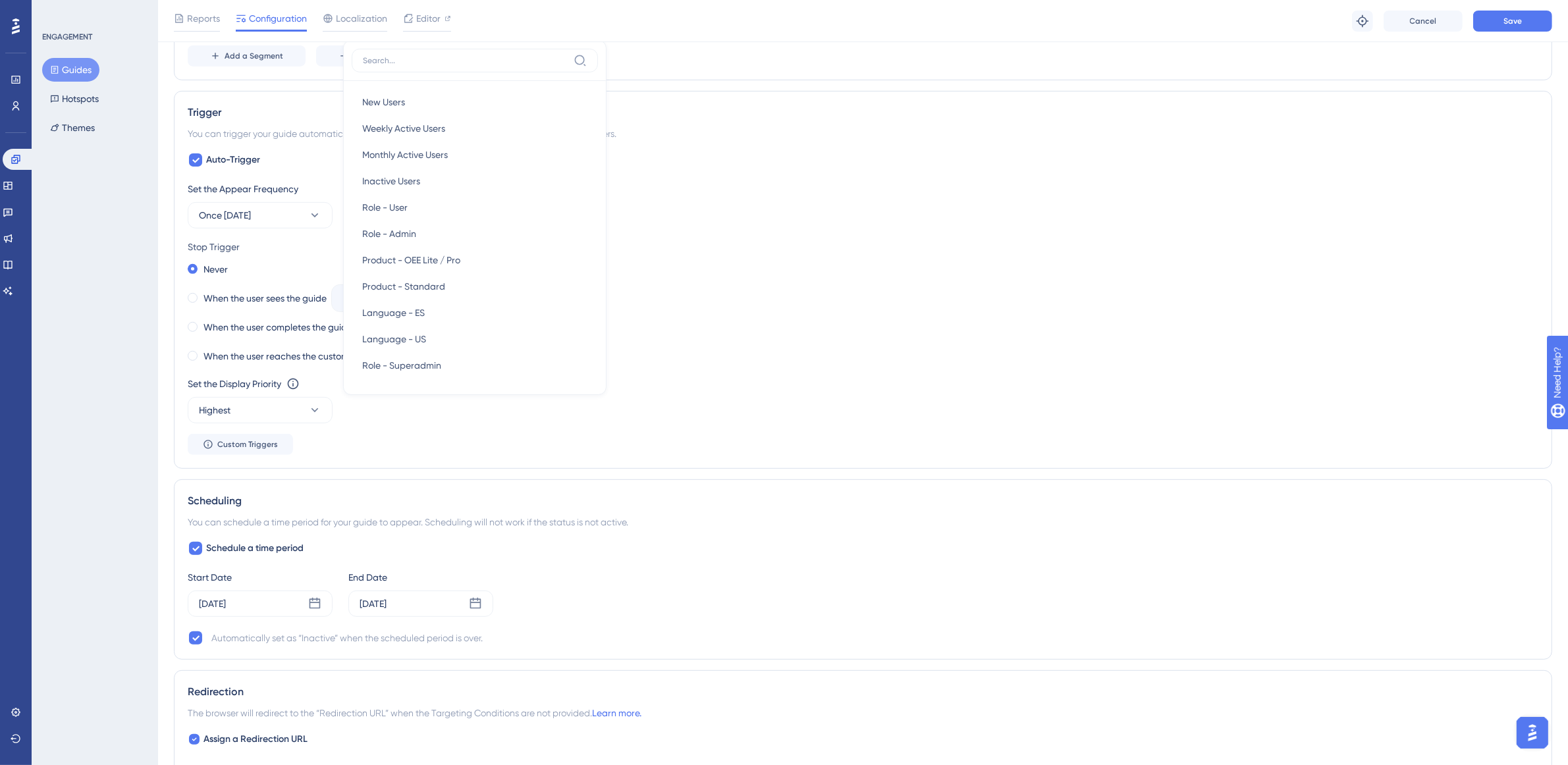
scroll to position [604, 0]
click at [463, 318] on div "Language - ES Language - ES" at bounding box center [475, 311] width 225 height 27
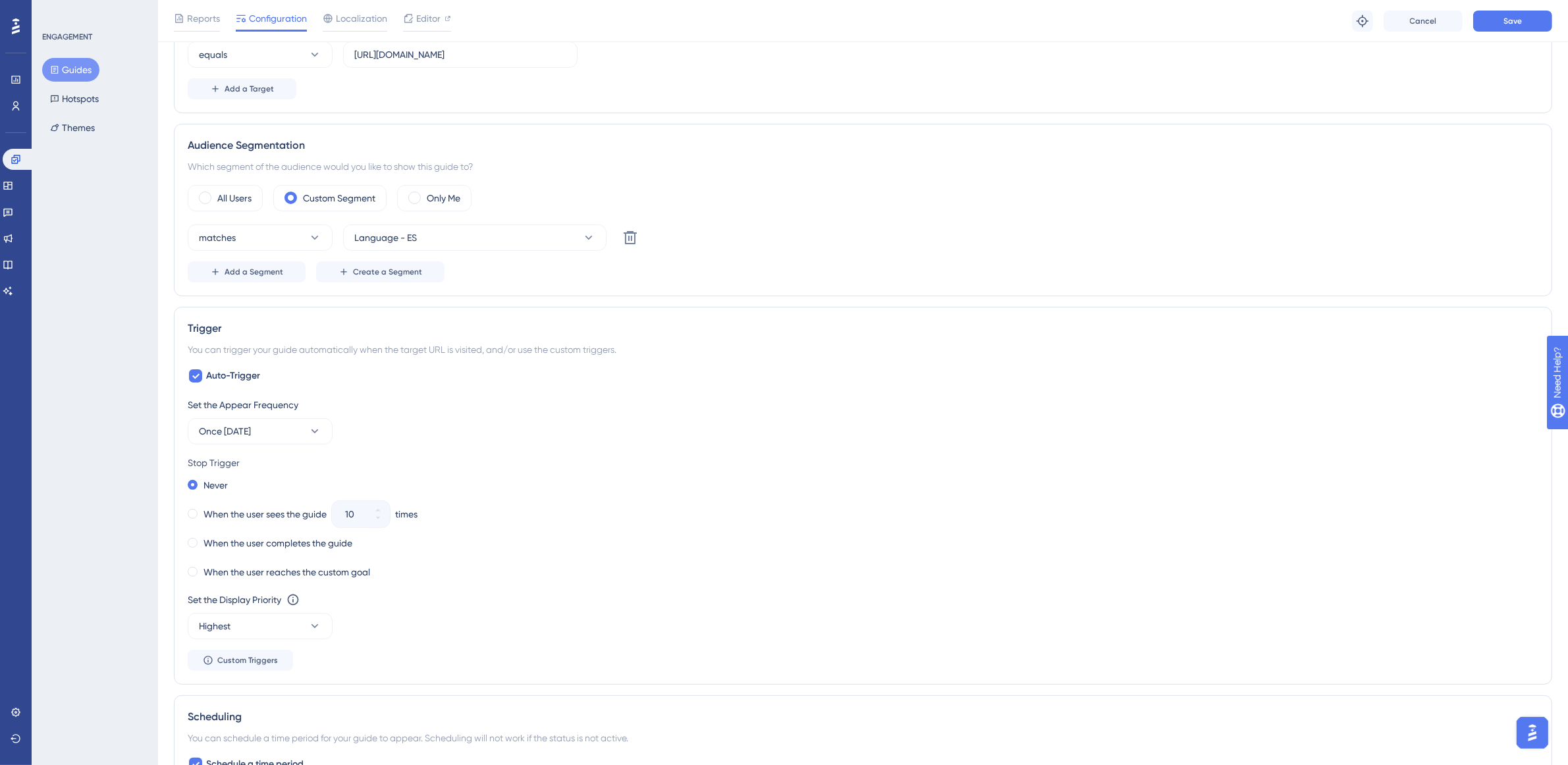
scroll to position [357, 0]
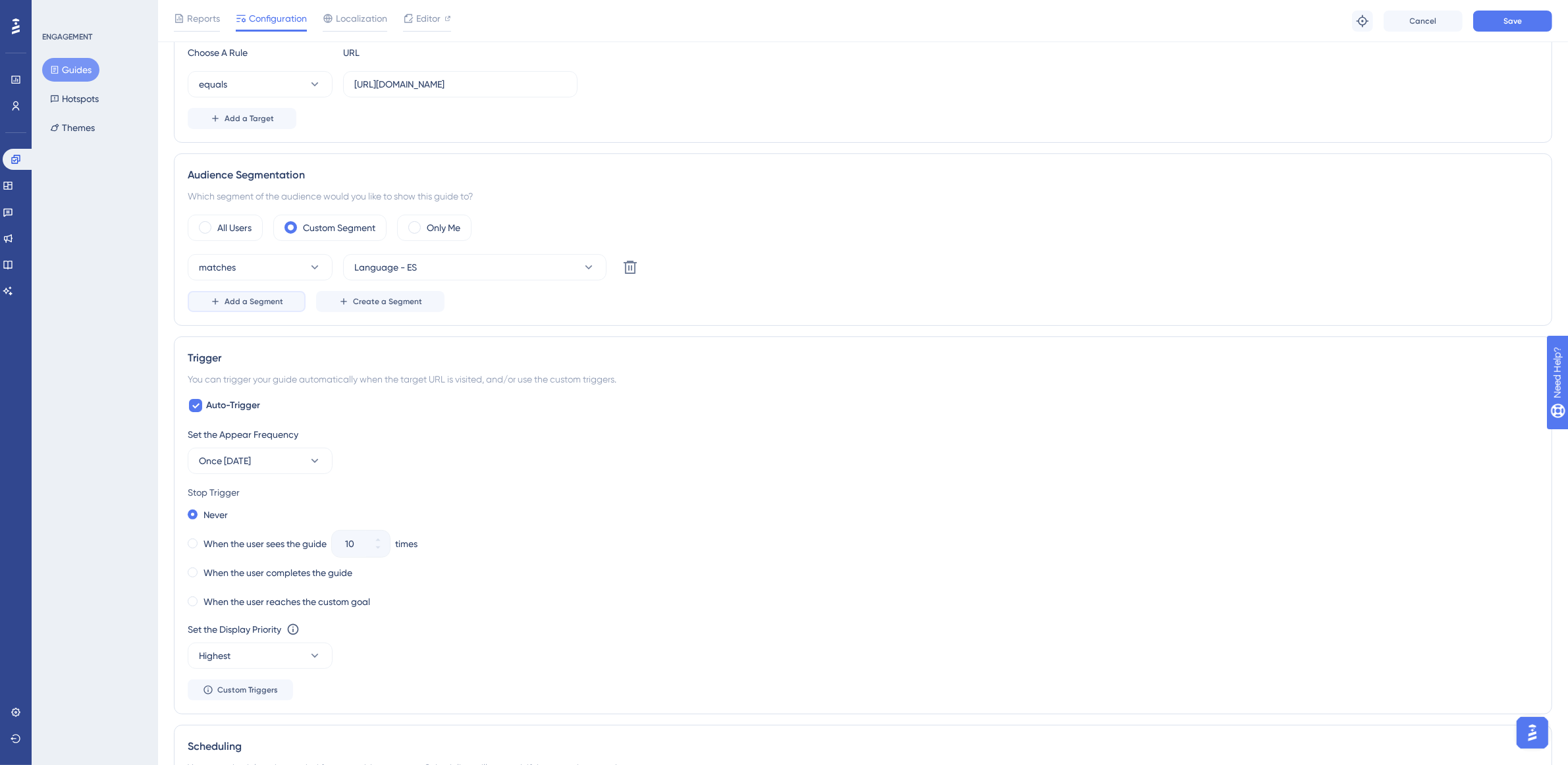
click at [251, 299] on span "Add a Segment" at bounding box center [254, 302] width 59 height 10
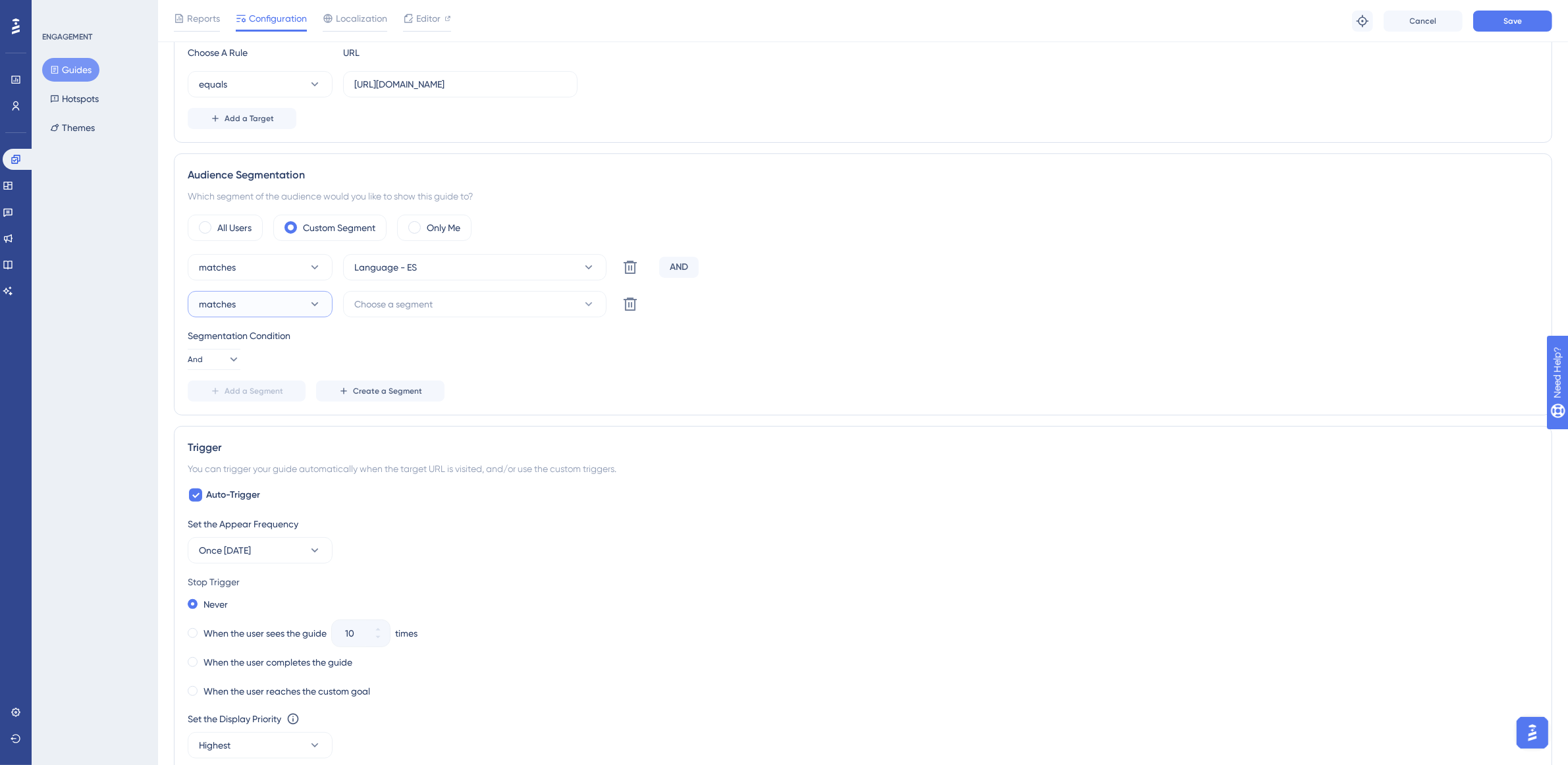
click at [309, 310] on icon at bounding box center [315, 304] width 13 height 13
click at [390, 311] on span "Choose a segment" at bounding box center [394, 304] width 78 height 16
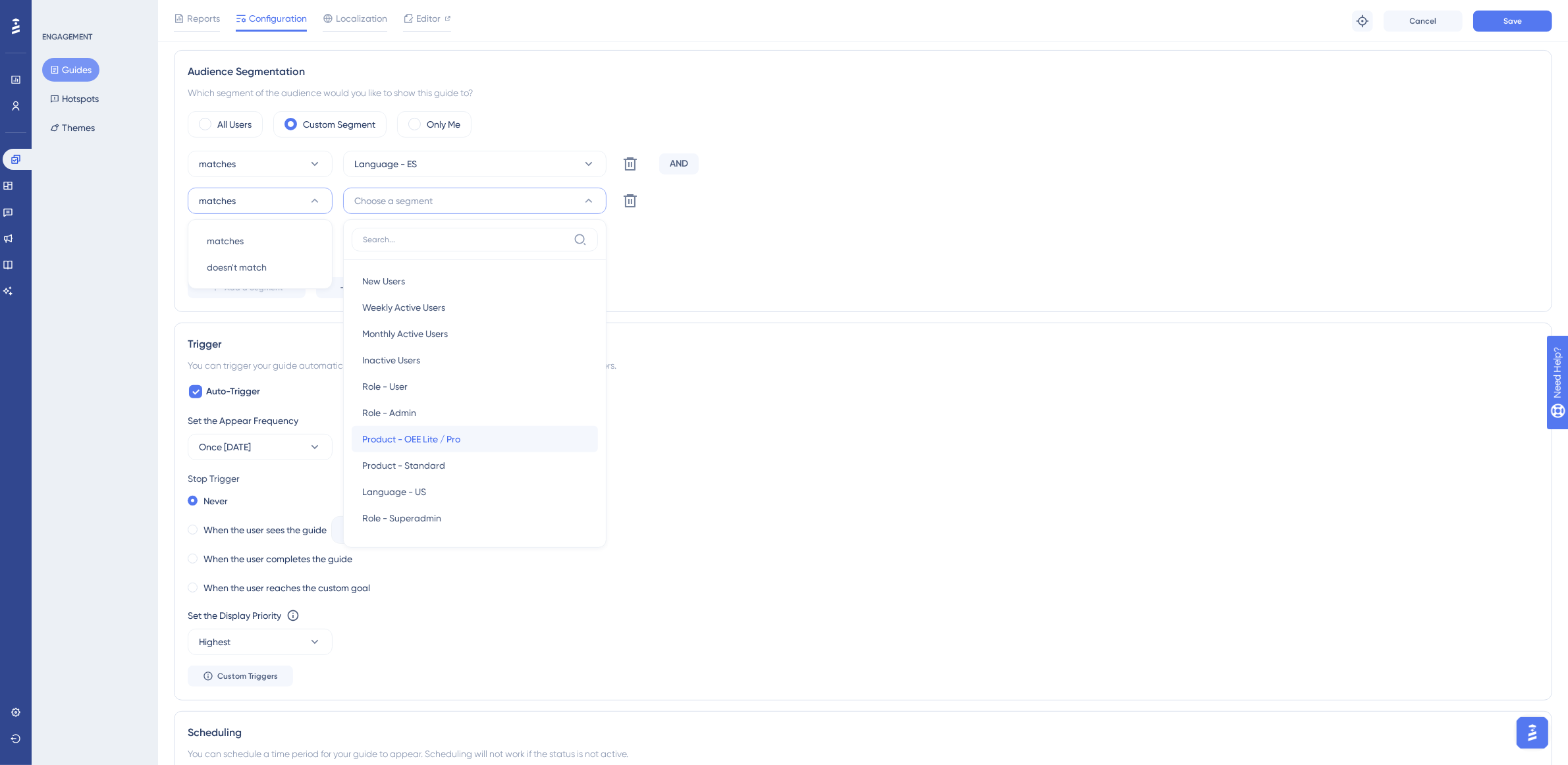
click at [468, 438] on div "Product - OEE Lite / Pro Product - OEE Lite / Pro" at bounding box center [475, 439] width 225 height 27
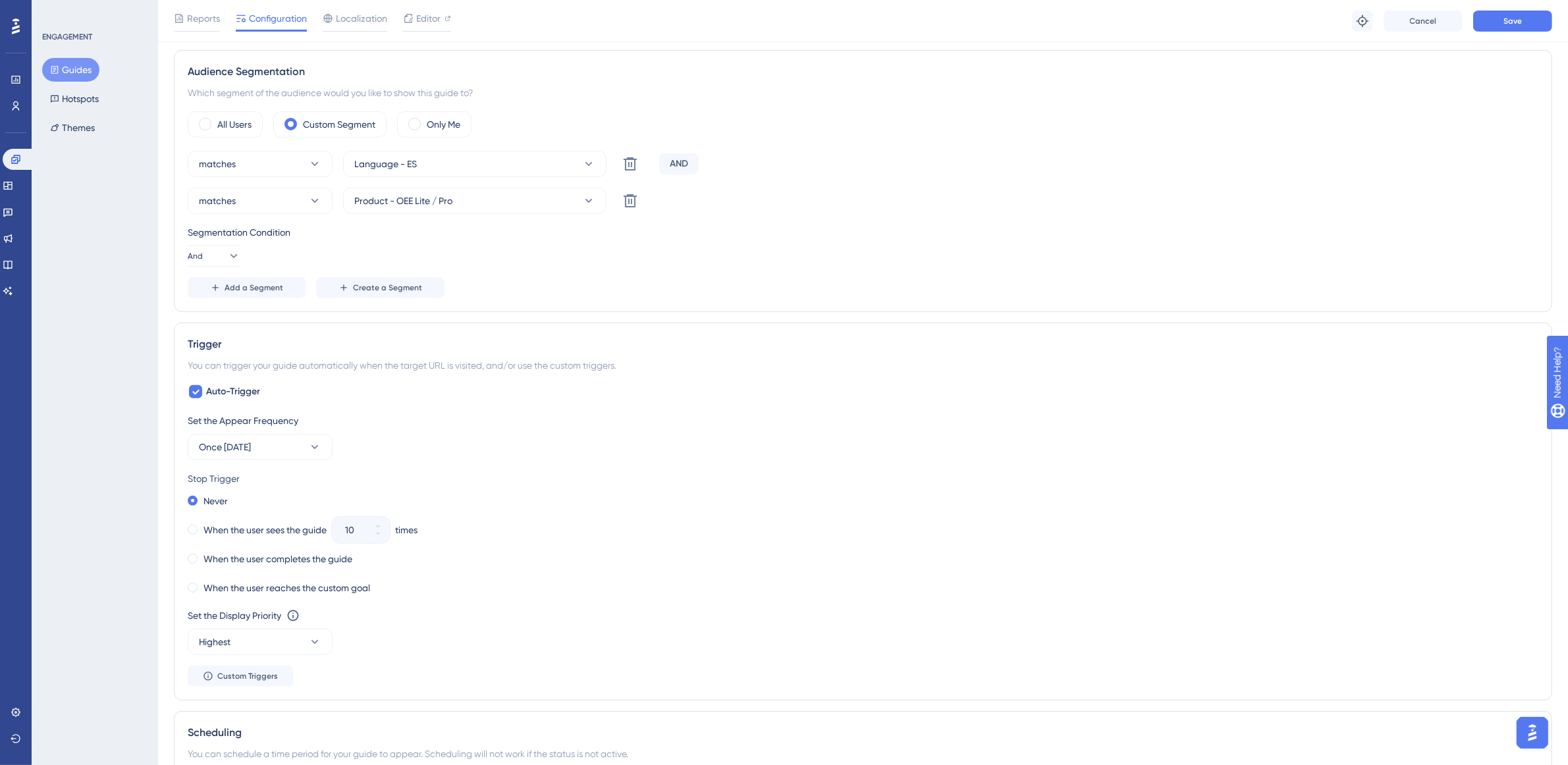
click at [903, 315] on div "Status: Active Guide Information Guide ID: 152460 Copy Guide Name Novedad: Botó…" at bounding box center [863, 454] width 1379 height 1663
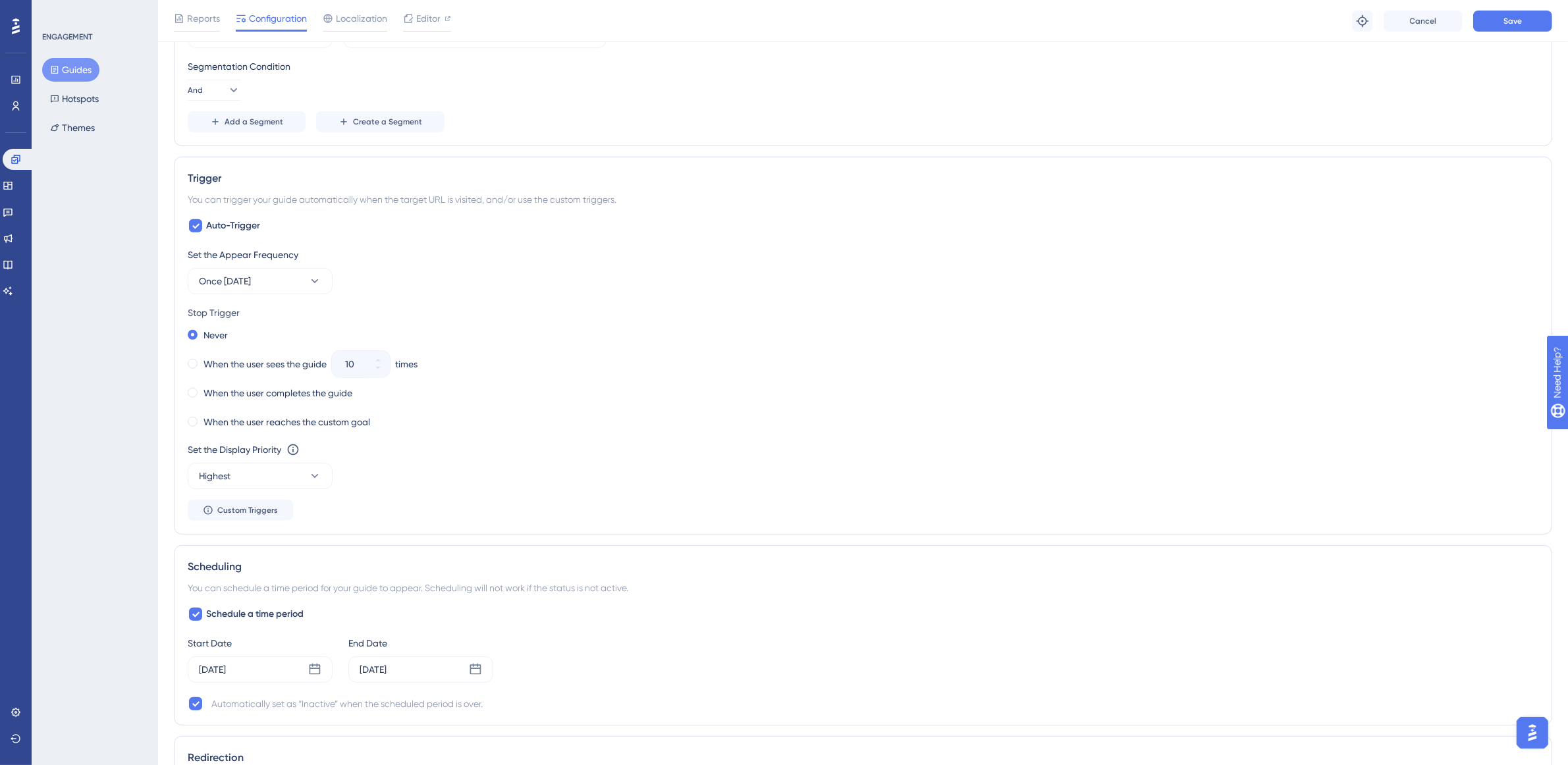
scroll to position [297, 0]
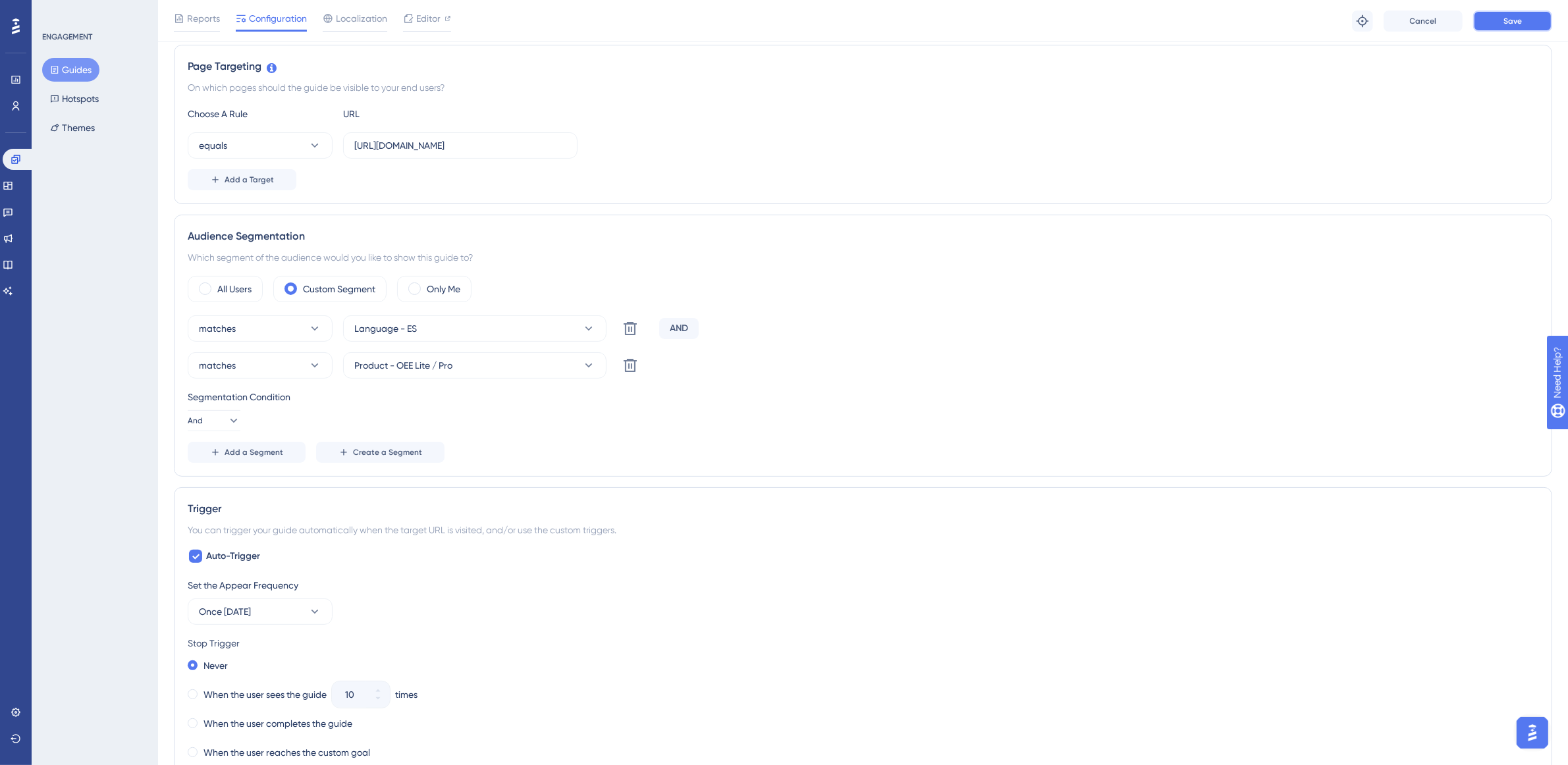
click at [1479, 20] on button "Save" at bounding box center [1512, 21] width 79 height 21
click at [89, 67] on button "Guides" at bounding box center [71, 70] width 57 height 24
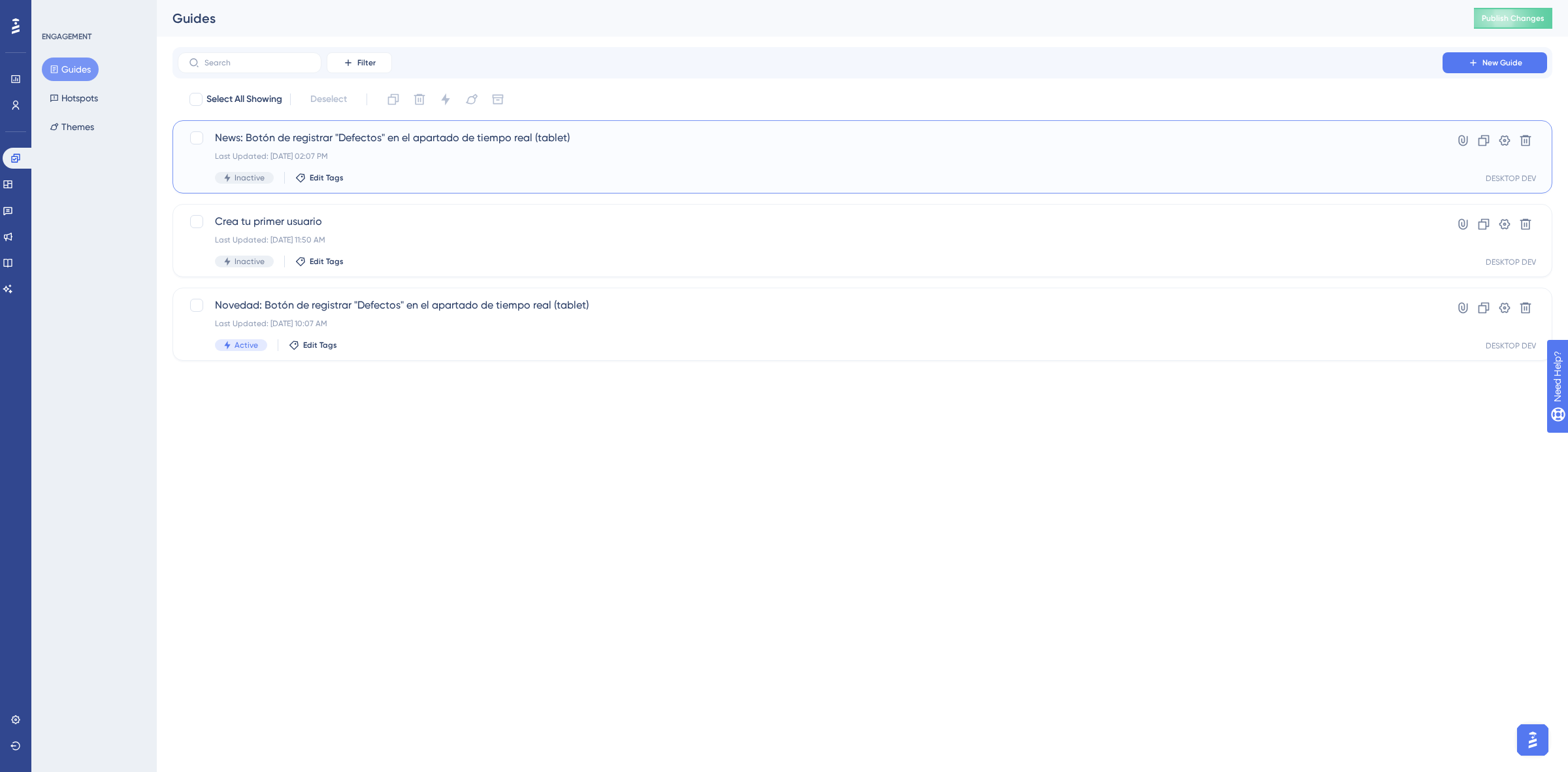
click at [613, 173] on div "Inactive Edit Tags" at bounding box center [810, 177] width 1191 height 12
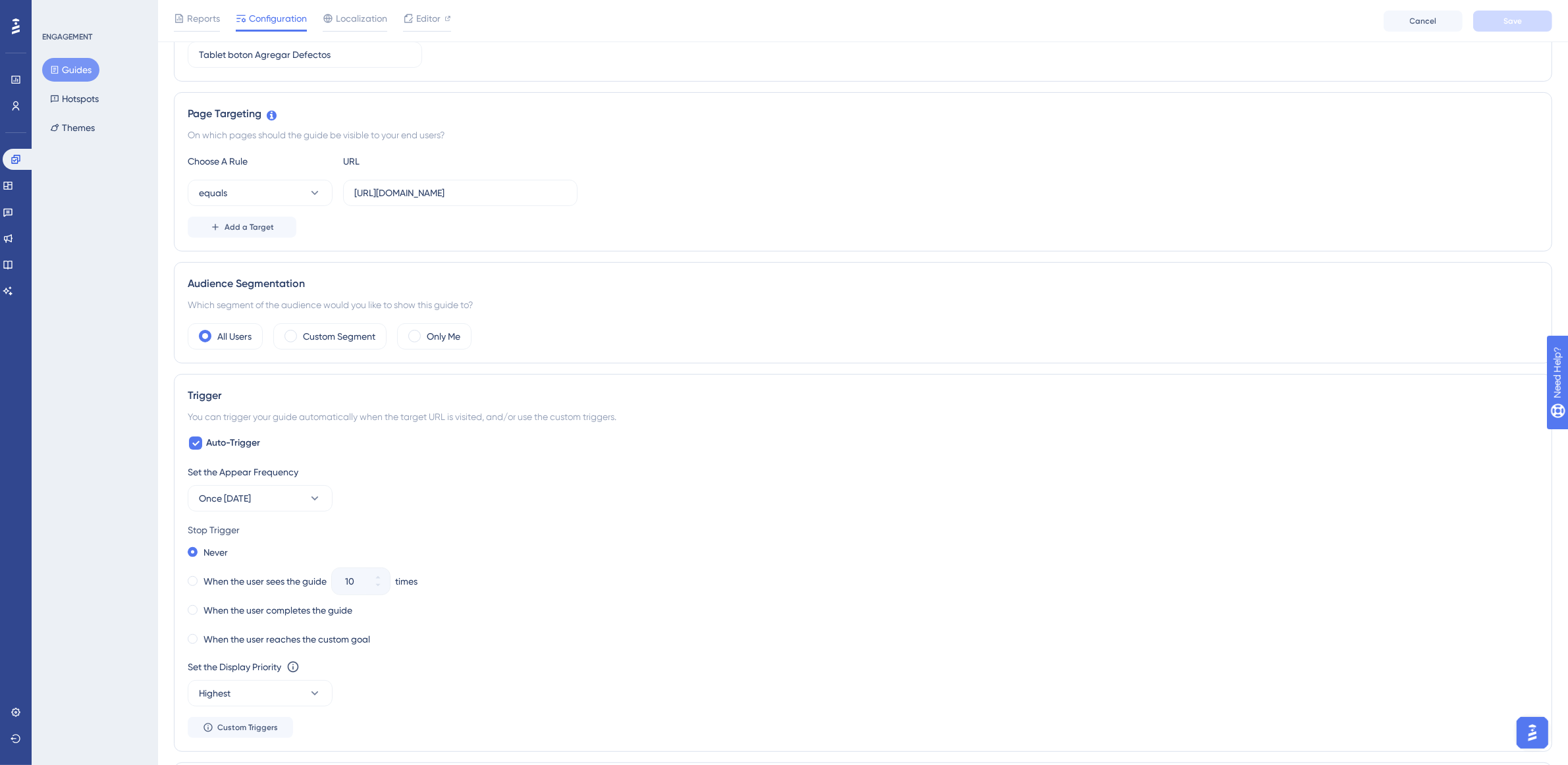
scroll to position [329, 0]
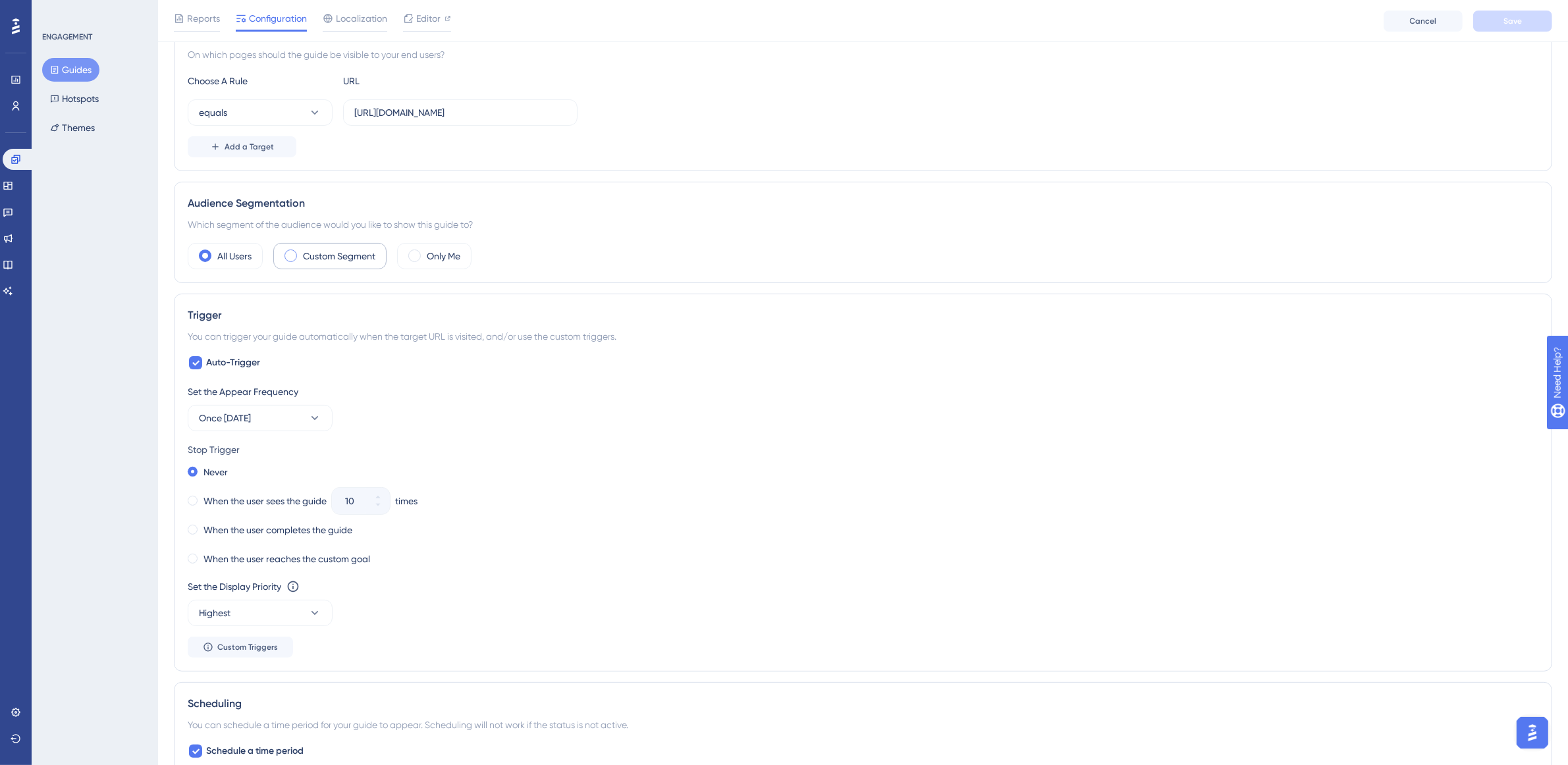
click at [298, 251] on div "Custom Segment" at bounding box center [330, 256] width 113 height 27
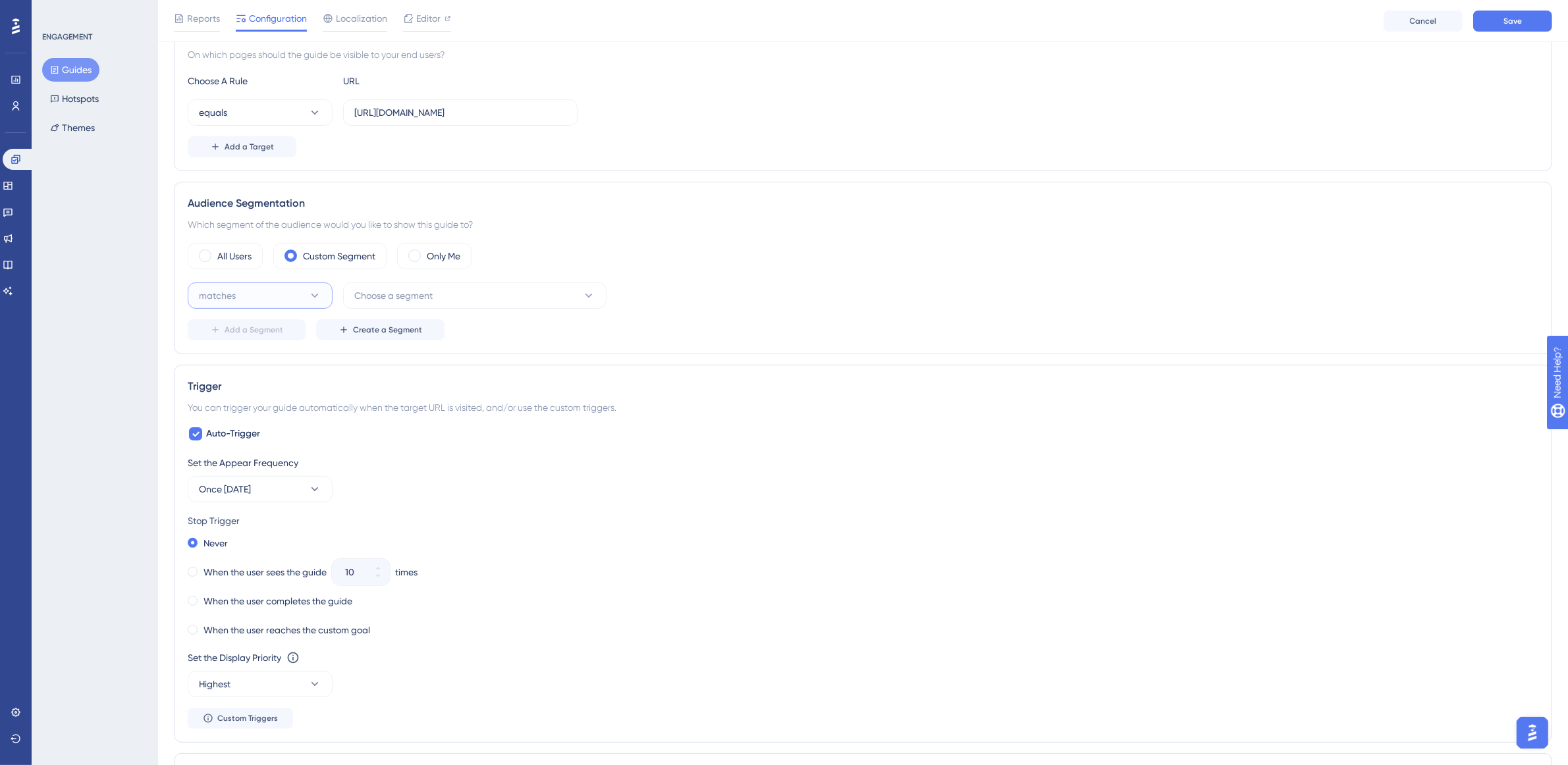
click at [306, 292] on button "matches" at bounding box center [260, 296] width 145 height 27
click at [295, 343] on div "matches matches" at bounding box center [260, 336] width 107 height 27
click at [489, 299] on button "Choose a segment" at bounding box center [475, 296] width 263 height 27
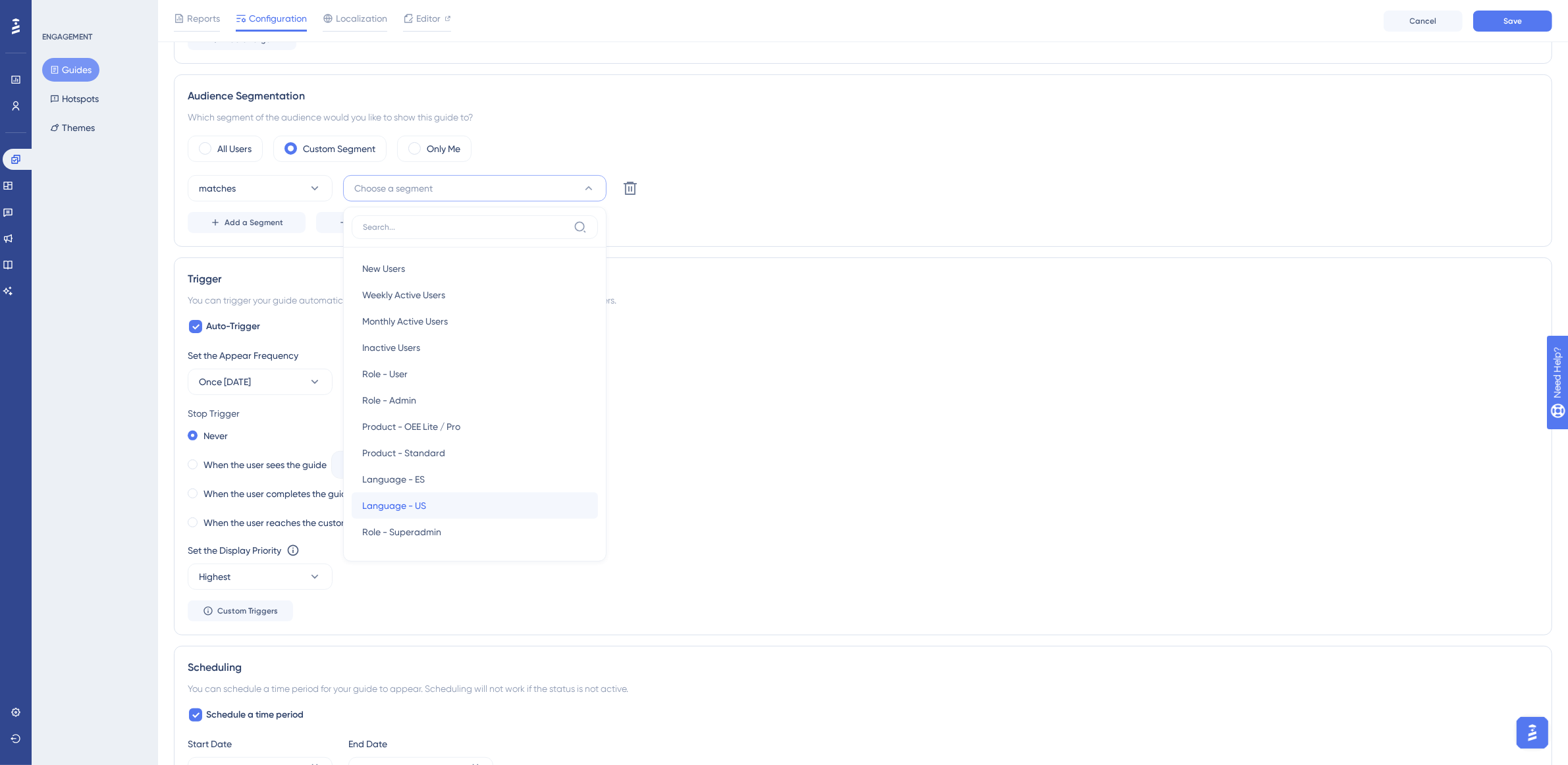
click at [471, 499] on div "Language - US Language - US" at bounding box center [475, 506] width 225 height 27
drag, startPoint x: 274, startPoint y: 216, endPoint x: 286, endPoint y: 248, distance: 34.2
click at [275, 216] on button "Add a Segment" at bounding box center [246, 223] width 118 height 21
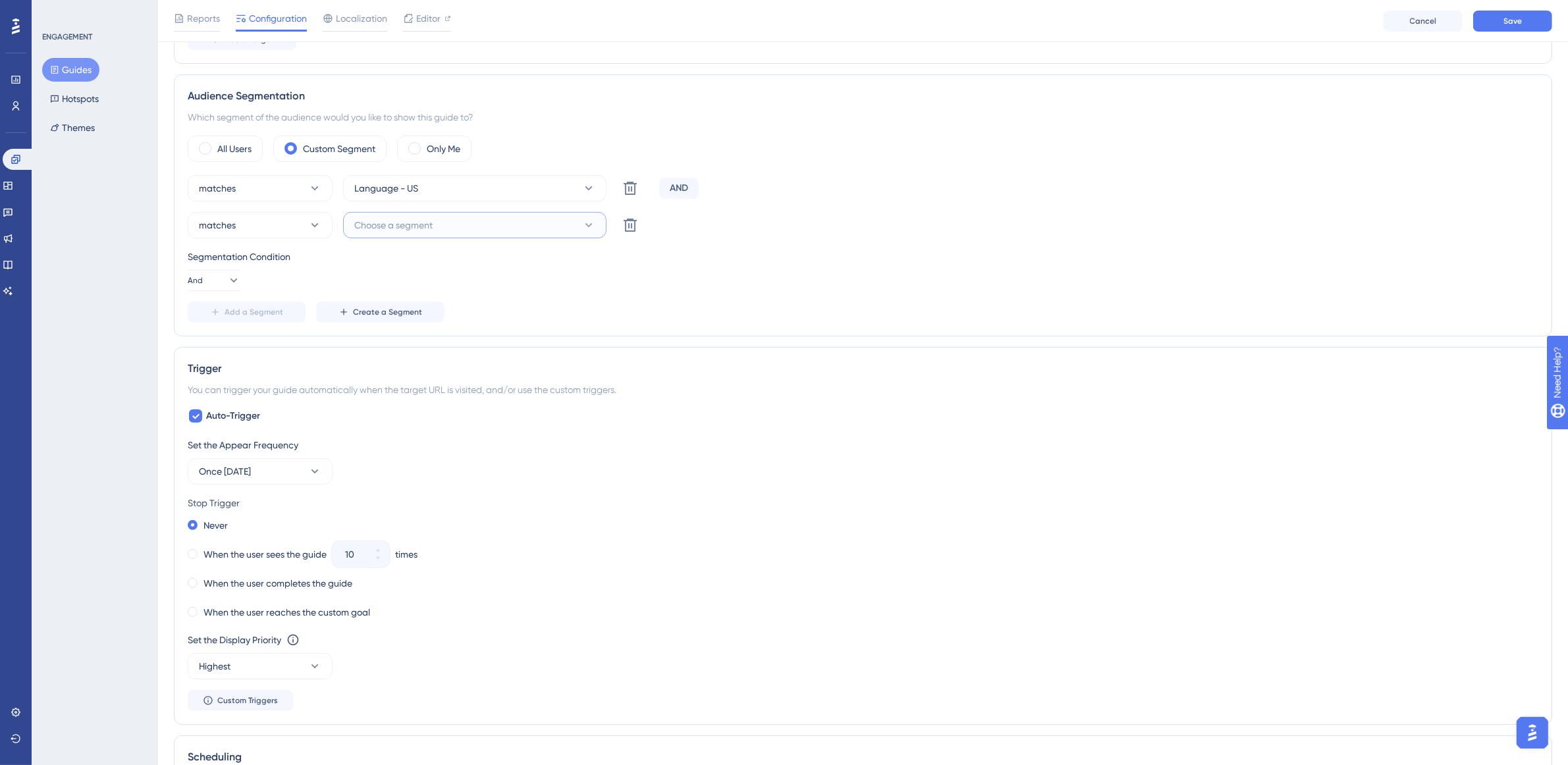
drag, startPoint x: 343, startPoint y: 228, endPoint x: 370, endPoint y: 228, distance: 27.0
click at [367, 231] on button "Choose a segment" at bounding box center [475, 225] width 263 height 27
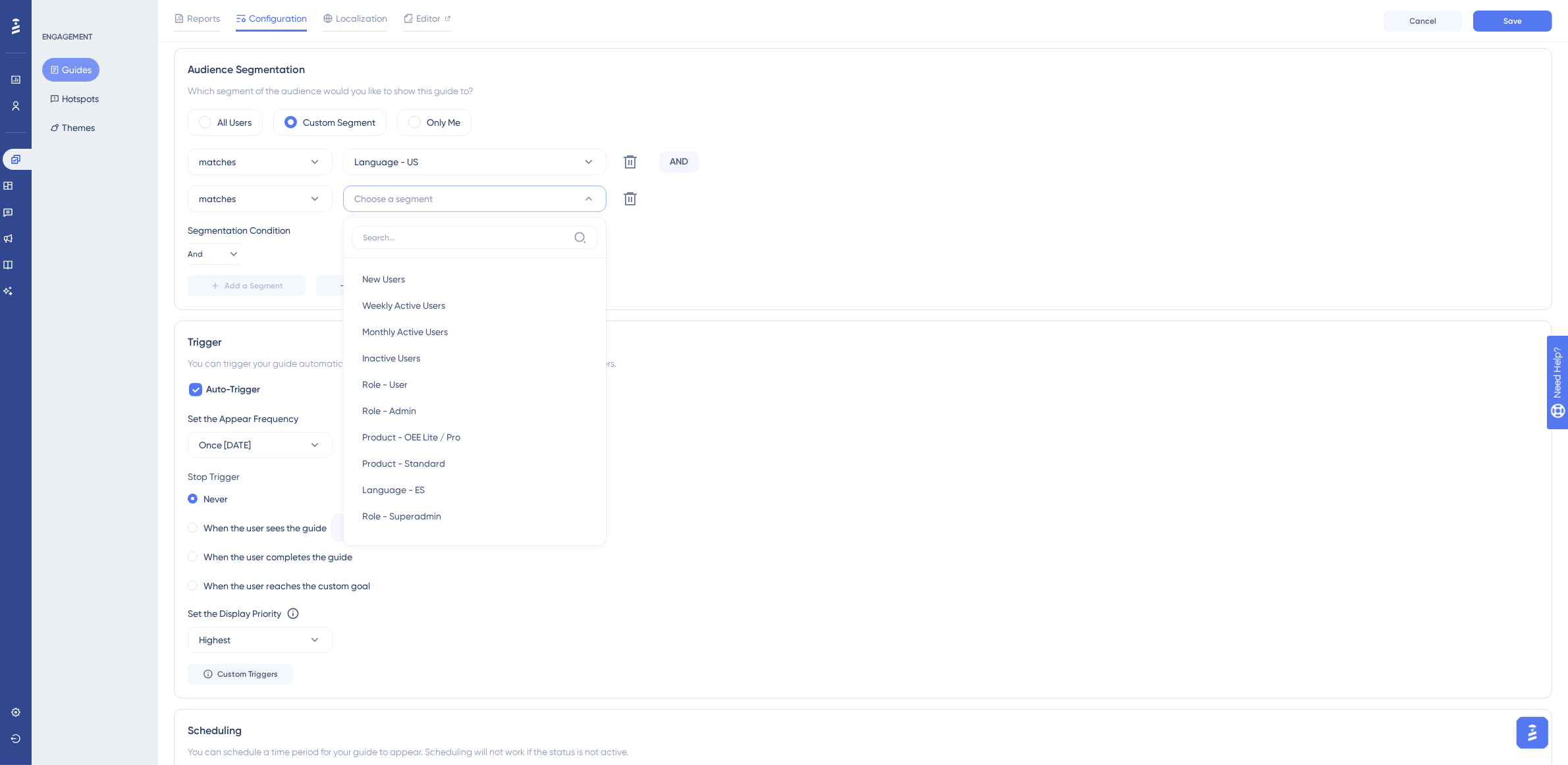
click at [372, 224] on div "New Users New Users Weekly Active Users Weekly Active Users Monthly Active User…" at bounding box center [475, 381] width 263 height 329
click at [478, 438] on div "Product - OEE Lite / Pro Product - OEE Lite / Pro" at bounding box center [475, 438] width 225 height 27
click at [1535, 23] on button "Save" at bounding box center [1512, 21] width 79 height 21
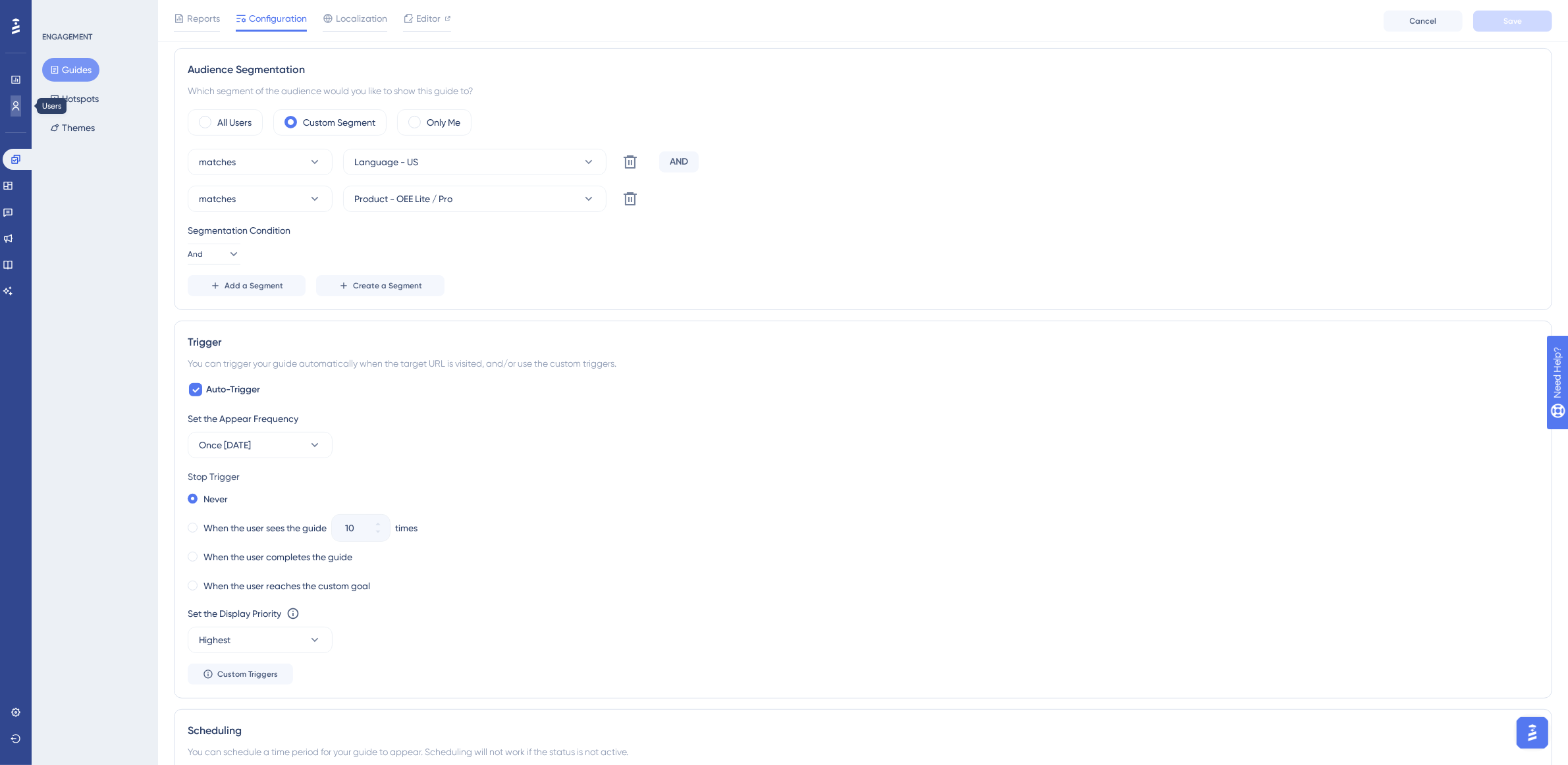
click at [20, 99] on link at bounding box center [15, 106] width 10 height 21
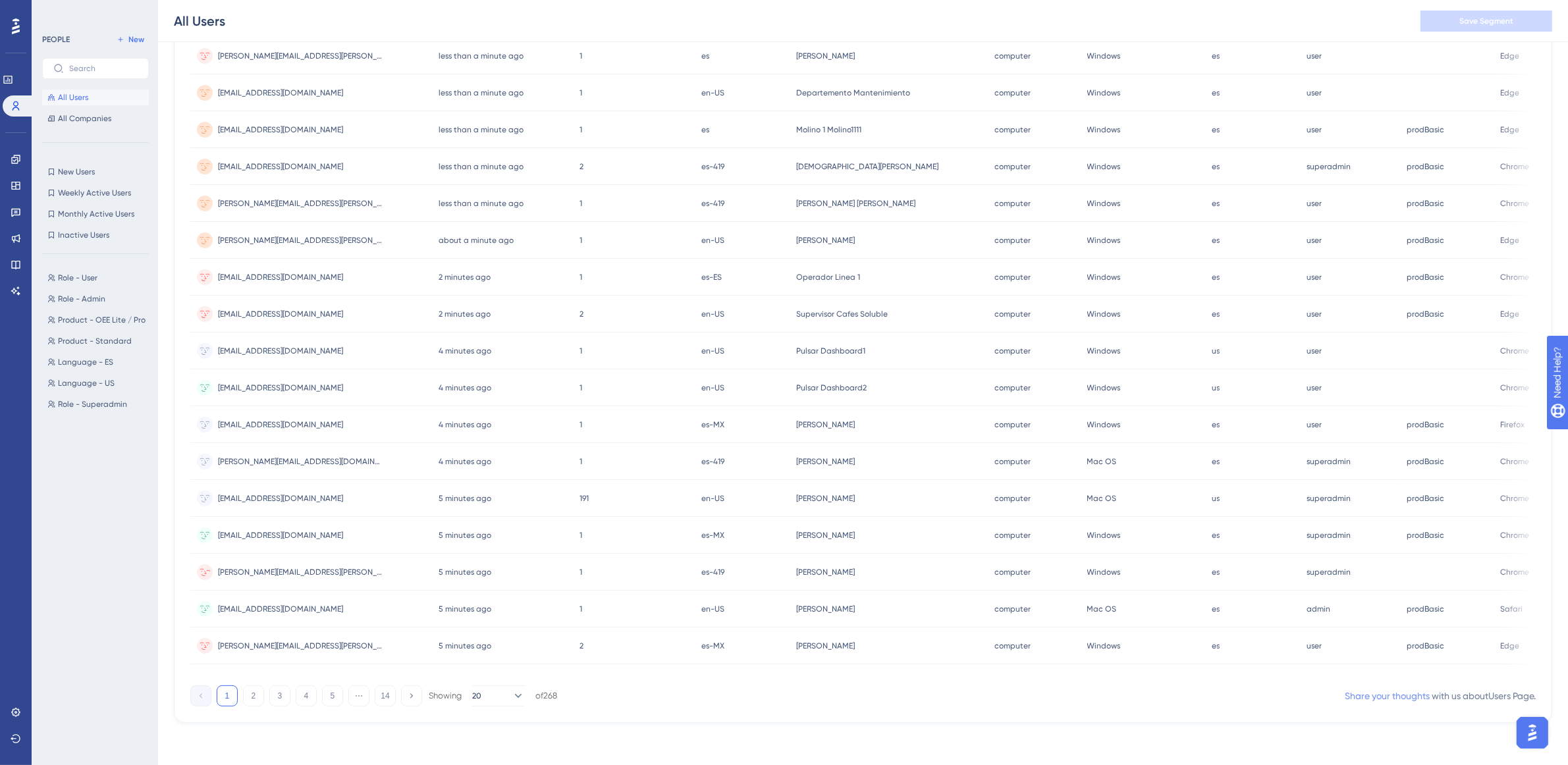
scroll to position [297, 0]
click at [246, 690] on button "2" at bounding box center [253, 696] width 21 height 21
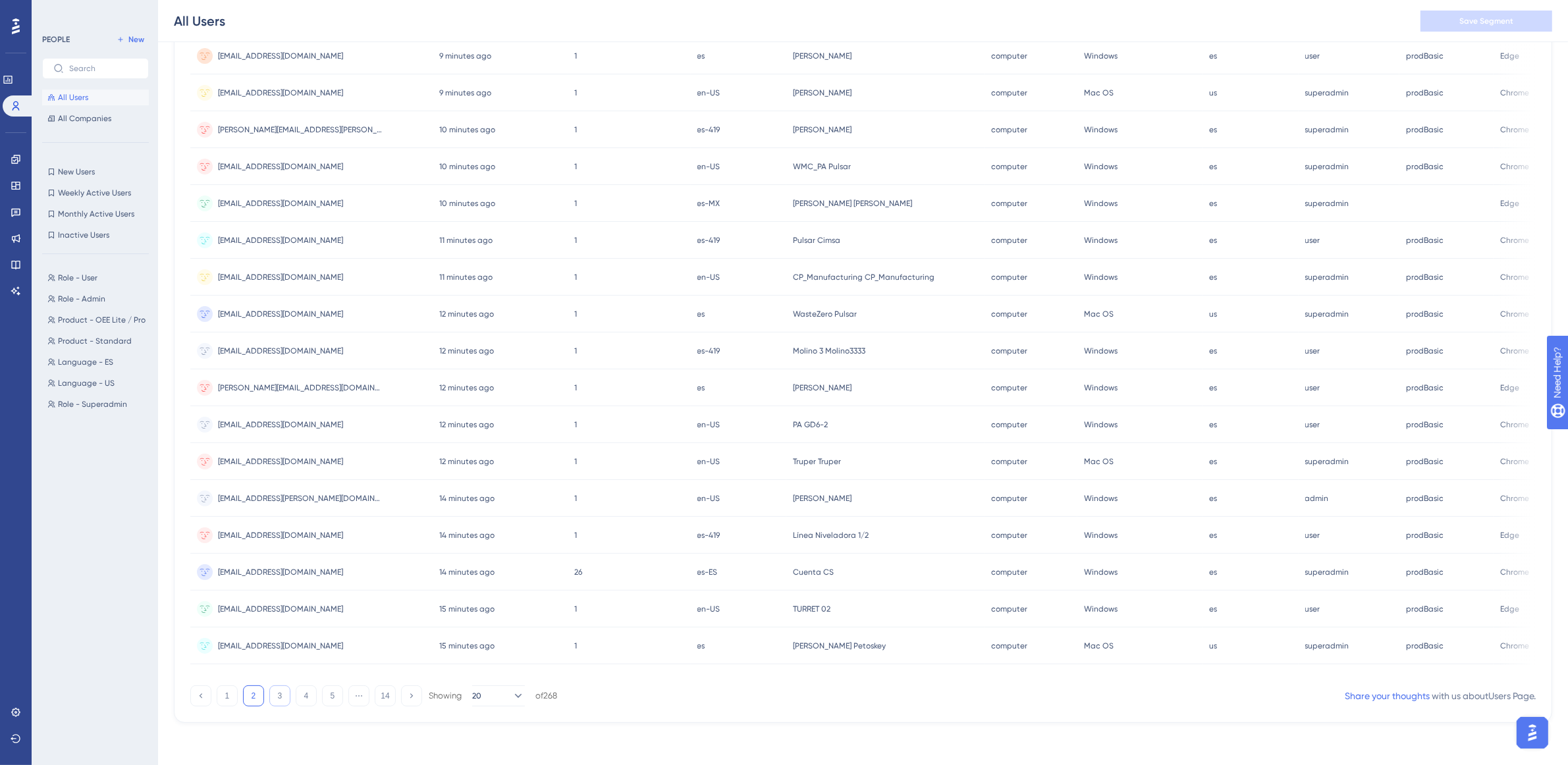
click at [287, 701] on div "1 2 3 4 5 ⋯ 14 Showing 20 of 268" at bounding box center [373, 696] width 367 height 21
click at [284, 699] on button "3" at bounding box center [280, 696] width 21 height 21
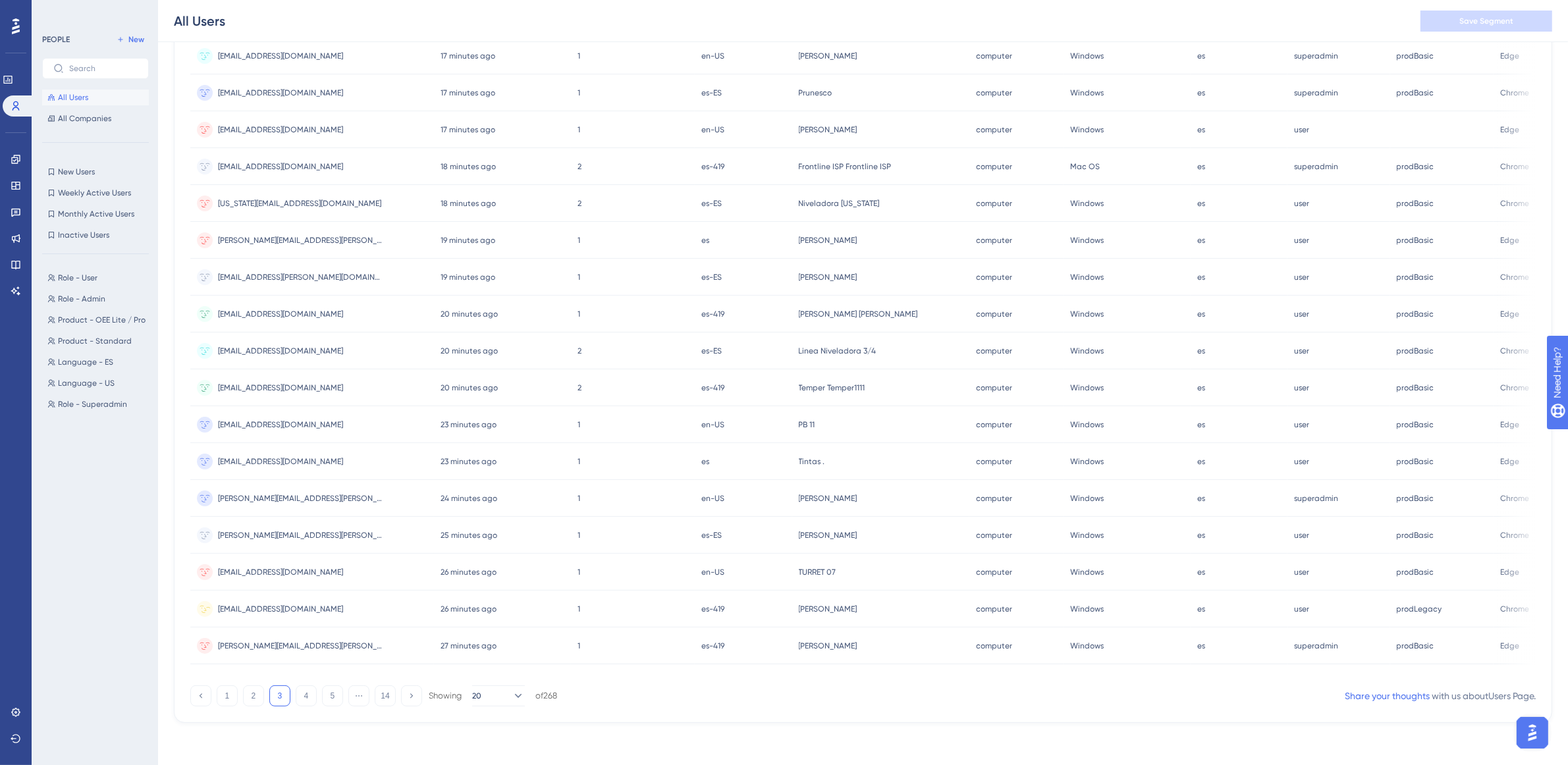
click at [1427, 597] on div "prodLegacy prodLegacy" at bounding box center [1442, 609] width 103 height 37
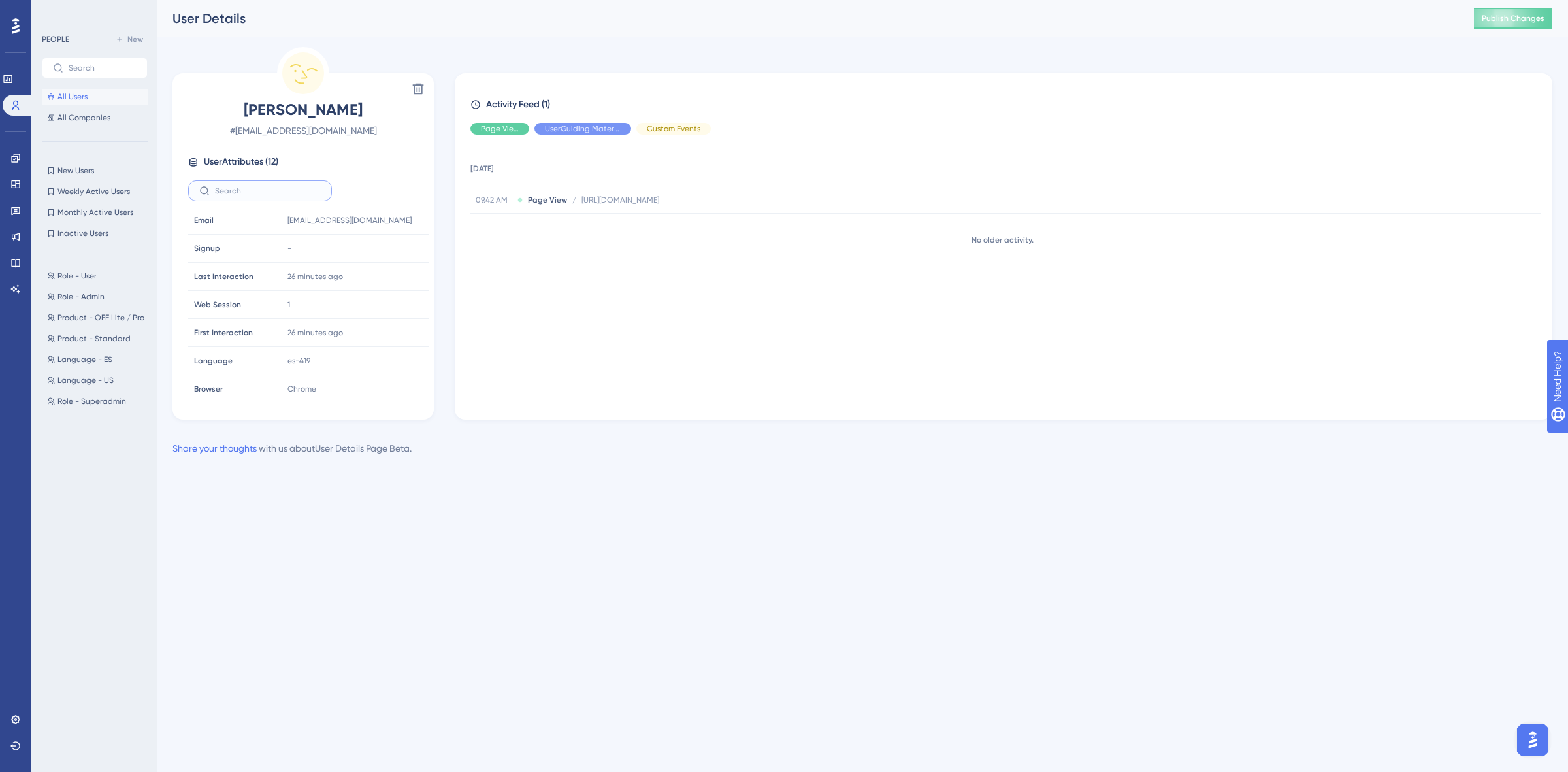
click at [298, 194] on input "text" at bounding box center [267, 191] width 106 height 9
type input "o"
type input "pr"
click at [402, 222] on icon at bounding box center [407, 220] width 10 height 11
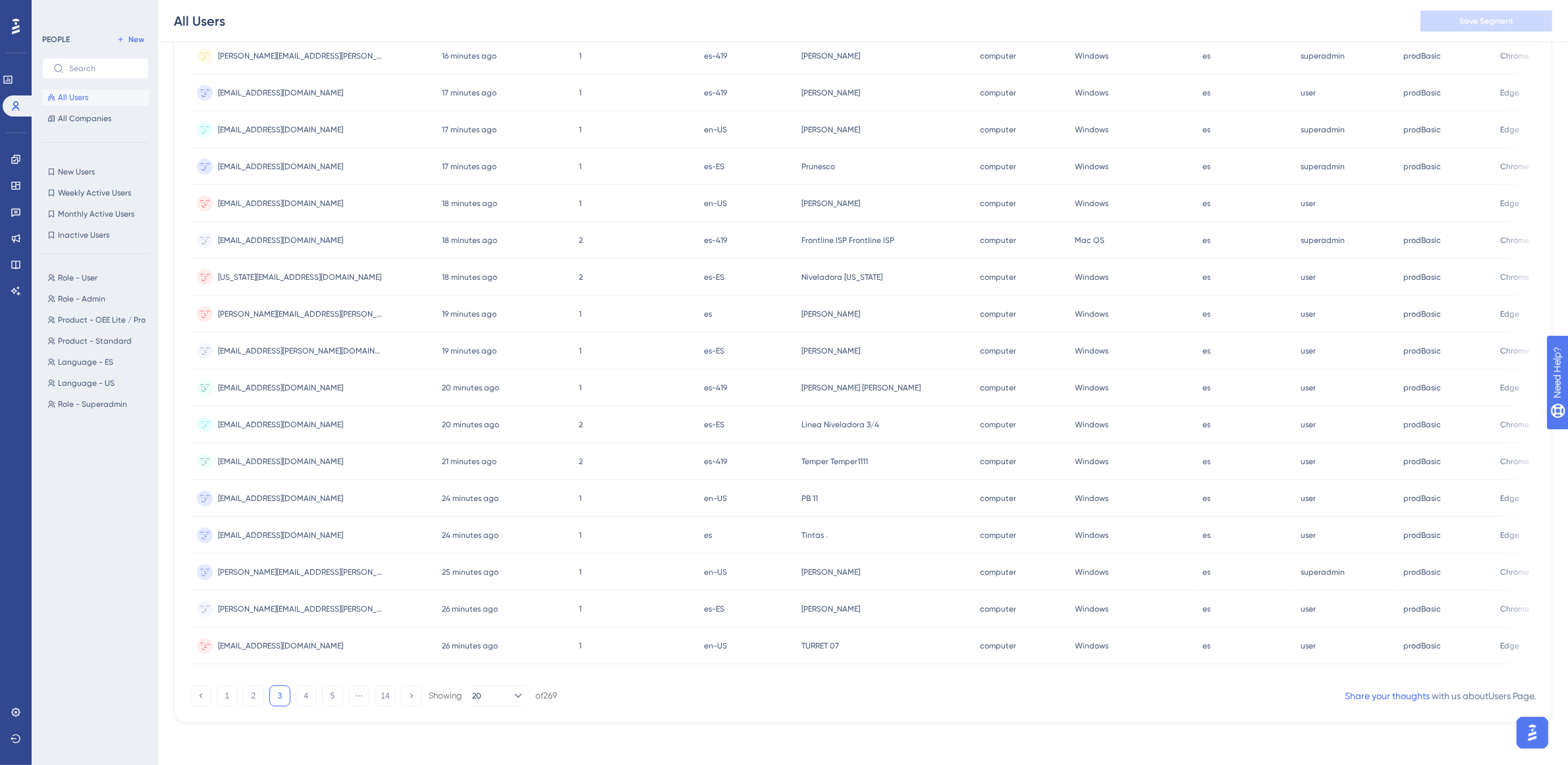
scroll to position [297, 0]
click at [313, 701] on button "4" at bounding box center [306, 696] width 21 height 21
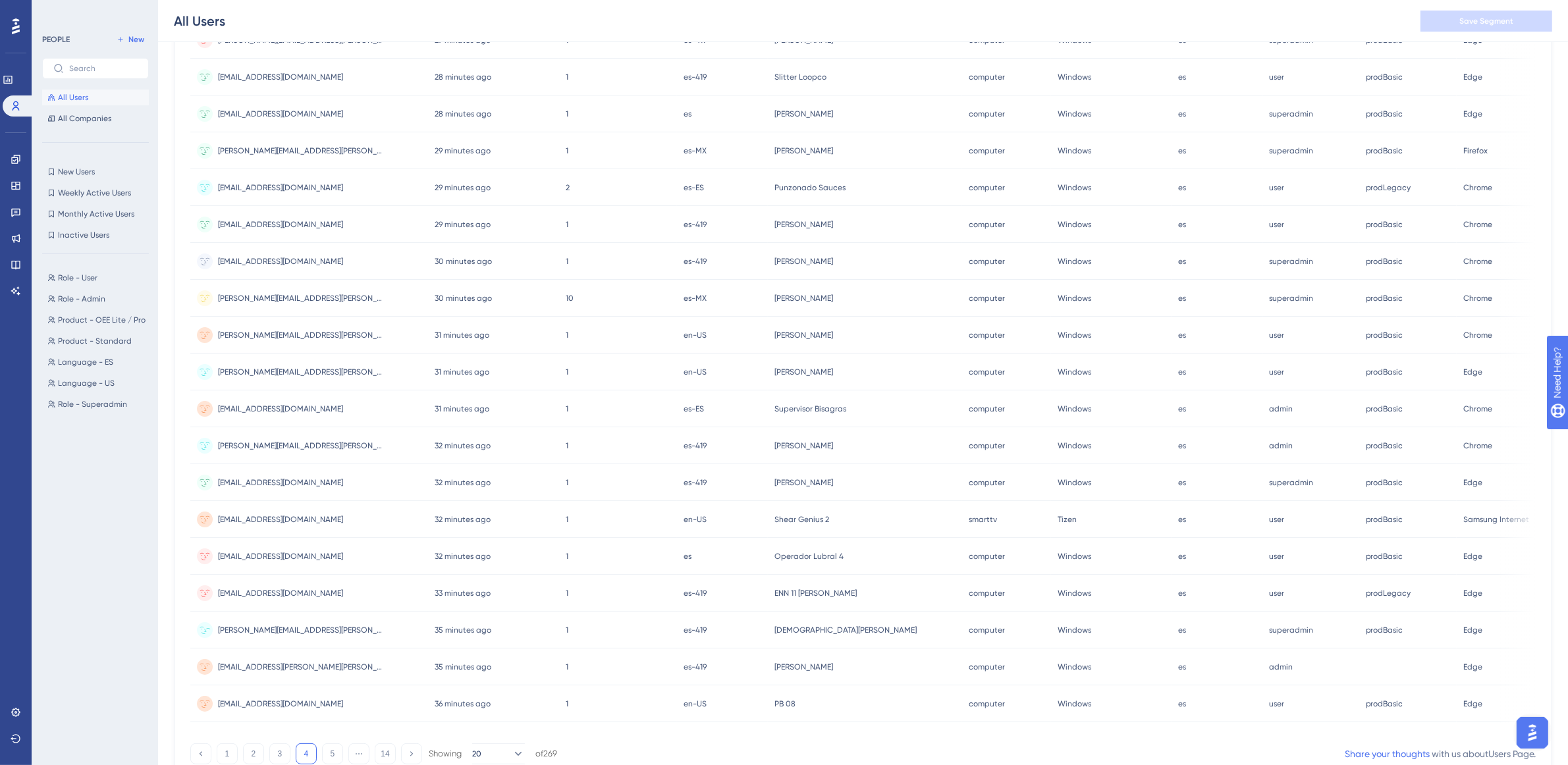
scroll to position [133, 0]
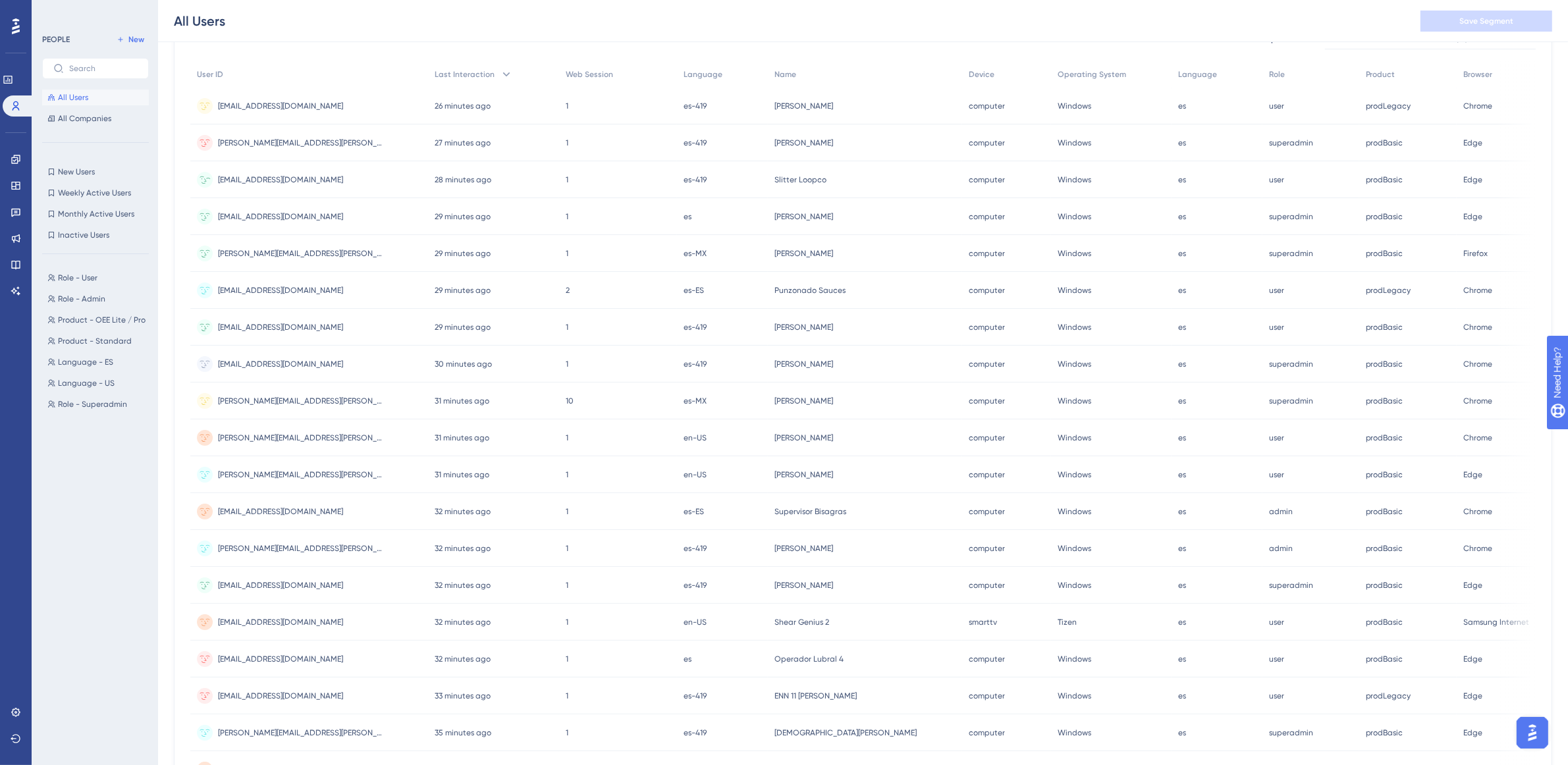
click at [1391, 179] on span "prodBasic" at bounding box center [1385, 179] width 38 height 10
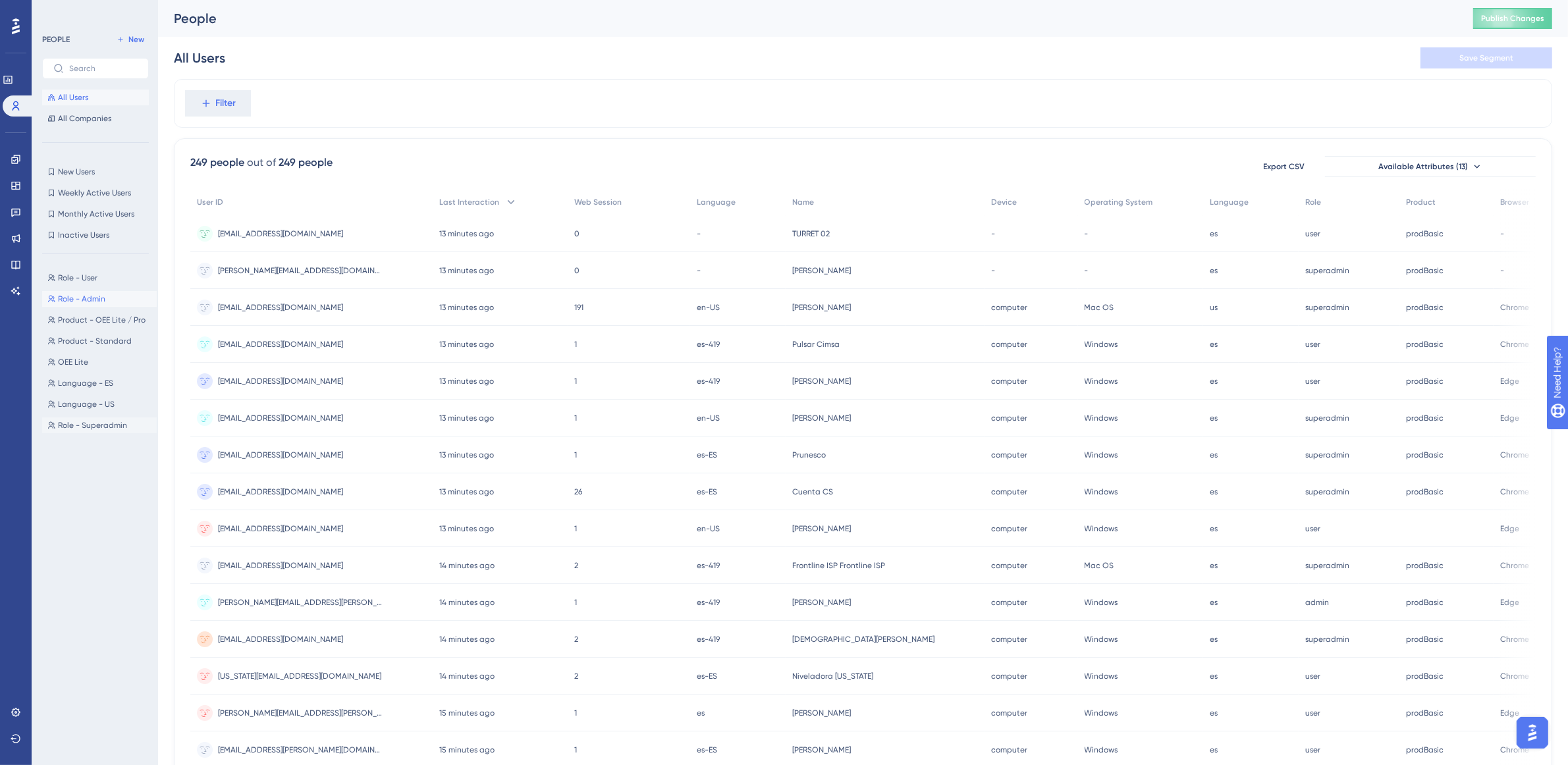
drag, startPoint x: 134, startPoint y: 297, endPoint x: 99, endPoint y: 416, distance: 124.0
click at [134, 297] on button "Role - Admin Role - Admin" at bounding box center [99, 299] width 114 height 16
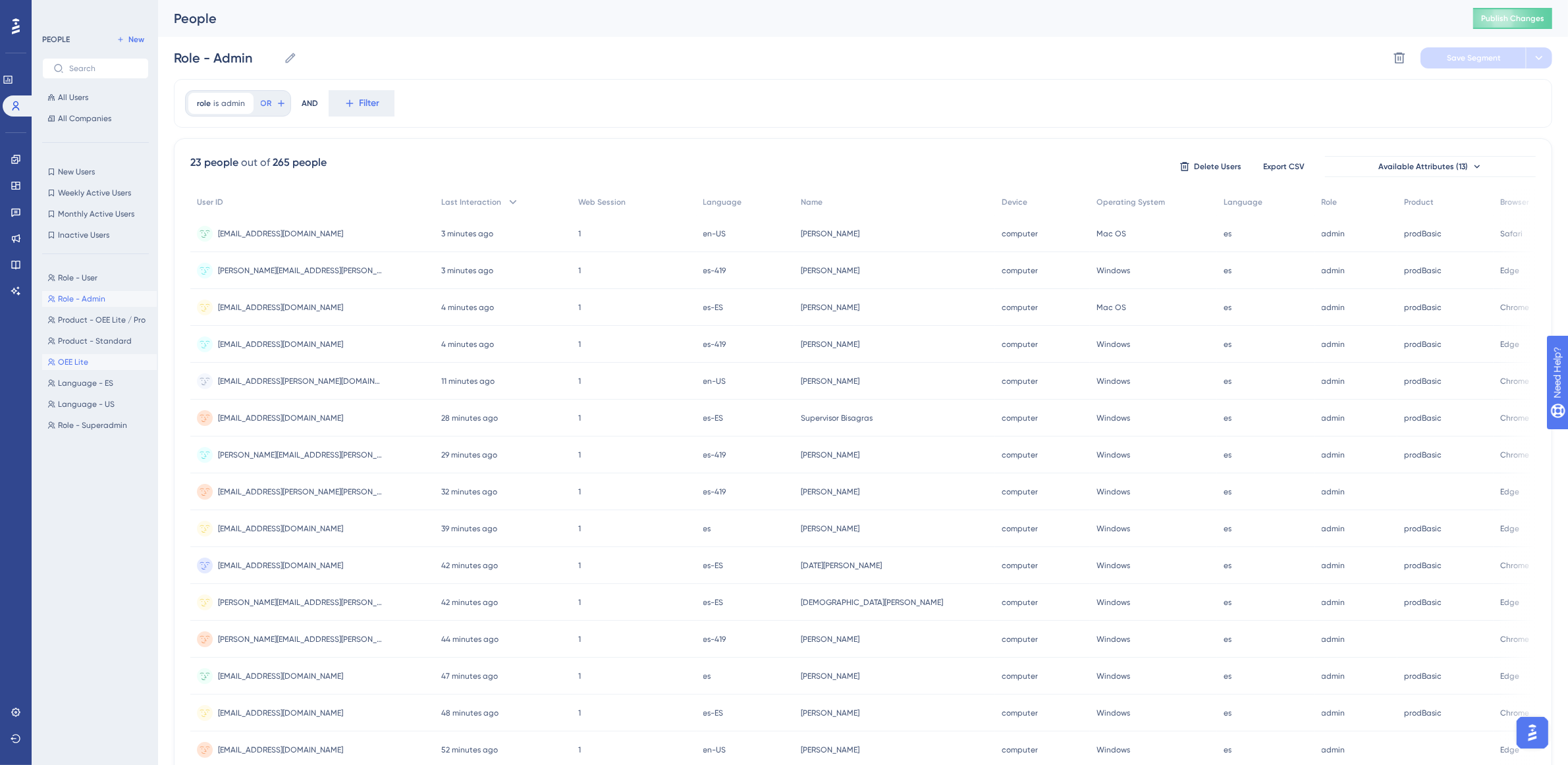
drag, startPoint x: 87, startPoint y: 357, endPoint x: 1138, endPoint y: 60, distance: 1092.2
click at [87, 357] on button "OEE Lite OEE Lite" at bounding box center [99, 362] width 114 height 16
type input "OEE Lite"
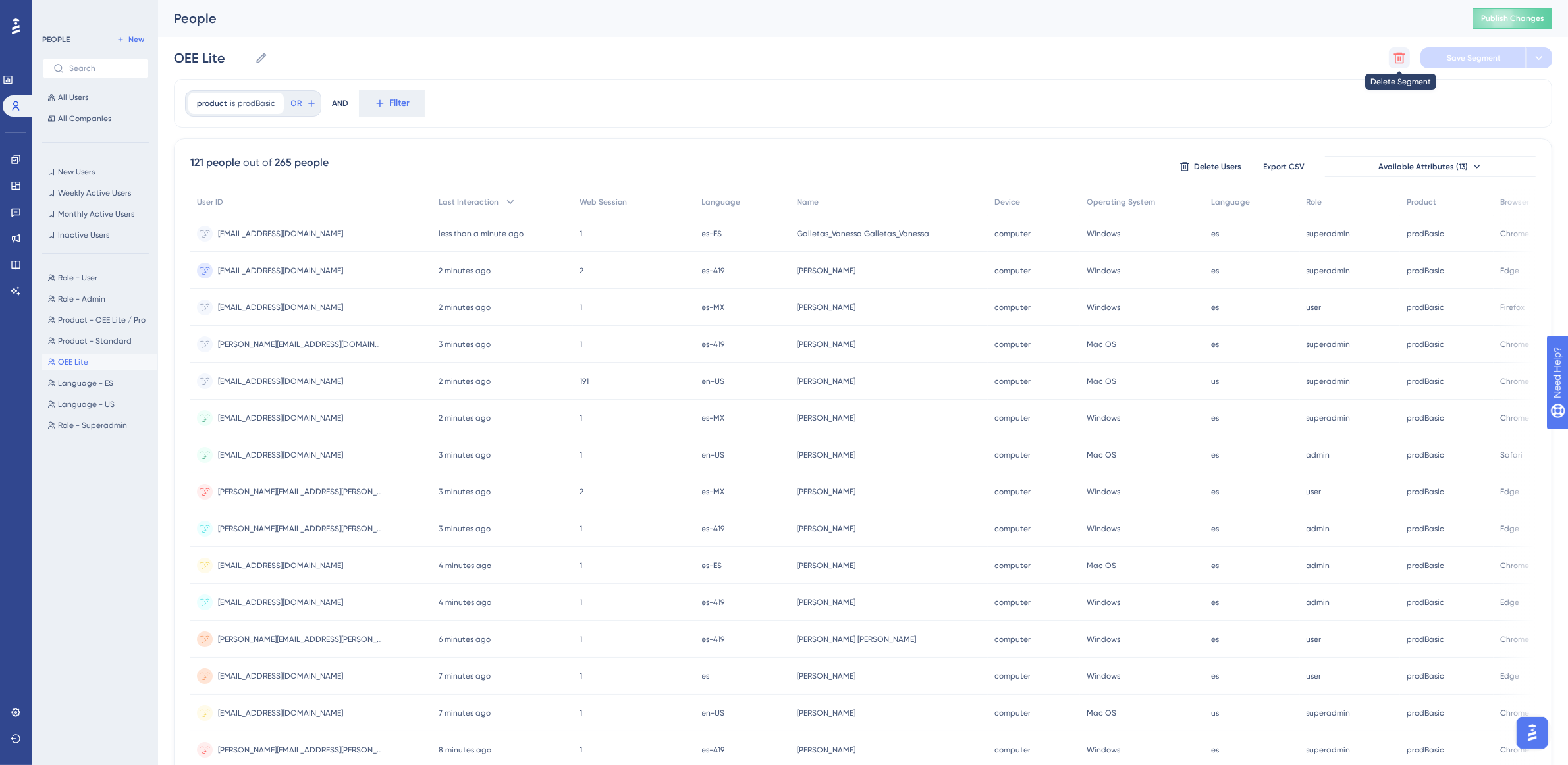
click at [1398, 54] on icon at bounding box center [1399, 58] width 13 height 13
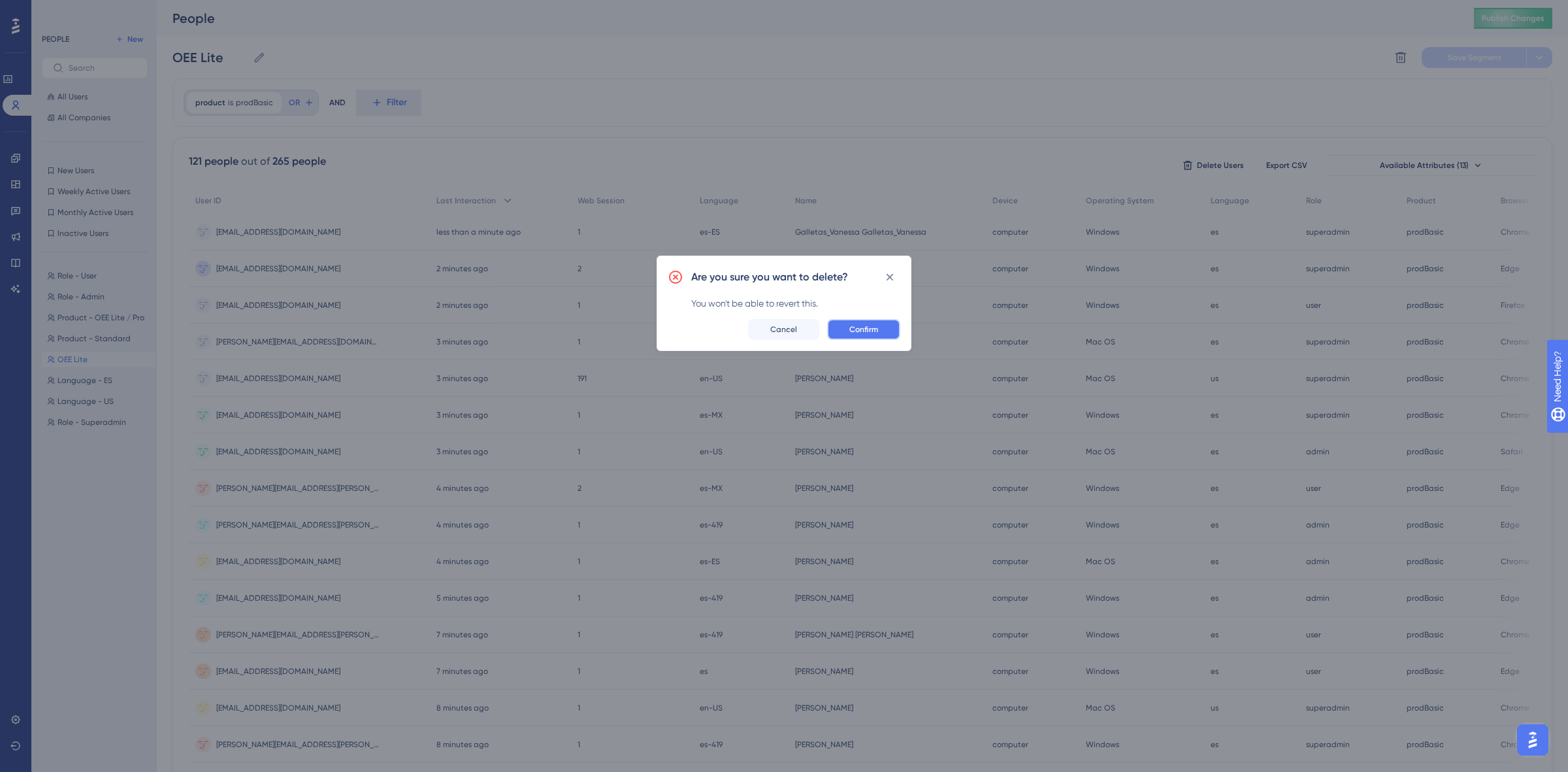
click at [859, 334] on span "Confirm" at bounding box center [864, 329] width 29 height 10
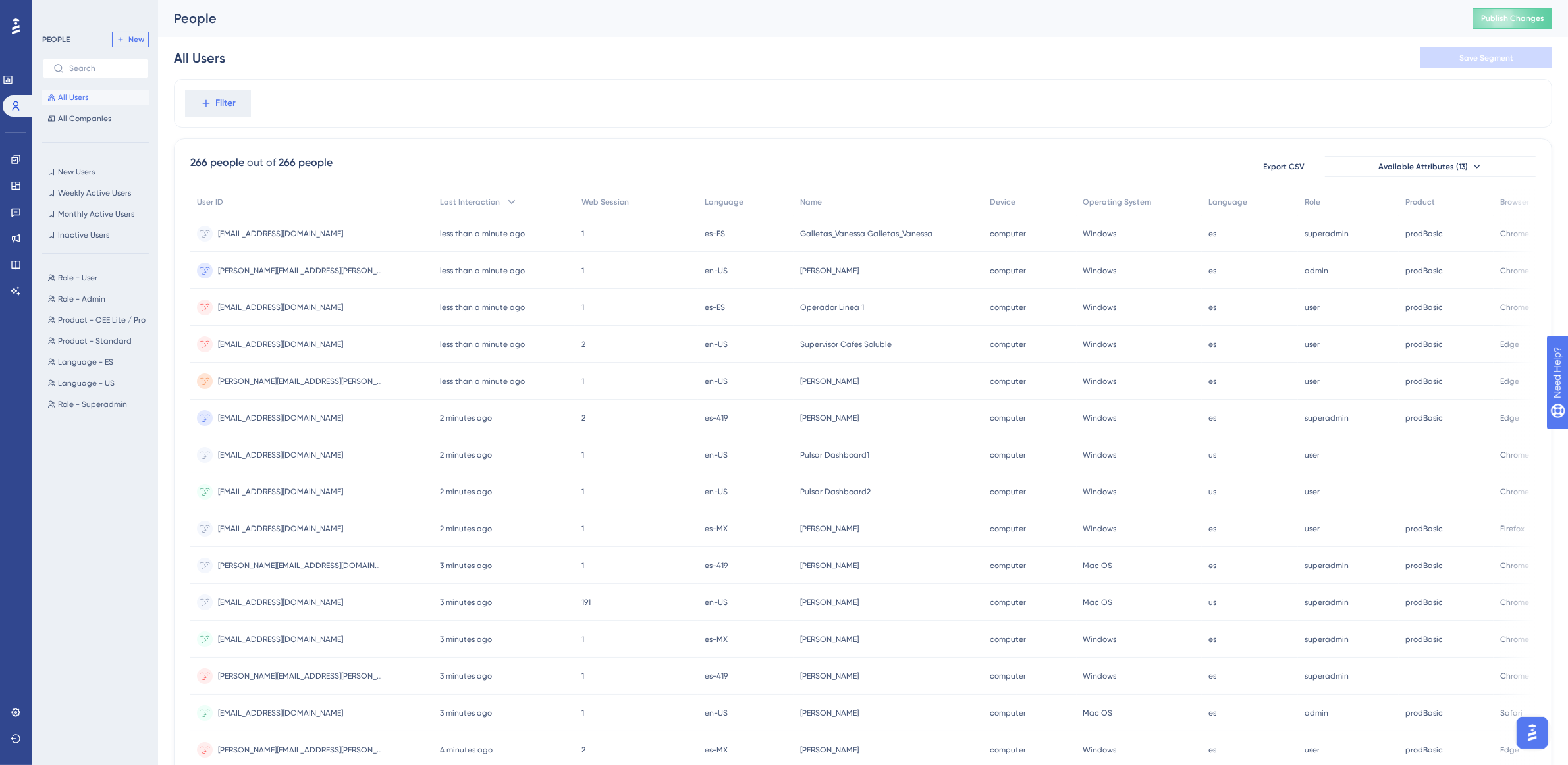
click at [130, 40] on span "New" at bounding box center [136, 39] width 16 height 10
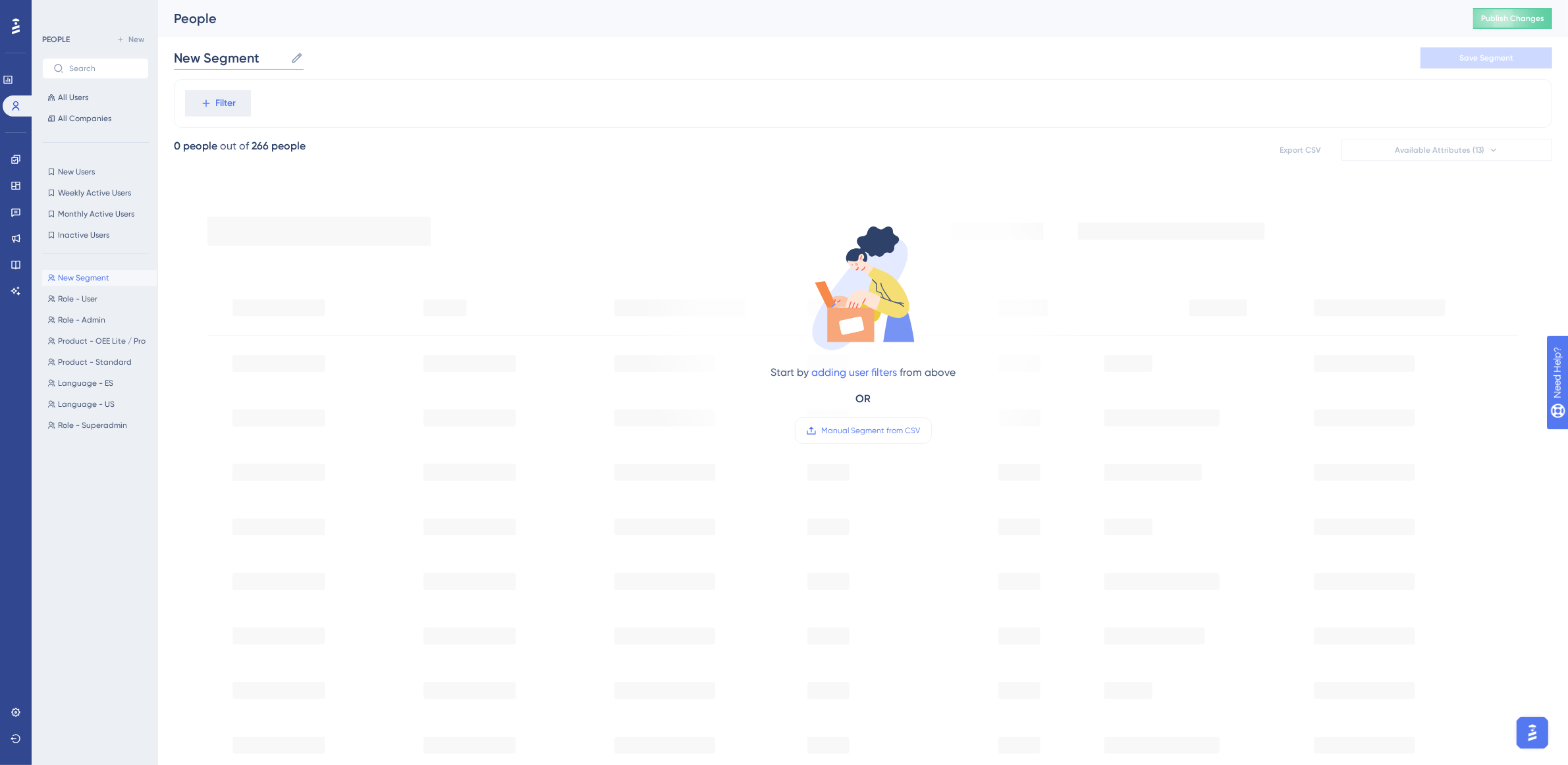
click at [265, 61] on input "New Segment" at bounding box center [229, 58] width 111 height 18
drag, startPoint x: 253, startPoint y: 56, endPoint x: 203, endPoint y: 43, distance: 51.7
click at [203, 41] on div "New Segment New Segment Save Segment" at bounding box center [863, 58] width 1379 height 42
type input "N"
type input "Product - Prod Adv / Legacy"
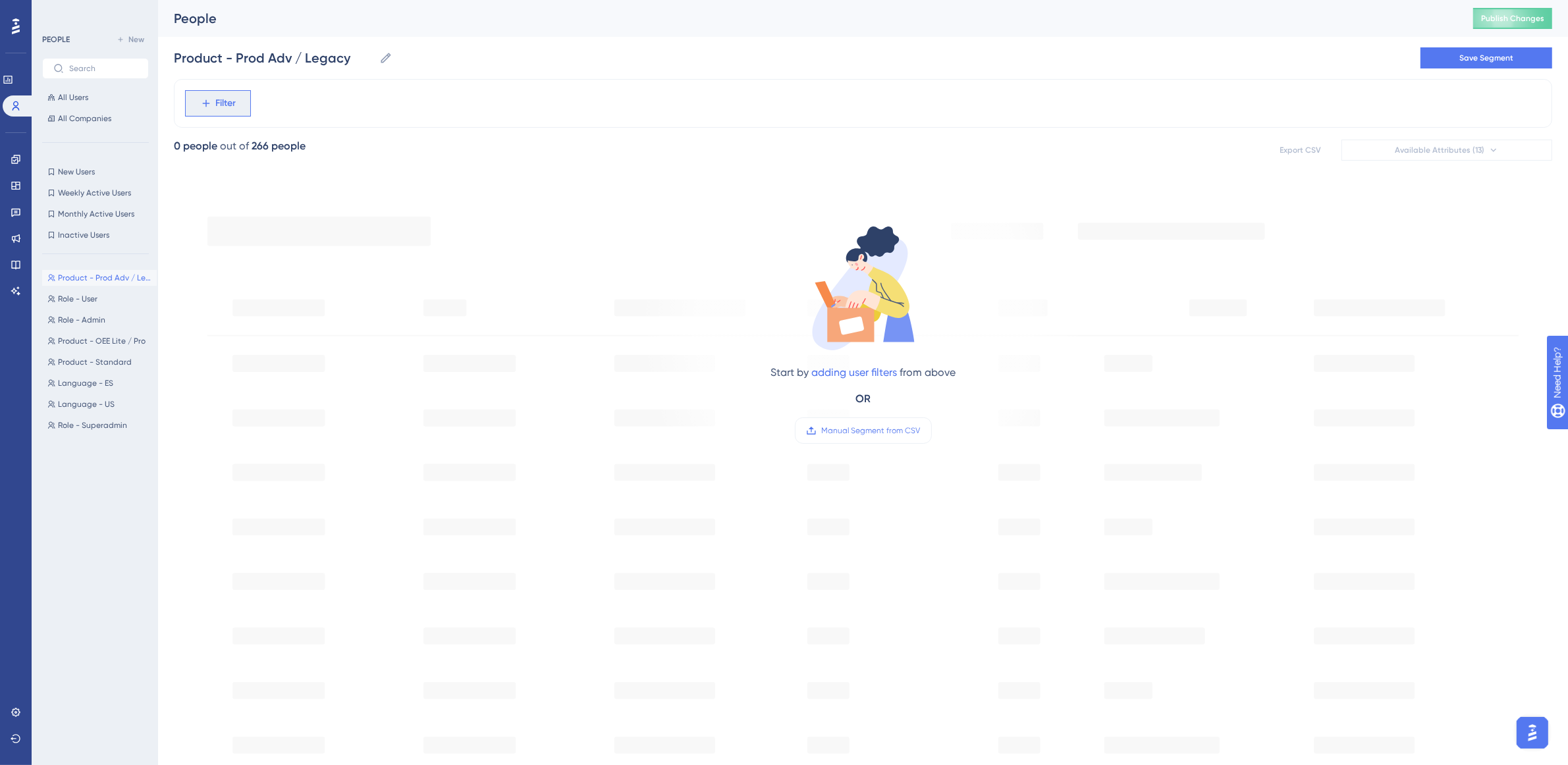
click at [237, 89] on div "Filter" at bounding box center [863, 103] width 1379 height 49
click at [238, 99] on button "Filter" at bounding box center [218, 103] width 66 height 27
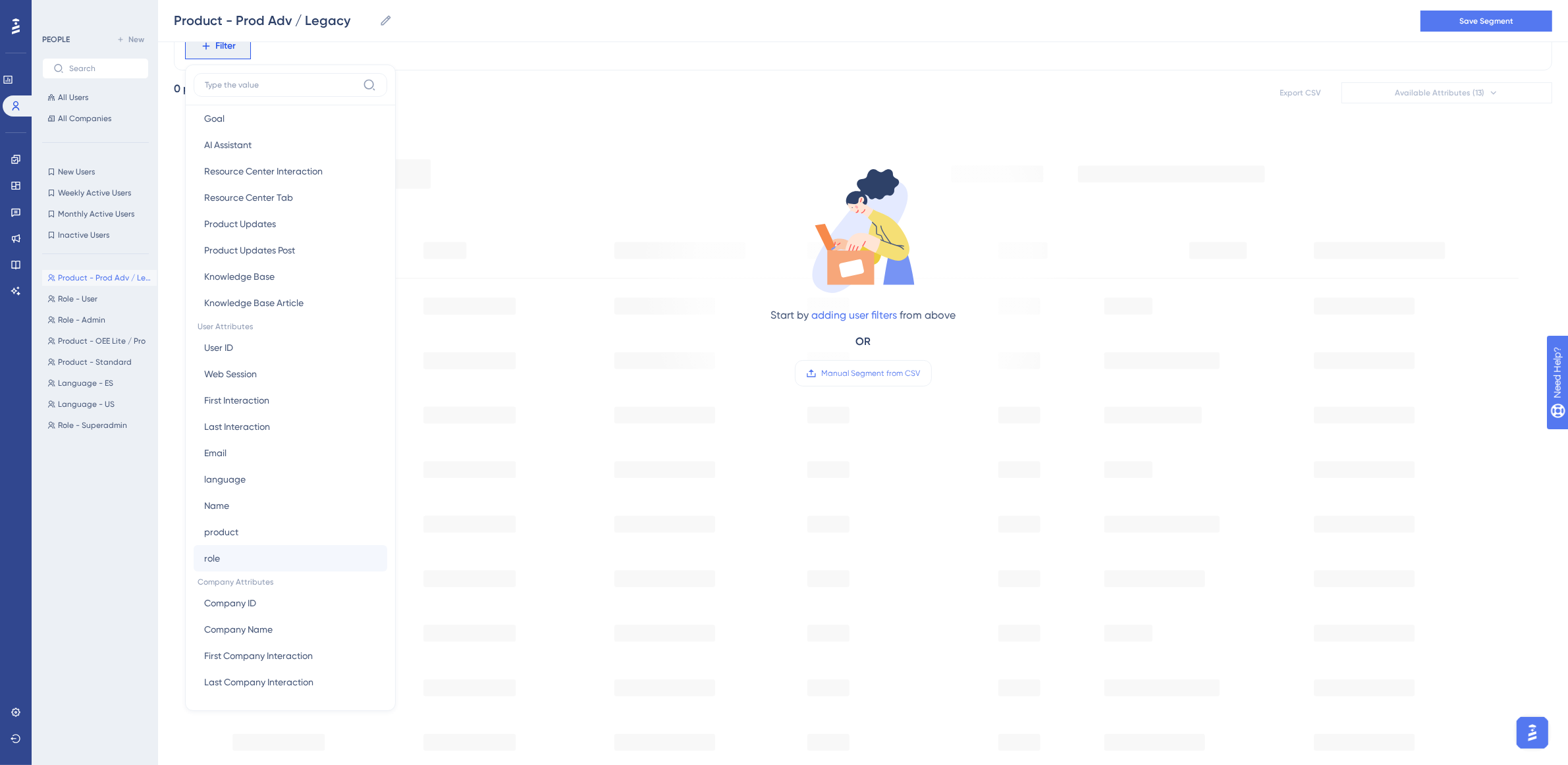
scroll to position [389, 0]
click at [245, 530] on button "product product" at bounding box center [290, 531] width 193 height 27
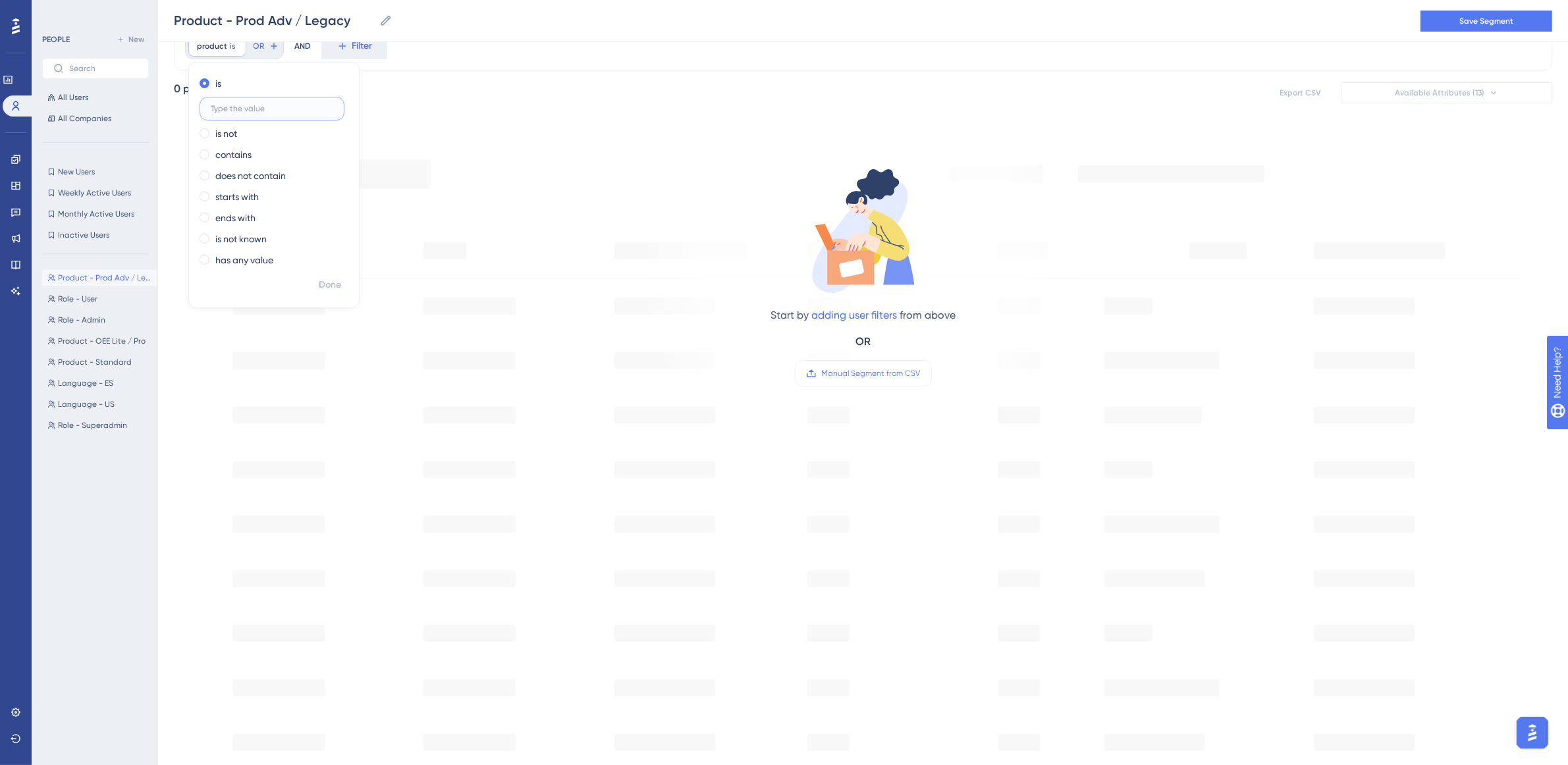
click at [278, 104] on input "text" at bounding box center [272, 108] width 122 height 9
paste input "prodLegacy"
type input "prodLegacy"
click at [328, 282] on span "Done" at bounding box center [330, 285] width 22 height 16
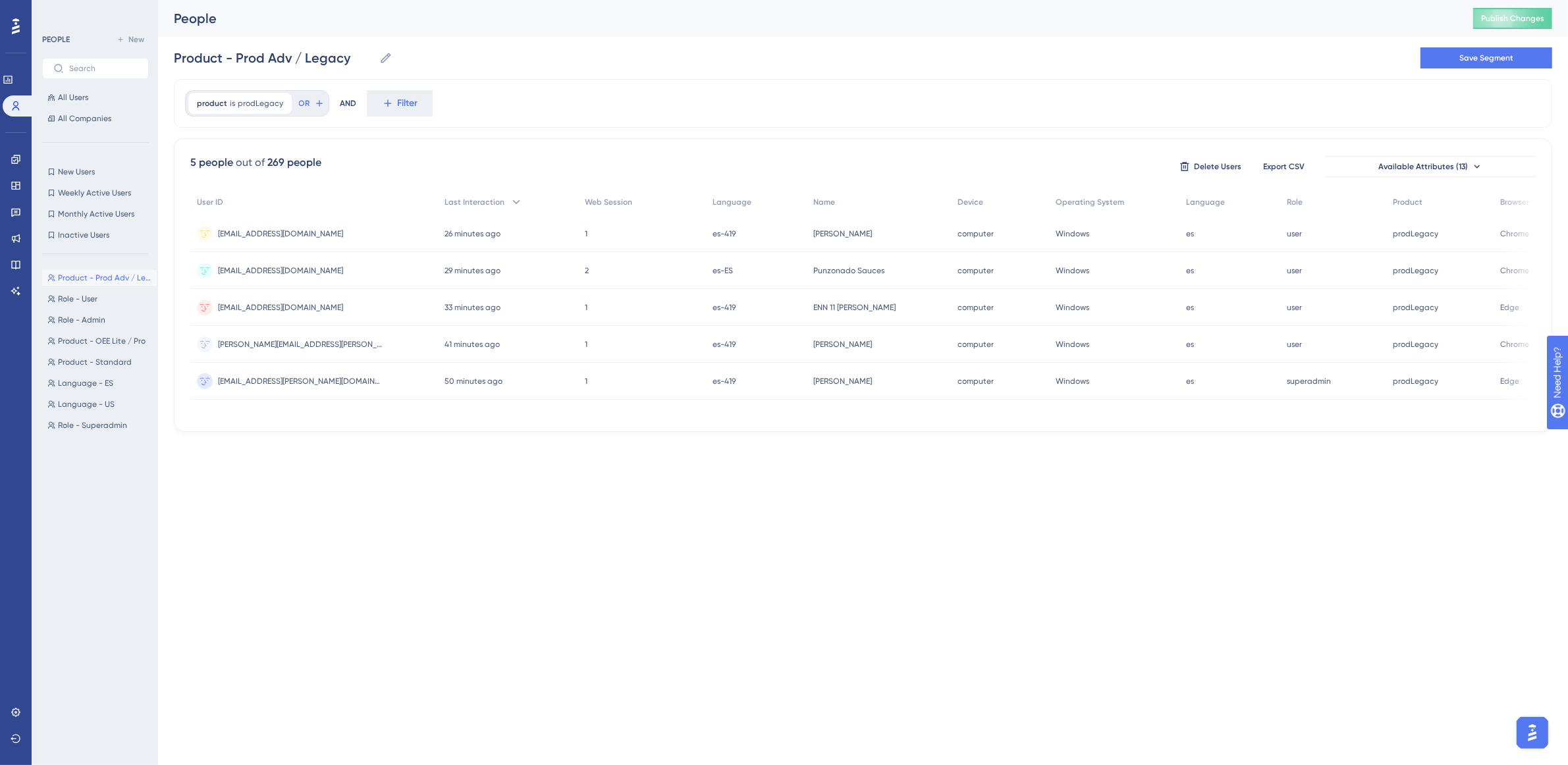
scroll to position [0, 0]
click at [317, 103] on icon at bounding box center [319, 103] width 6 height 6
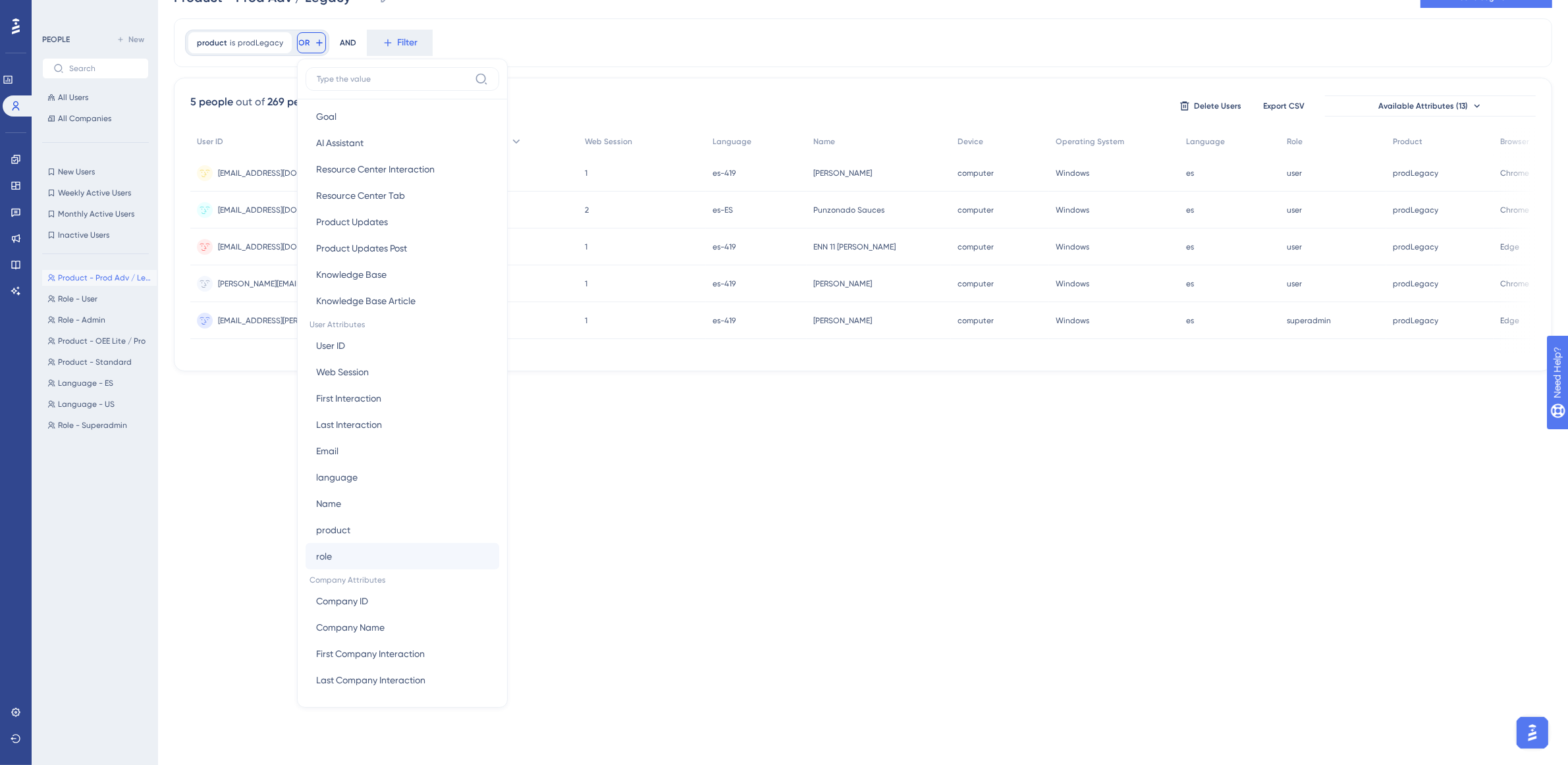
scroll to position [386, 0]
click at [378, 530] on button "product product" at bounding box center [402, 528] width 193 height 27
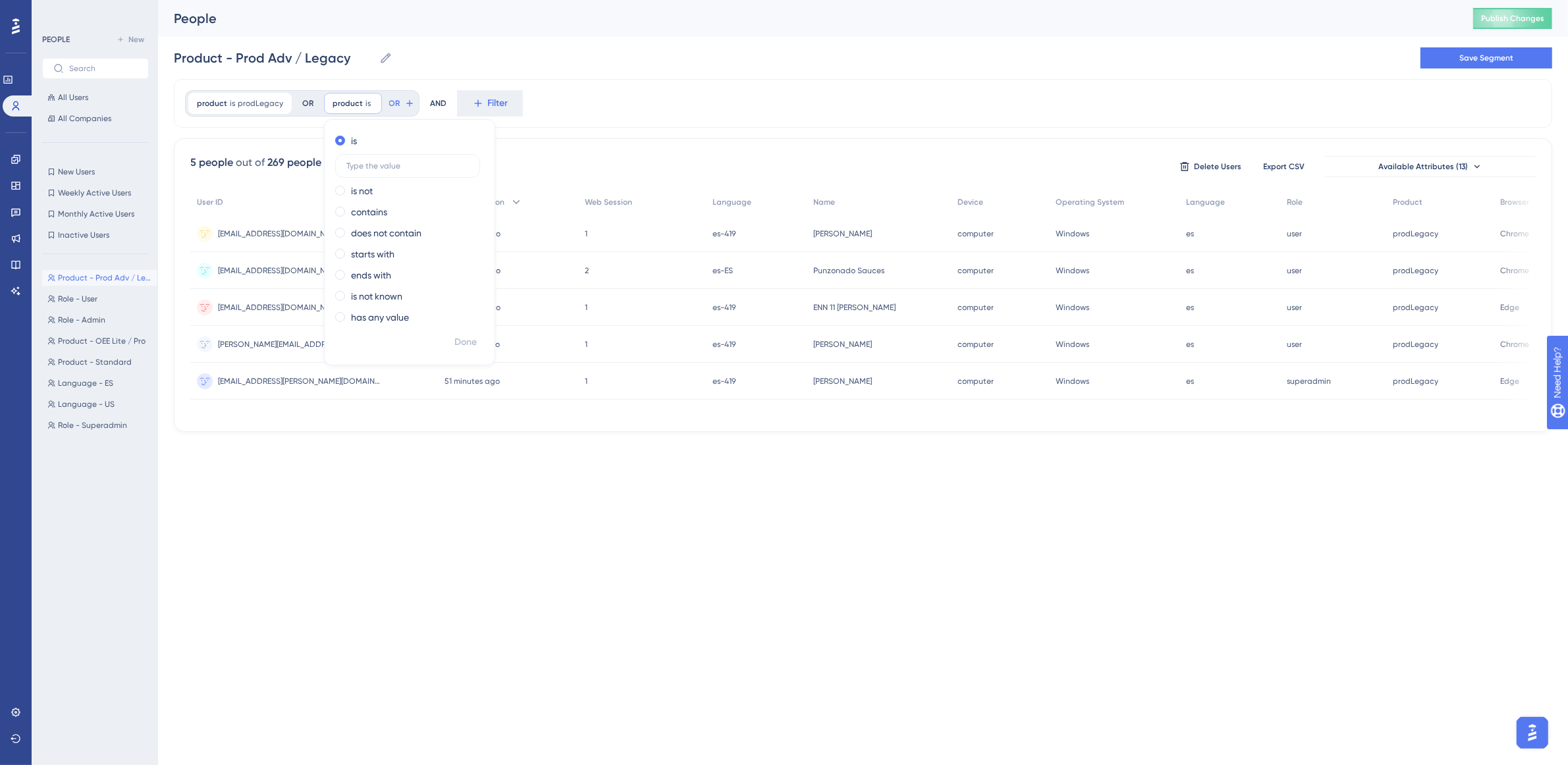
scroll to position [0, 0]
paste input "prodLegacy"
type input "prodFull"
click at [475, 344] on button "Done" at bounding box center [466, 343] width 37 height 24
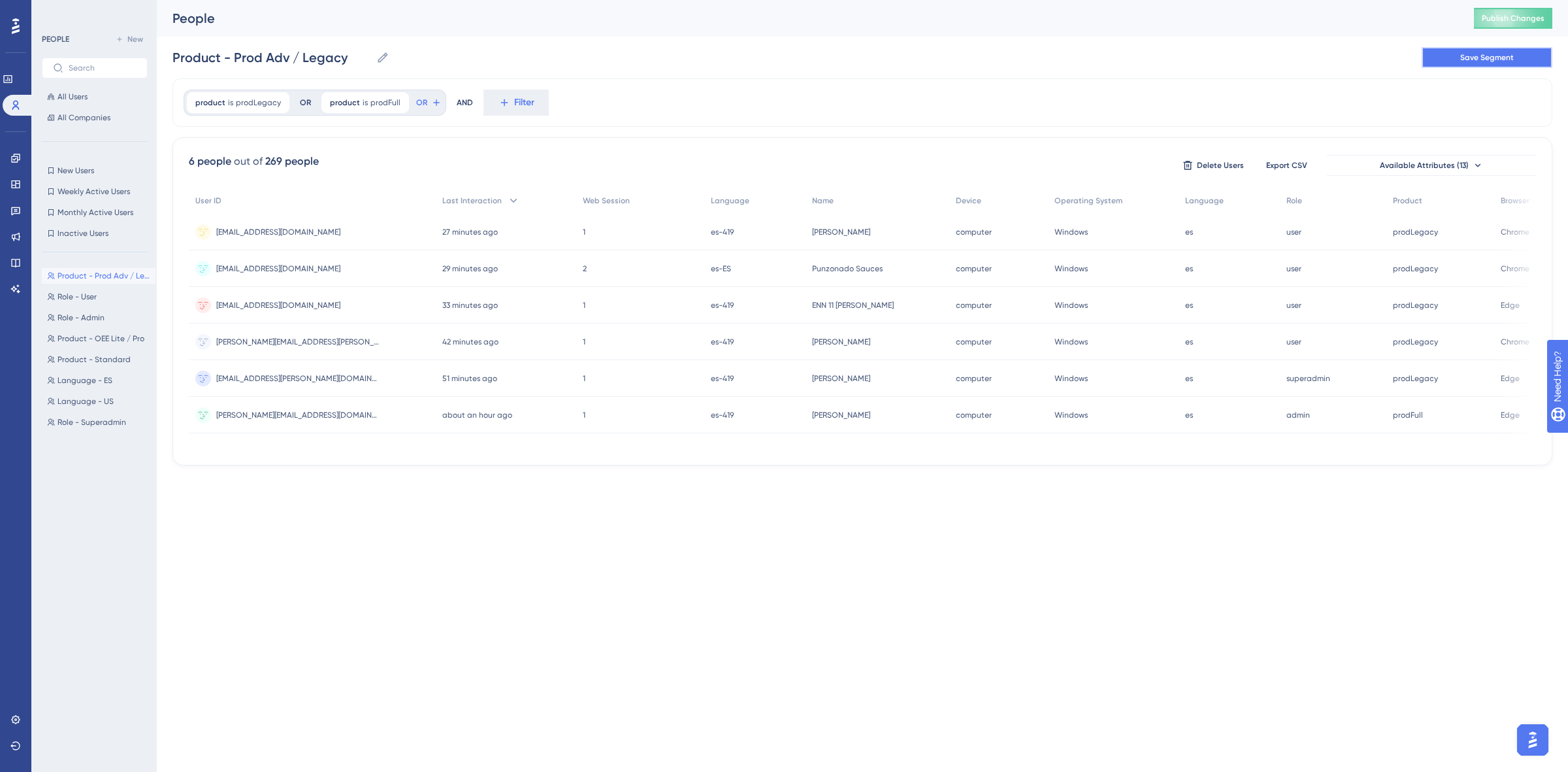
click at [1475, 53] on span "Save Segment" at bounding box center [1487, 57] width 53 height 10
click at [132, 31] on button "New" at bounding box center [129, 39] width 37 height 16
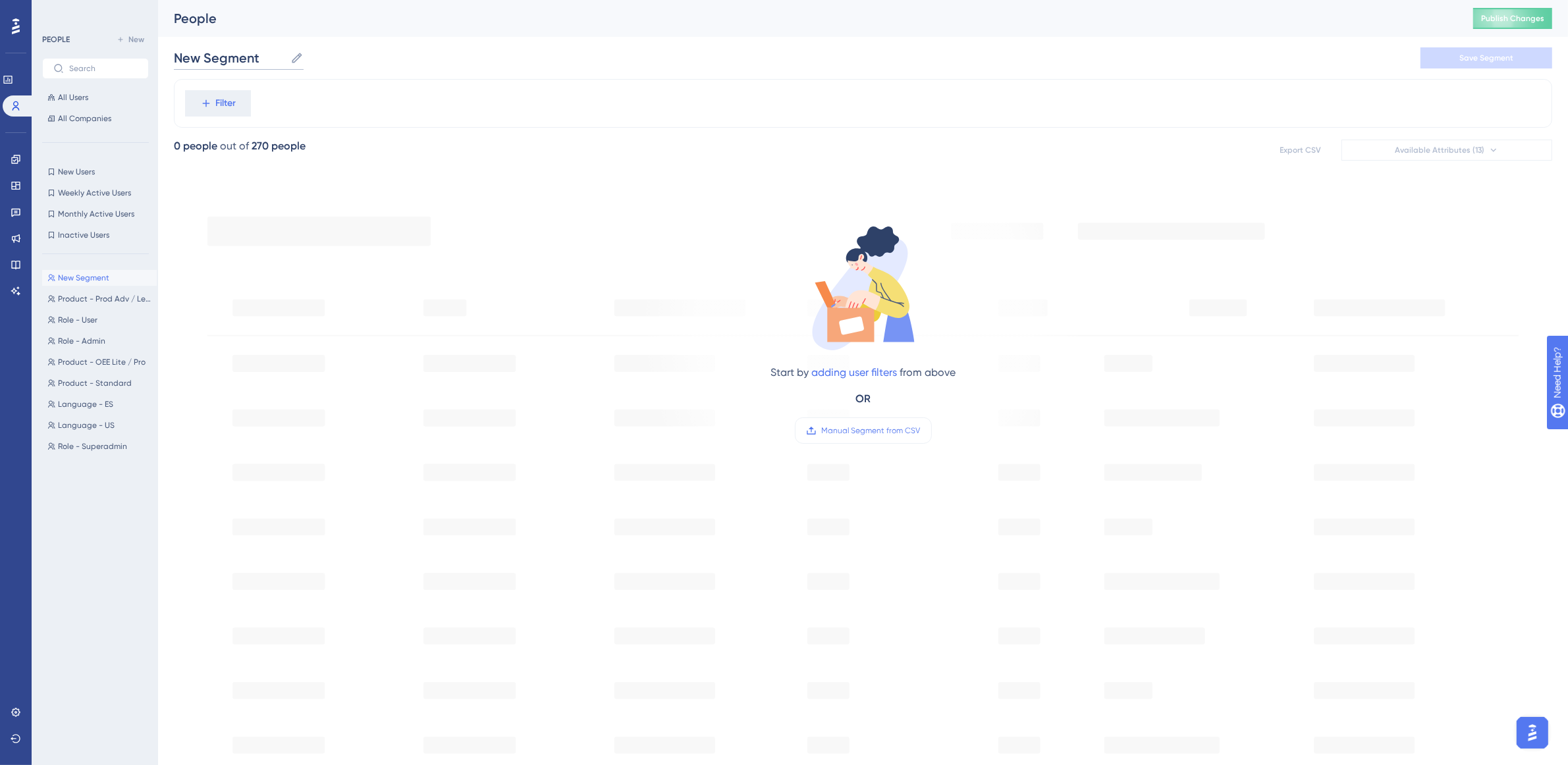
click at [278, 56] on input "New Segment" at bounding box center [229, 58] width 111 height 18
type input "N"
type input "r"
type input "Role - Superadmin / Admin"
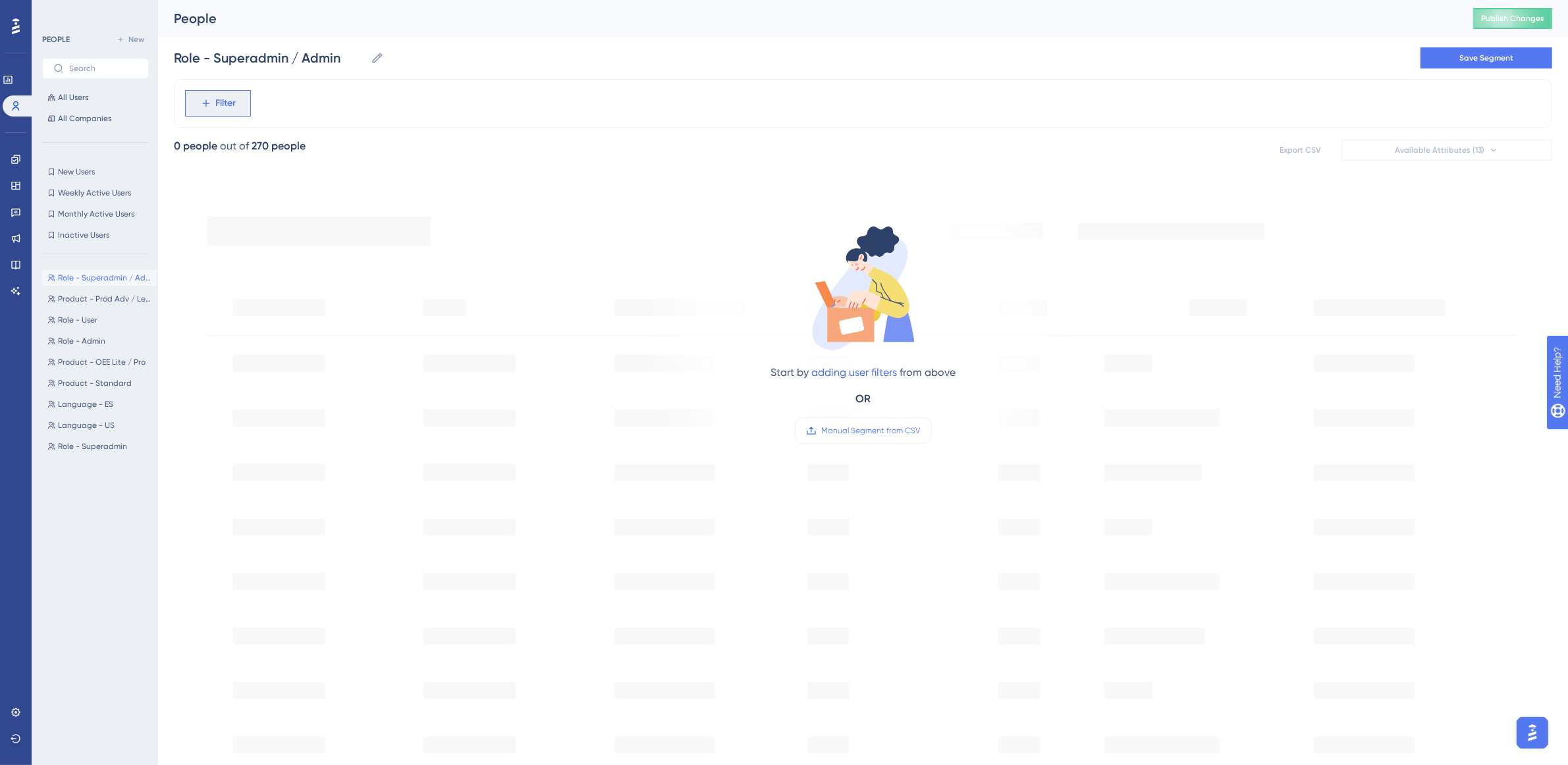
click at [234, 107] on span "Filter" at bounding box center [225, 103] width 20 height 16
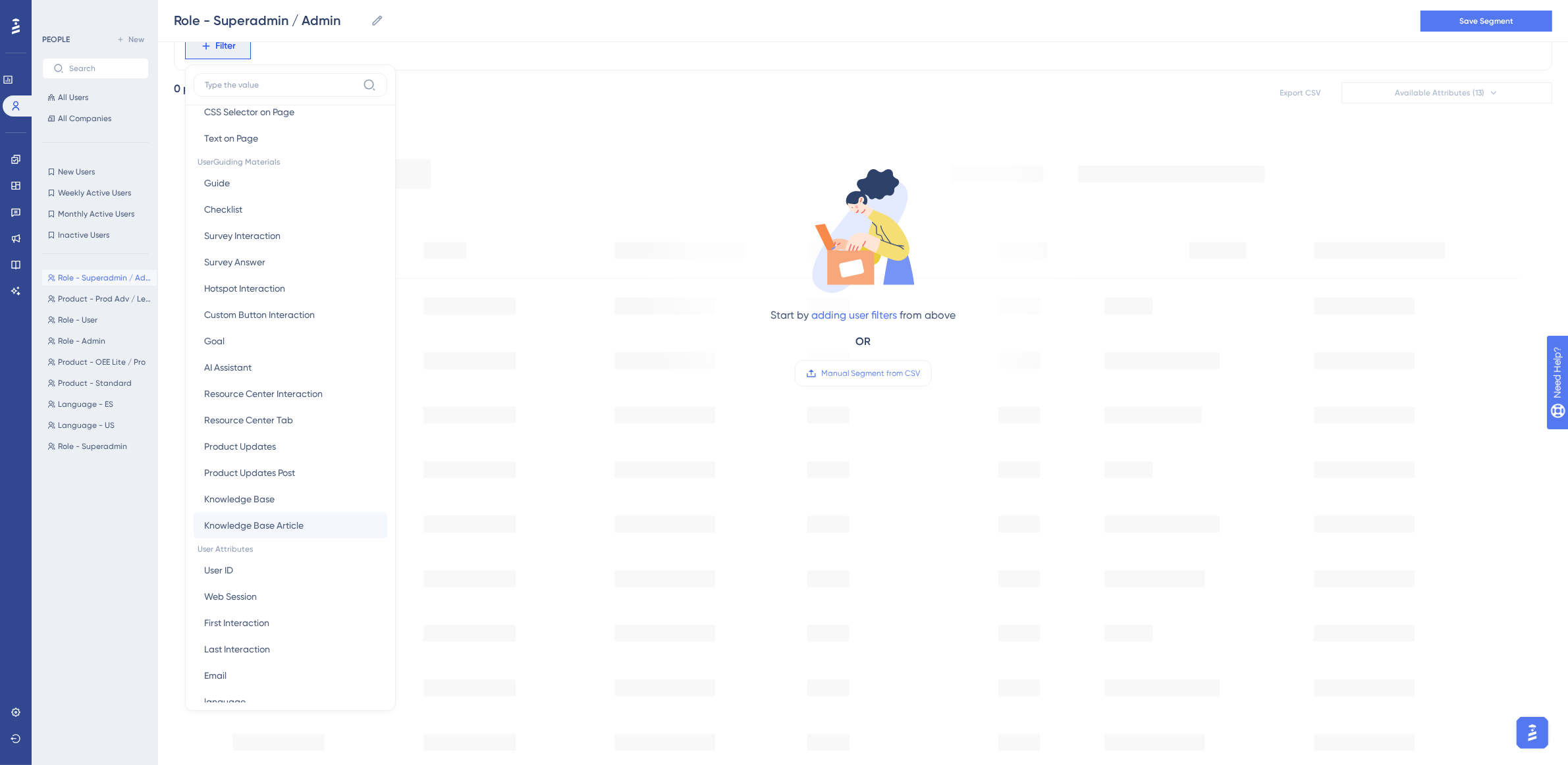
scroll to position [389, 0]
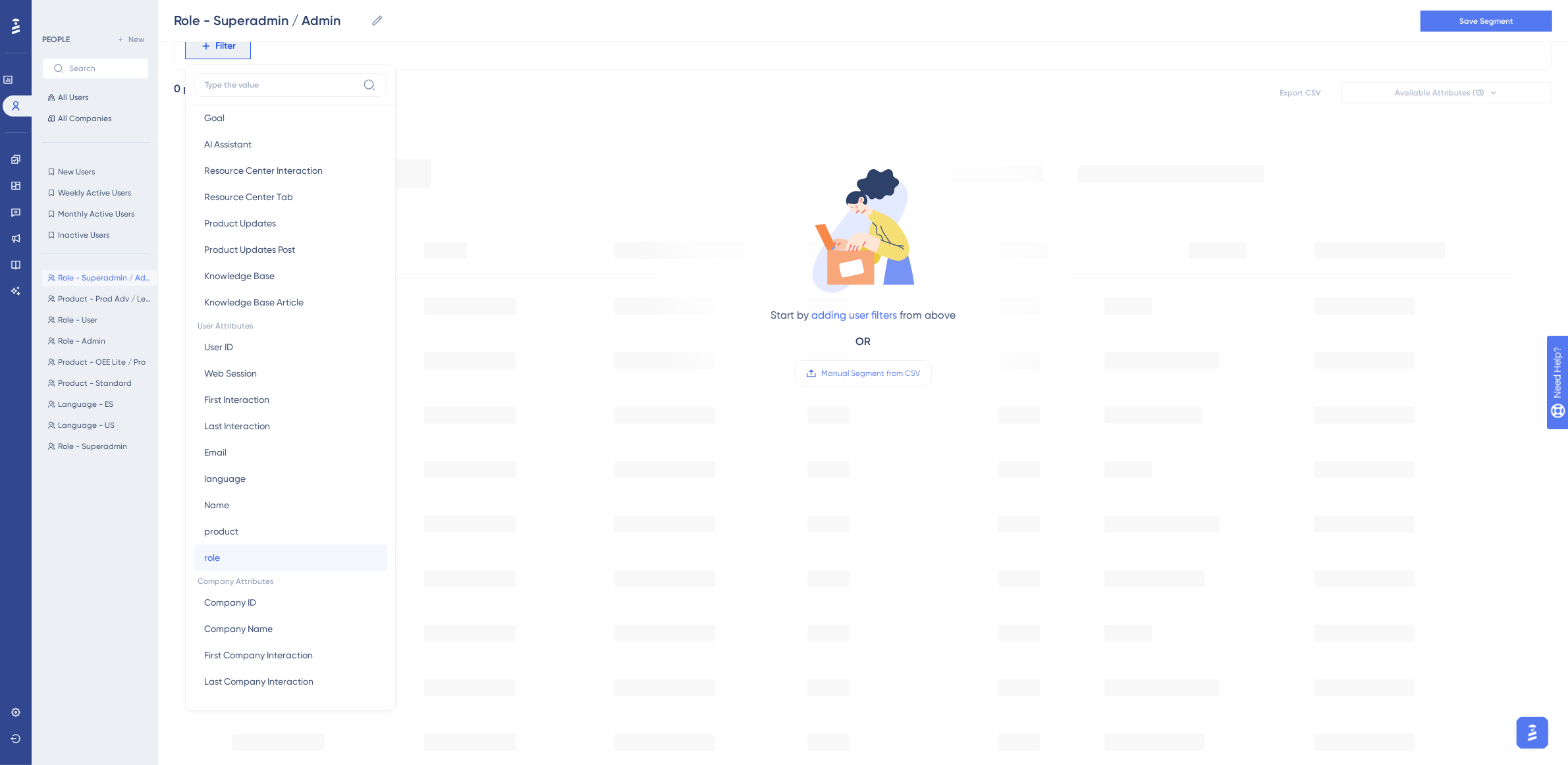
click at [286, 551] on button "role role" at bounding box center [290, 558] width 193 height 27
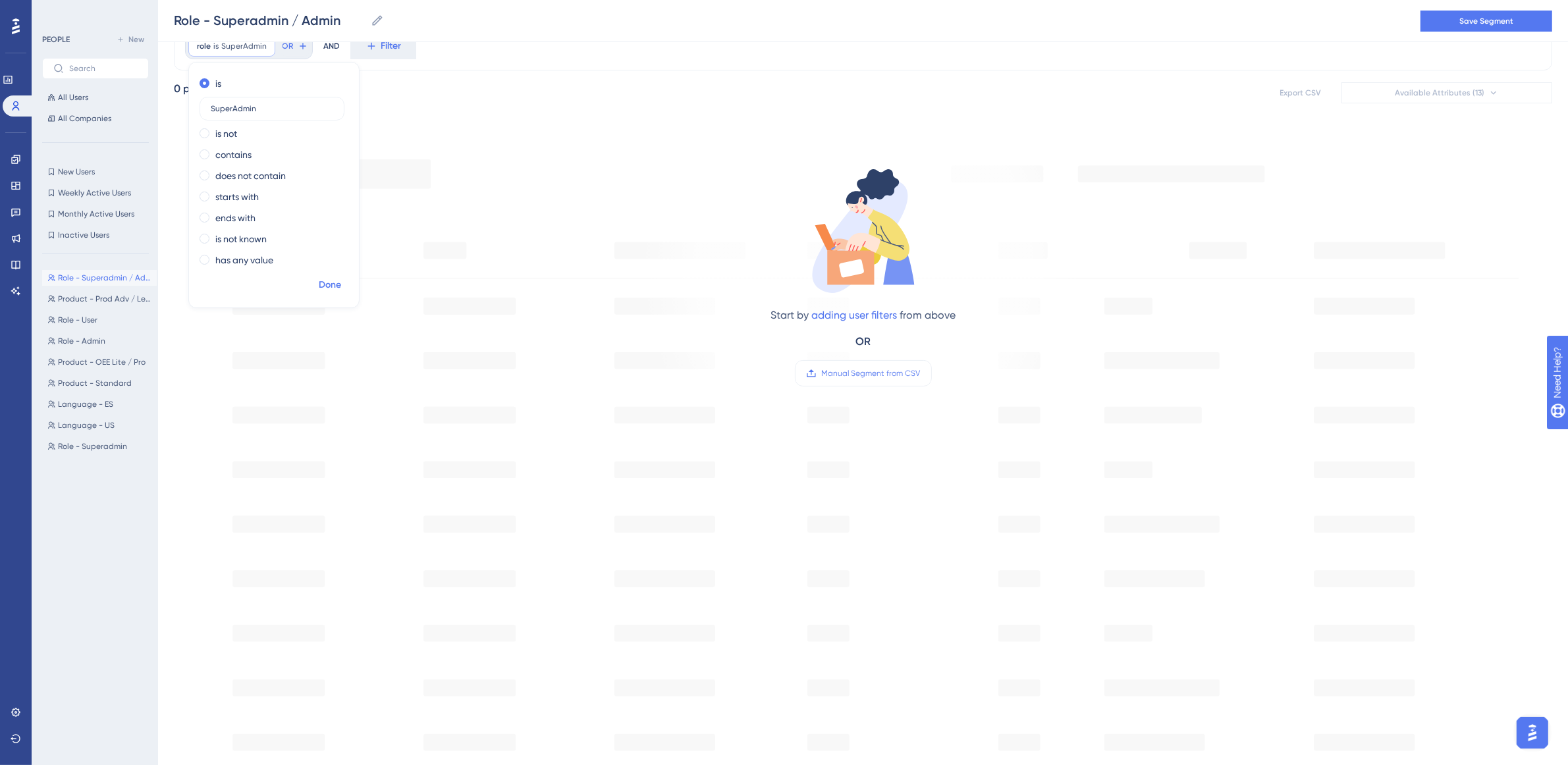
type input "SuperAdmin"
click at [334, 287] on span "Done" at bounding box center [330, 285] width 22 height 16
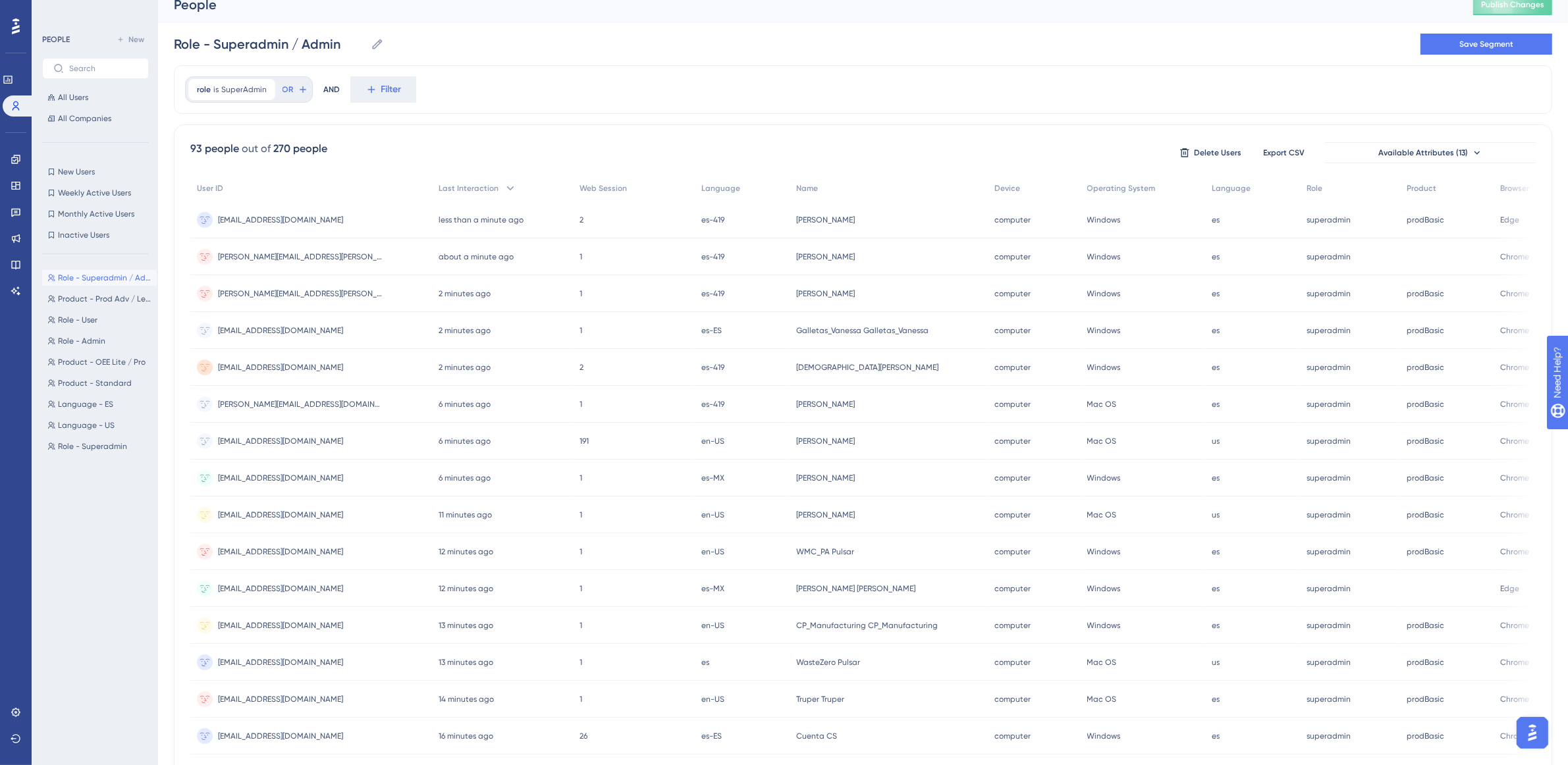
scroll to position [0, 0]
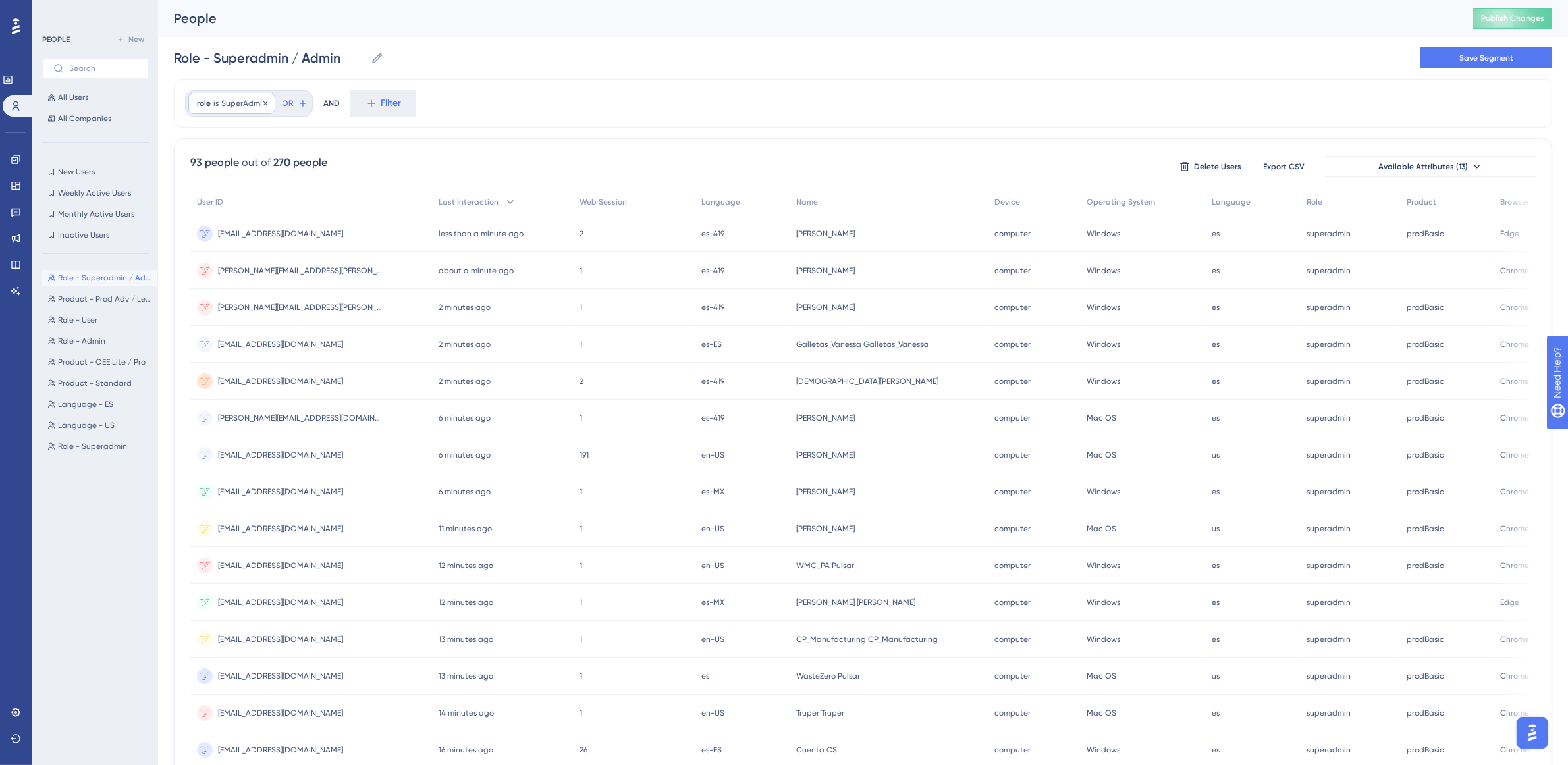
click at [247, 107] on span "SuperAdmin" at bounding box center [244, 103] width 45 height 10
drag, startPoint x: 215, startPoint y: 166, endPoint x: 207, endPoint y: 165, distance: 8.1
click at [207, 165] on label "SuperAdmin" at bounding box center [272, 166] width 145 height 24
click at [237, 162] on input "superAdmin" at bounding box center [272, 165] width 122 height 9
type input "superadmin"
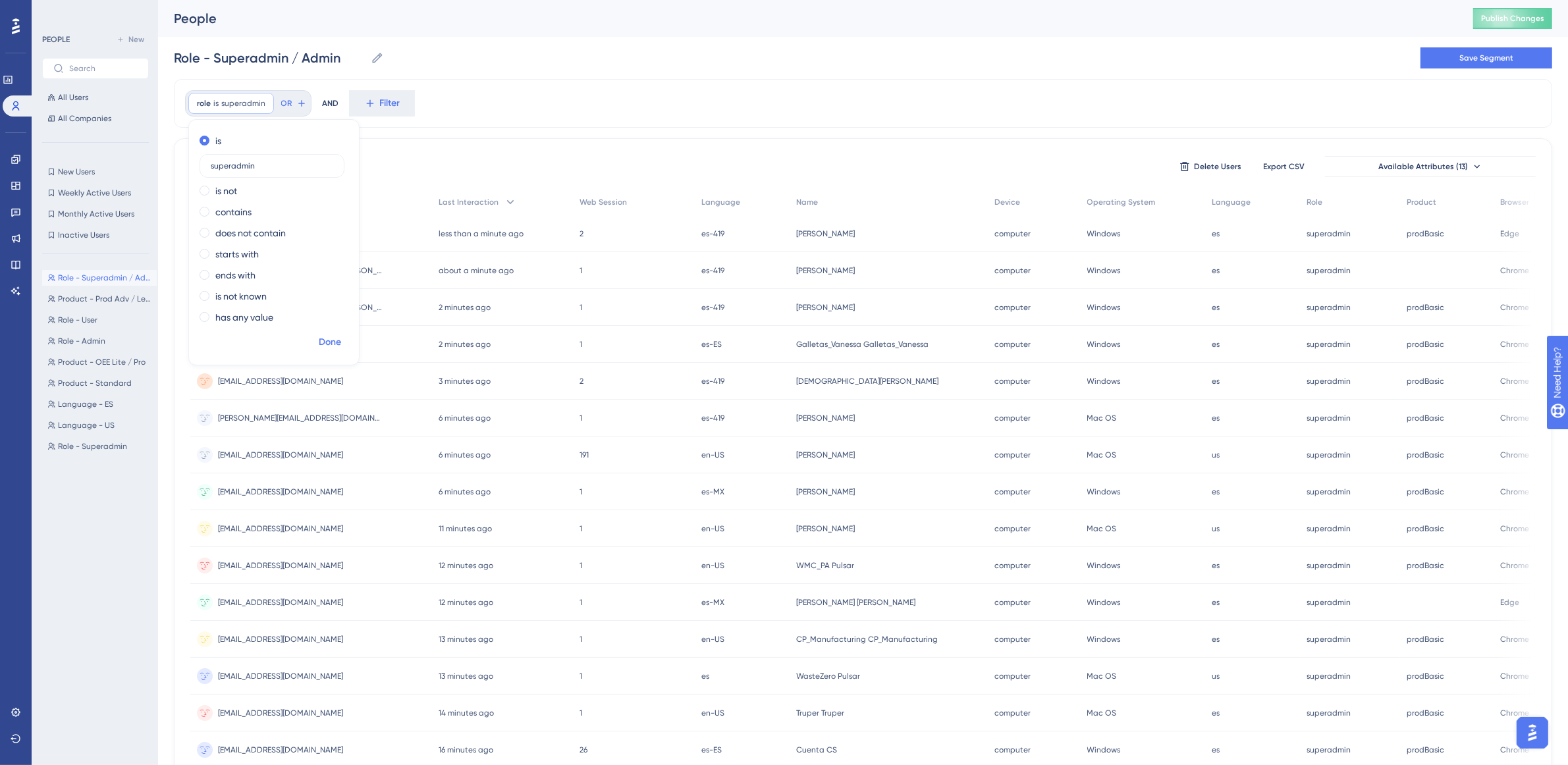
click at [320, 334] on span "Done" at bounding box center [330, 342] width 22 height 16
click at [287, 103] on span "OR" at bounding box center [287, 103] width 11 height 10
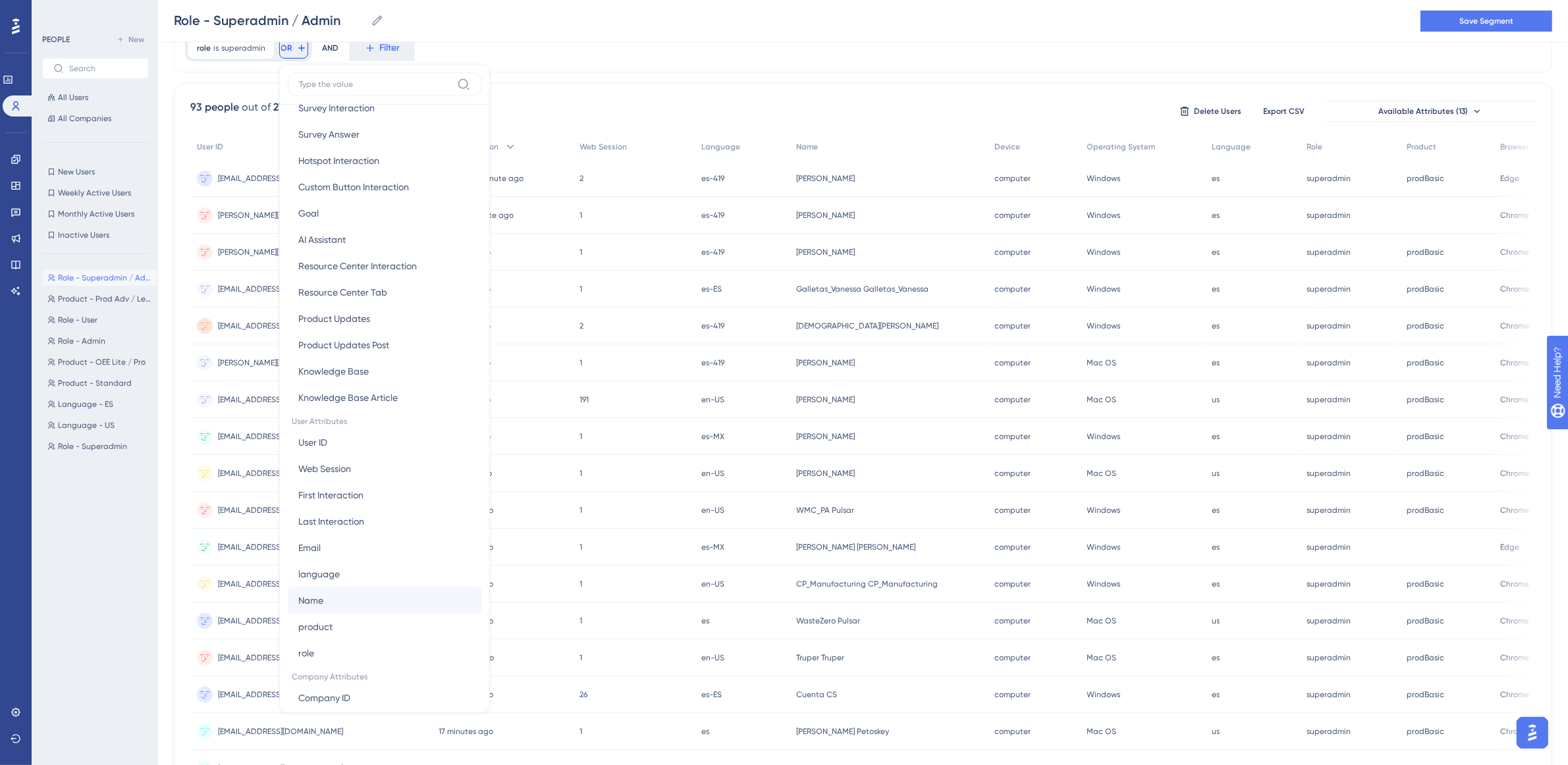
scroll to position [329, 0]
click at [351, 581] on button "product product" at bounding box center [384, 589] width 193 height 27
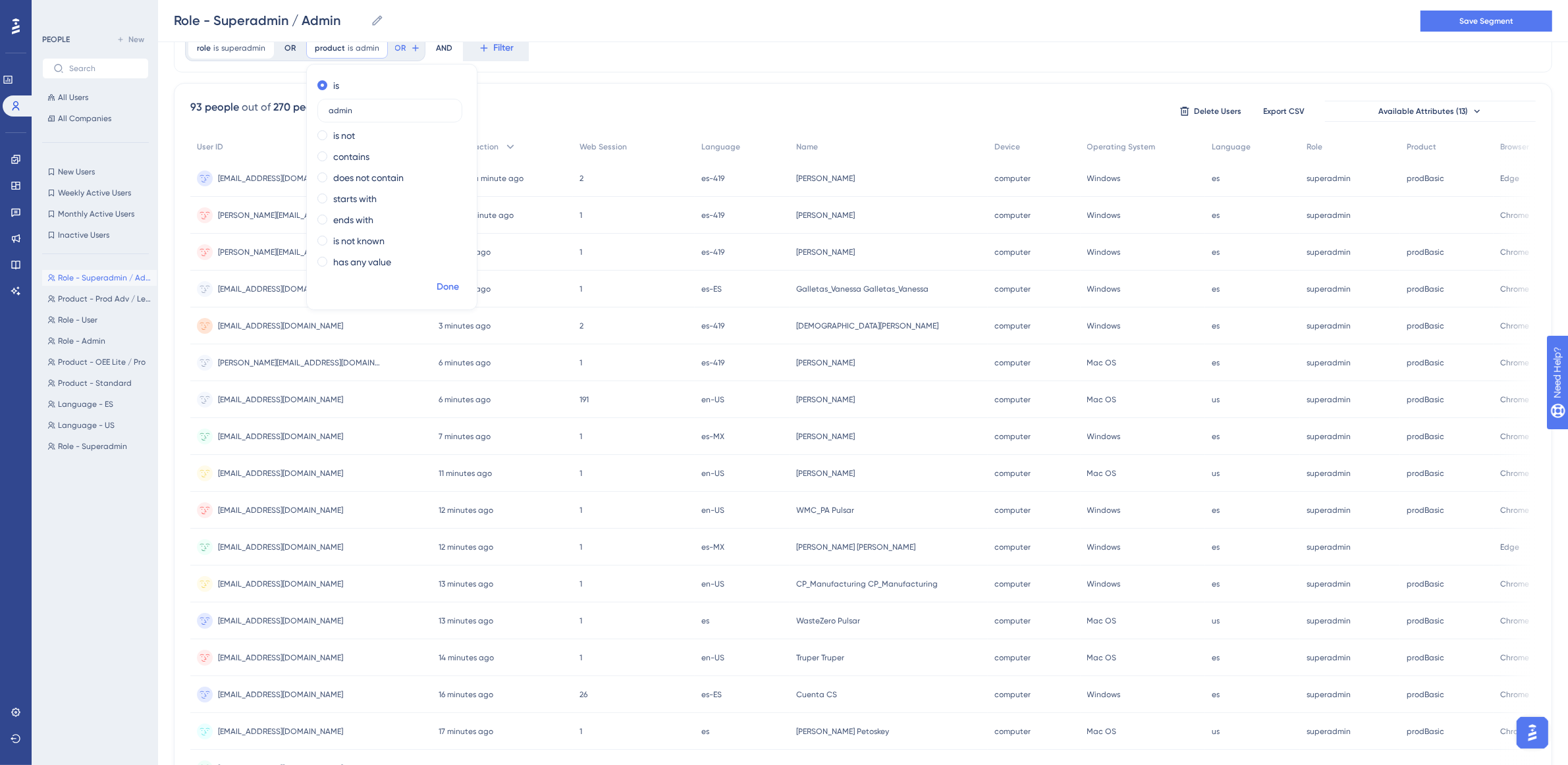
type input "admin"
click at [449, 290] on span "Done" at bounding box center [448, 287] width 22 height 16
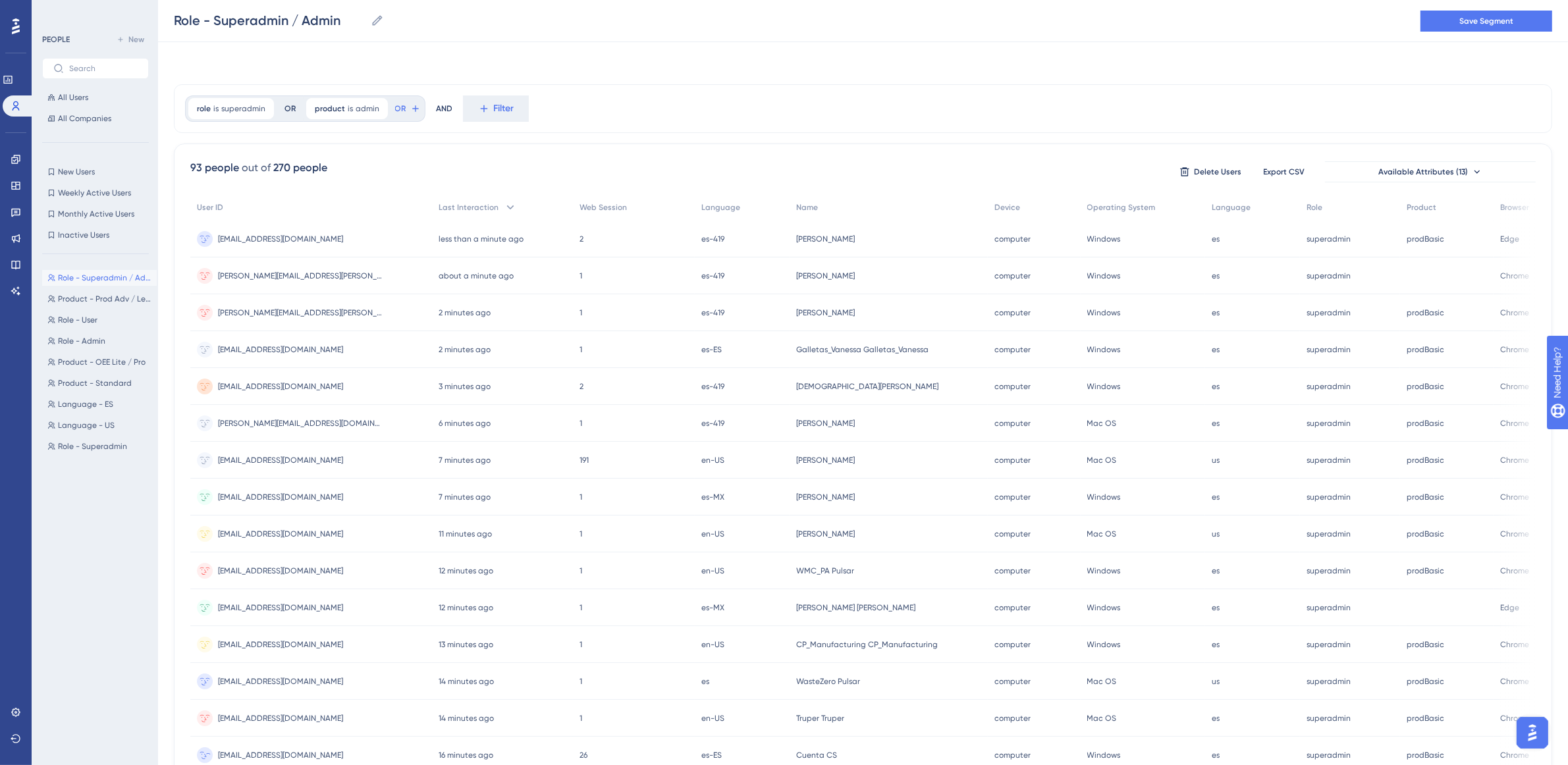
scroll to position [293, 0]
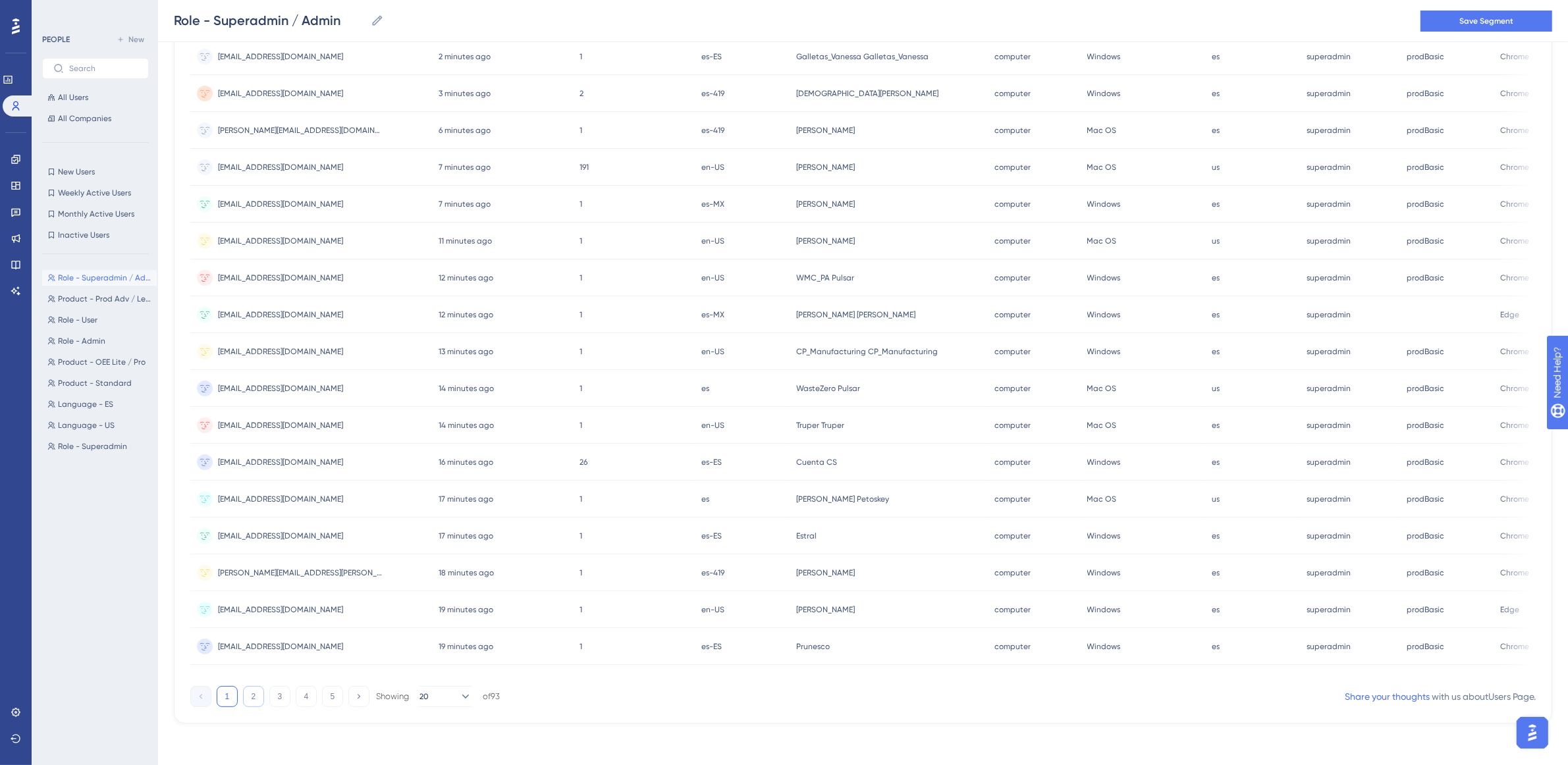
click at [251, 704] on button "2" at bounding box center [253, 697] width 21 height 21
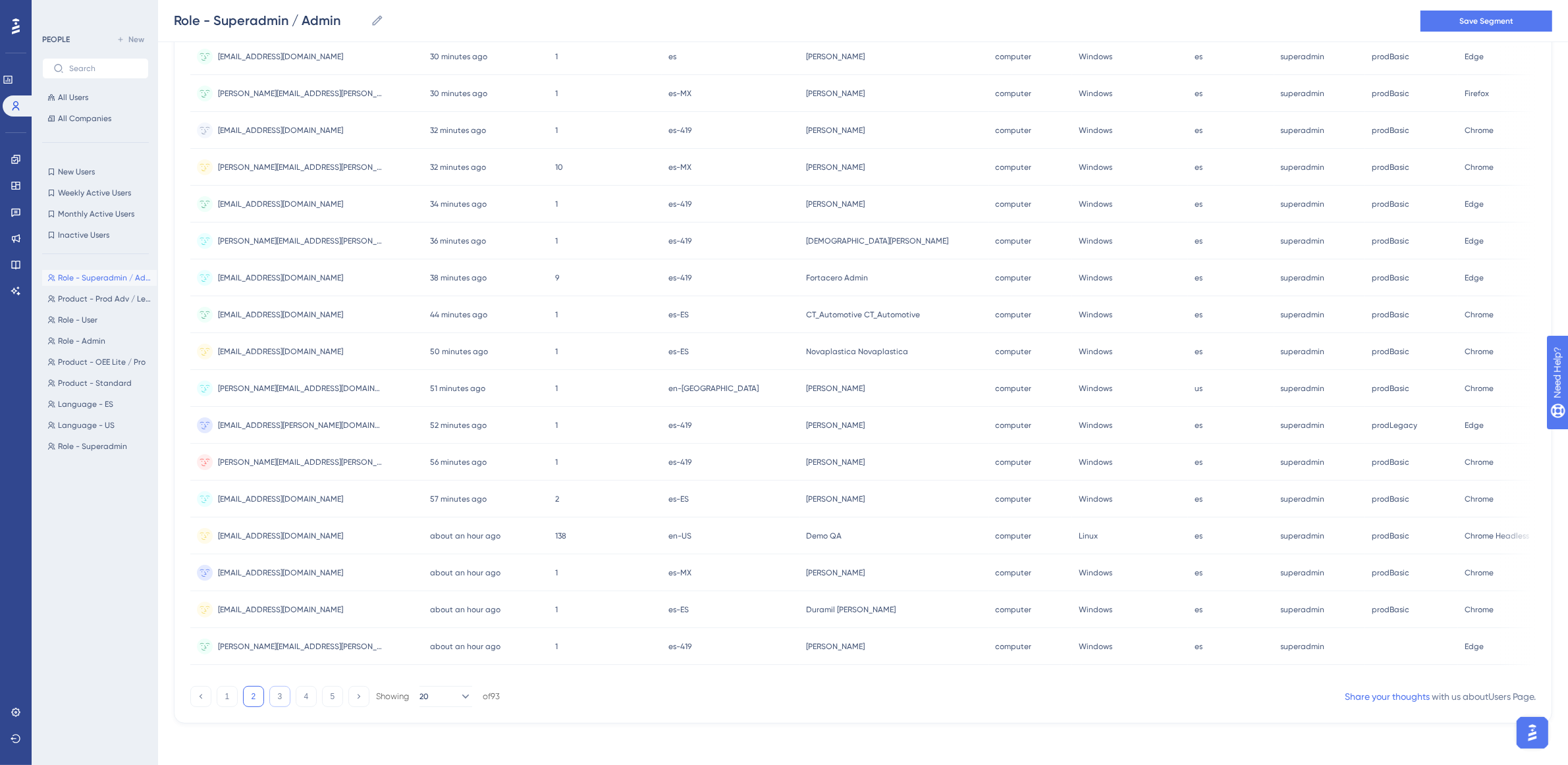
click at [269, 707] on button "3" at bounding box center [280, 697] width 21 height 21
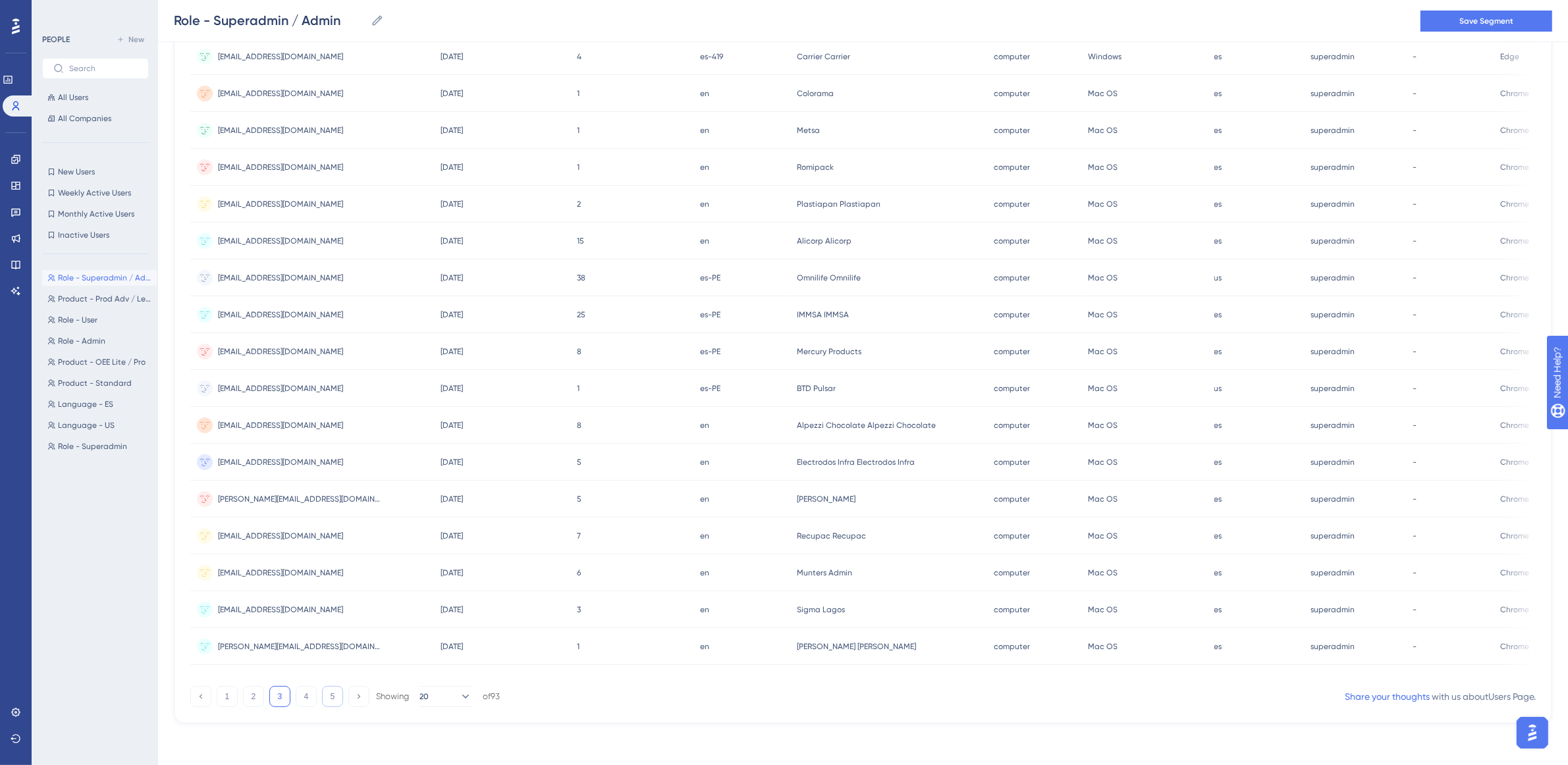
click at [330, 699] on button "5" at bounding box center [332, 697] width 21 height 21
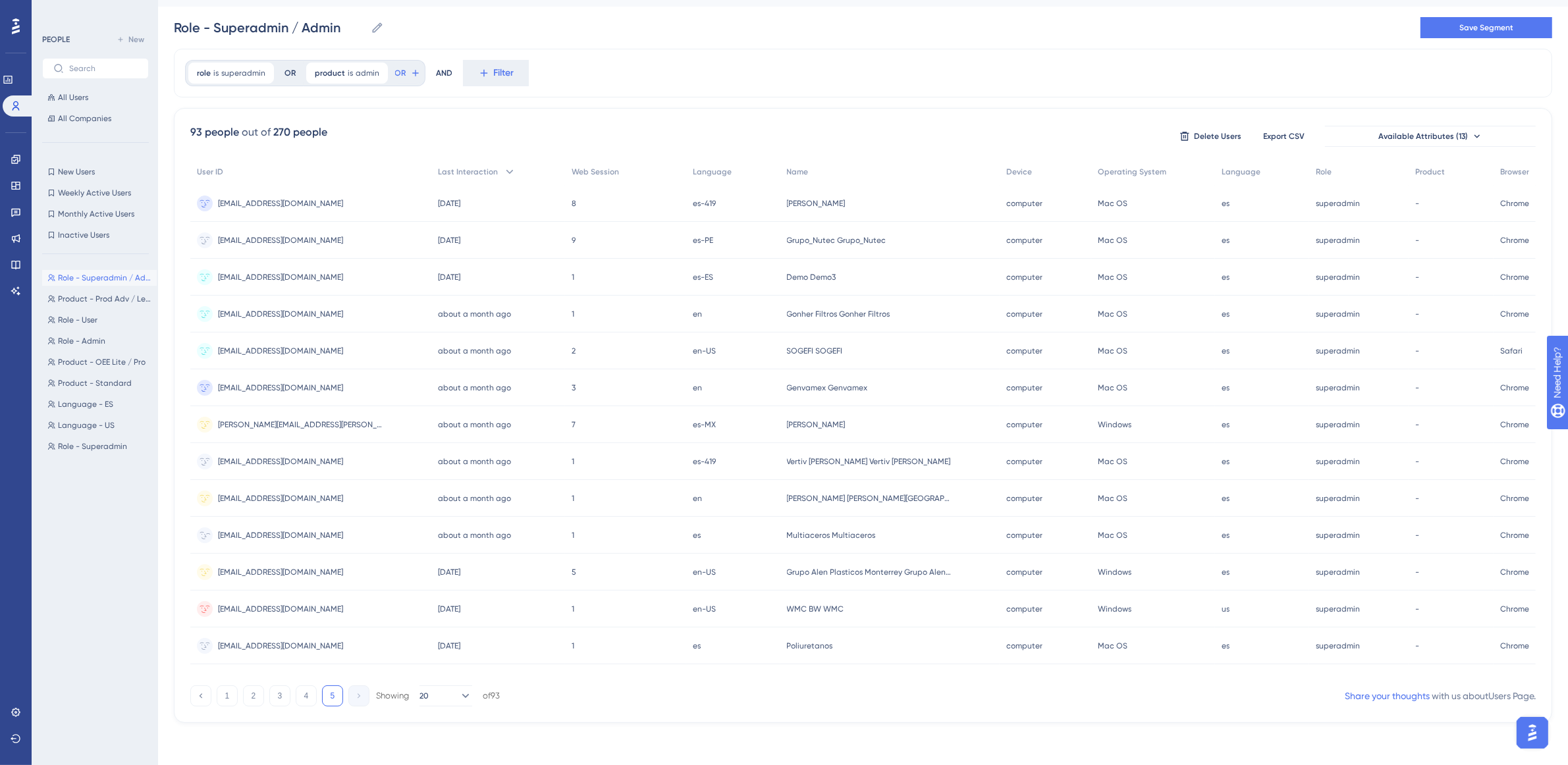
scroll to position [0, 0]
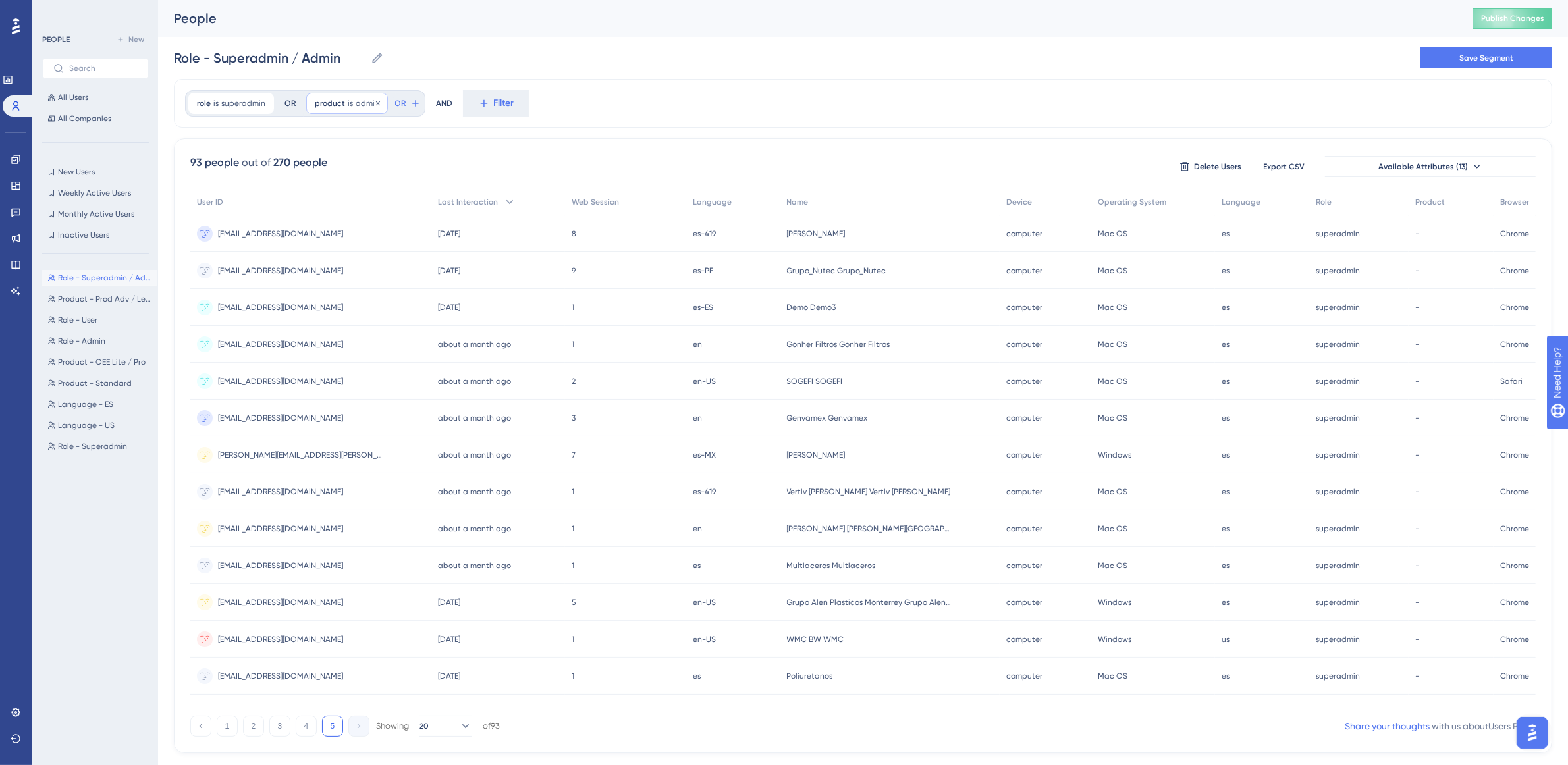
click at [336, 105] on span "product" at bounding box center [330, 103] width 30 height 10
click at [589, 79] on div "role is superadmin superadmin Remove OR product is admin admin Remove is admin …" at bounding box center [863, 103] width 1379 height 49
click at [340, 100] on span "product" at bounding box center [330, 103] width 30 height 10
click at [316, 96] on div "product is admin admin Remove" at bounding box center [347, 103] width 82 height 21
click at [320, 102] on span "product" at bounding box center [330, 103] width 30 height 10
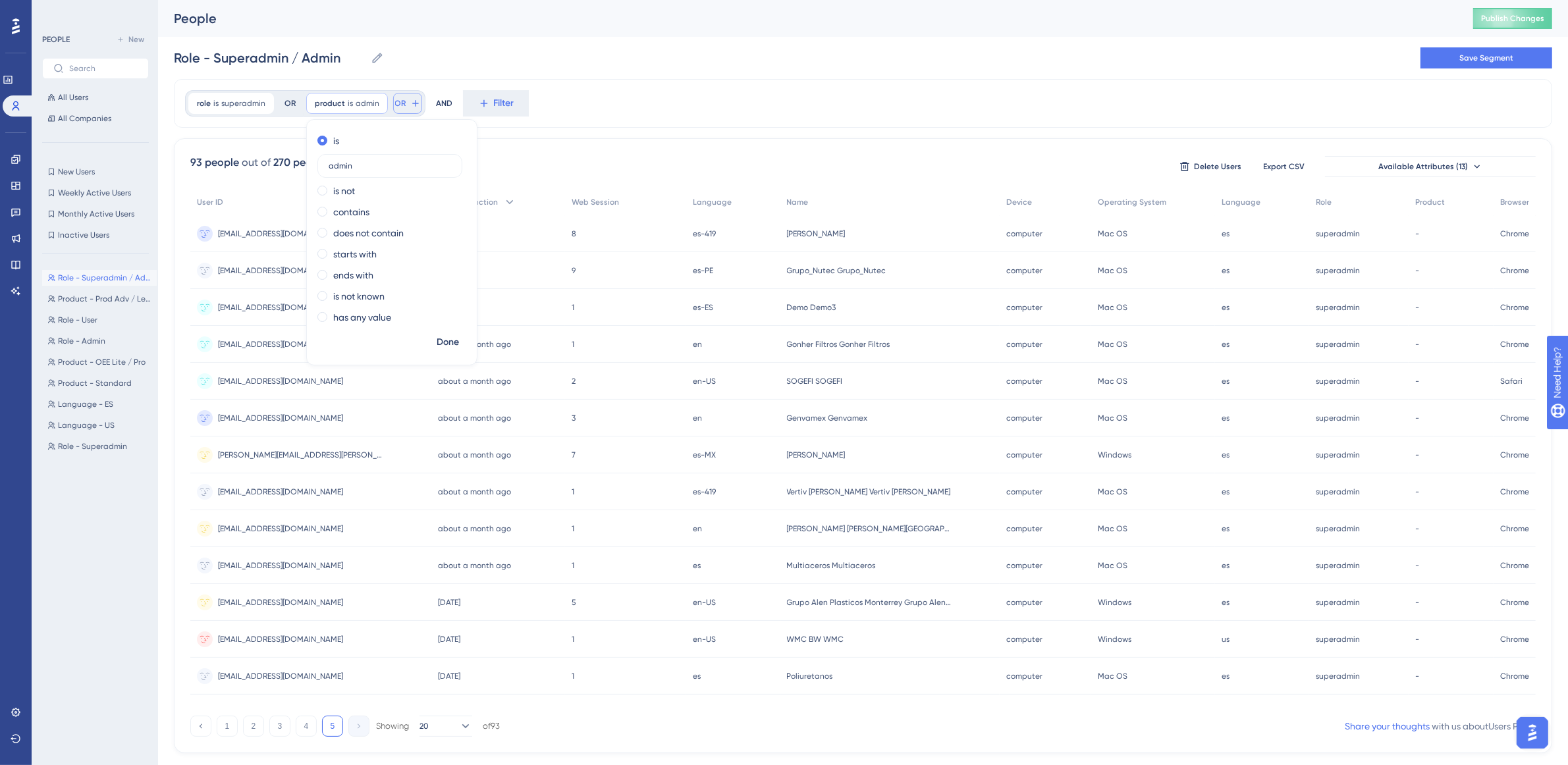
click at [397, 104] on span "OR" at bounding box center [401, 103] width 11 height 10
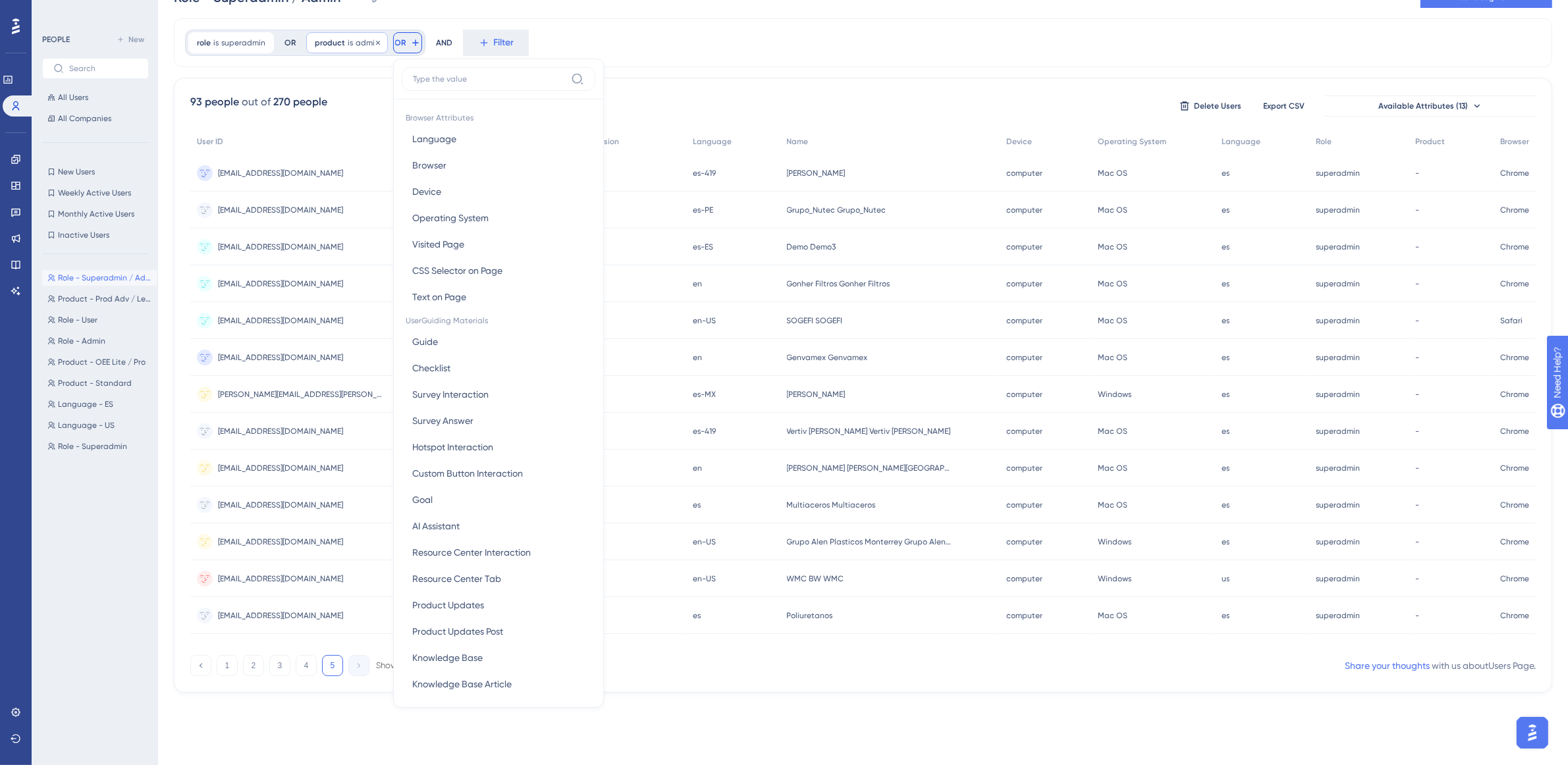
click at [353, 40] on div "product is admin admin Remove" at bounding box center [347, 43] width 82 height 21
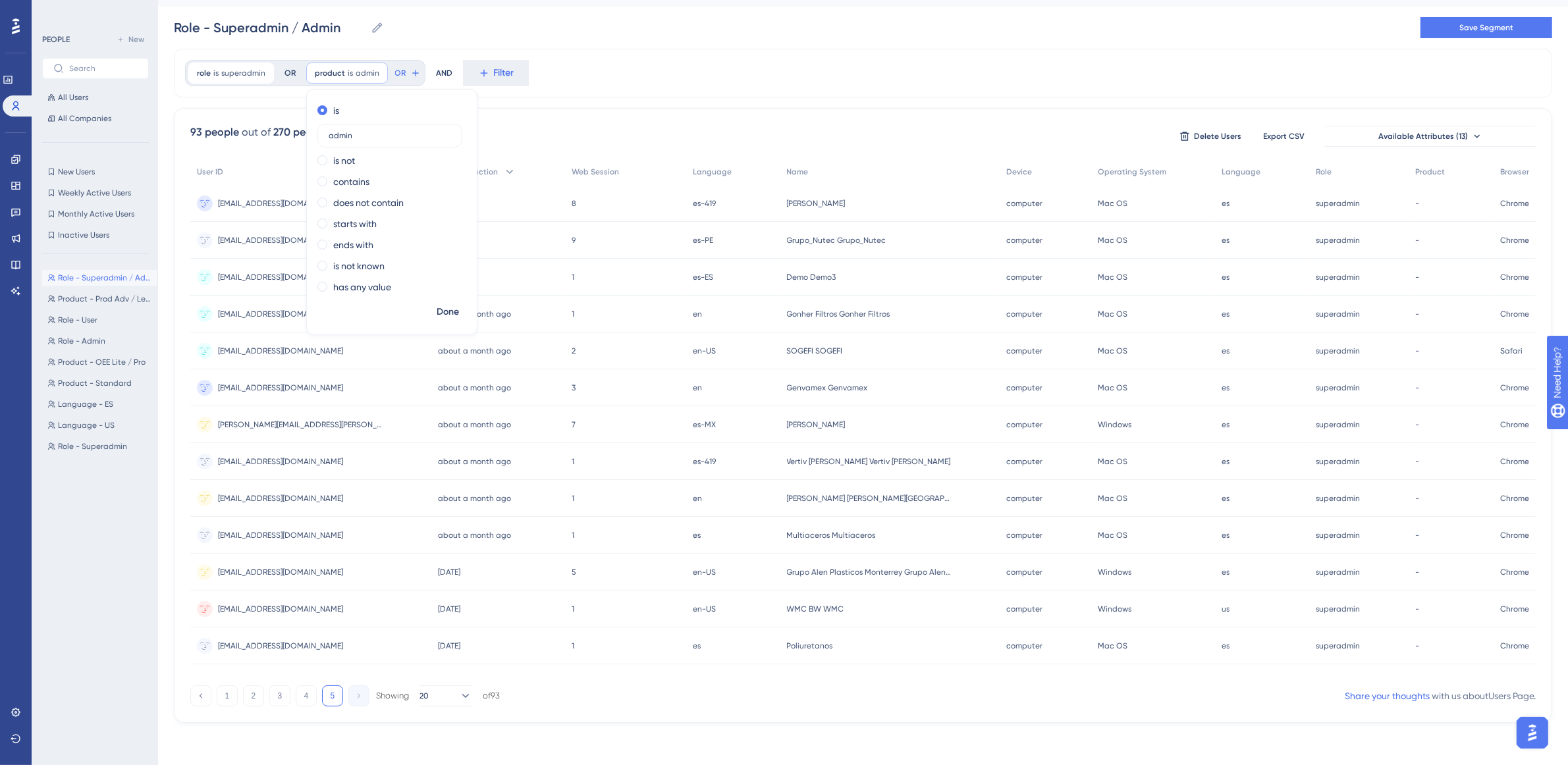
scroll to position [30, 0]
click at [378, 70] on icon at bounding box center [378, 73] width 8 height 8
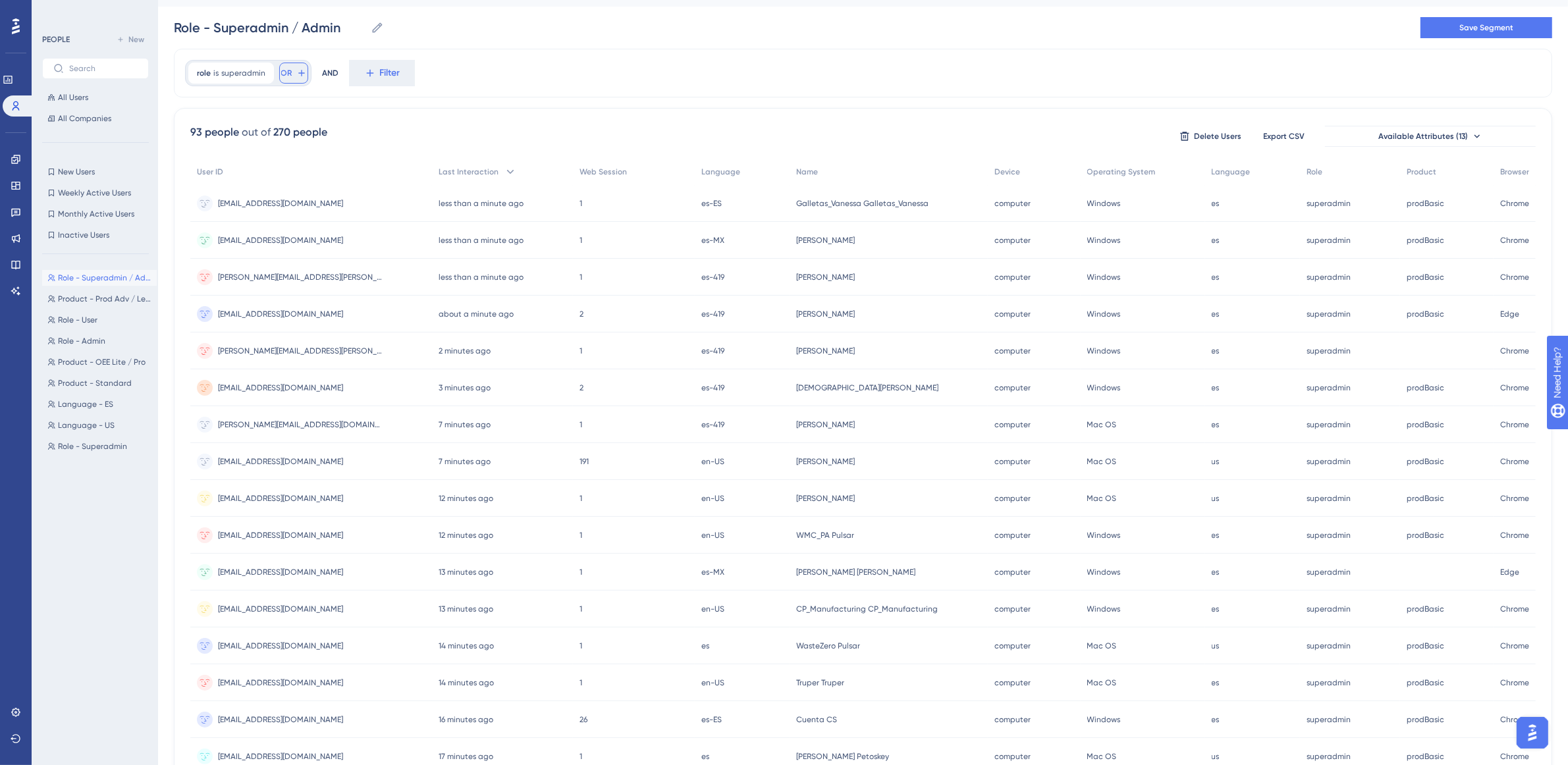
click at [297, 73] on icon at bounding box center [302, 73] width 10 height 10
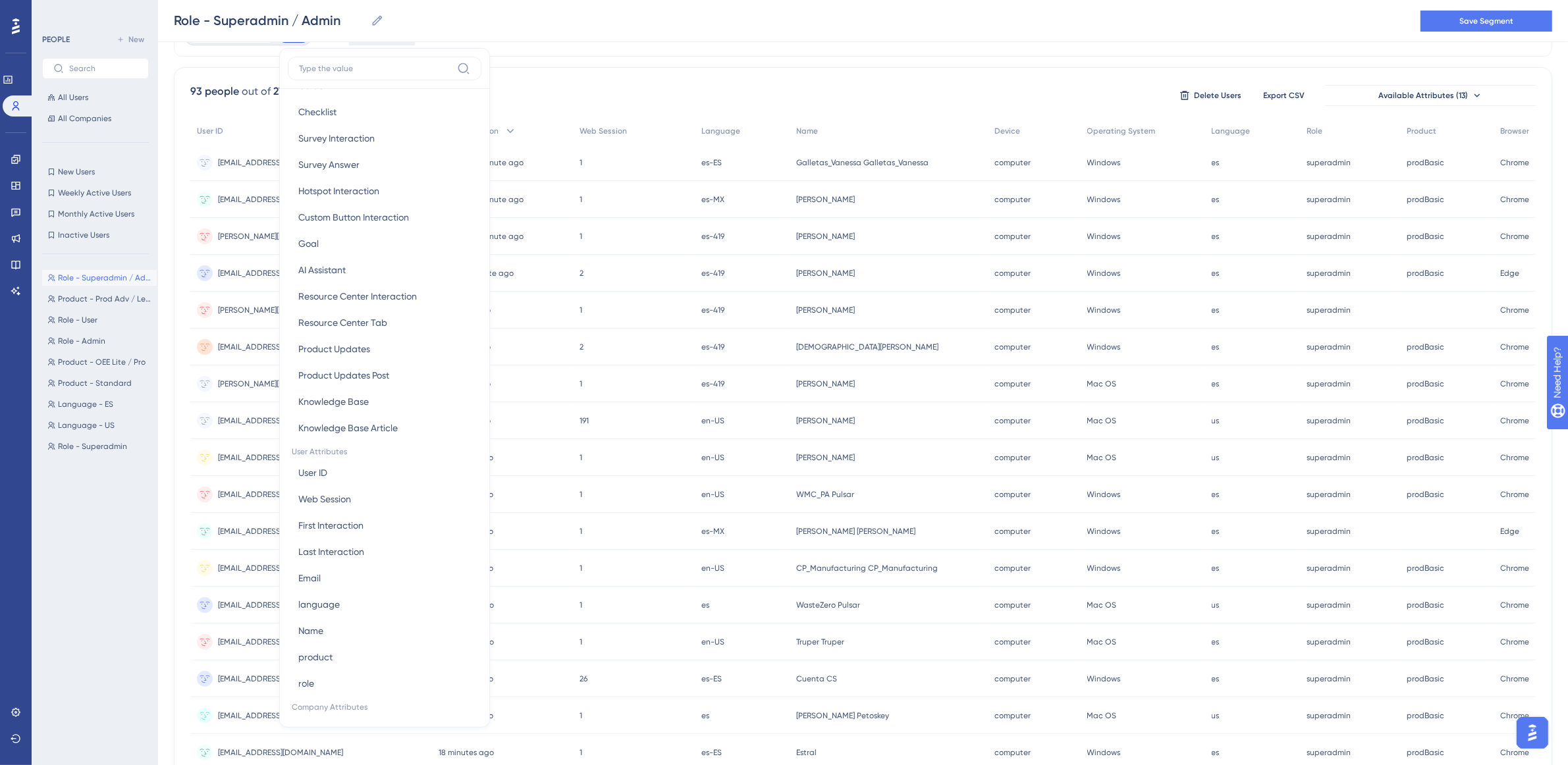
scroll to position [247, 0]
click at [343, 681] on button "role role" at bounding box center [384, 683] width 193 height 27
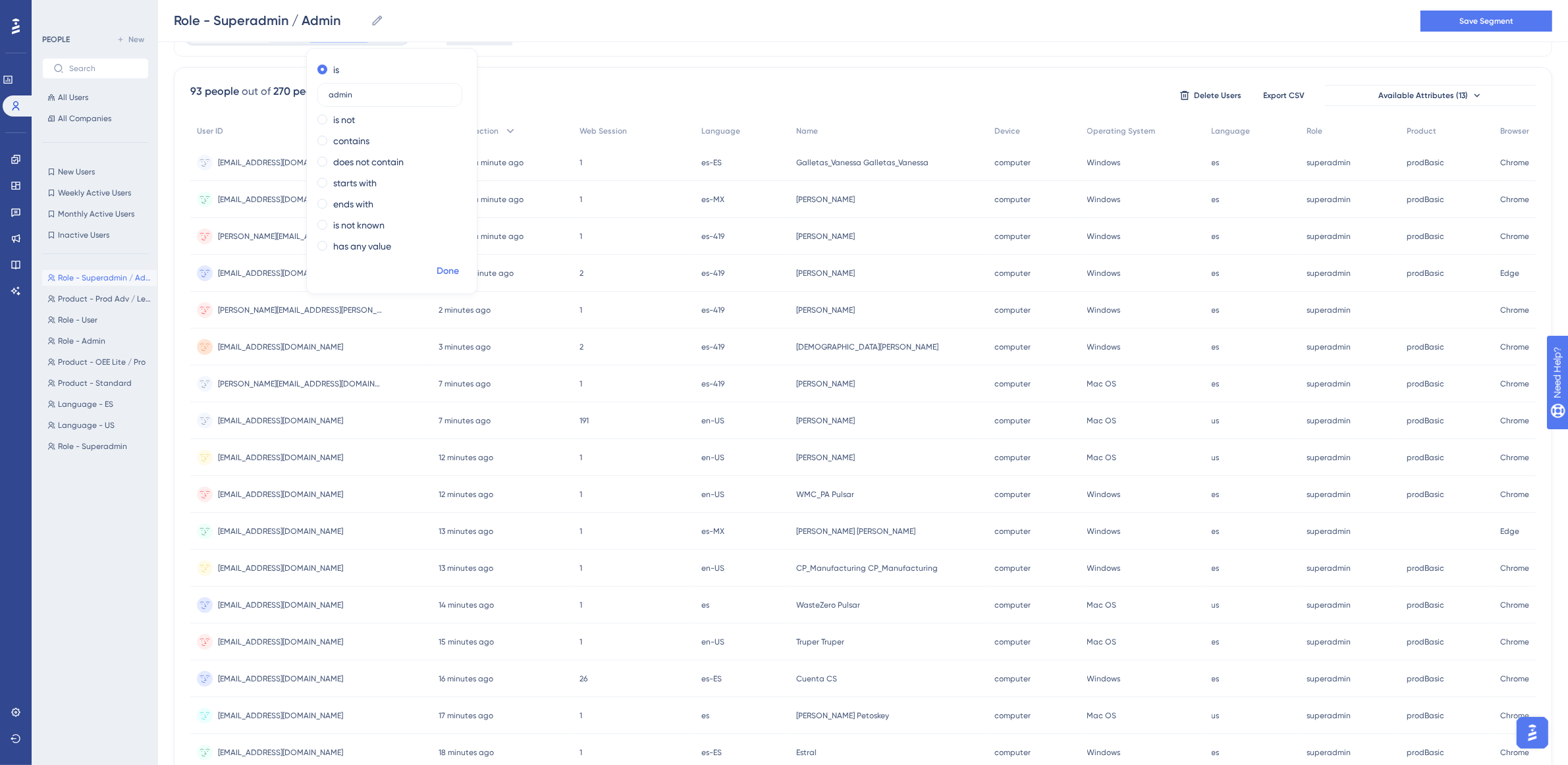
type input "admin"
click at [448, 272] on span "Done" at bounding box center [448, 271] width 22 height 16
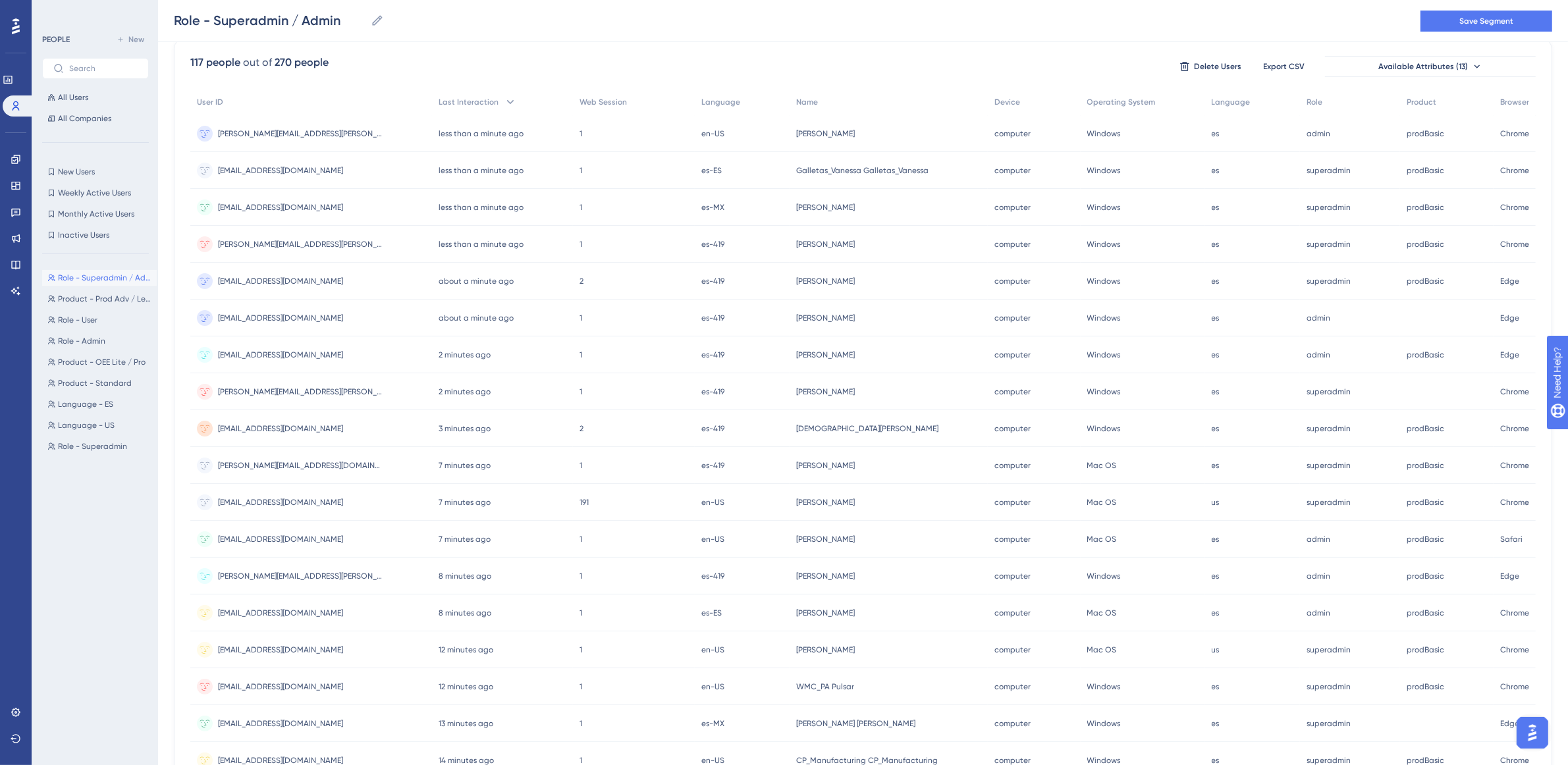
scroll to position [0, 0]
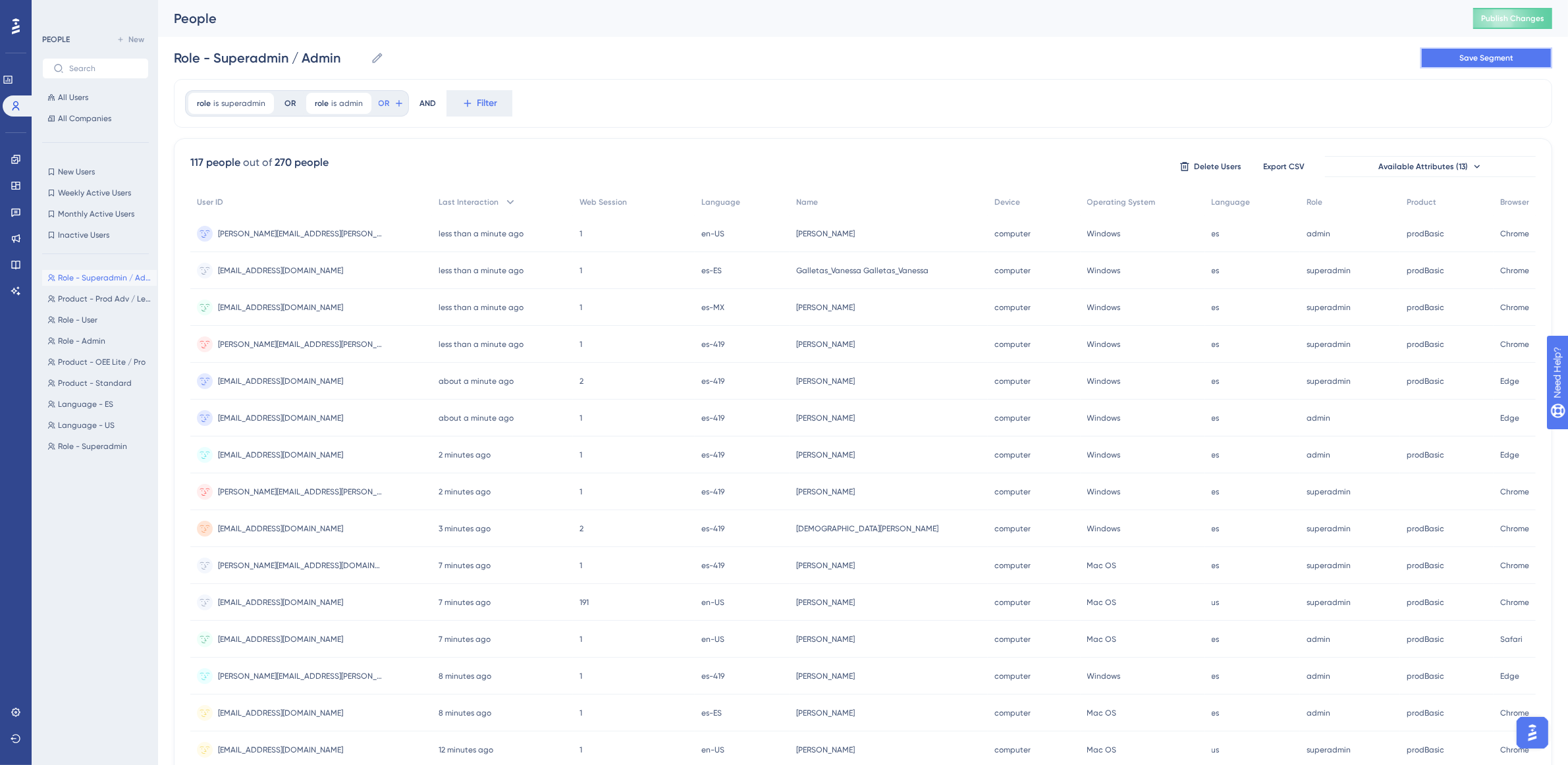
click at [1507, 54] on span "Save Segment" at bounding box center [1486, 57] width 54 height 10
click at [144, 34] on span "New" at bounding box center [136, 39] width 16 height 10
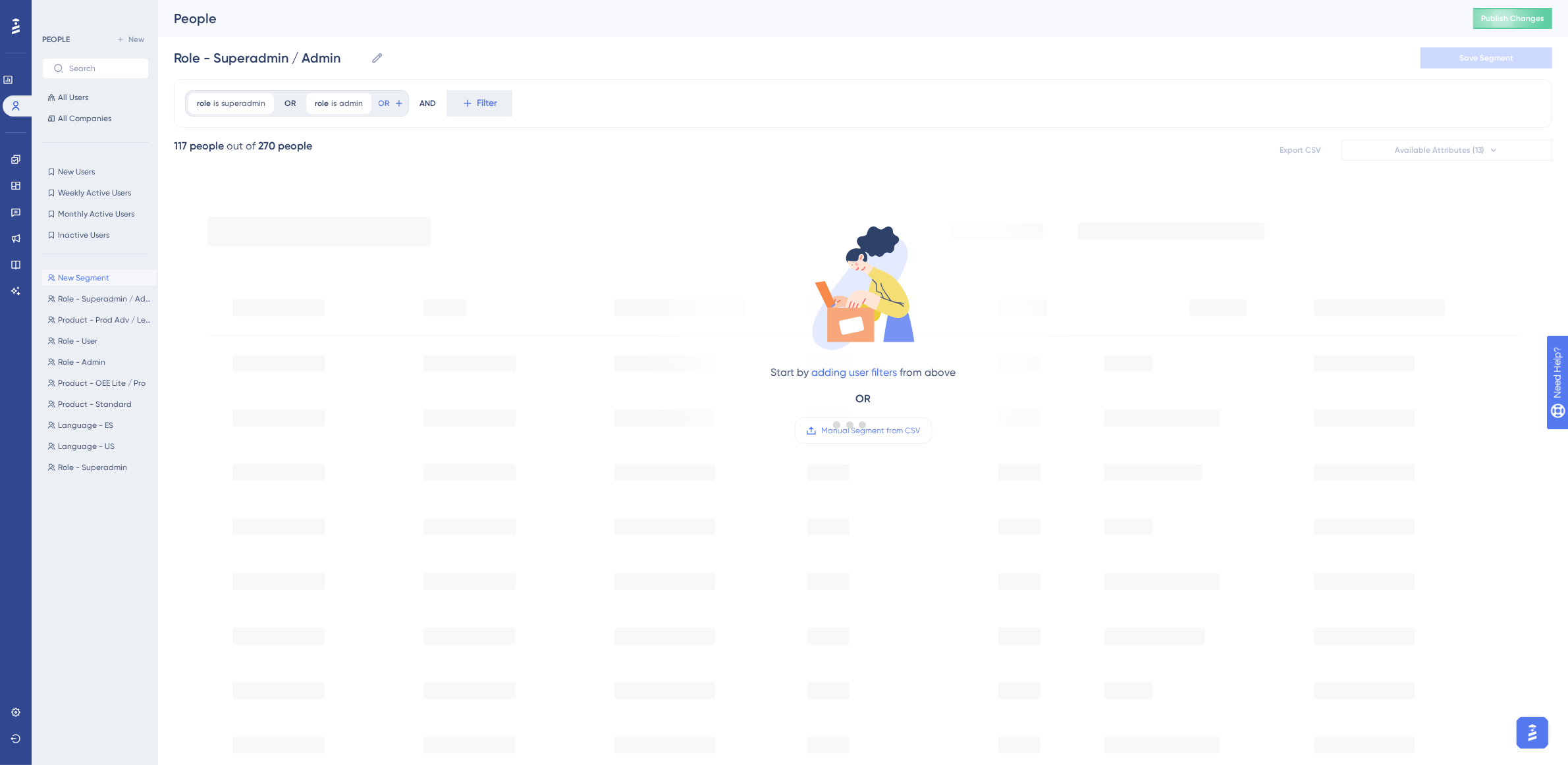
type input "New Segment"
click at [228, 96] on span "Filter" at bounding box center [225, 103] width 20 height 16
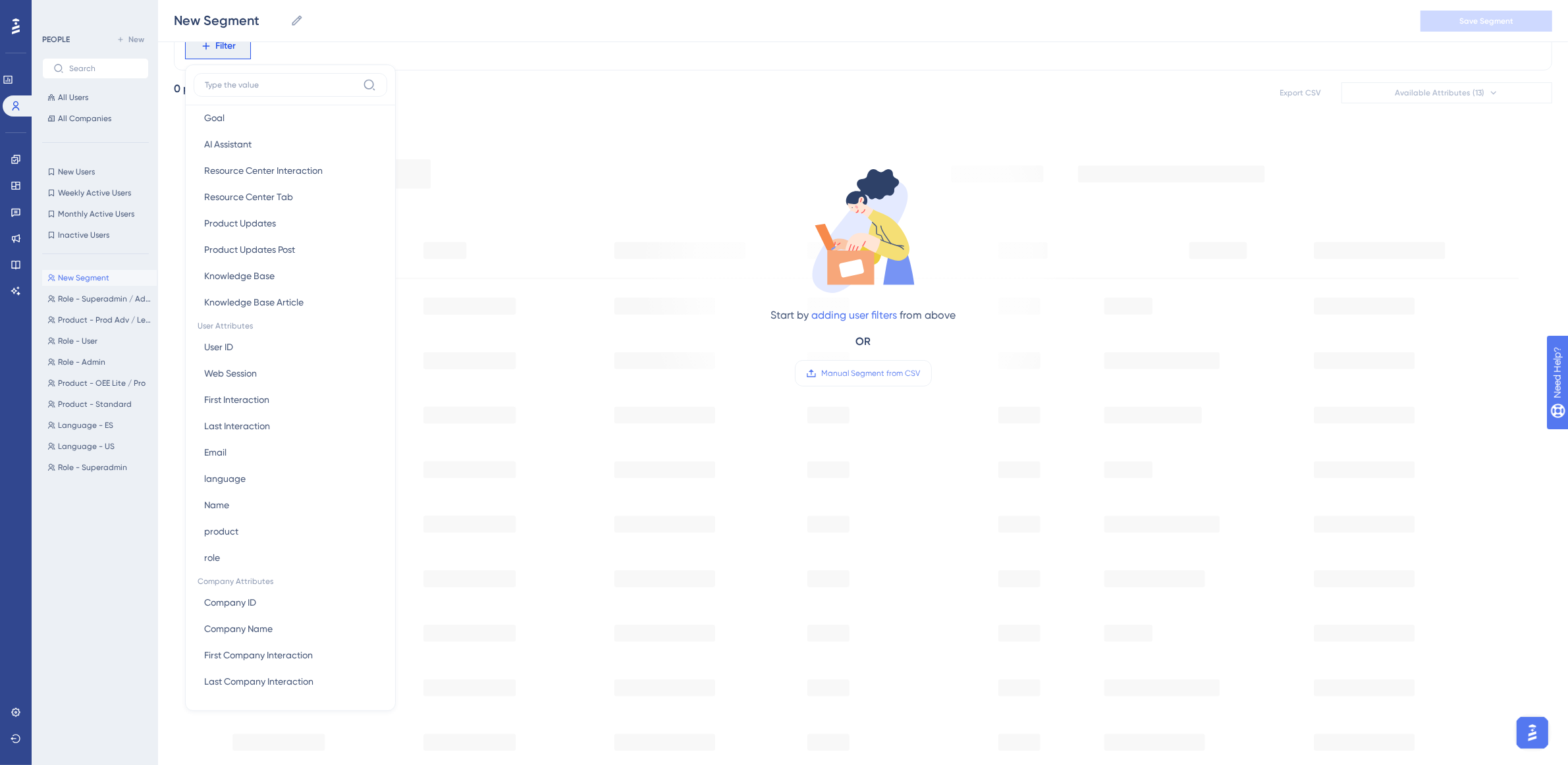
scroll to position [145, 0]
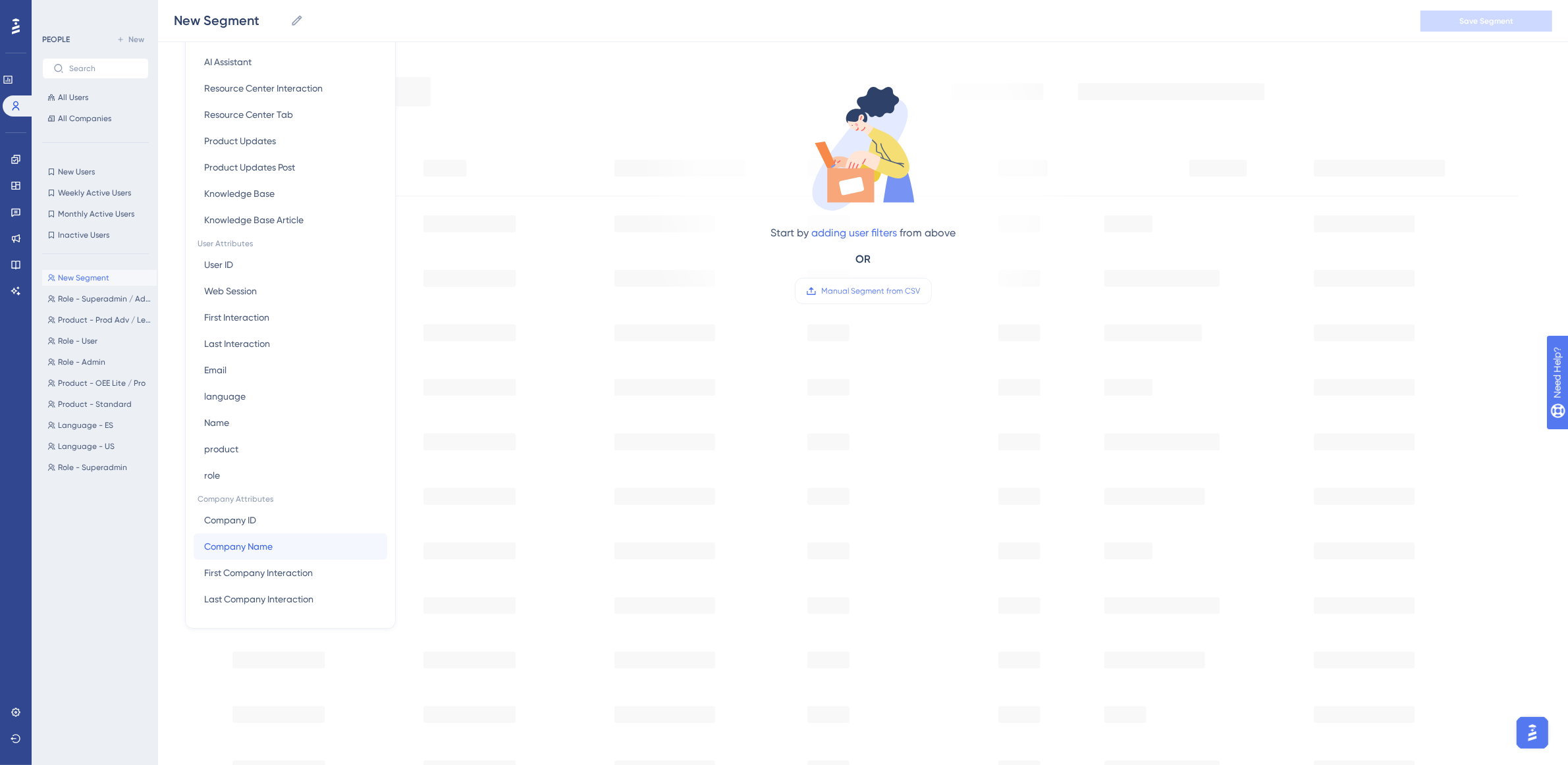
click at [298, 540] on button "Company Name Company Name" at bounding box center [290, 547] width 193 height 27
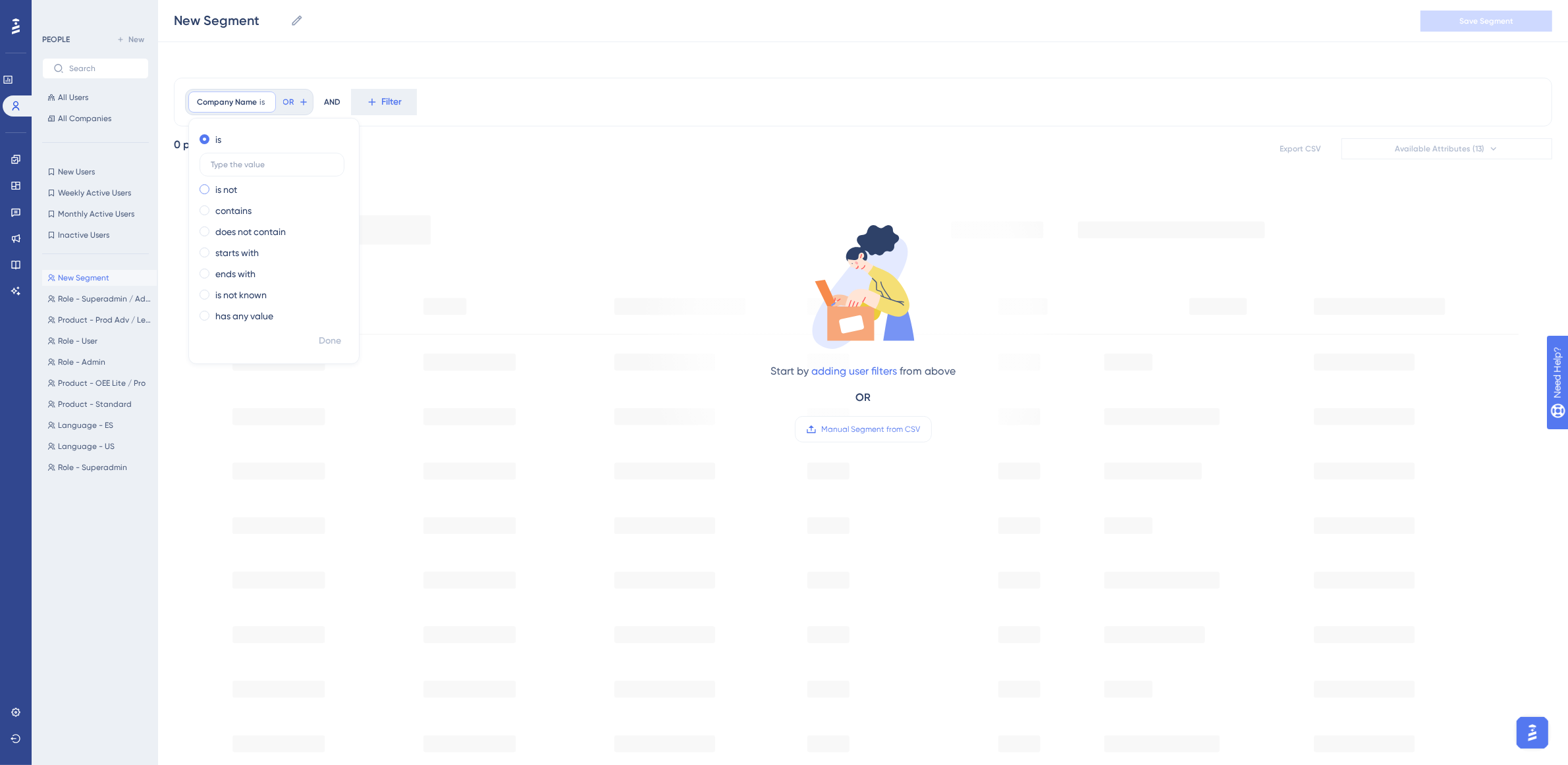
scroll to position [0, 0]
type input "Pulsar"
click at [331, 339] on span "Done" at bounding box center [330, 342] width 22 height 16
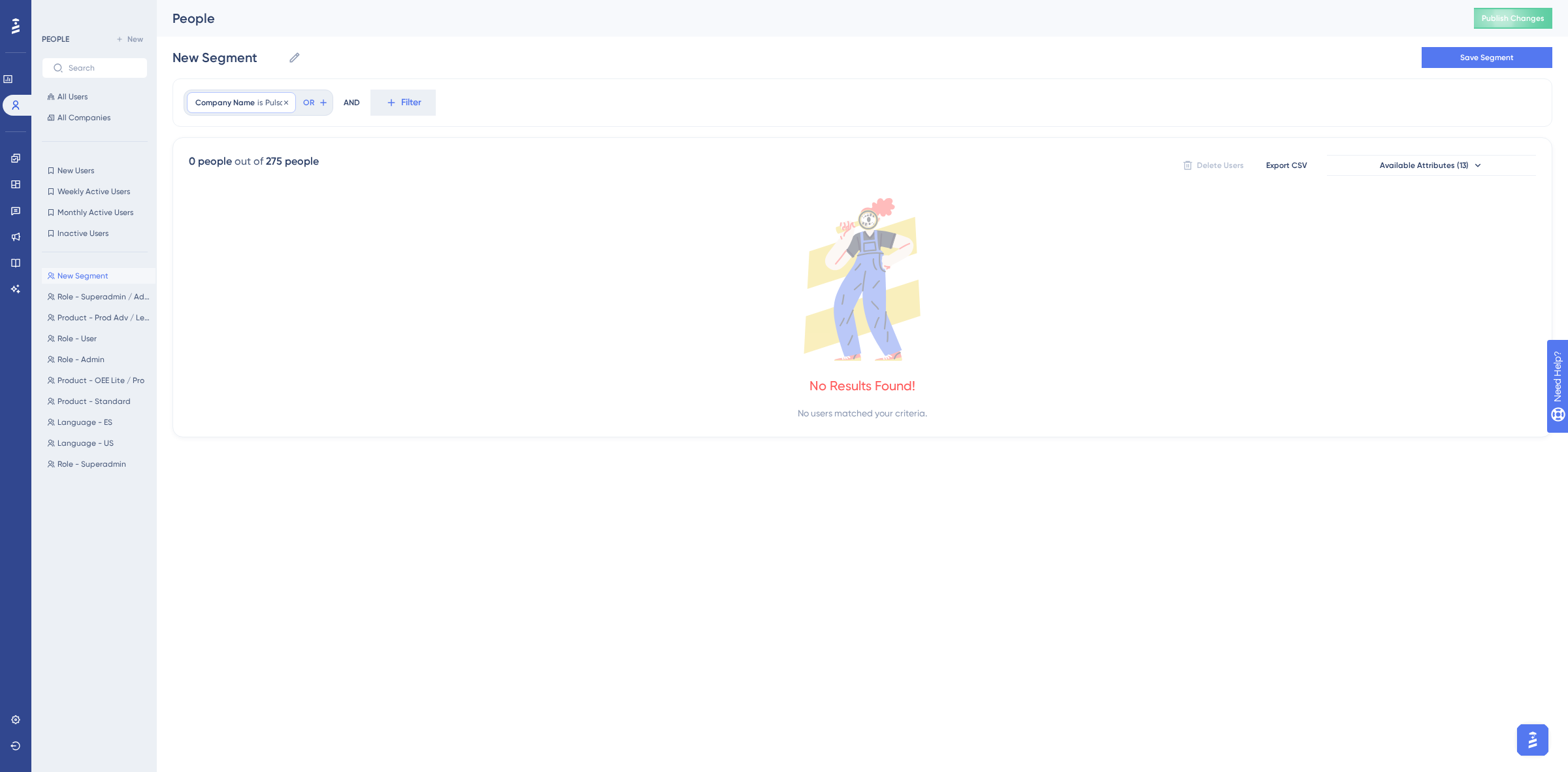
click at [288, 100] on icon at bounding box center [286, 102] width 8 height 8
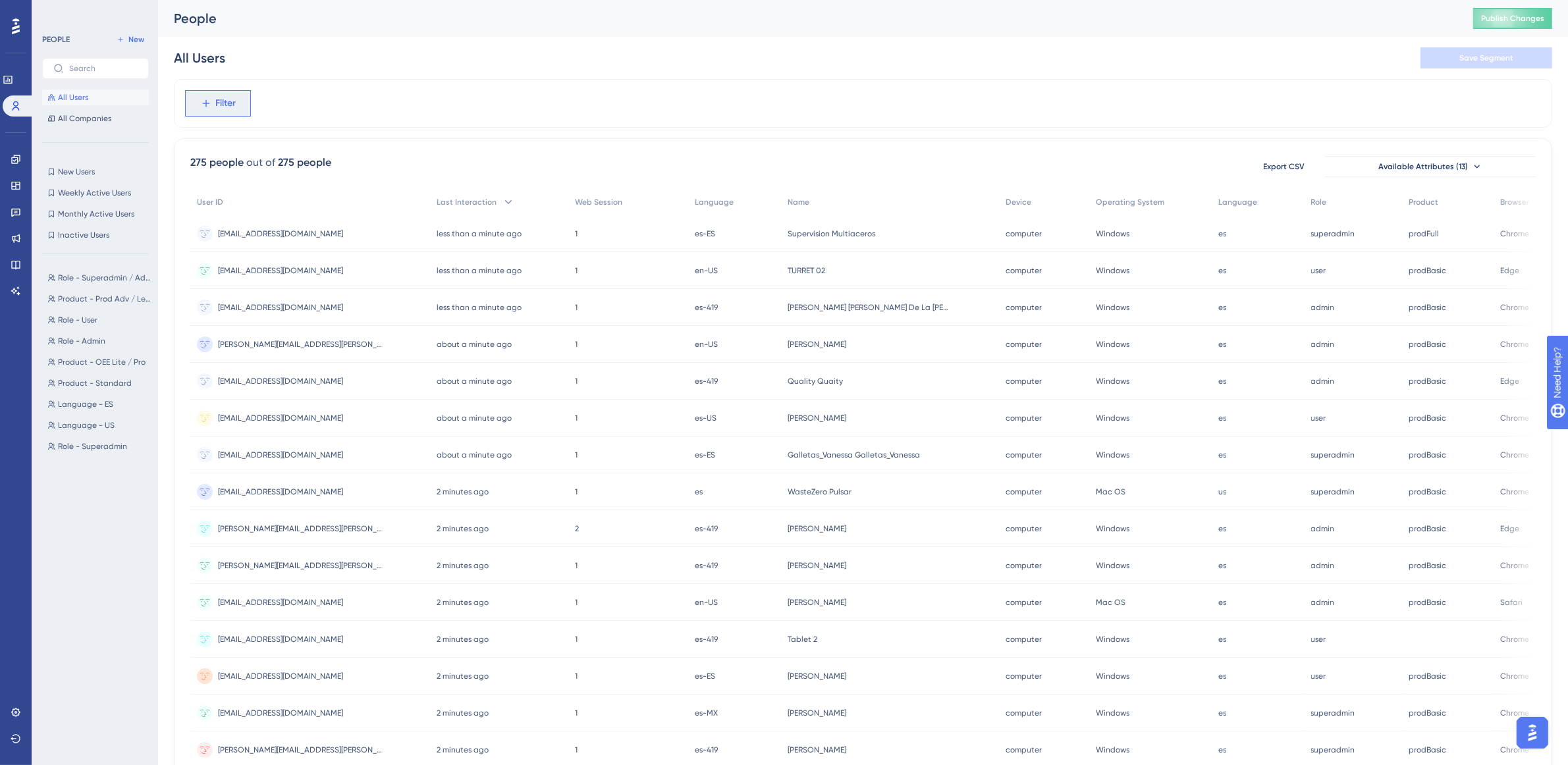
click at [231, 101] on span "Filter" at bounding box center [225, 103] width 20 height 16
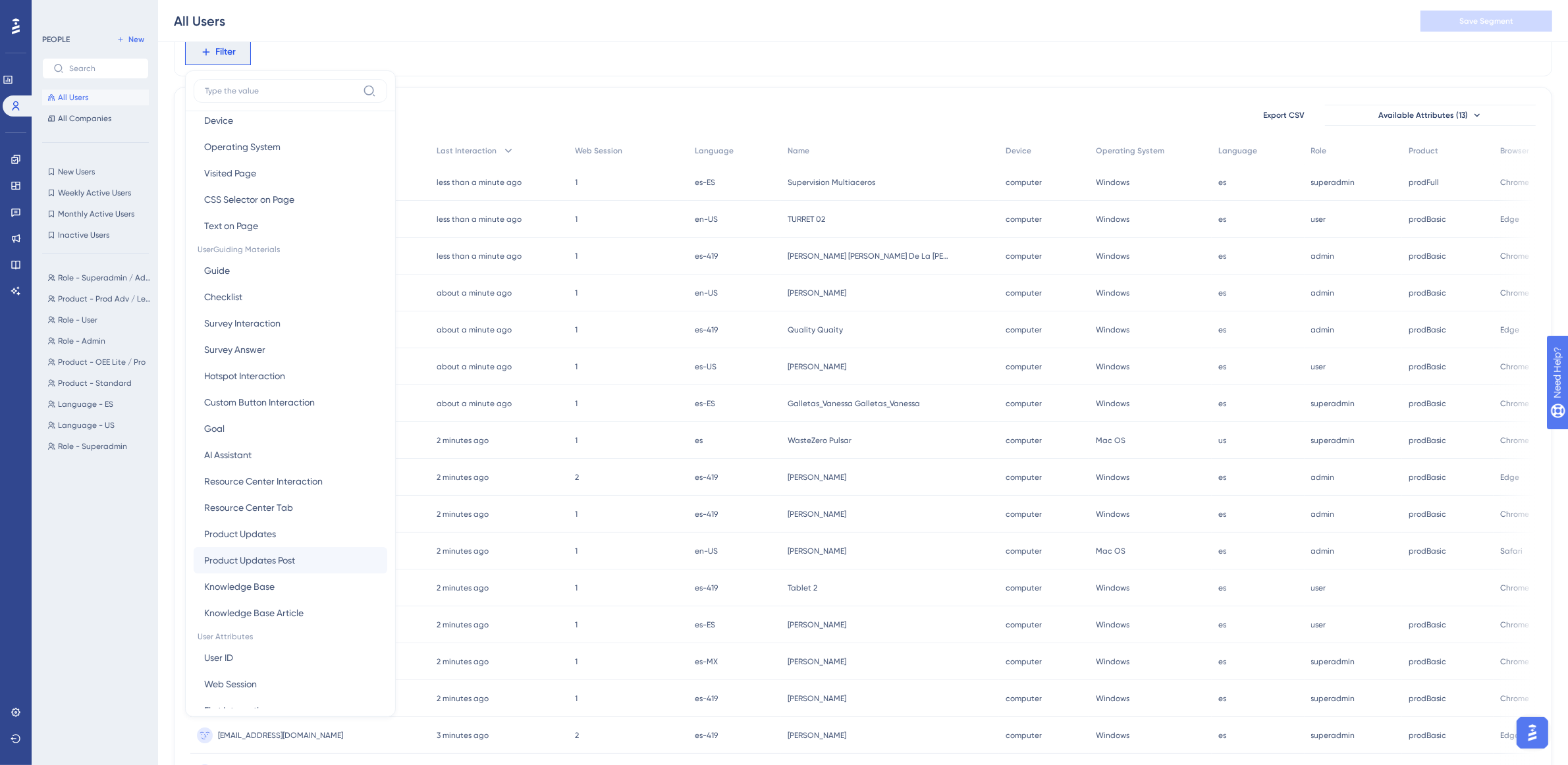
scroll to position [247, 0]
click at [281, 591] on button "Email Email" at bounding box center [290, 600] width 193 height 27
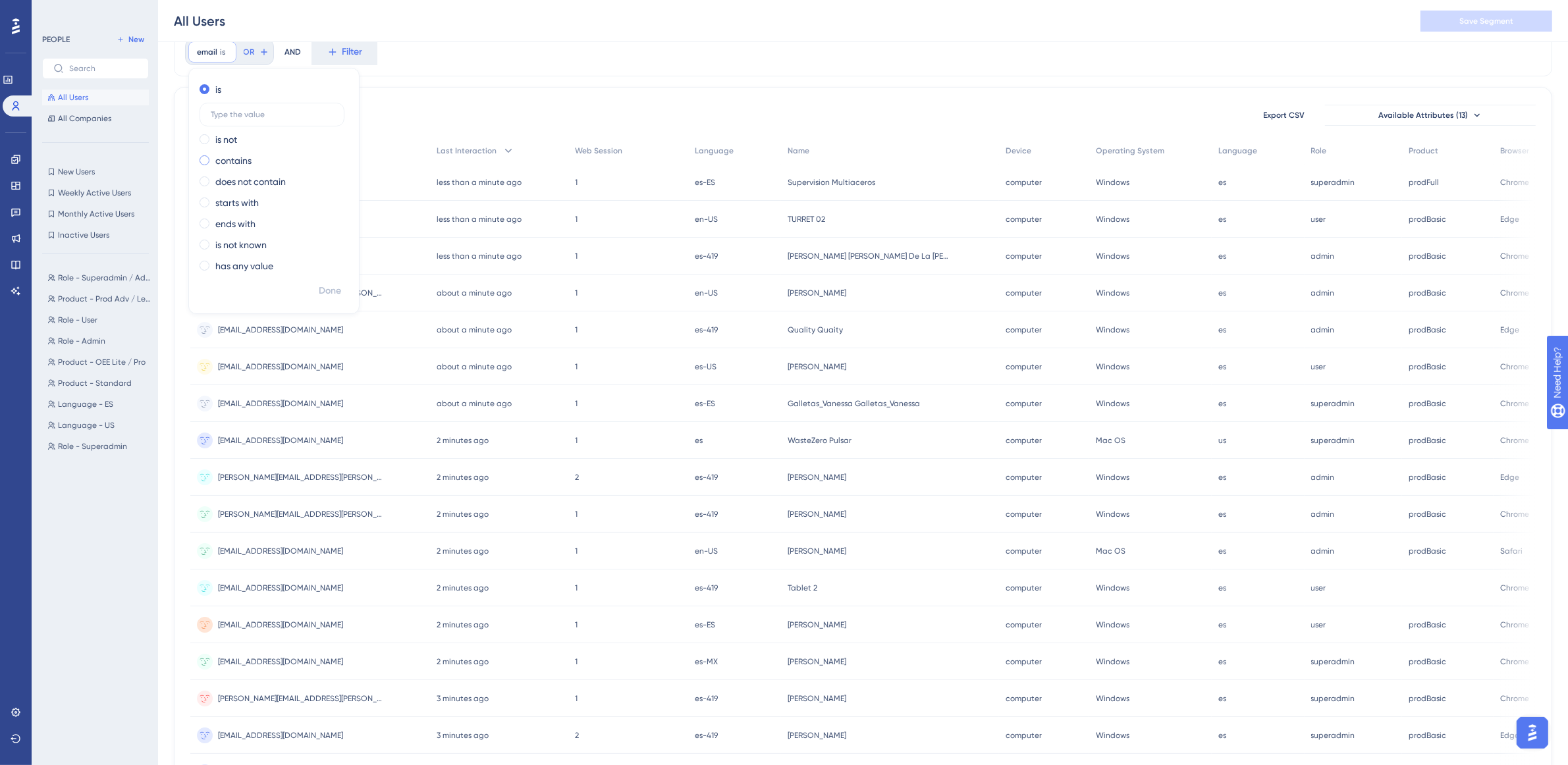
click at [284, 158] on div "contains" at bounding box center [272, 161] width 144 height 16
type input "@pulsarml.com"
click at [340, 285] on span "Done" at bounding box center [330, 291] width 22 height 16
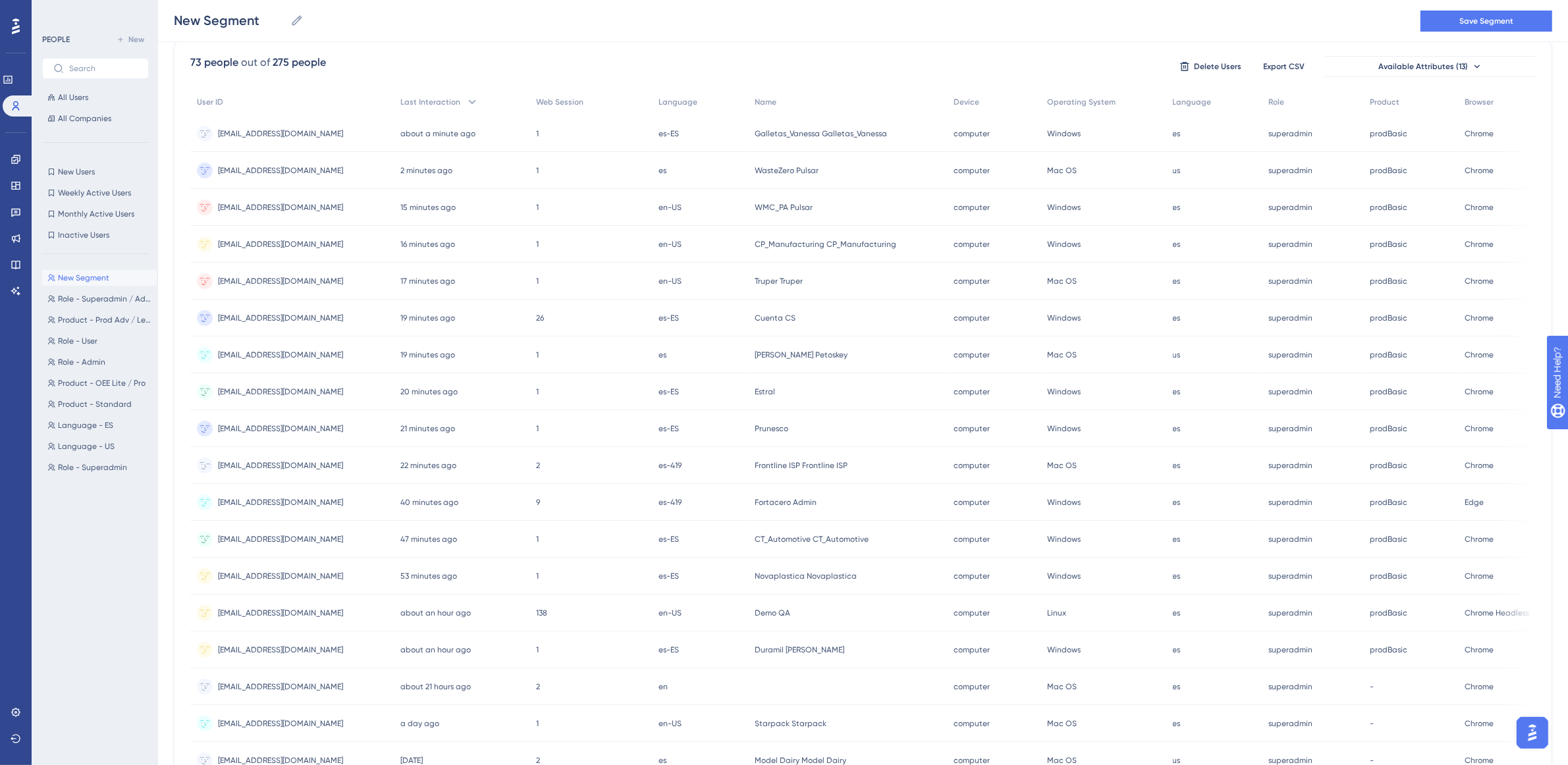
scroll to position [0, 0]
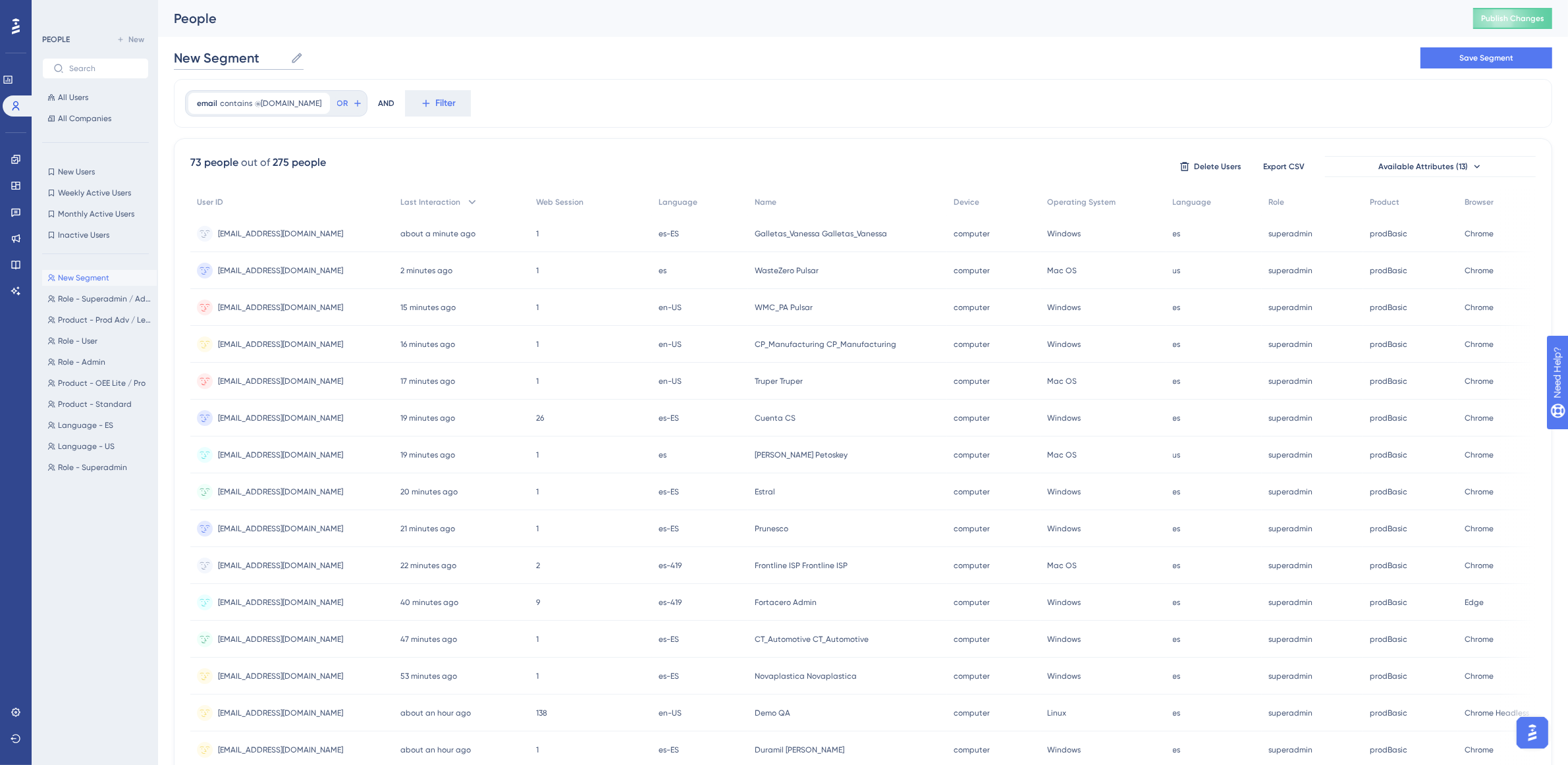
drag, startPoint x: 274, startPoint y: 61, endPoint x: 170, endPoint y: 56, distance: 104.1
click at [170, 56] on div "Performance Users Engagement Widgets Feedback Product Updates Knowledge Base AI…" at bounding box center [863, 516] width 1410 height 1032
type input "Usuarios PULSAR"
click at [1513, 64] on button "Save Segment" at bounding box center [1486, 58] width 132 height 21
